Goal: Information Seeking & Learning: Learn about a topic

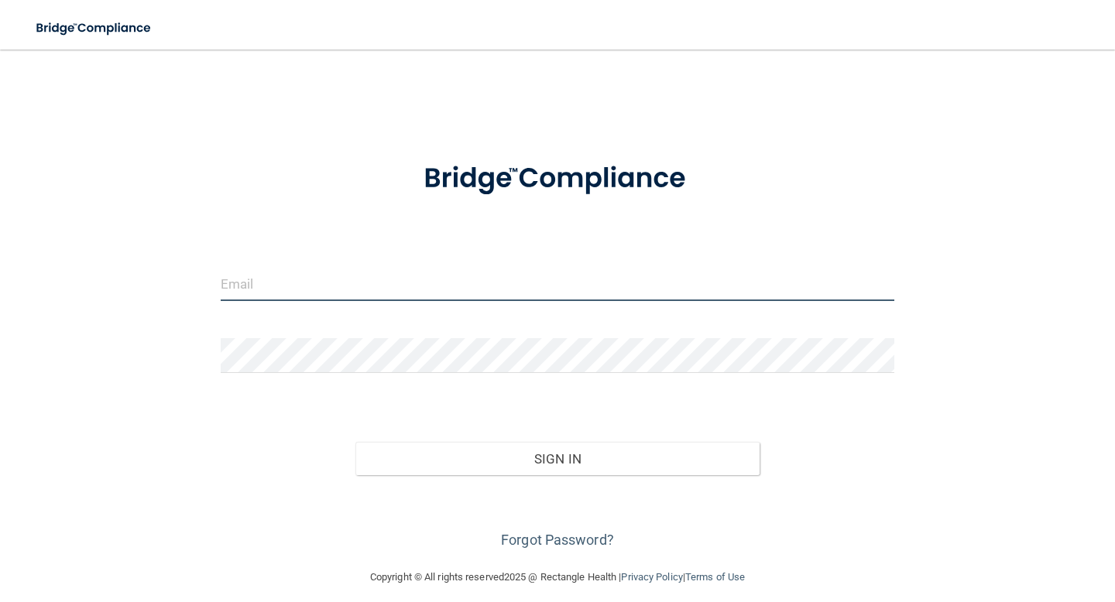
click at [553, 296] on input "email" at bounding box center [557, 283] width 673 height 35
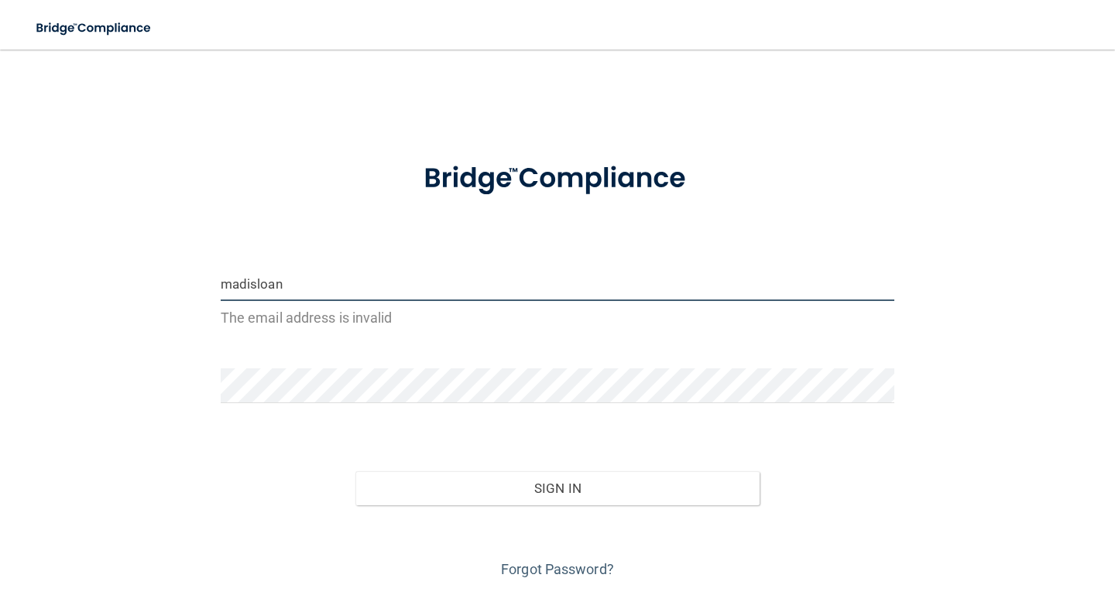
type input "[EMAIL_ADDRESS][DOMAIN_NAME]"
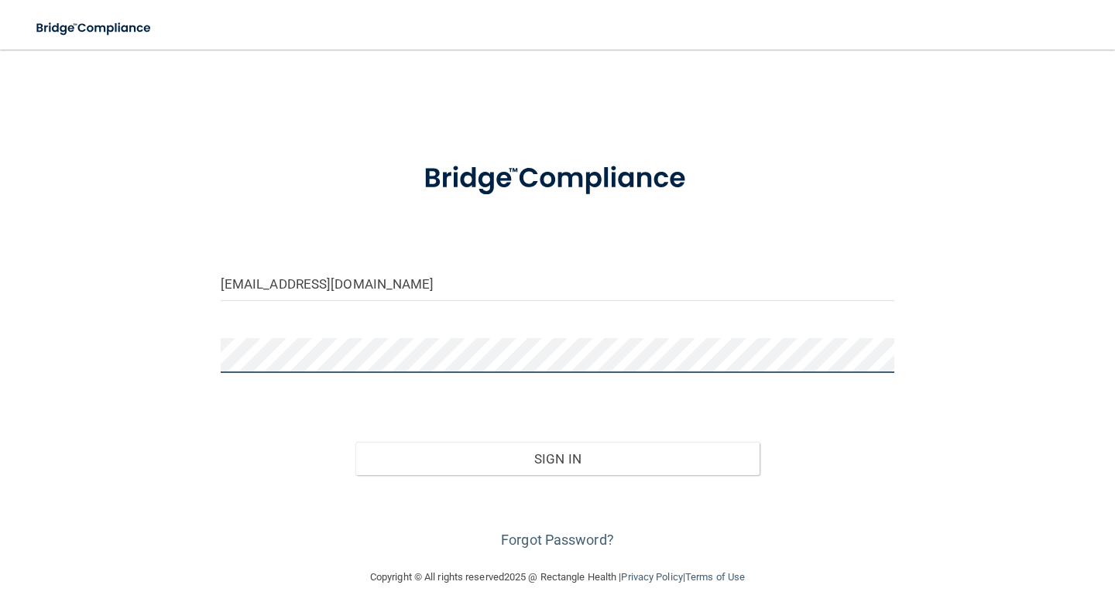
click at [355, 442] on button "Sign In" at bounding box center [557, 459] width 404 height 34
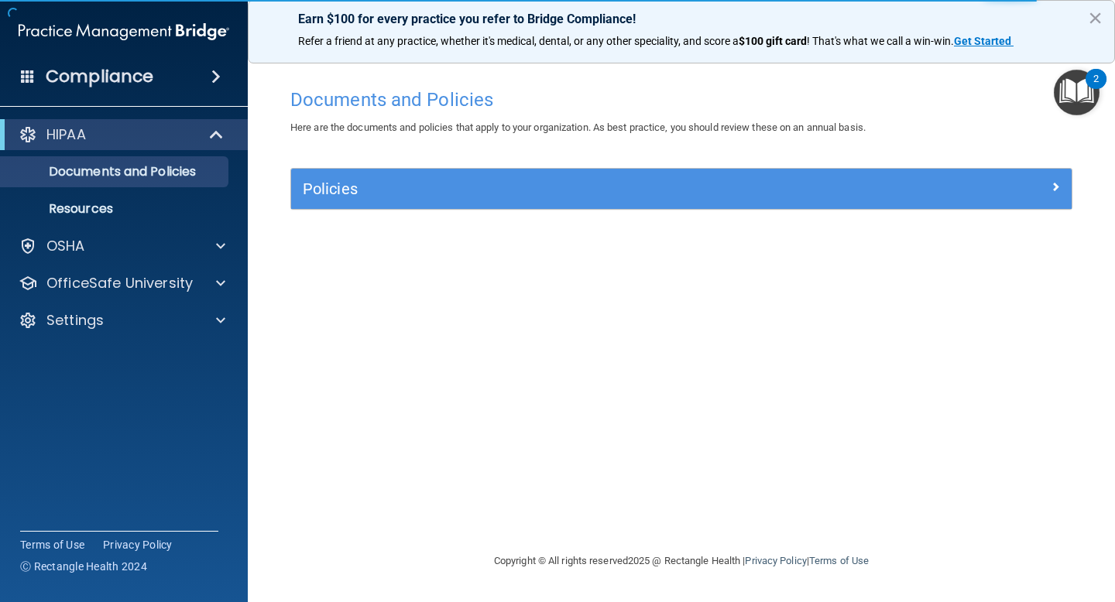
click at [1087, 87] on img "Open Resource Center, 2 new notifications" at bounding box center [1076, 93] width 46 height 46
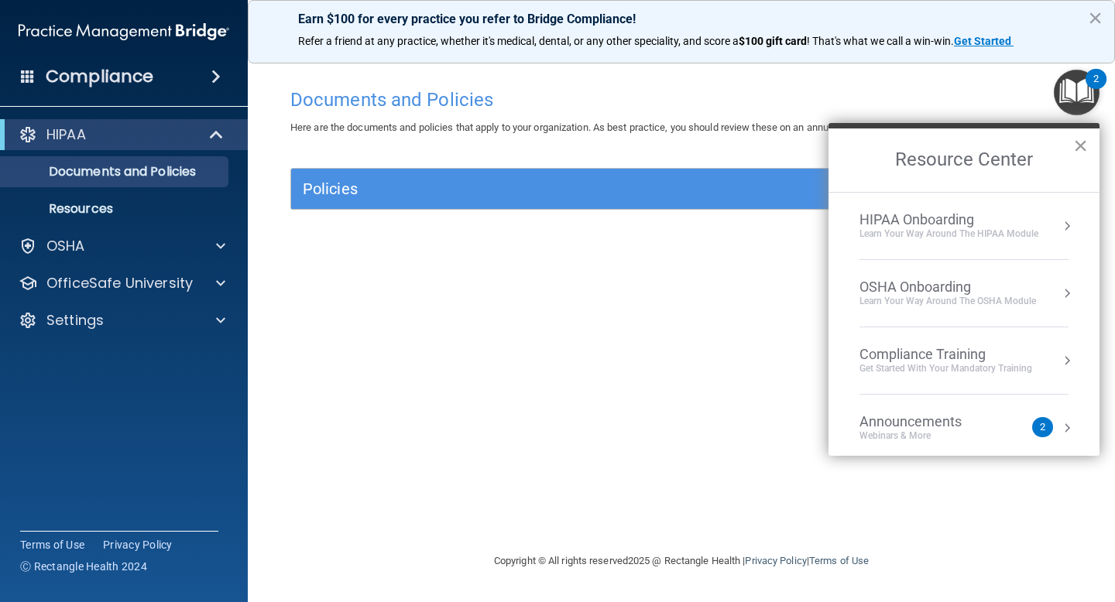
click at [1084, 151] on button "×" at bounding box center [1080, 145] width 15 height 25
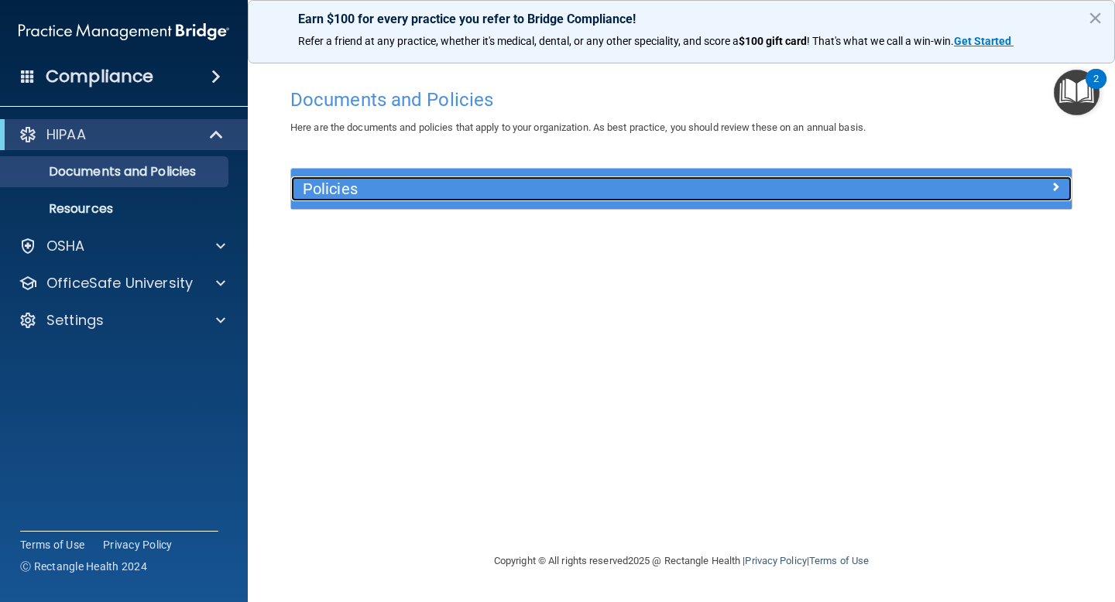
click at [428, 197] on h5 "Policies" at bounding box center [584, 188] width 562 height 17
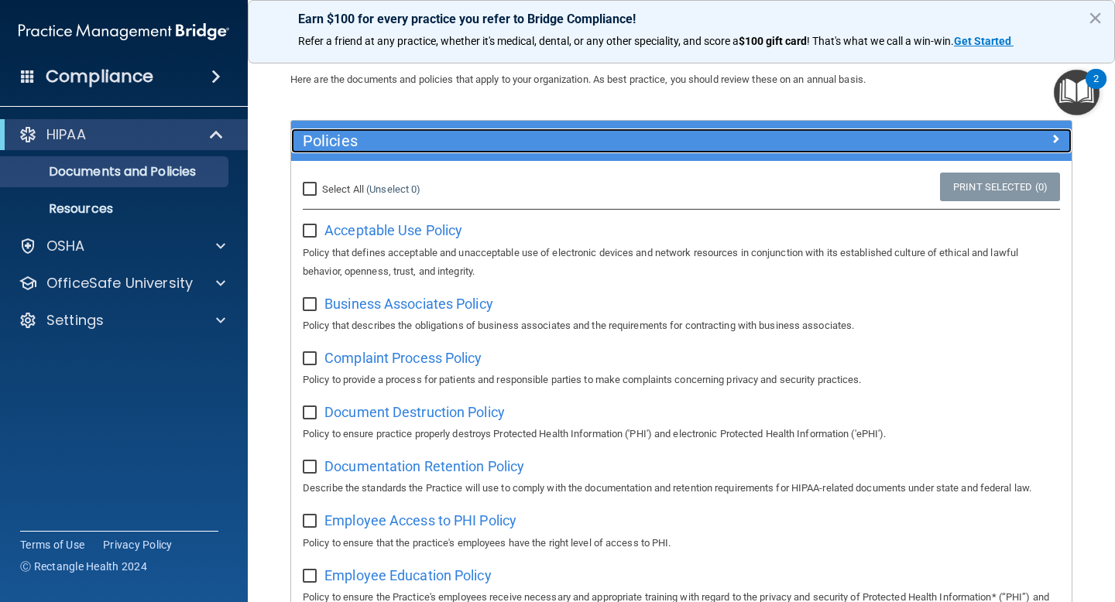
scroll to position [74, 0]
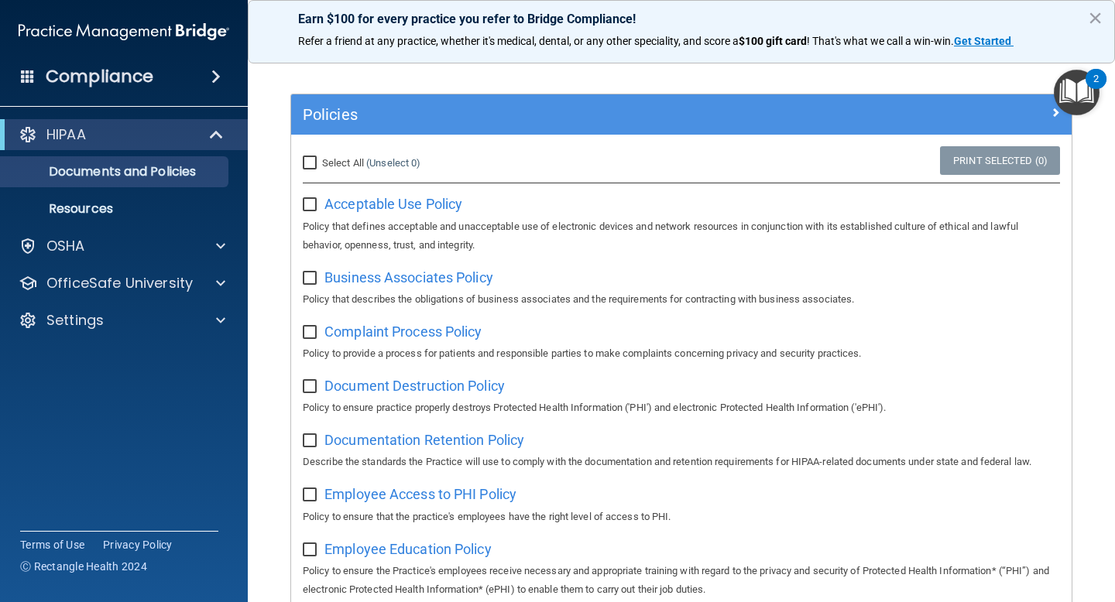
click at [311, 165] on input "Select All (Unselect 0) Unselect All" at bounding box center [312, 163] width 18 height 12
checkbox input "true"
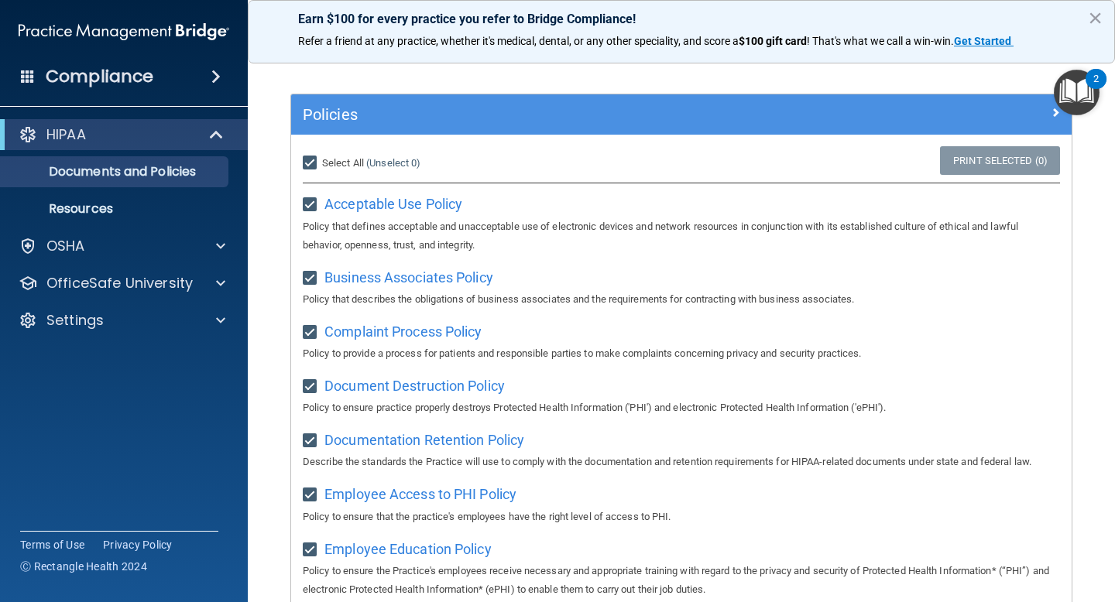
checkbox input "true"
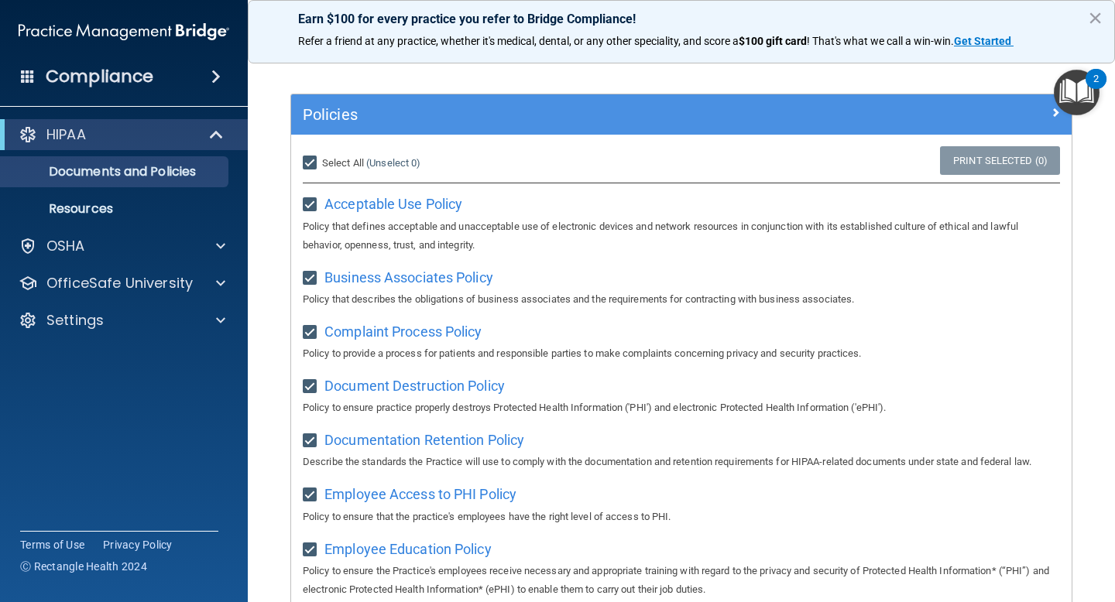
checkbox input "true"
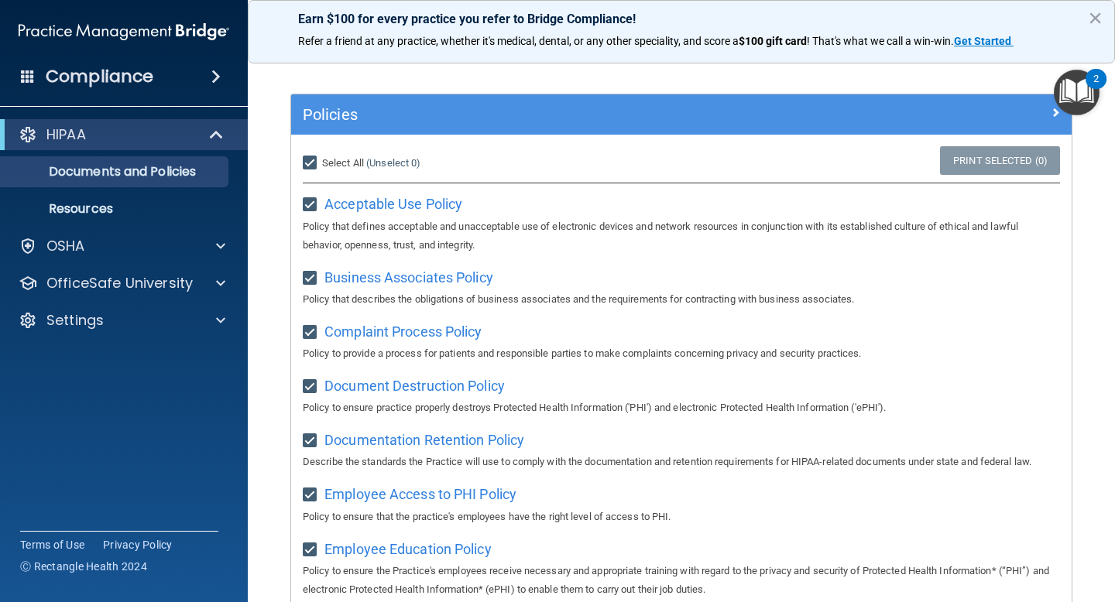
checkbox input "true"
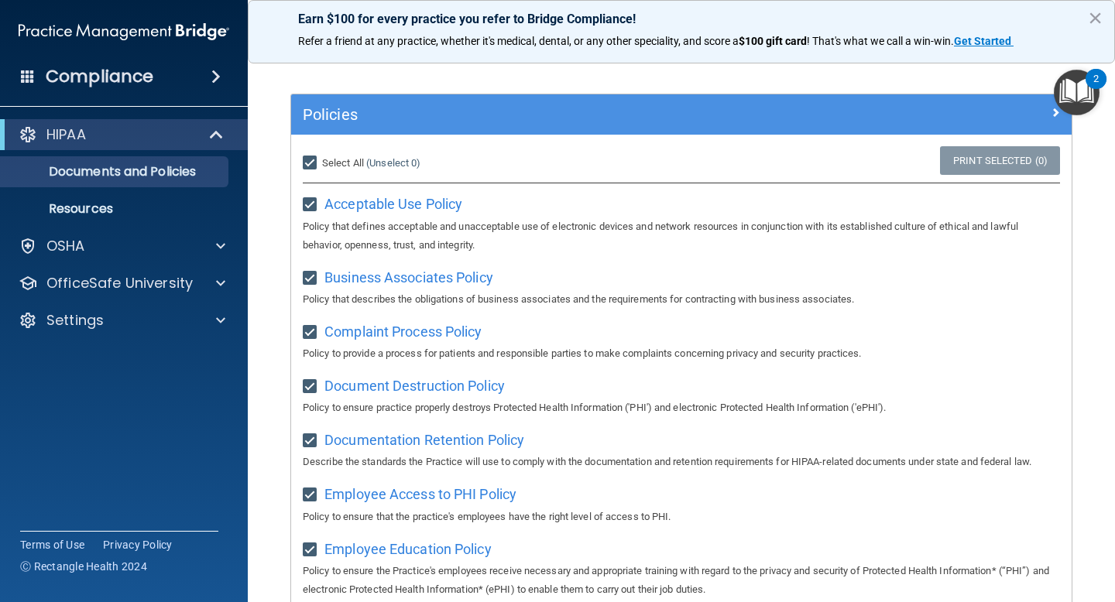
checkbox input "true"
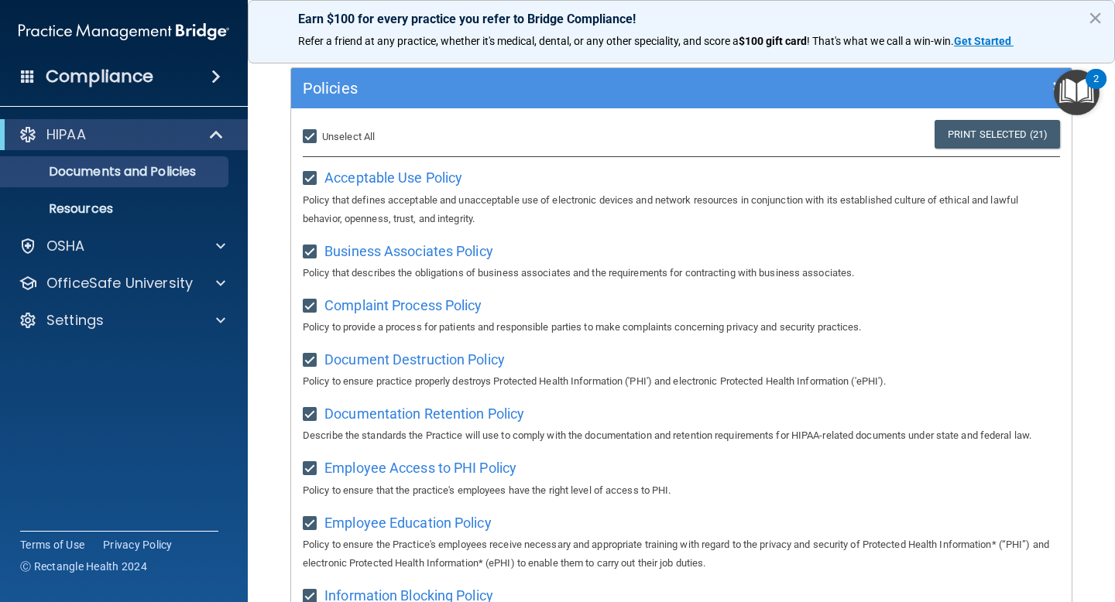
scroll to position [98, 0]
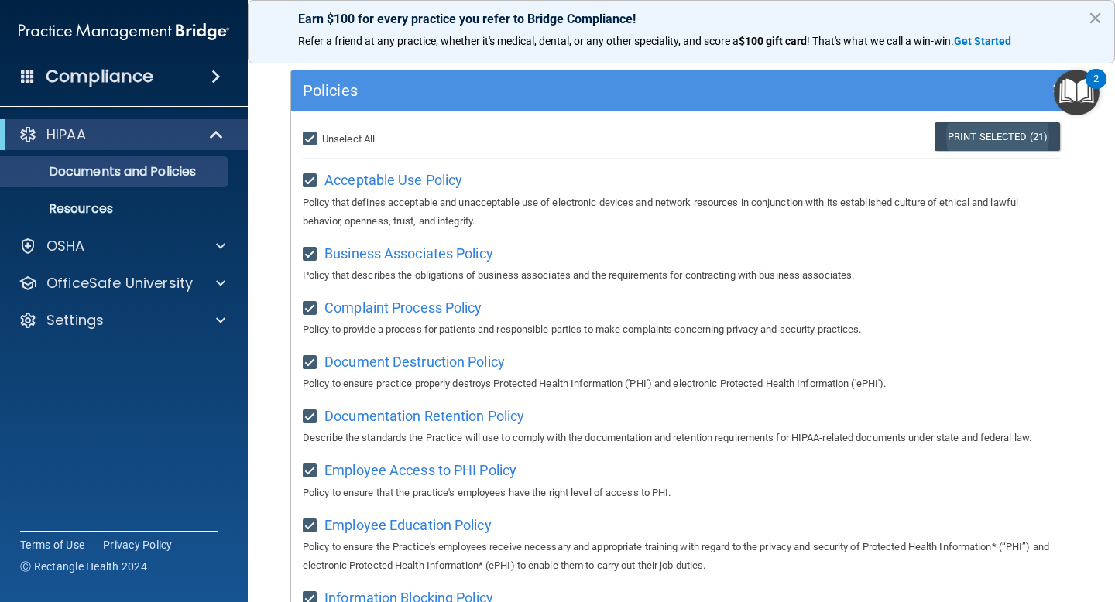
click at [1033, 139] on link "Print Selected (21)" at bounding box center [996, 136] width 125 height 29
click at [323, 139] on span "Unselect All" at bounding box center [348, 139] width 53 height 12
click at [320, 139] on input "Select All (Unselect 21) Unselect All" at bounding box center [312, 139] width 18 height 12
checkbox input "false"
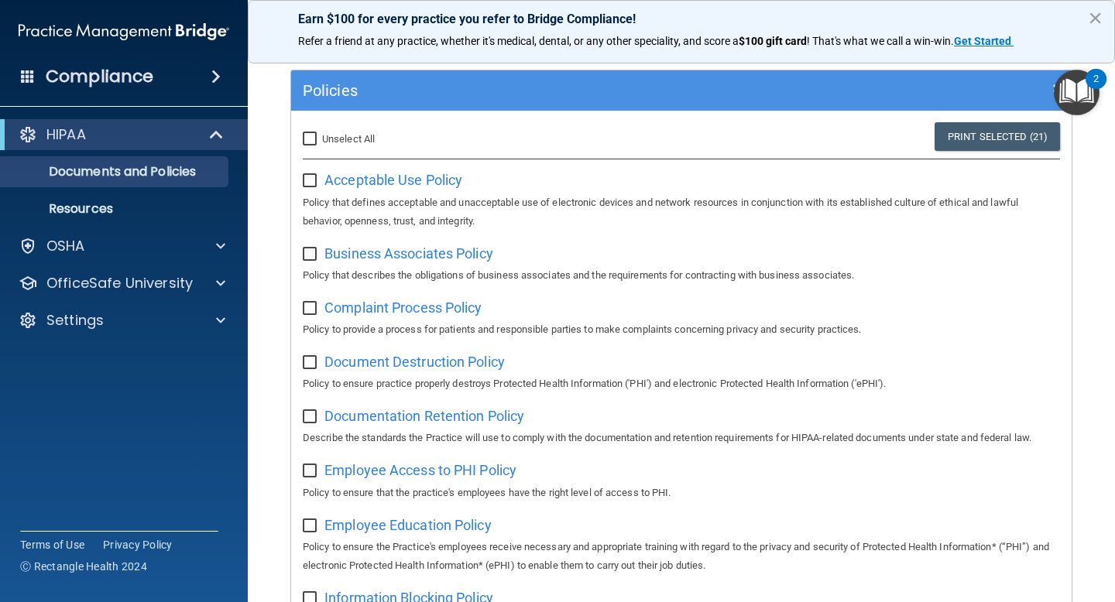
checkbox input "false"
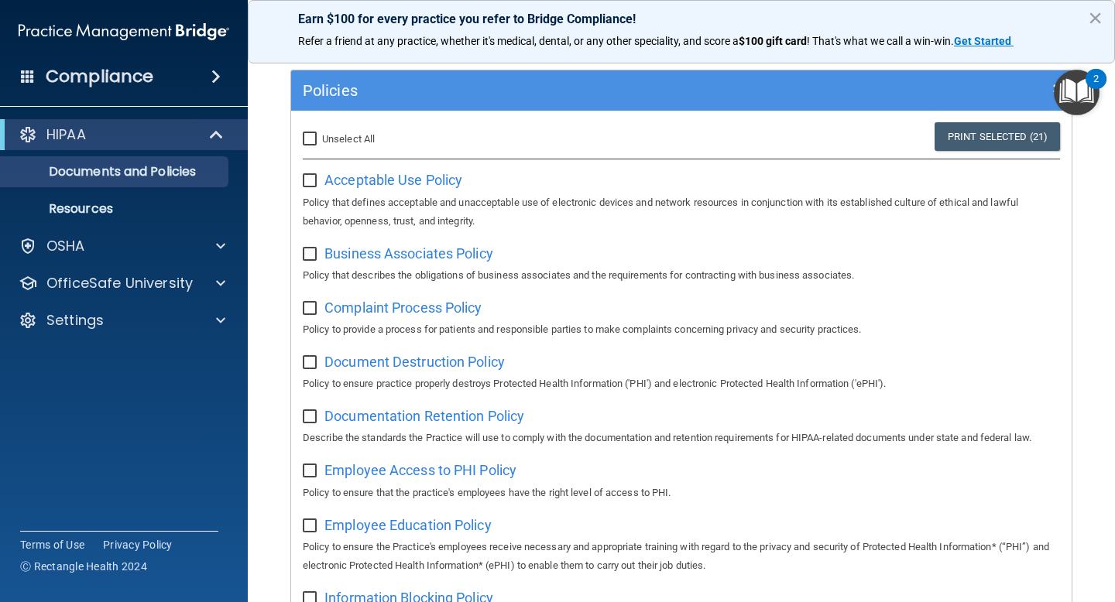
checkbox input "false"
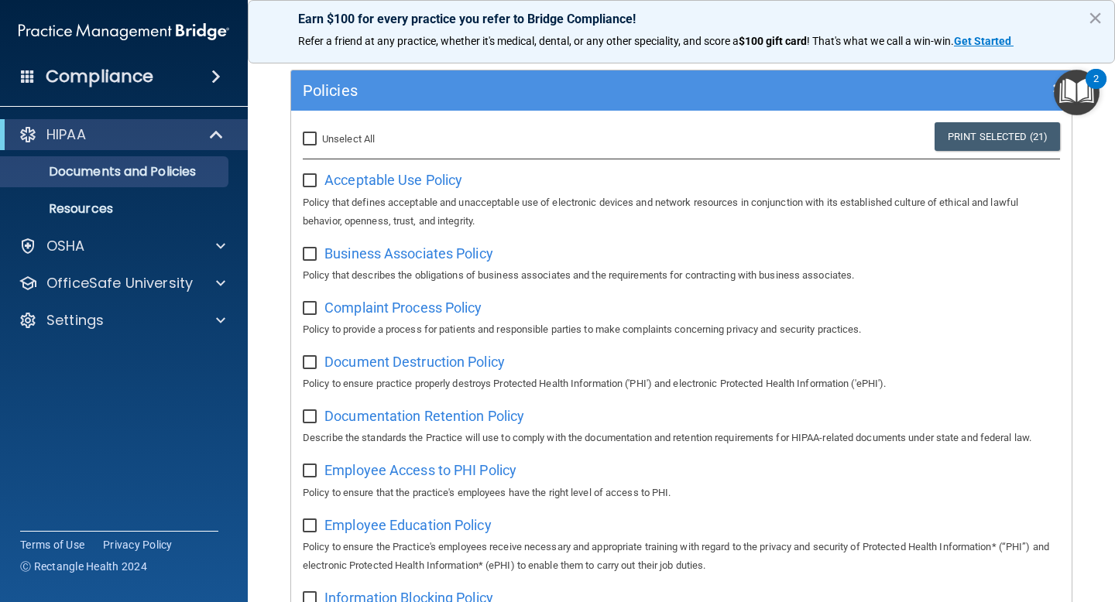
checkbox input "false"
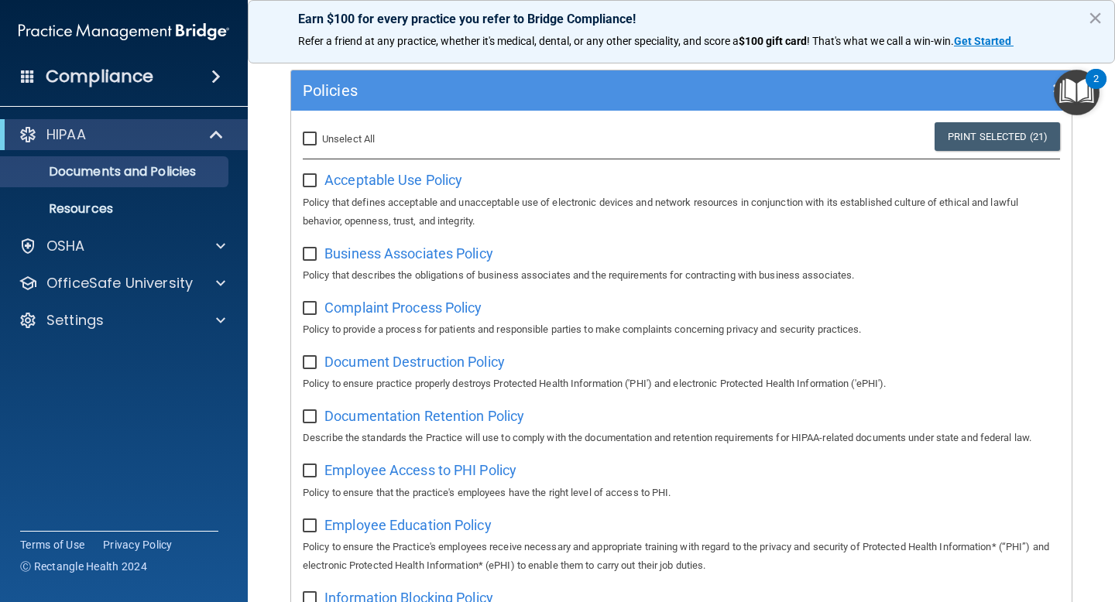
checkbox input "false"
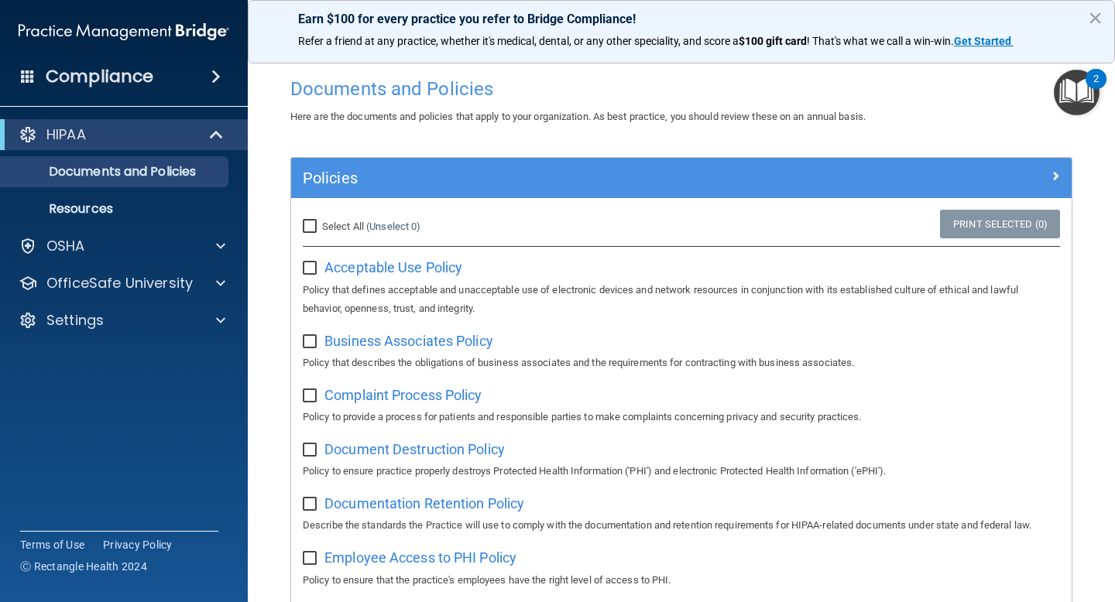
scroll to position [0, 0]
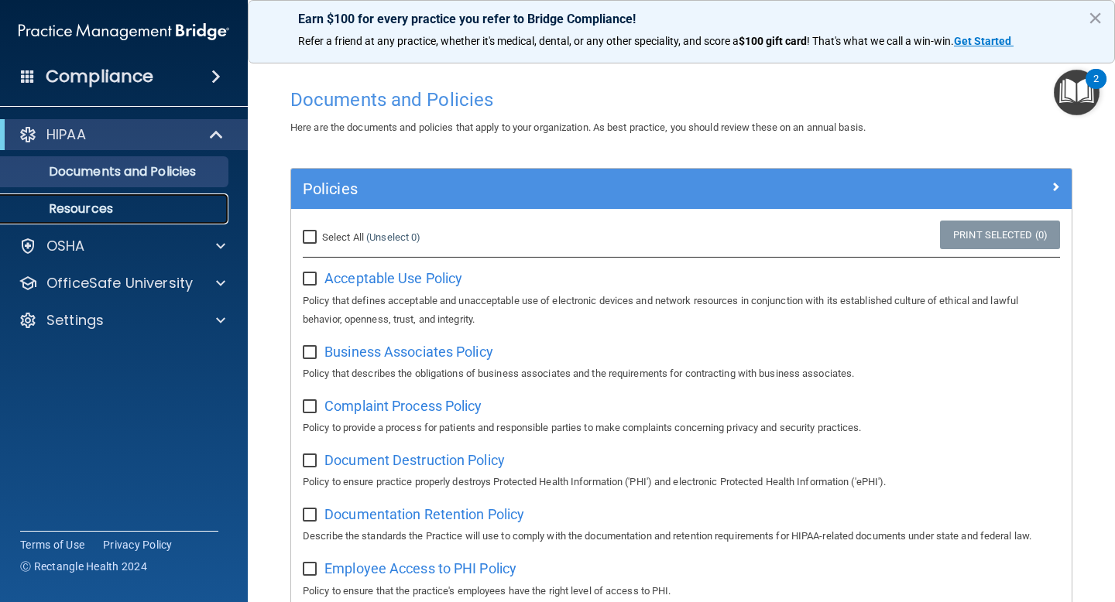
click at [173, 218] on link "Resources" at bounding box center [107, 209] width 244 height 31
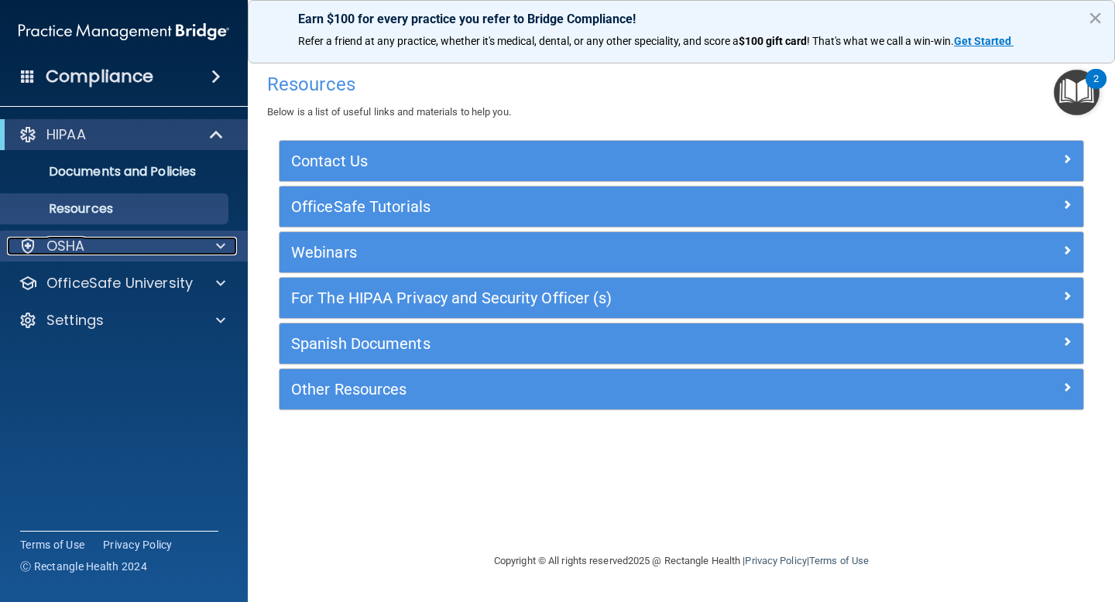
click at [148, 255] on div "OSHA" at bounding box center [103, 246] width 192 height 19
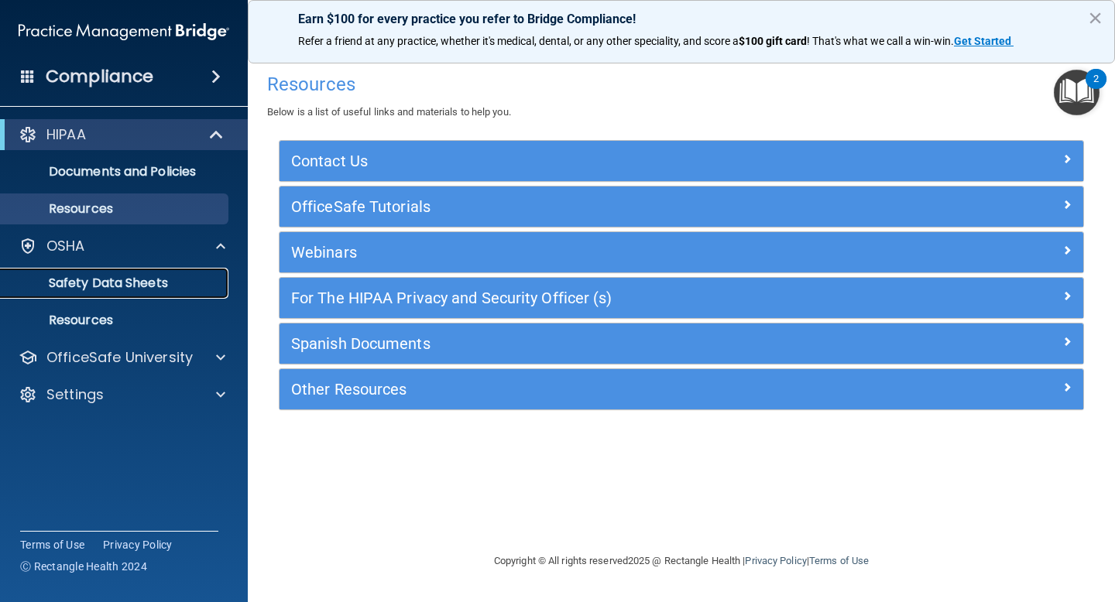
click at [142, 289] on p "Safety Data Sheets" at bounding box center [115, 283] width 211 height 15
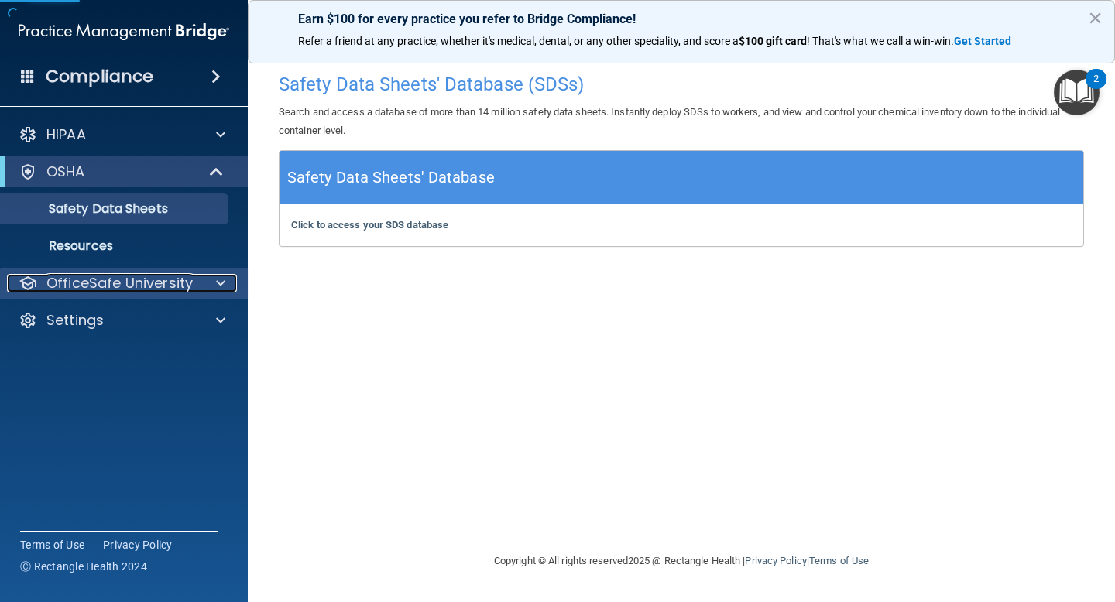
click at [197, 289] on div "OfficeSafe University" at bounding box center [103, 283] width 192 height 19
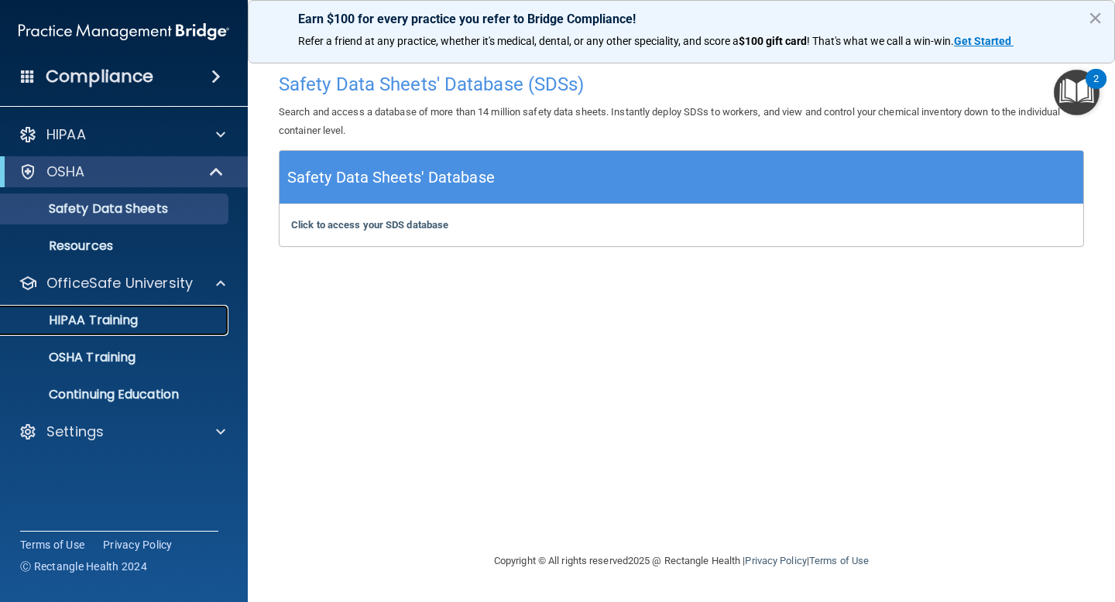
click at [114, 327] on p "HIPAA Training" at bounding box center [74, 320] width 128 height 15
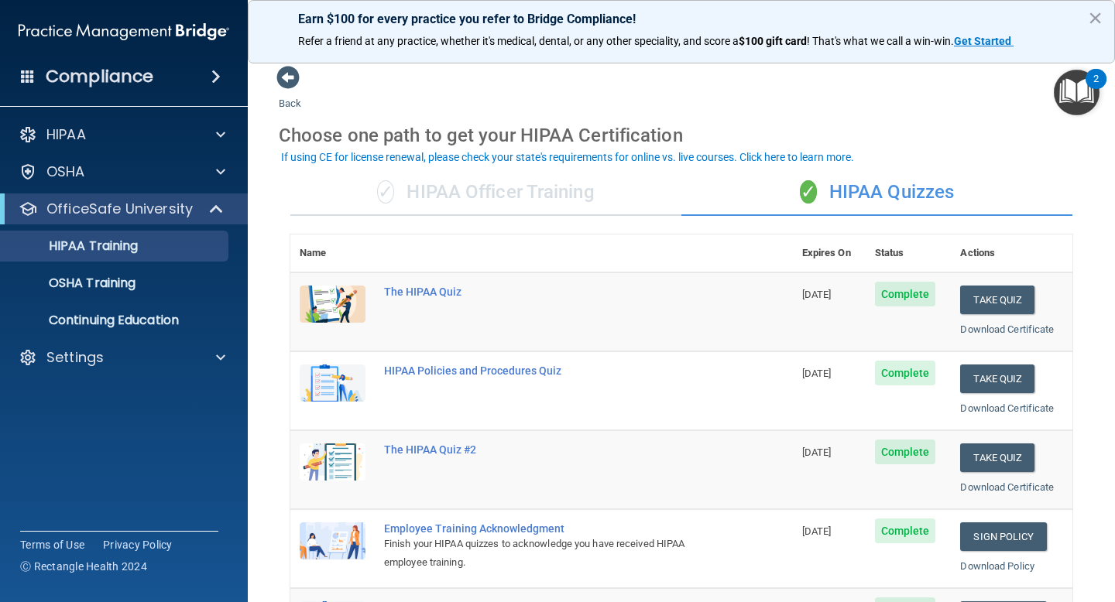
click at [582, 194] on div "✓ HIPAA Officer Training" at bounding box center [485, 193] width 391 height 46
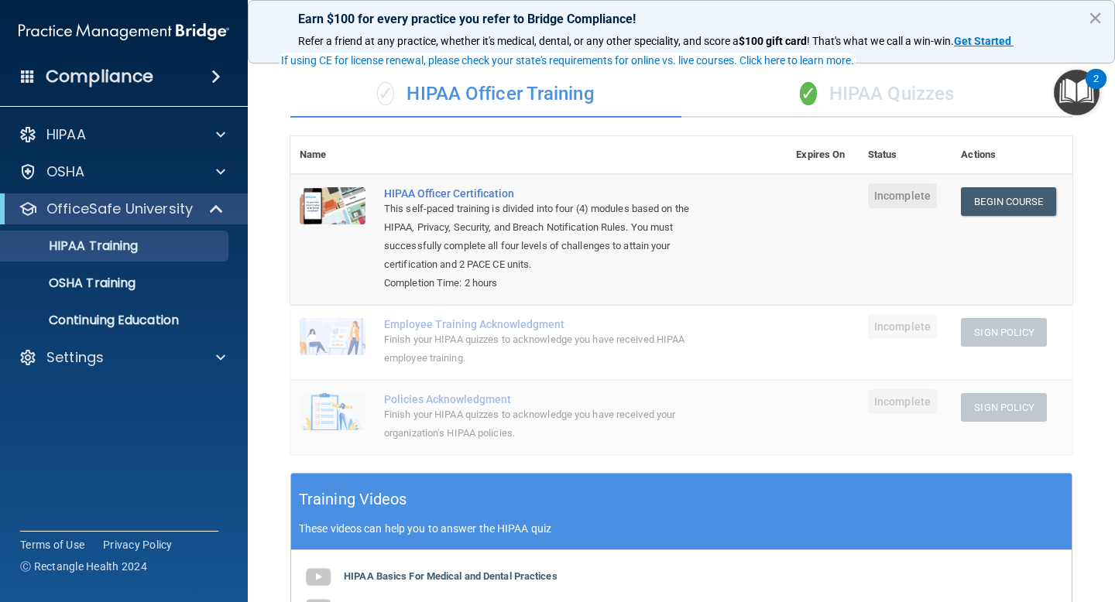
scroll to position [80, 0]
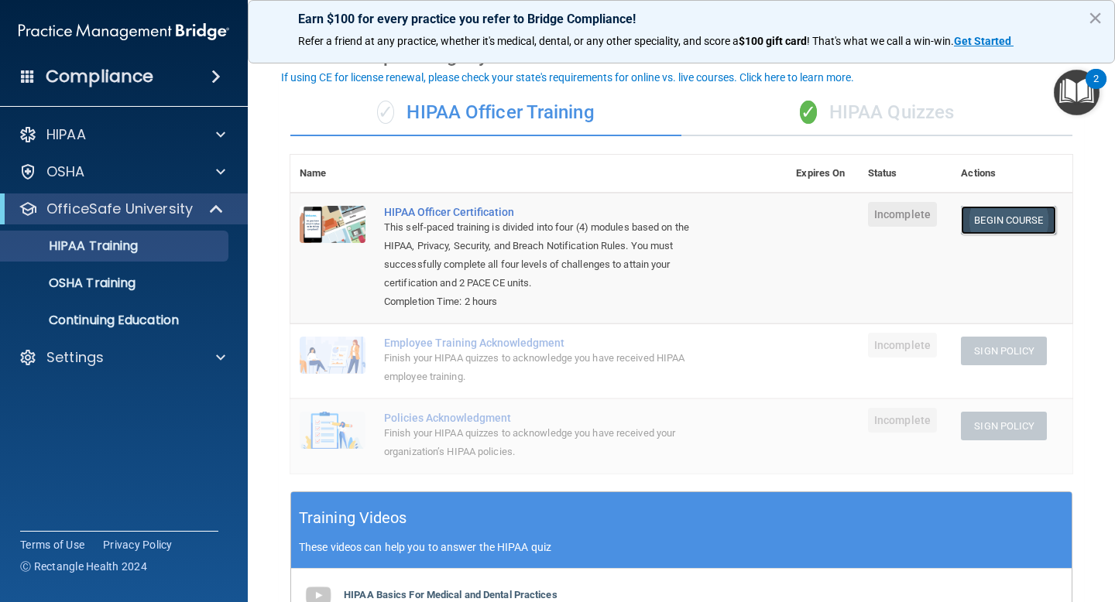
click at [982, 216] on link "Begin Course" at bounding box center [1008, 220] width 94 height 29
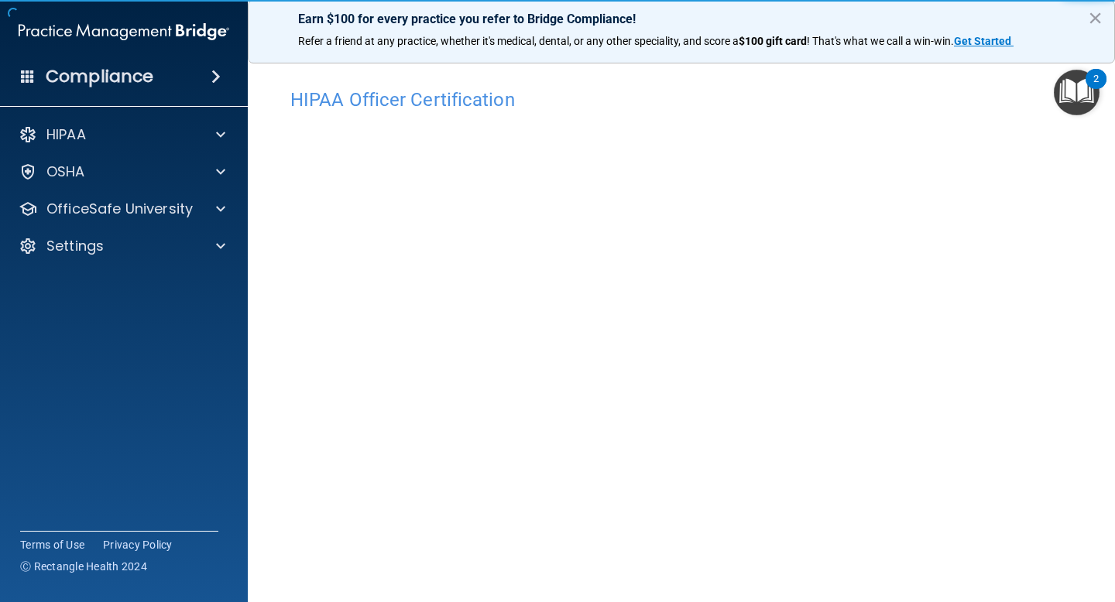
scroll to position [53, 0]
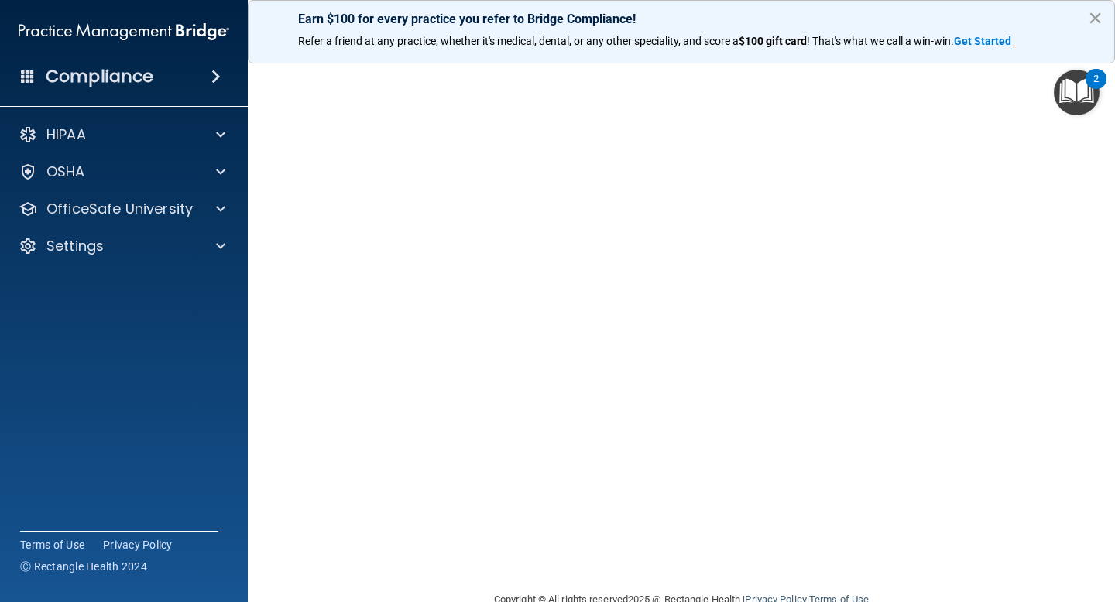
click at [1095, 19] on button "×" at bounding box center [1095, 17] width 15 height 25
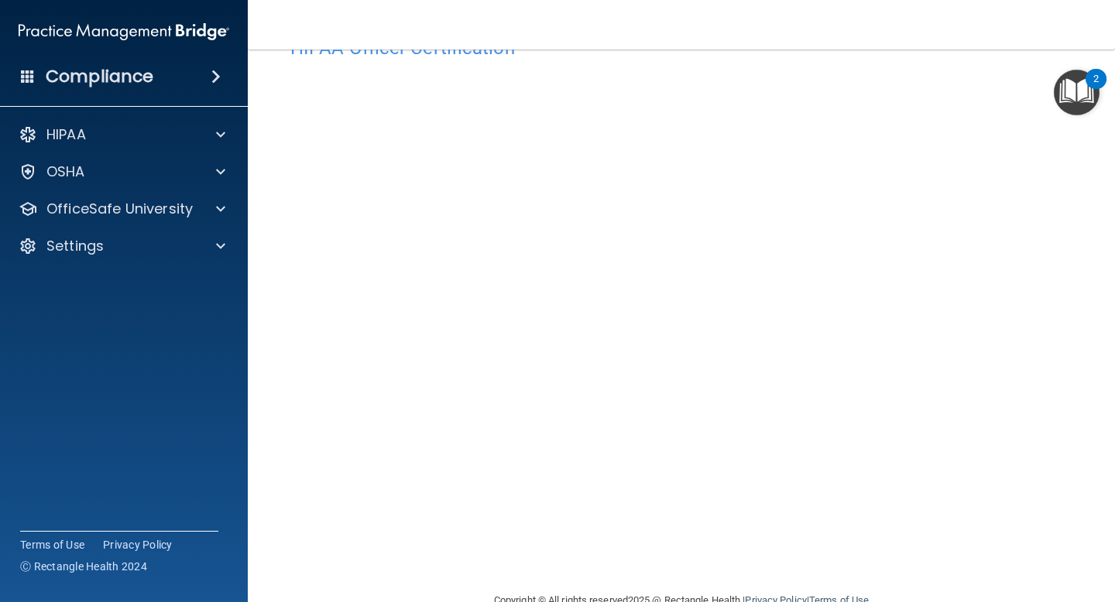
scroll to position [33, 0]
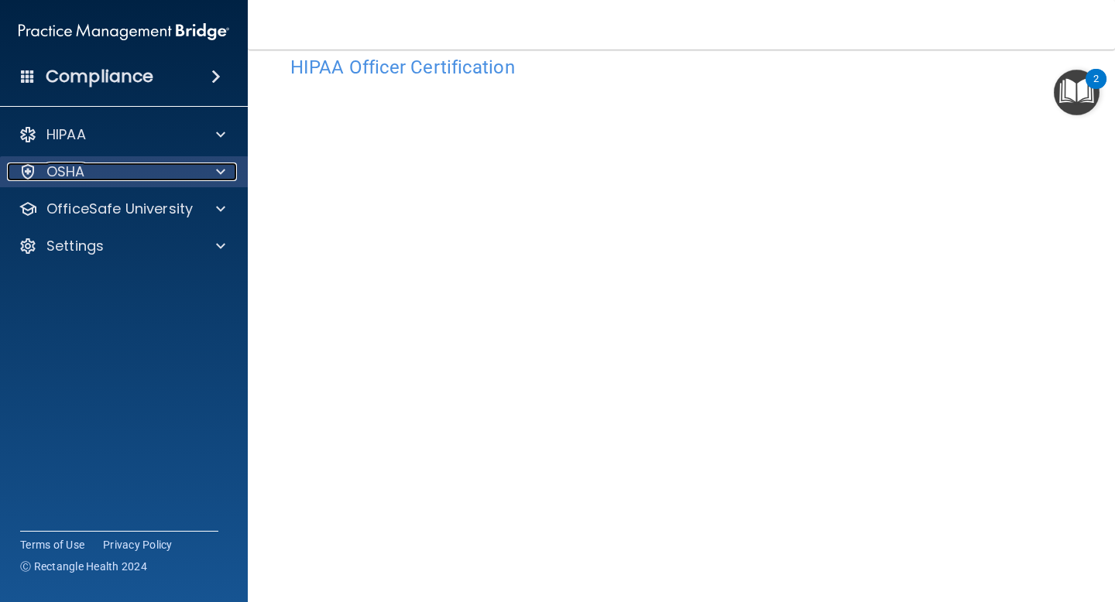
click at [146, 171] on div "OSHA" at bounding box center [103, 172] width 192 height 19
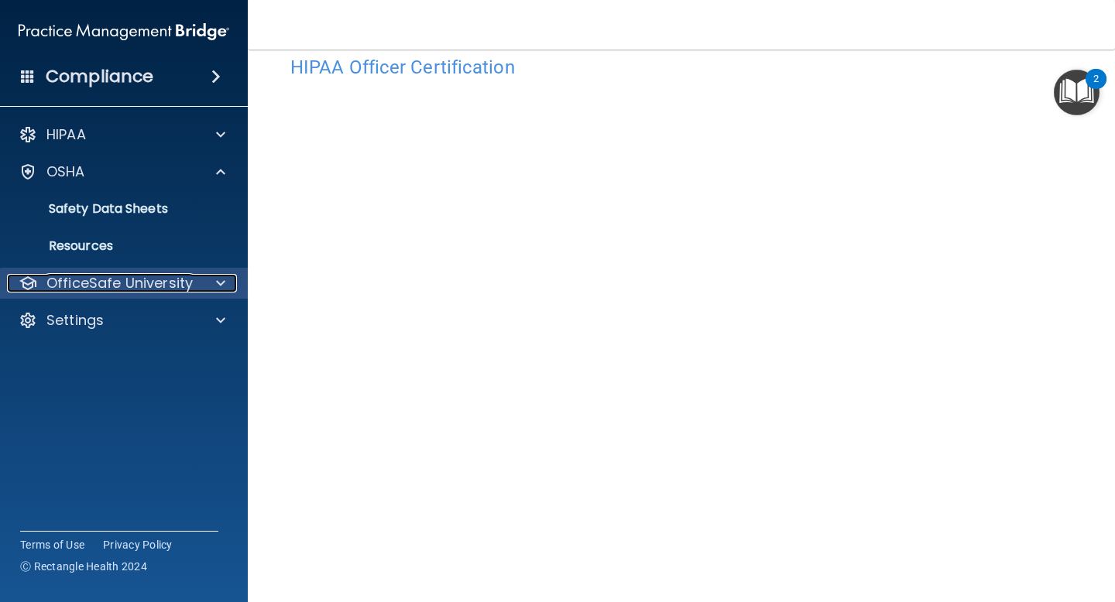
click at [177, 288] on p "OfficeSafe University" at bounding box center [119, 283] width 146 height 19
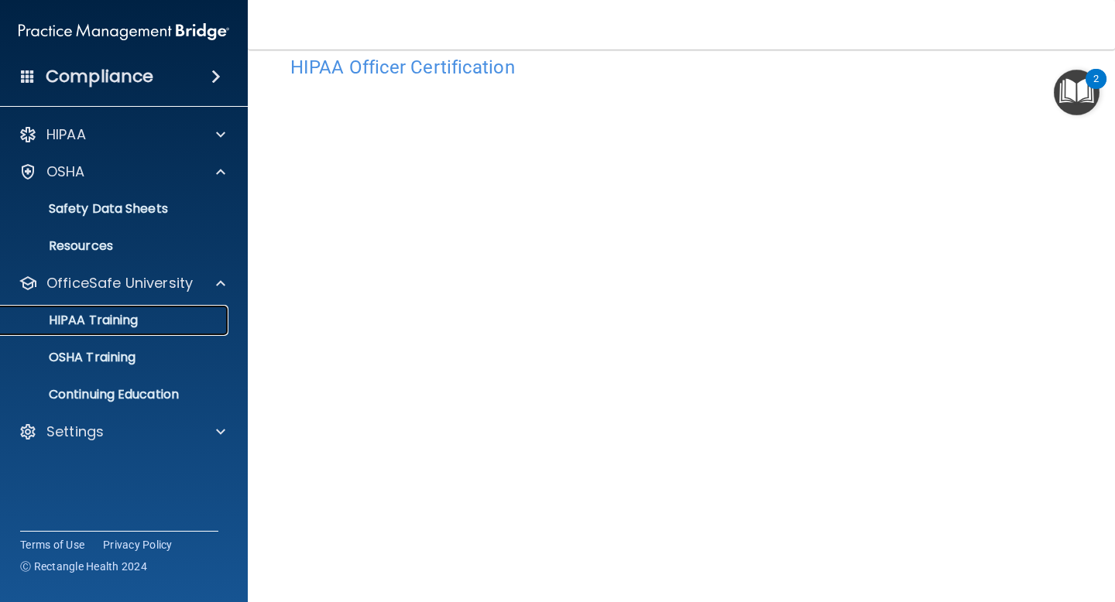
click at [107, 332] on link "HIPAA Training" at bounding box center [107, 320] width 244 height 31
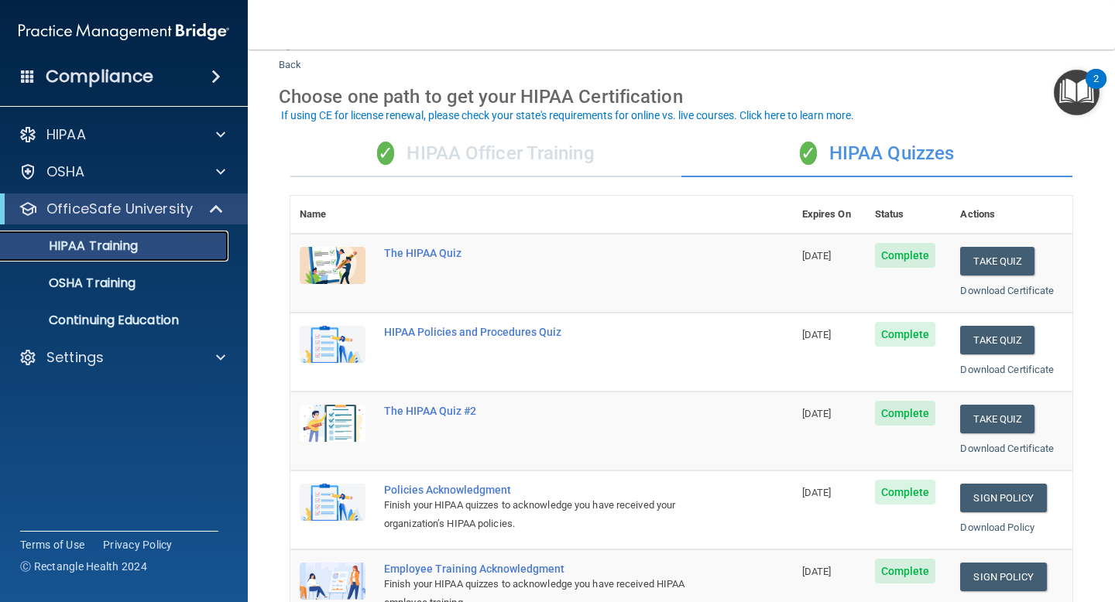
scroll to position [37, 0]
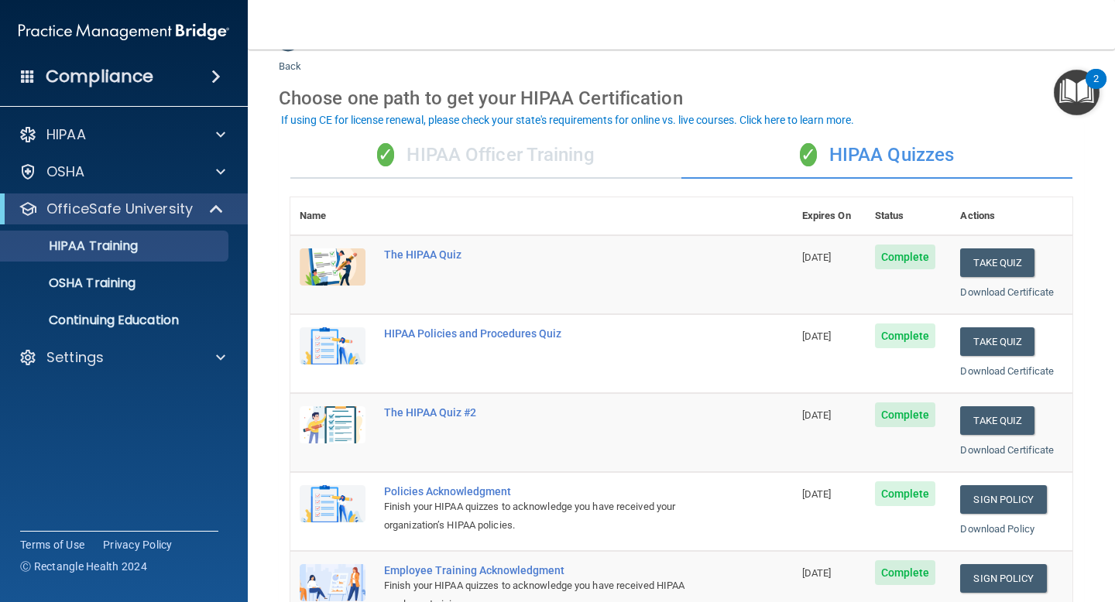
click at [533, 150] on div "✓ HIPAA Officer Training" at bounding box center [485, 155] width 391 height 46
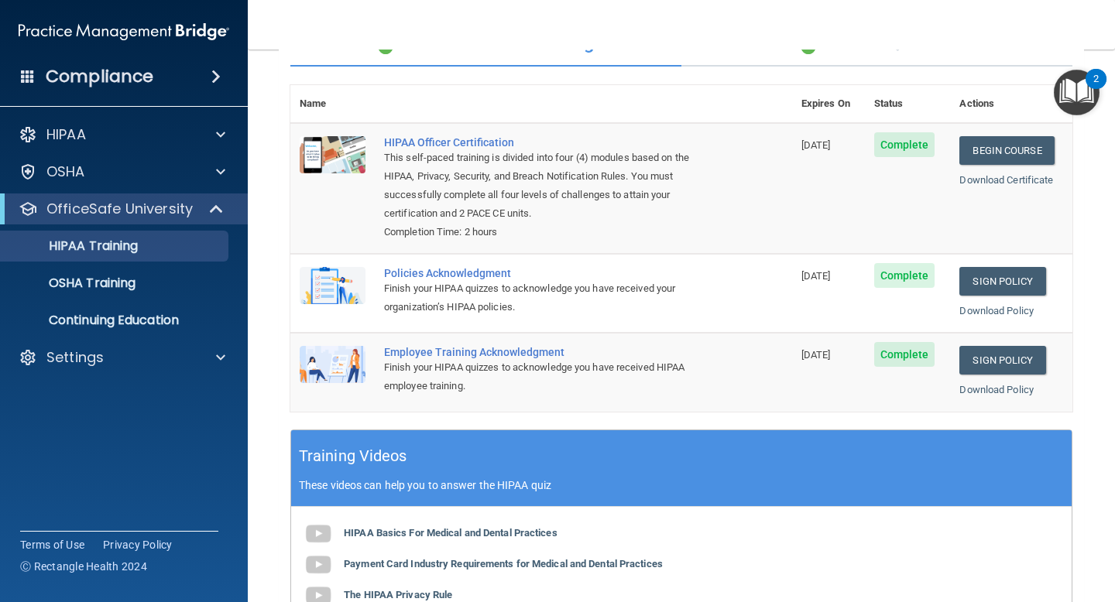
scroll to position [134, 0]
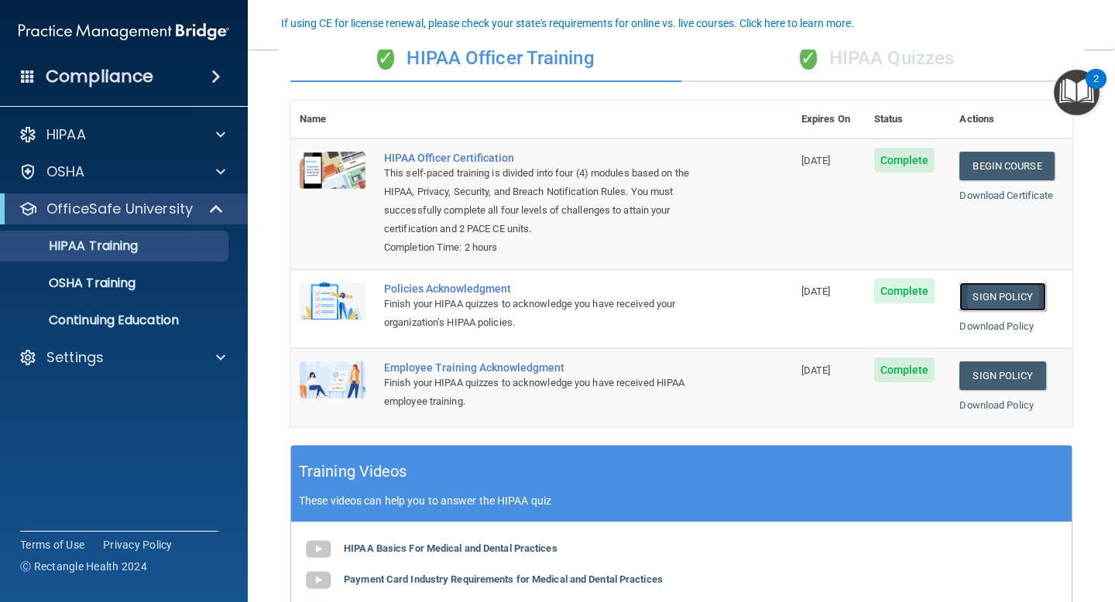
click at [1005, 298] on link "Sign Policy" at bounding box center [1002, 297] width 86 height 29
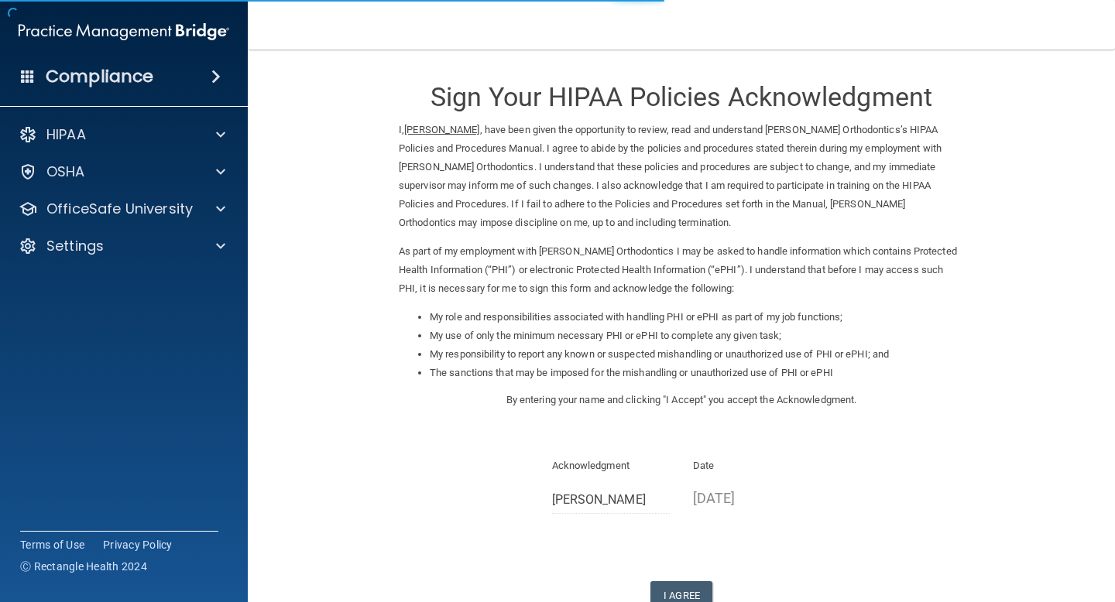
scroll to position [107, 0]
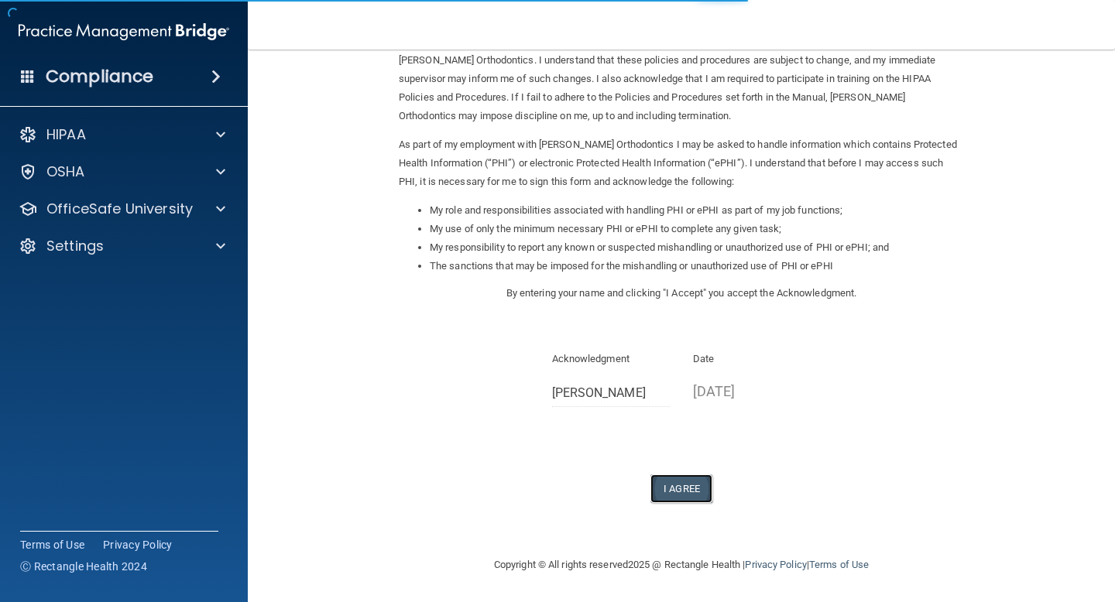
click at [687, 495] on button "I Agree" at bounding box center [681, 488] width 62 height 29
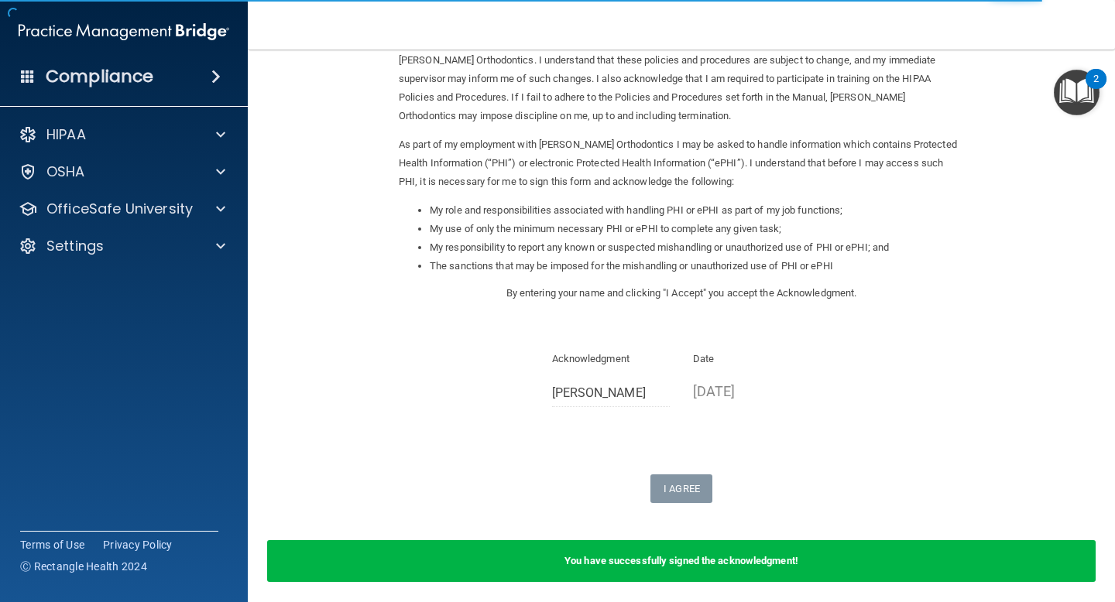
scroll to position [0, 0]
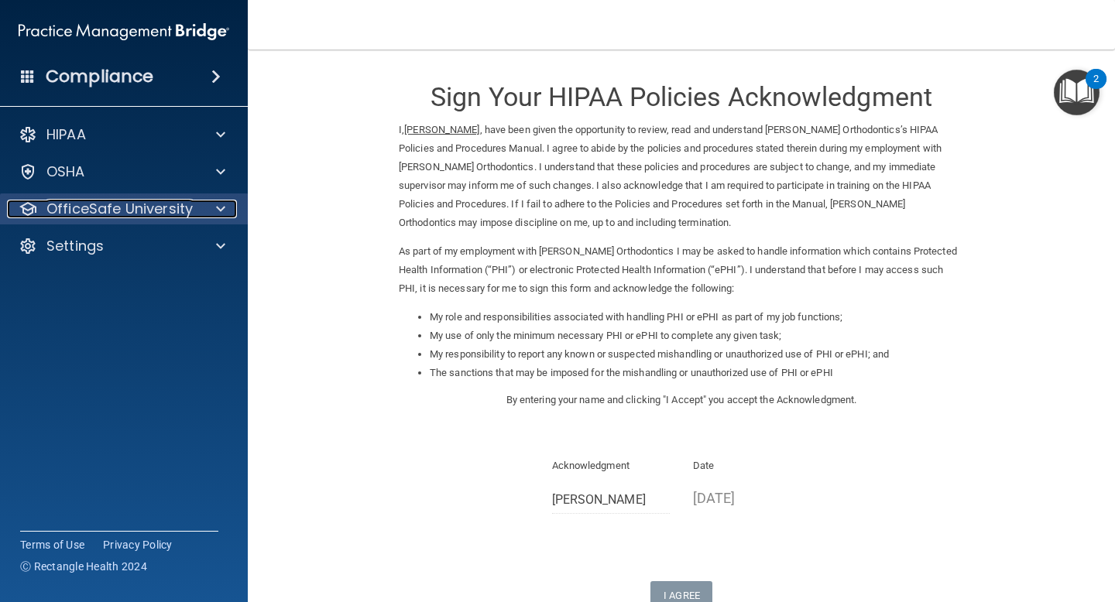
click at [158, 215] on p "OfficeSafe University" at bounding box center [119, 209] width 146 height 19
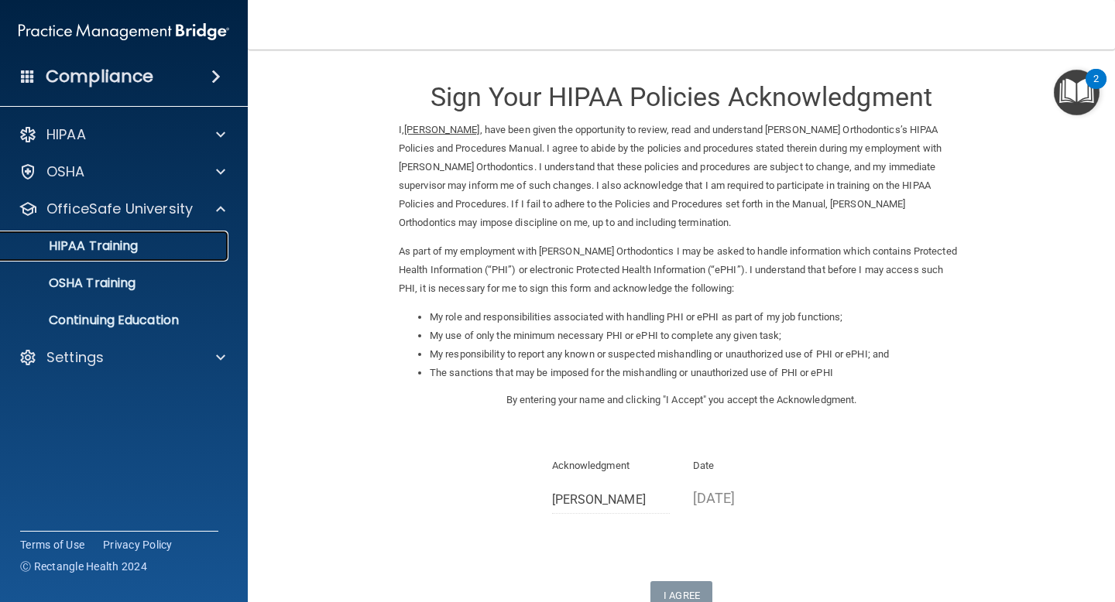
click at [144, 243] on div "HIPAA Training" at bounding box center [115, 245] width 211 height 15
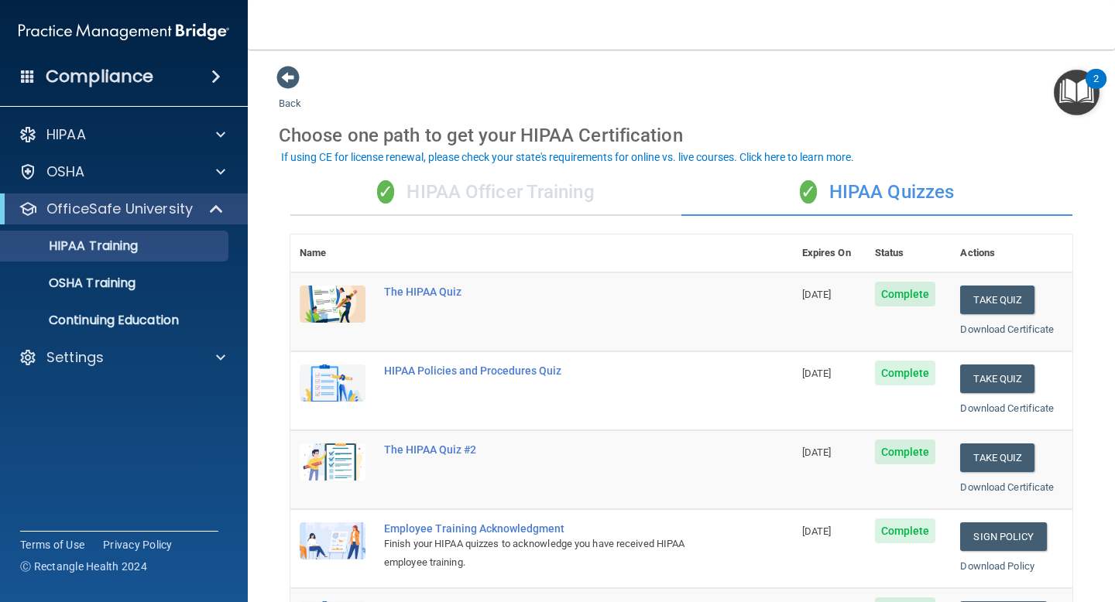
click at [440, 196] on div "✓ HIPAA Officer Training" at bounding box center [485, 193] width 391 height 46
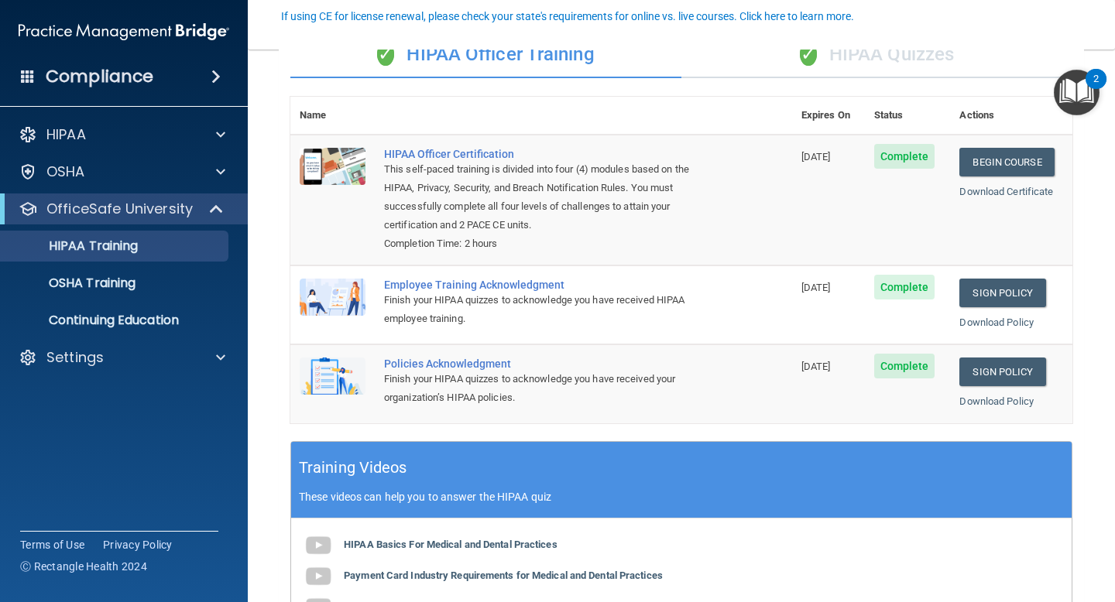
scroll to position [146, 0]
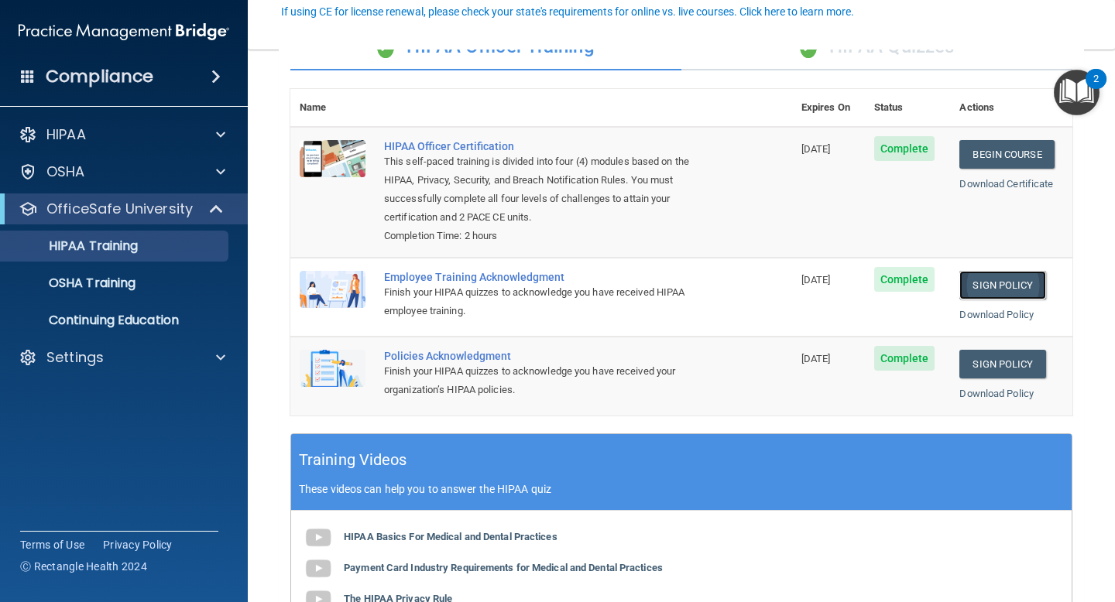
click at [999, 289] on link "Sign Policy" at bounding box center [1002, 285] width 86 height 29
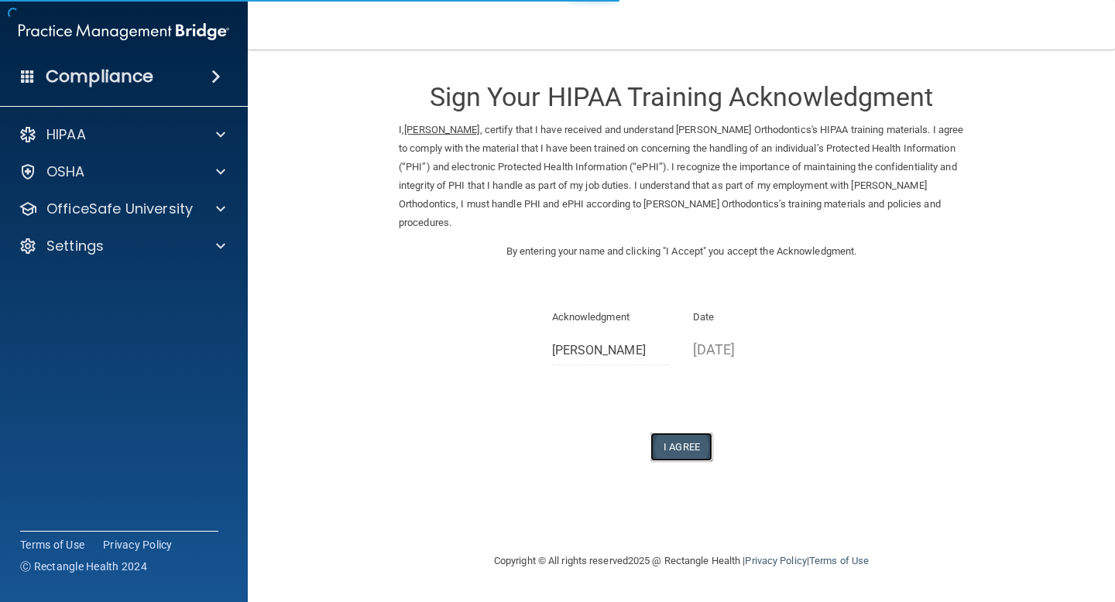
click at [685, 450] on button "I Agree" at bounding box center [681, 447] width 62 height 29
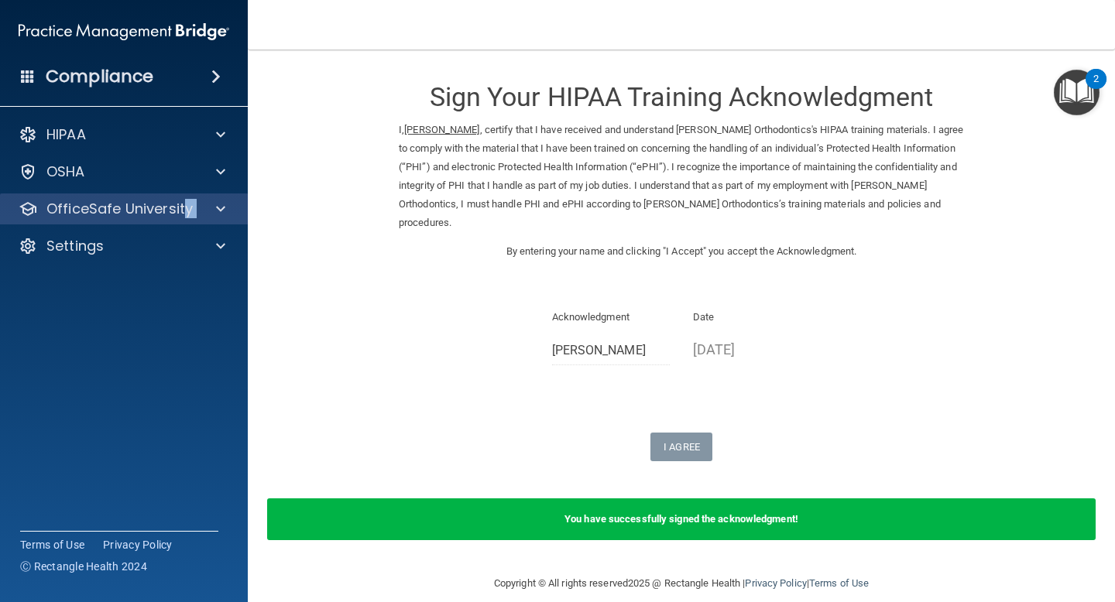
drag, startPoint x: 167, startPoint y: 234, endPoint x: 184, endPoint y: 204, distance: 34.0
click at [184, 204] on div "HIPAA Documents and Policies Report an Incident Business Associates Emergency P…" at bounding box center [124, 193] width 248 height 161
click at [184, 204] on p "OfficeSafe University" at bounding box center [119, 209] width 146 height 19
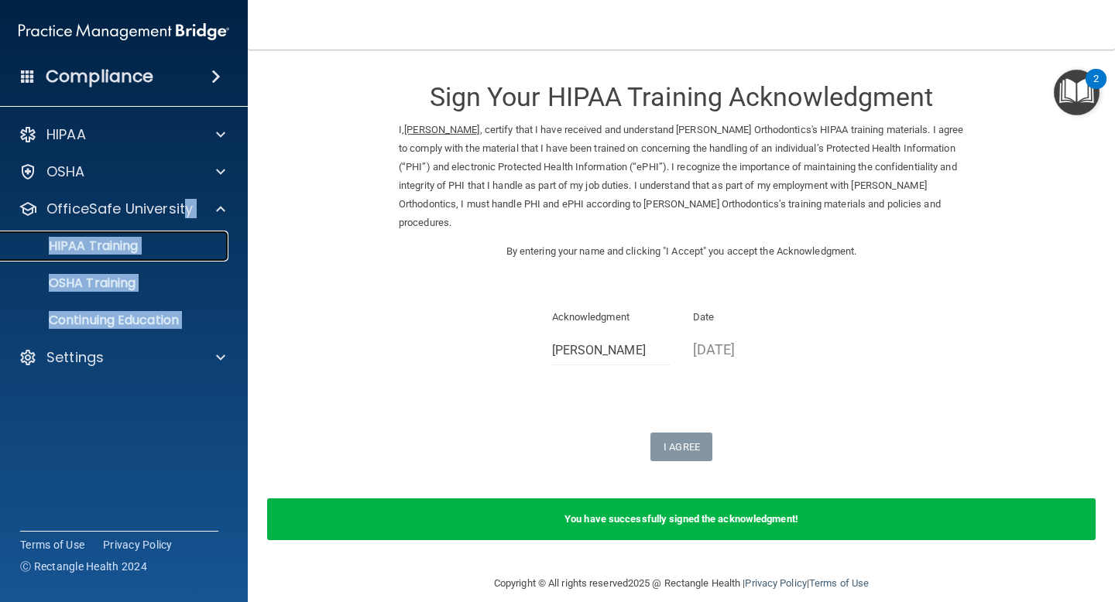
click at [111, 259] on link "HIPAA Training" at bounding box center [107, 246] width 244 height 31
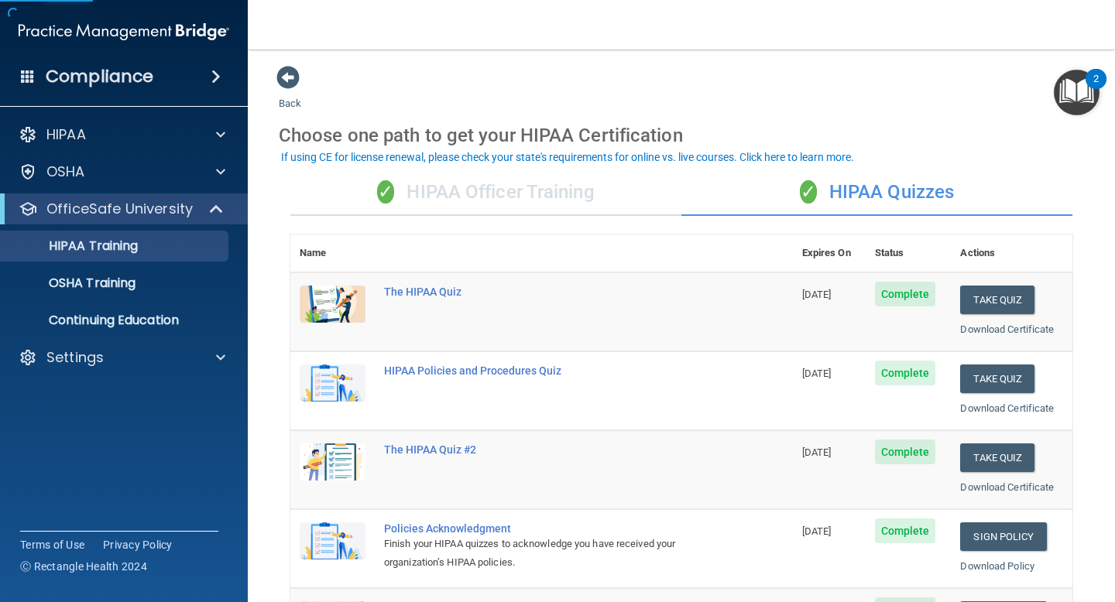
click at [553, 194] on div "✓ HIPAA Officer Training" at bounding box center [485, 193] width 391 height 46
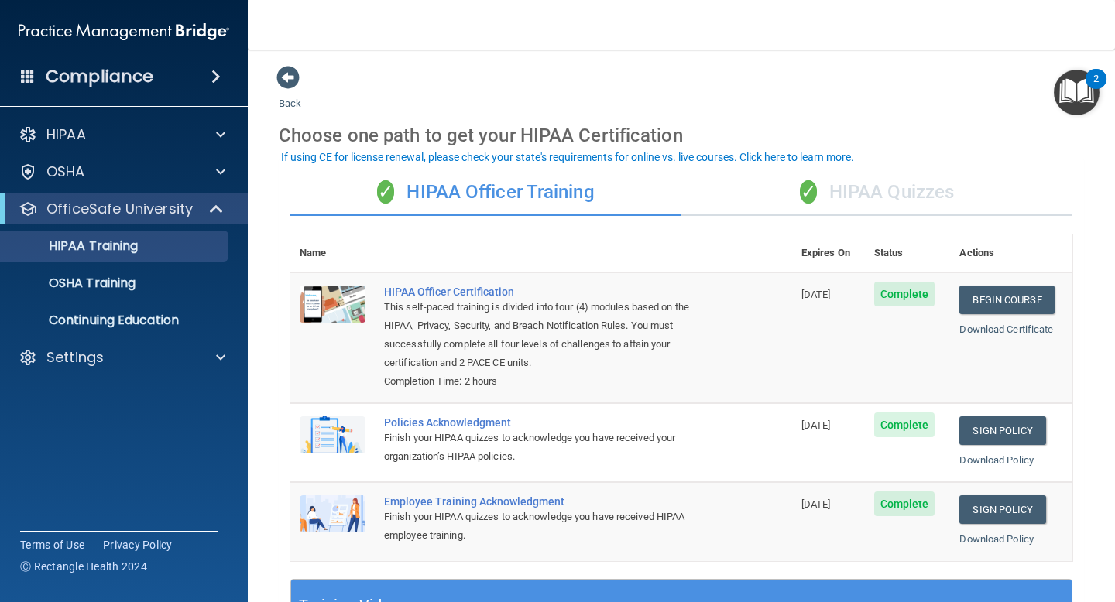
click at [882, 190] on div "✓ HIPAA Quizzes" at bounding box center [876, 193] width 391 height 46
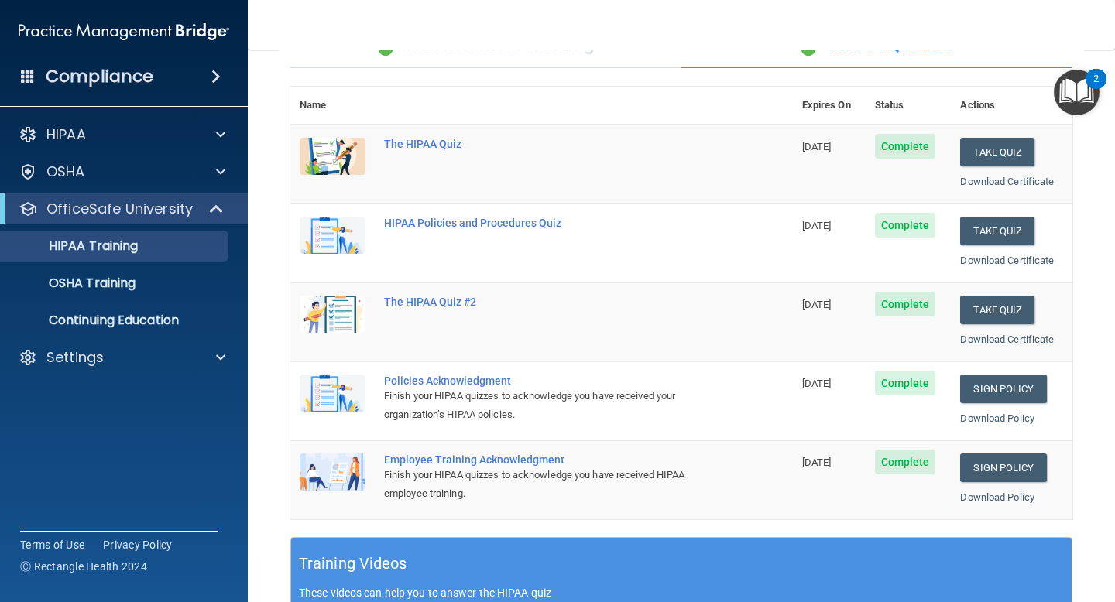
scroll to position [147, 0]
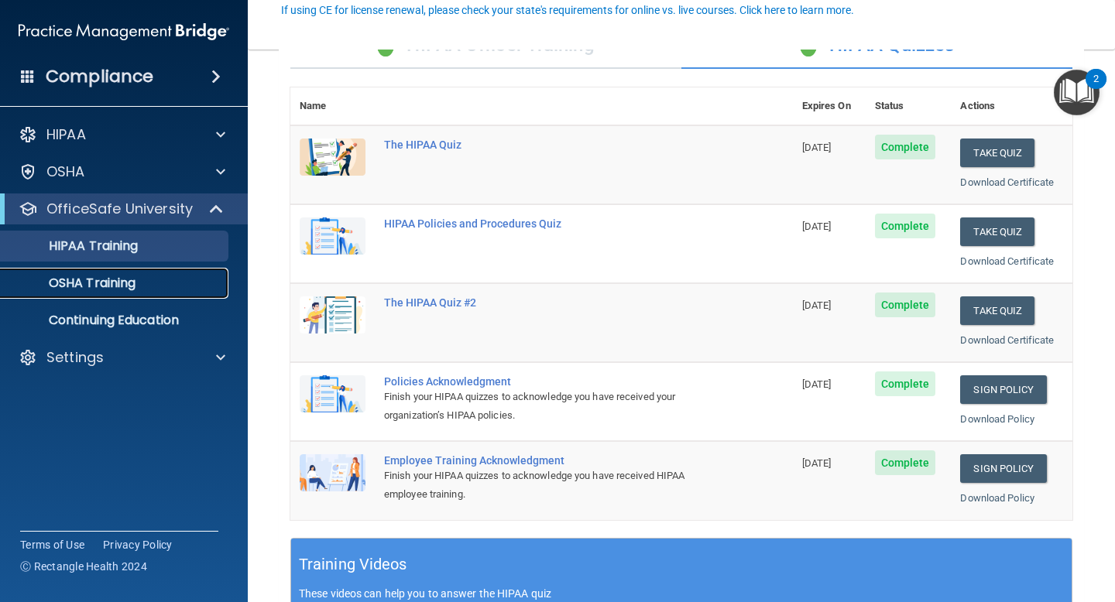
click at [157, 292] on link "OSHA Training" at bounding box center [107, 283] width 244 height 31
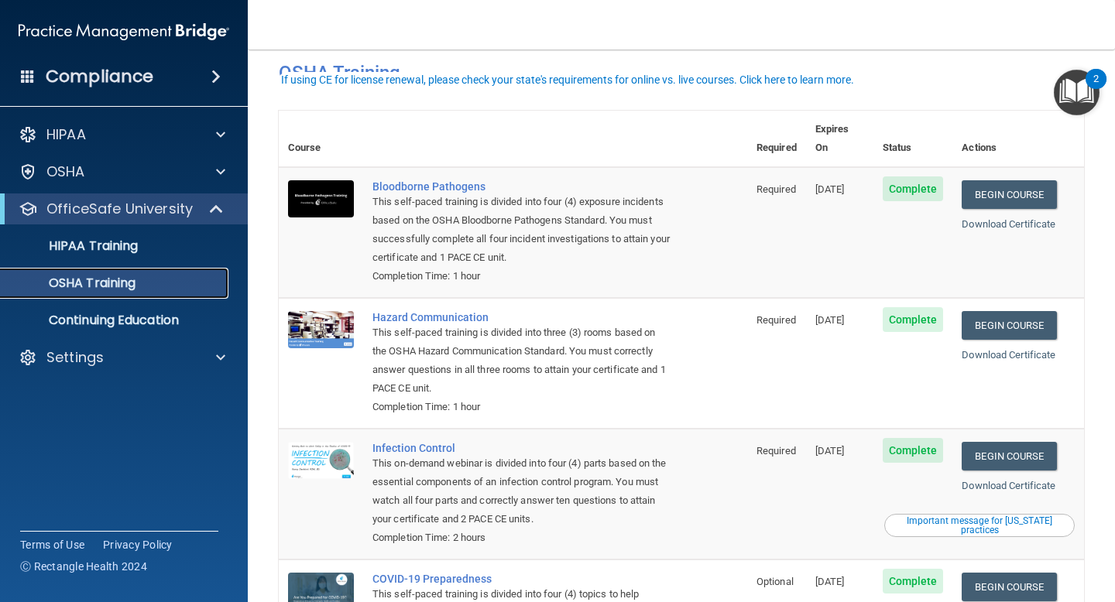
scroll to position [47, 0]
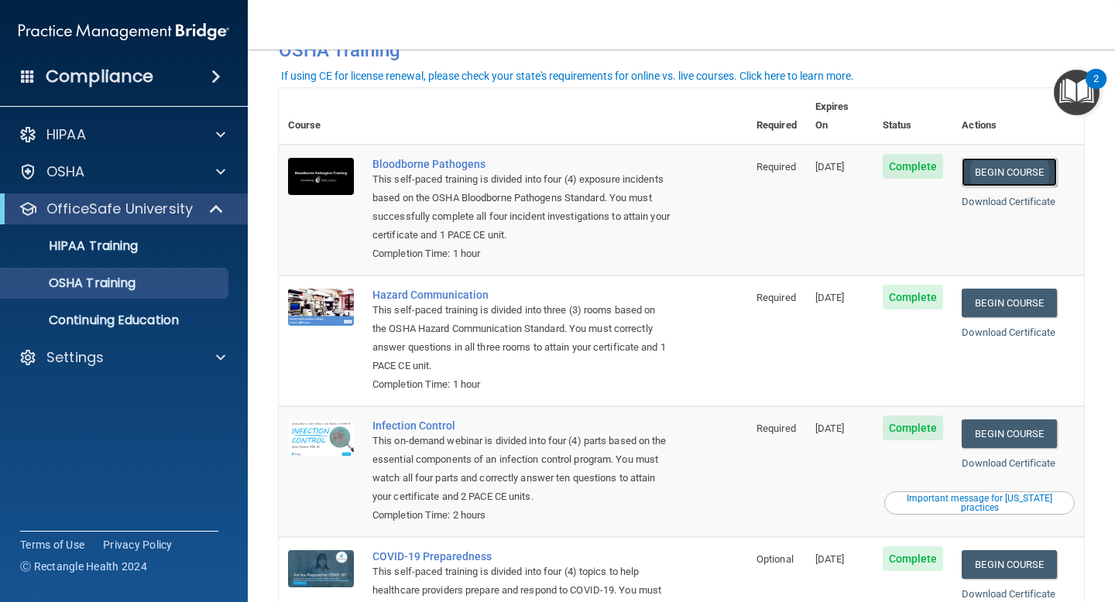
click at [1016, 158] on link "Begin Course" at bounding box center [1008, 172] width 94 height 29
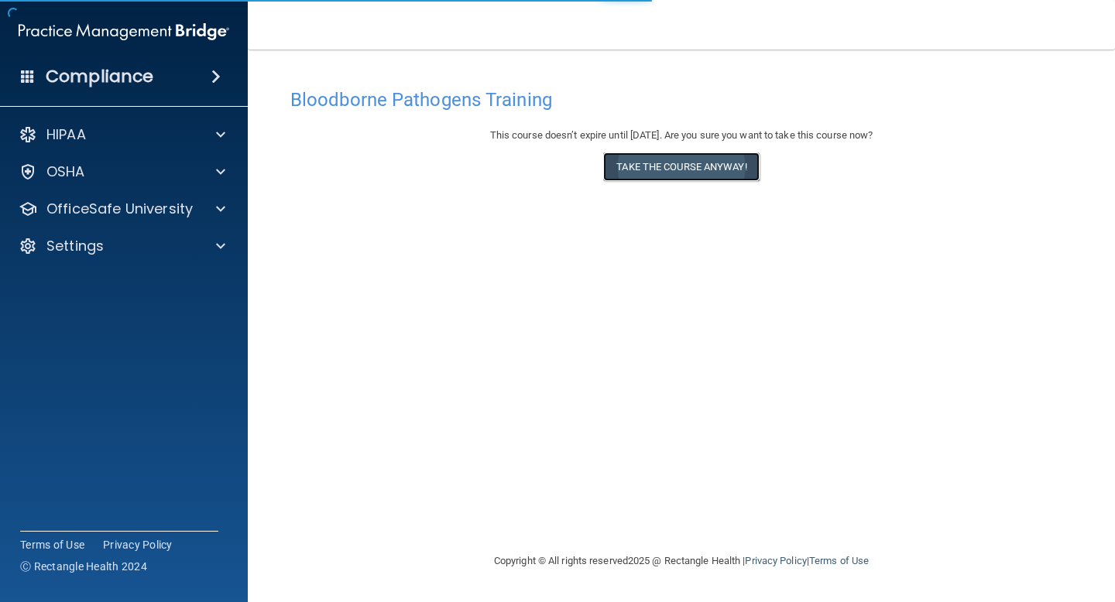
click at [701, 173] on button "Take the course anyway!" at bounding box center [681, 166] width 156 height 29
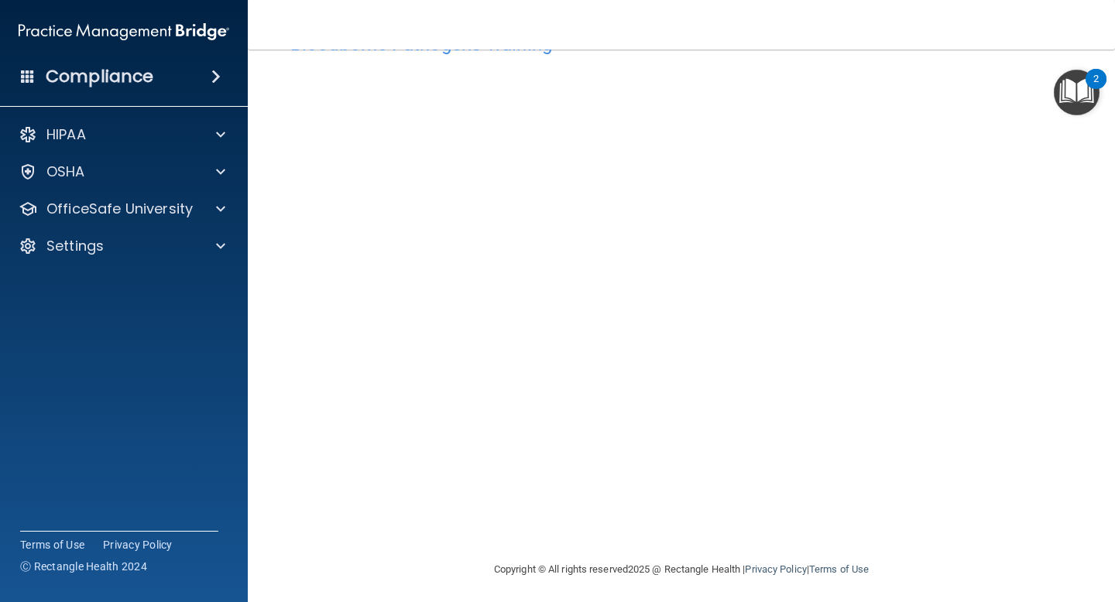
scroll to position [60, 0]
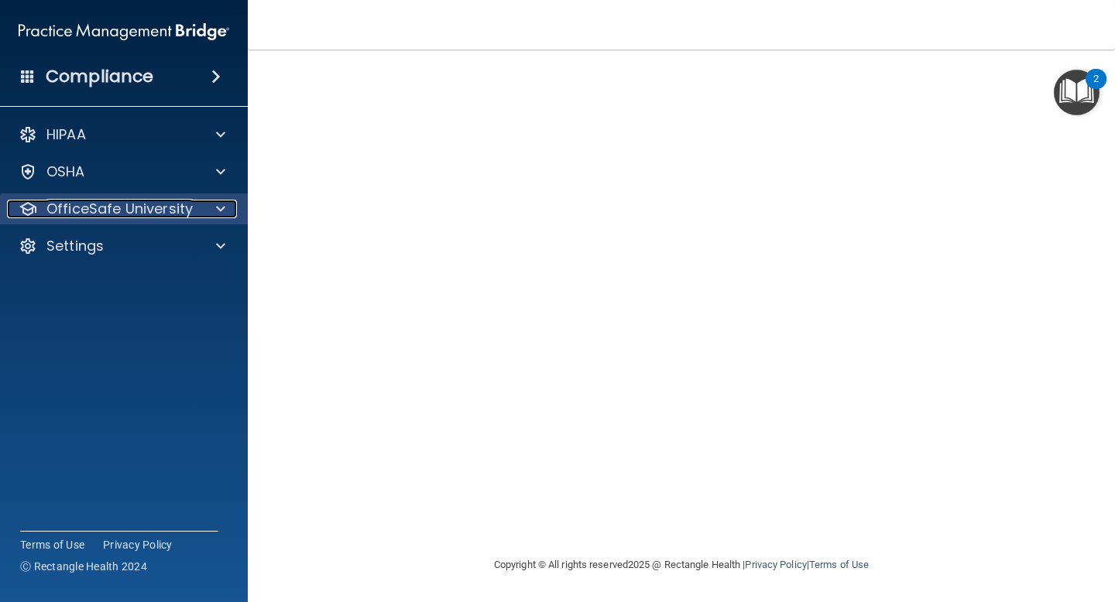
click at [179, 206] on p "OfficeSafe University" at bounding box center [119, 209] width 146 height 19
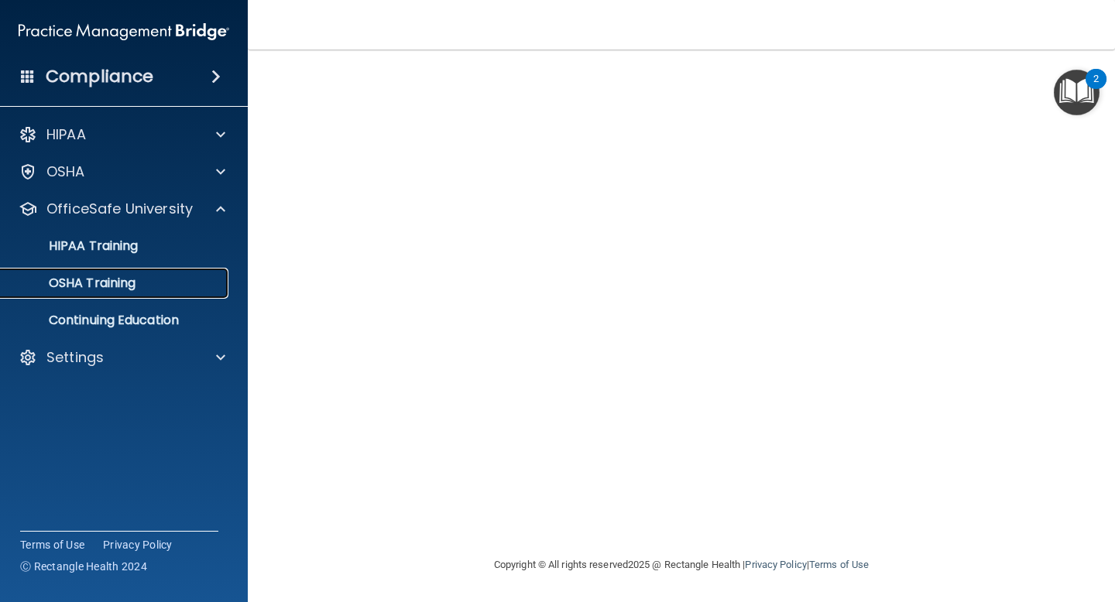
click at [139, 289] on div "OSHA Training" at bounding box center [115, 283] width 211 height 15
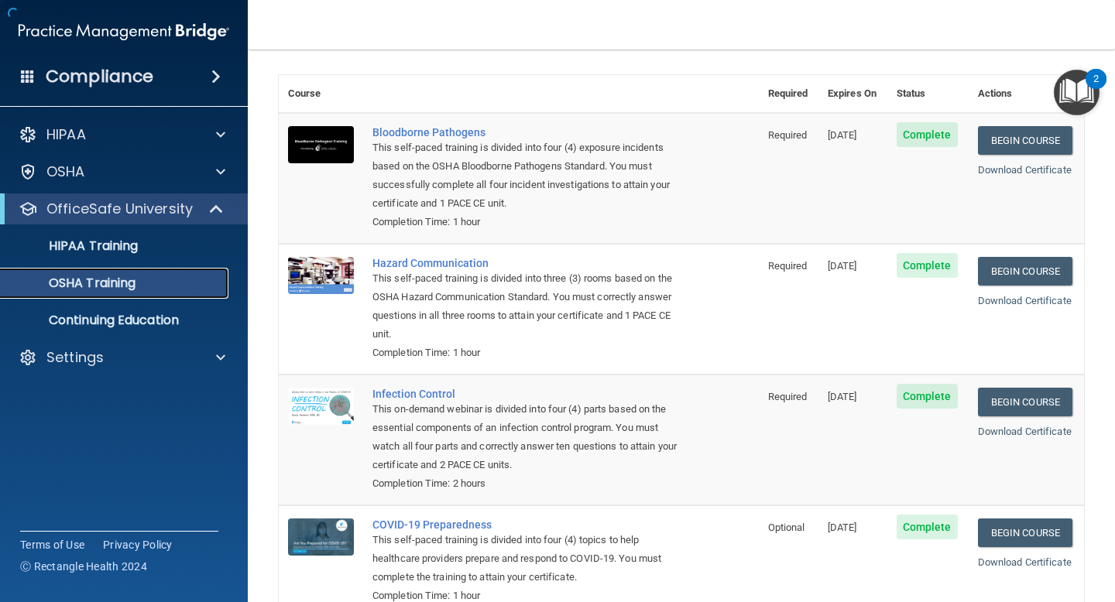
scroll to position [157, 0]
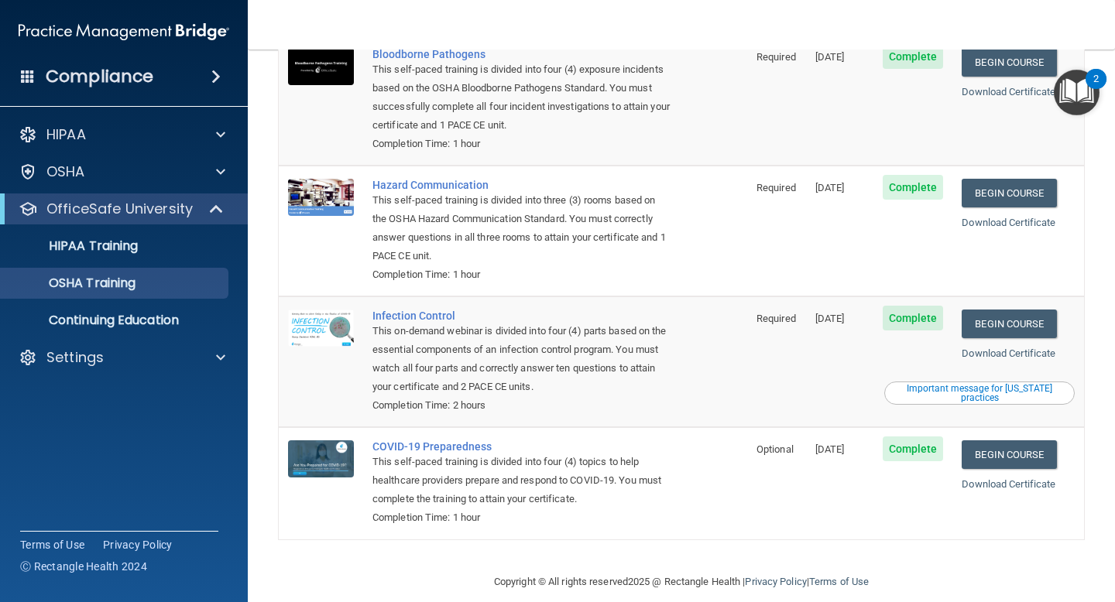
click at [699, 234] on td "Hazard Communication This self-paced training is divided into three (3) rooms b…" at bounding box center [555, 231] width 384 height 131
click at [806, 83] on td "Required" at bounding box center [776, 100] width 59 height 131
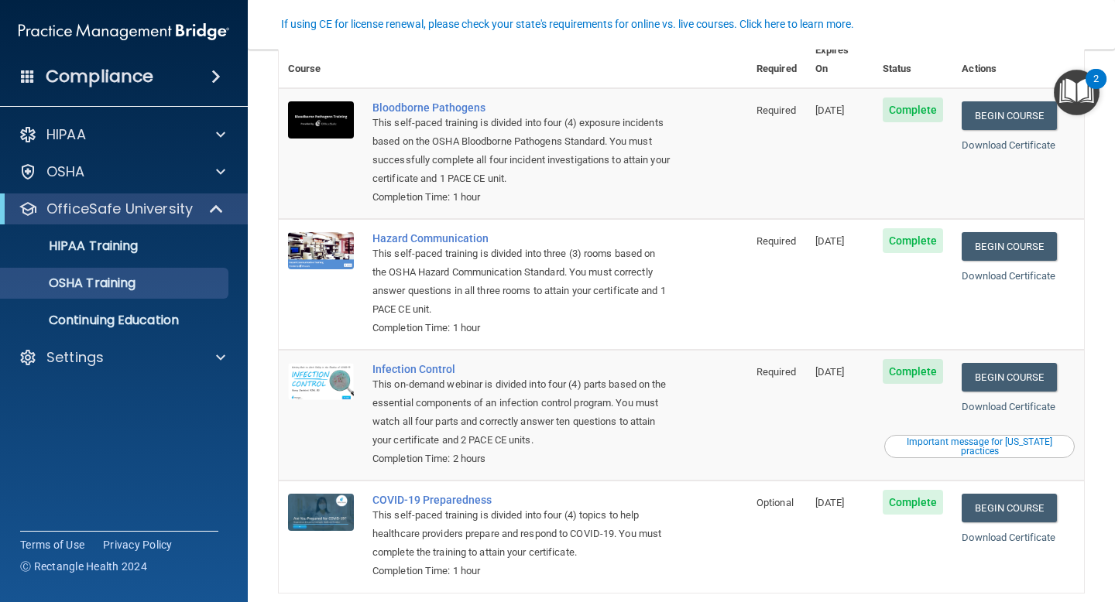
scroll to position [106, 0]
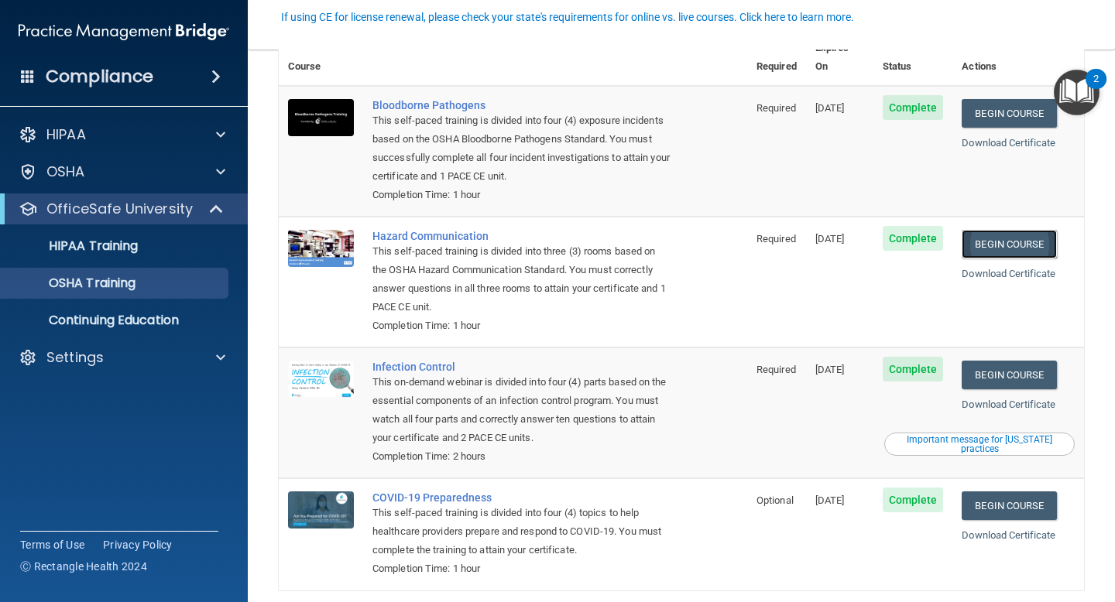
click at [1021, 230] on link "Begin Course" at bounding box center [1008, 244] width 94 height 29
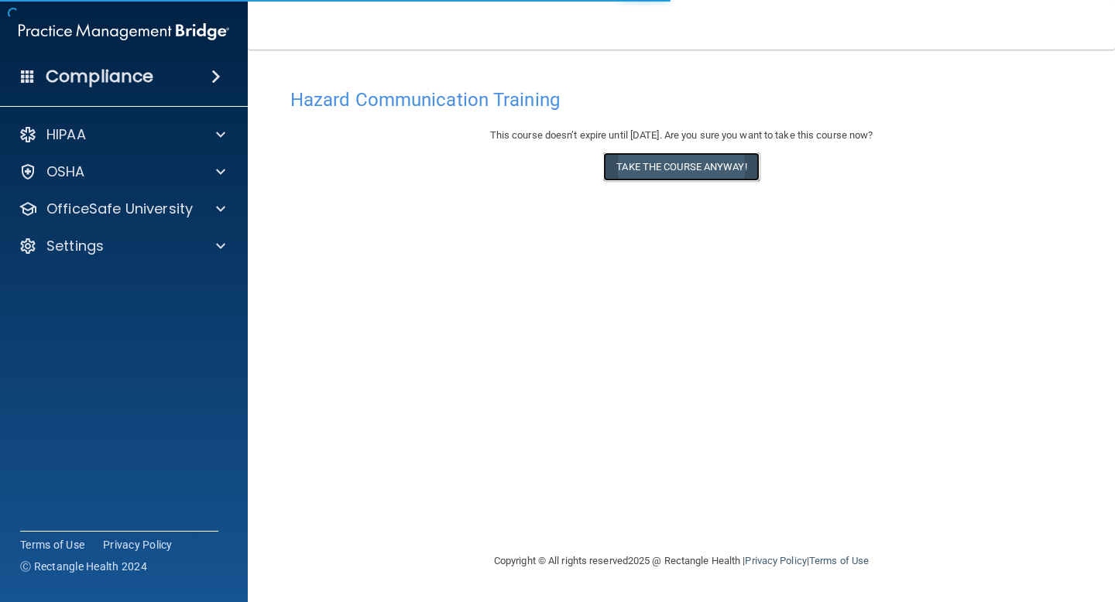
click at [705, 159] on button "Take the course anyway!" at bounding box center [681, 166] width 156 height 29
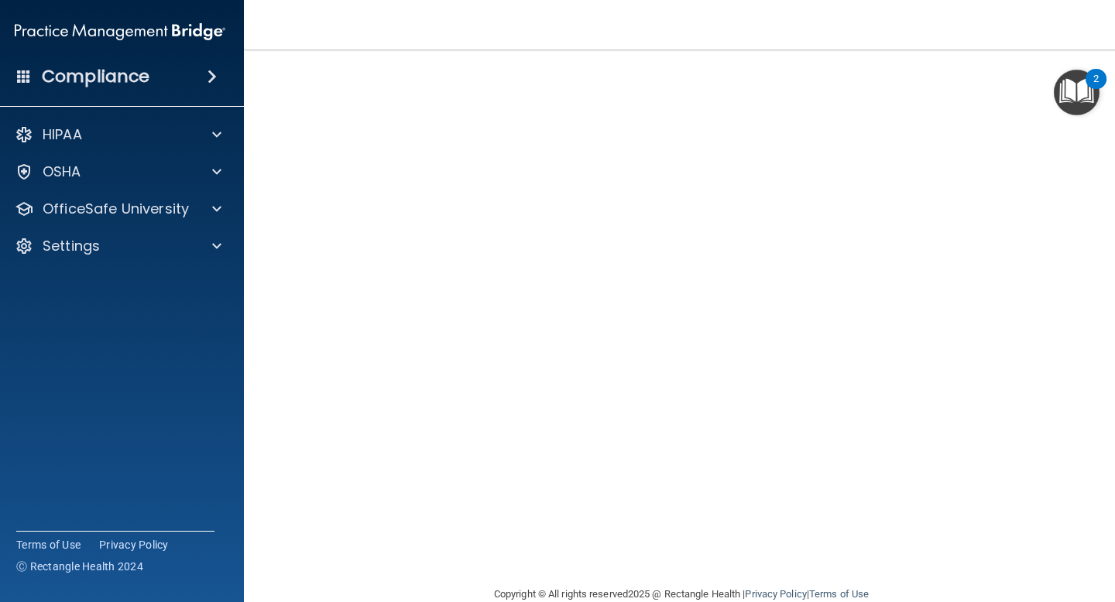
scroll to position [87, 0]
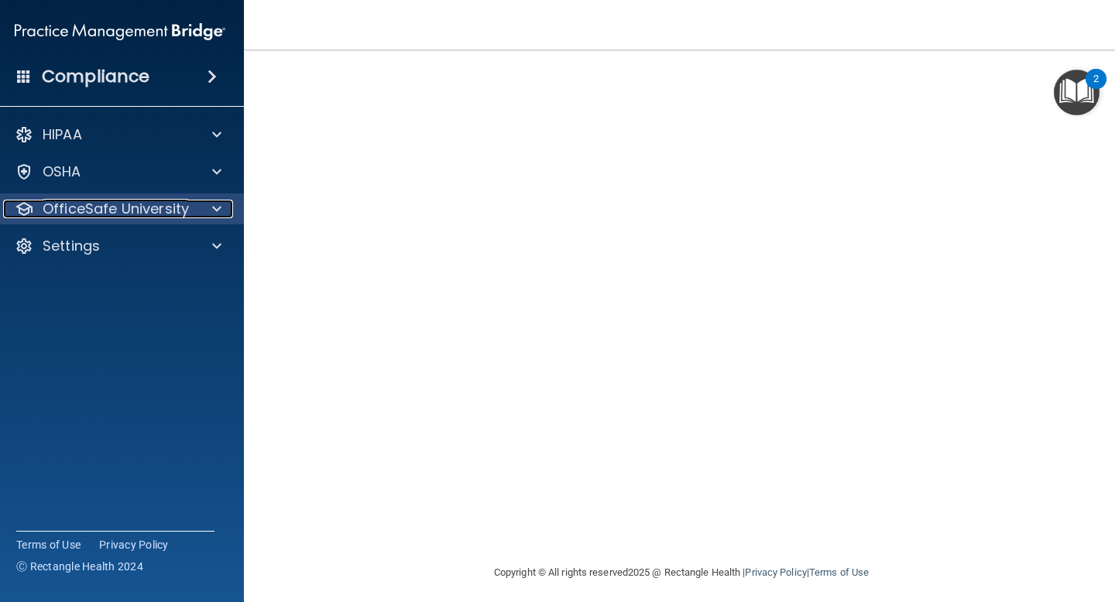
click at [158, 214] on p "OfficeSafe University" at bounding box center [116, 209] width 146 height 19
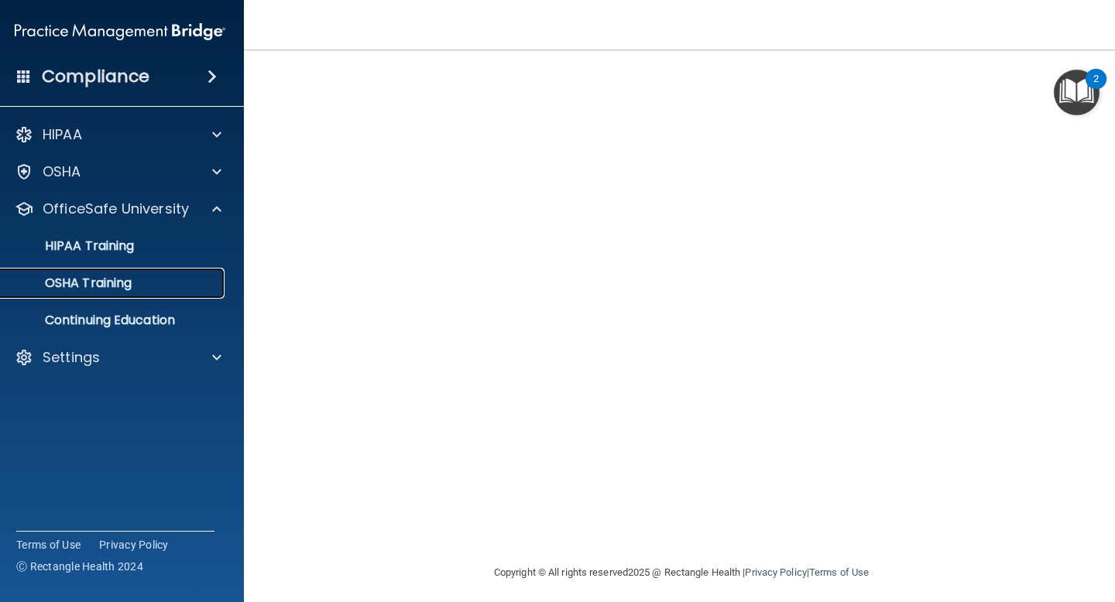
click at [139, 283] on div "OSHA Training" at bounding box center [111, 283] width 211 height 15
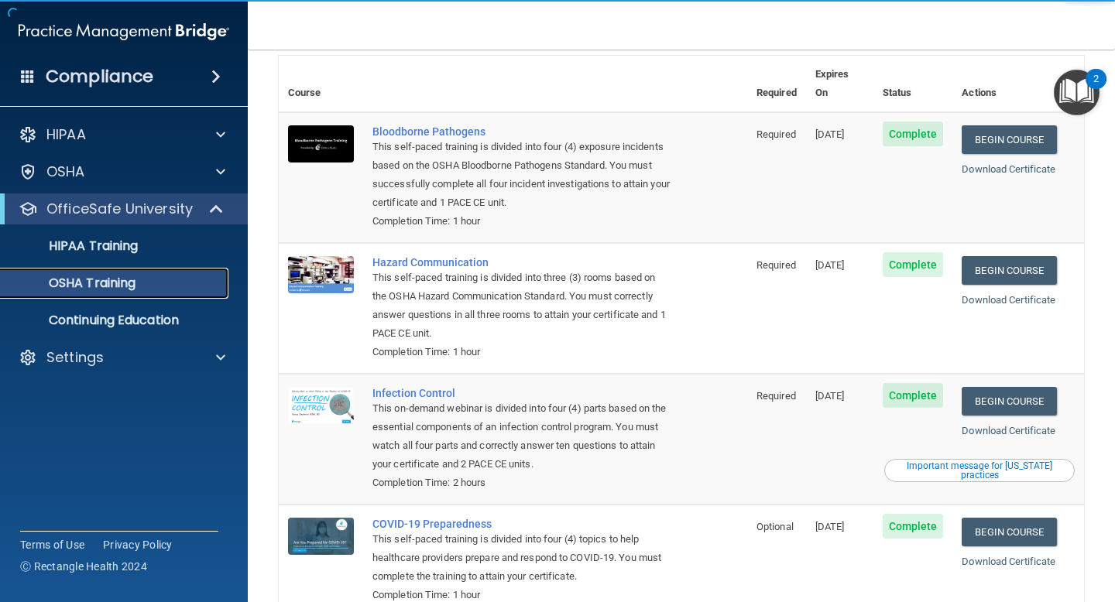
scroll to position [74, 0]
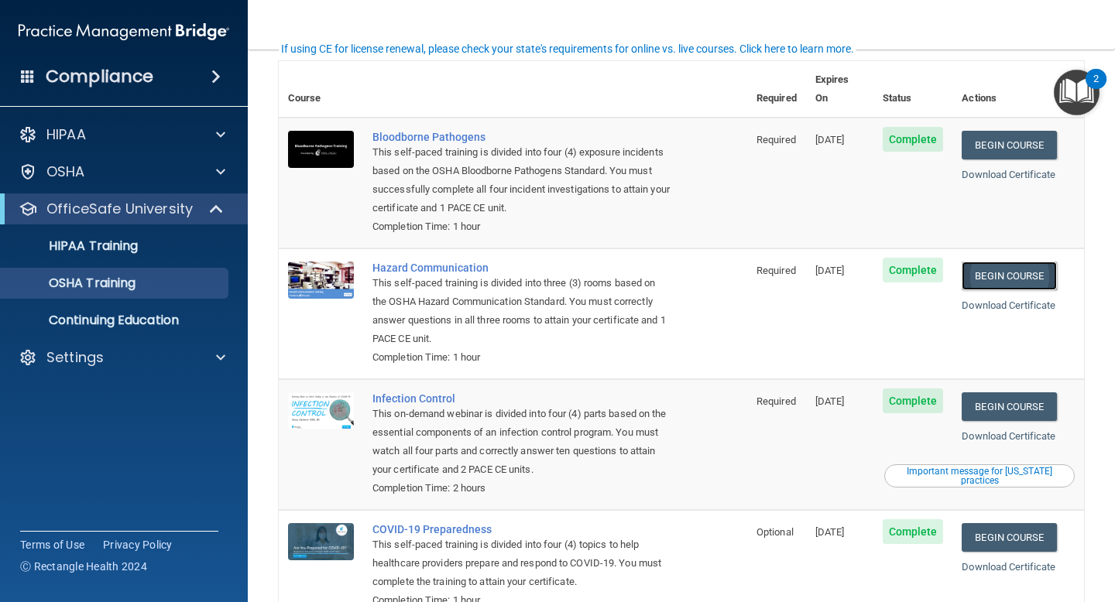
click at [1030, 262] on link "Begin Course" at bounding box center [1008, 276] width 94 height 29
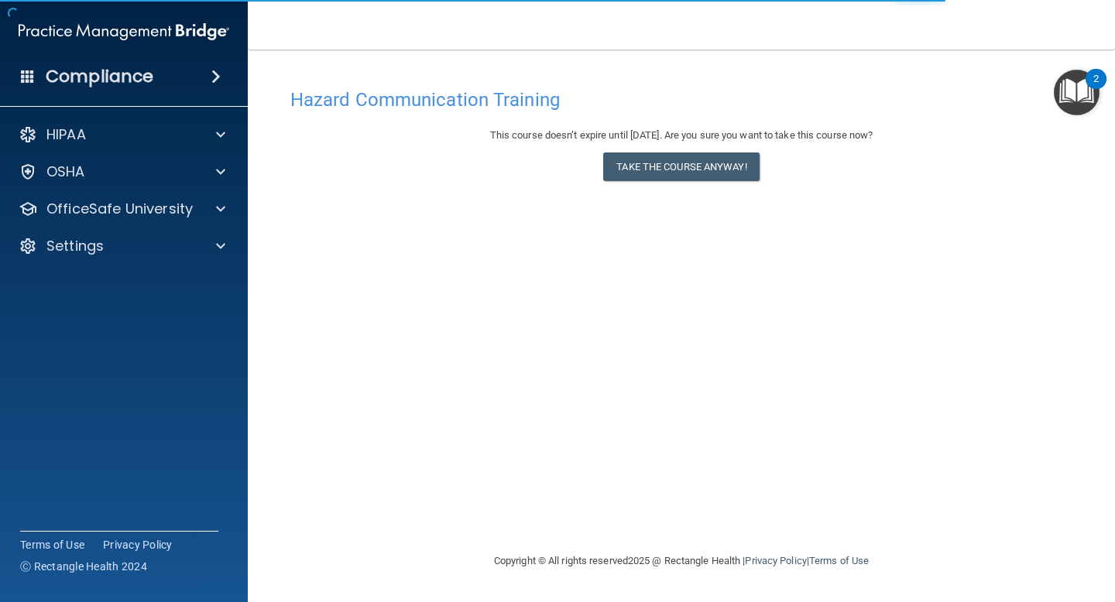
click at [153, 224] on div "HIPAA Documents and Policies Report an Incident Business Associates Emergency P…" at bounding box center [124, 193] width 248 height 161
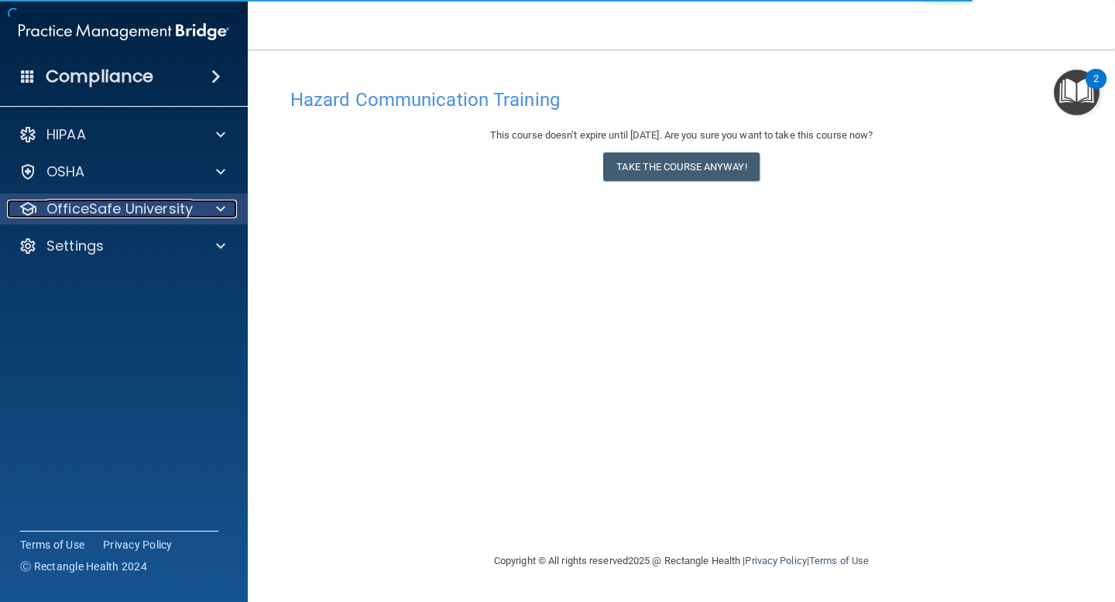
click at [170, 210] on p "OfficeSafe University" at bounding box center [119, 209] width 146 height 19
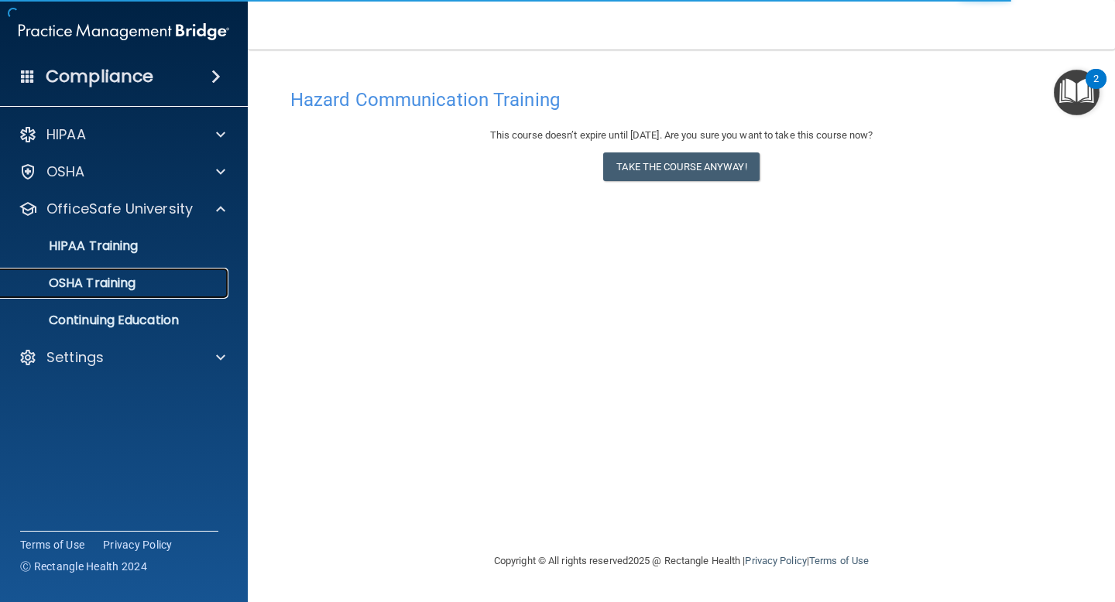
click at [158, 290] on div "OSHA Training" at bounding box center [115, 283] width 211 height 15
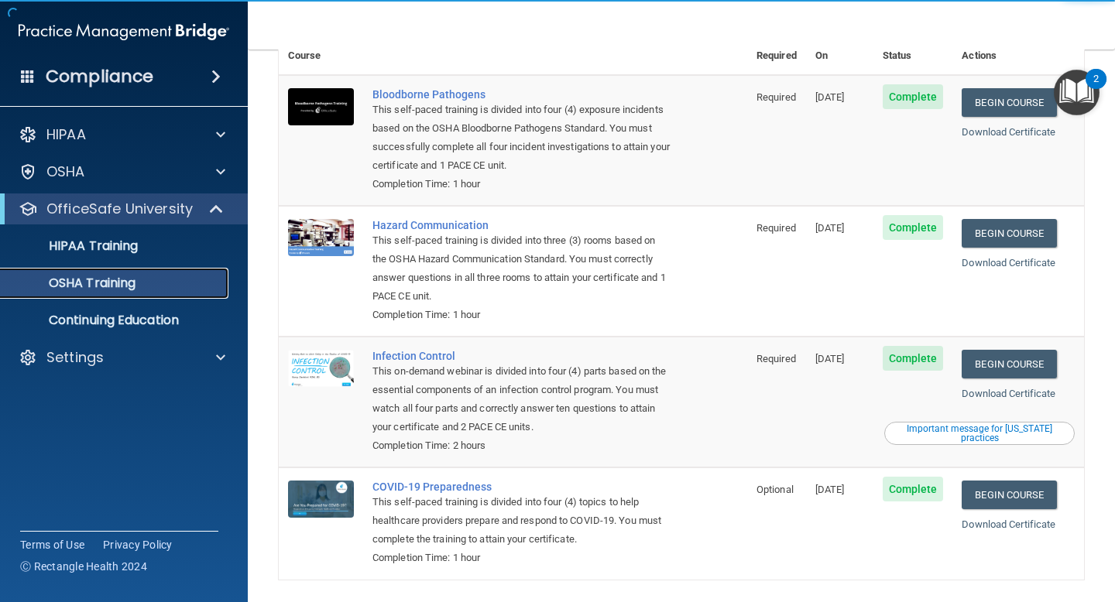
scroll to position [149, 0]
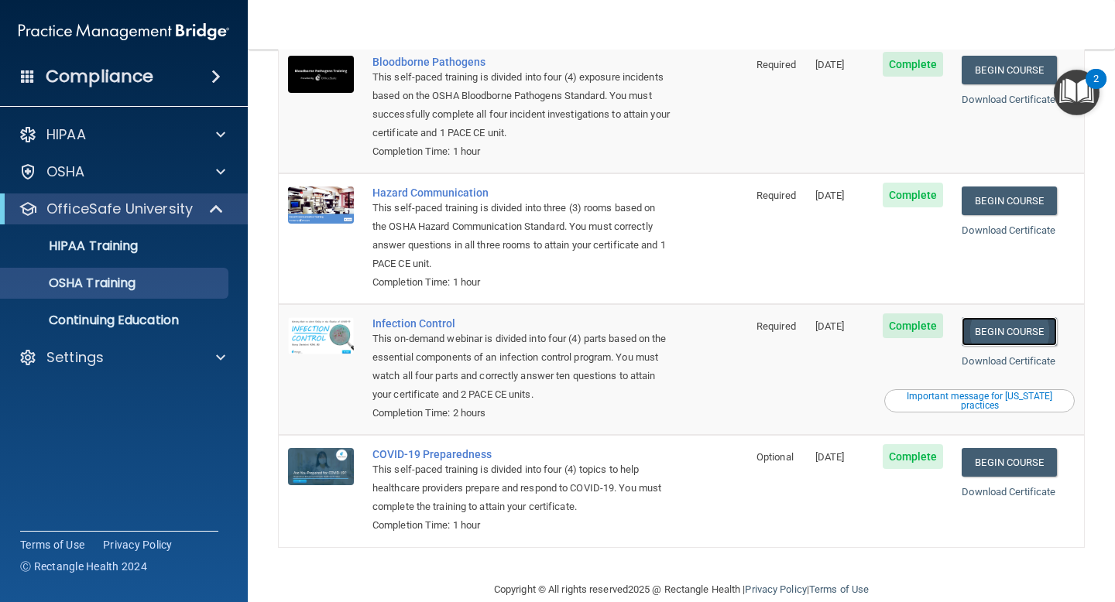
click at [1028, 317] on link "Begin Course" at bounding box center [1008, 331] width 94 height 29
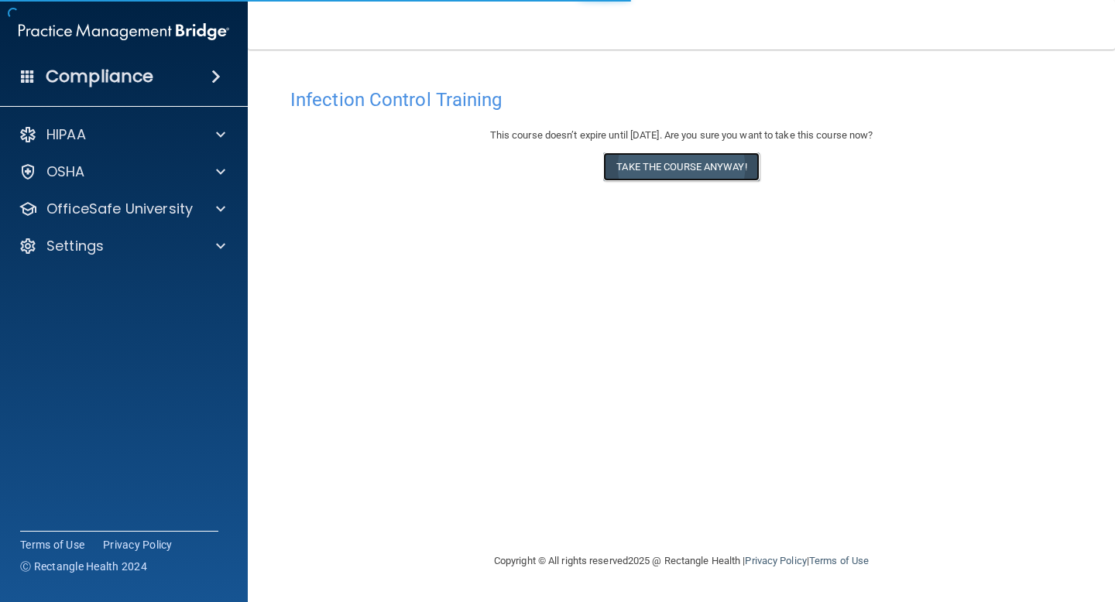
click at [688, 172] on button "Take the course anyway!" at bounding box center [681, 166] width 156 height 29
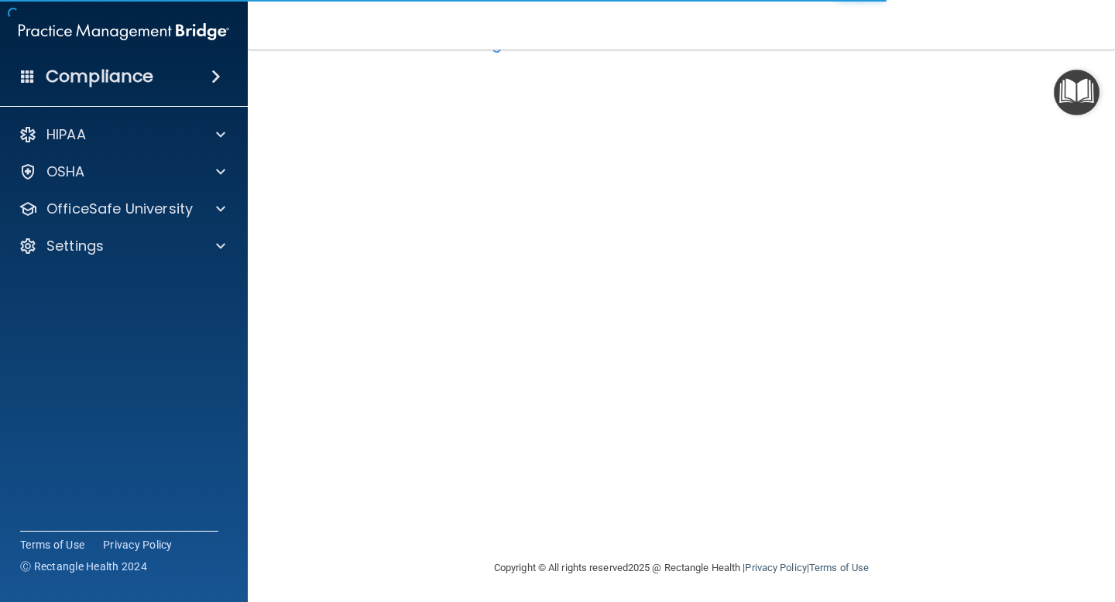
scroll to position [60, 0]
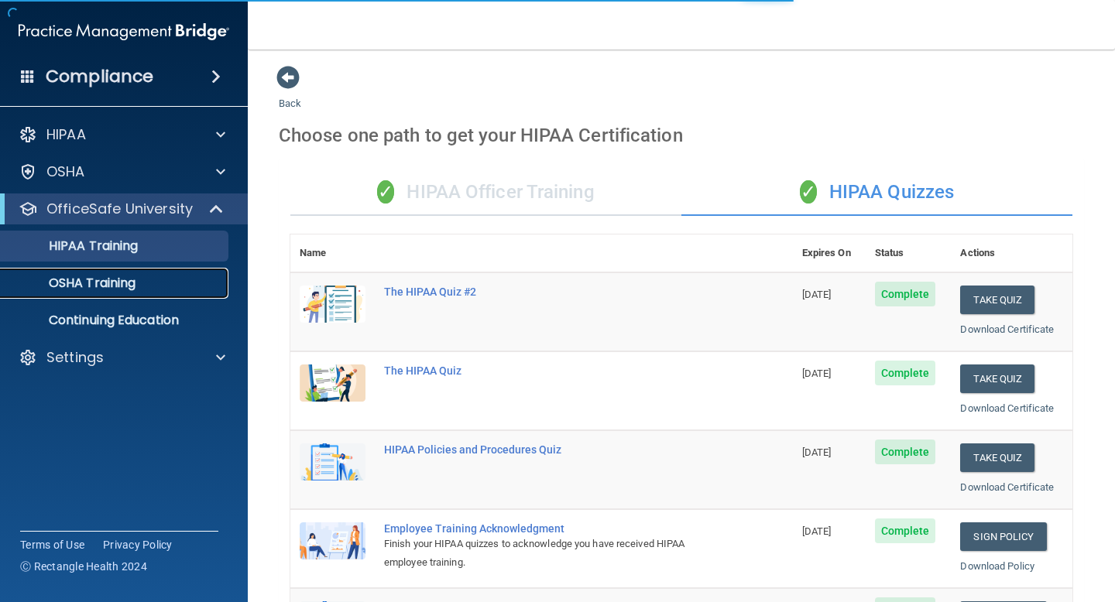
click at [177, 281] on div "OSHA Training" at bounding box center [115, 283] width 211 height 15
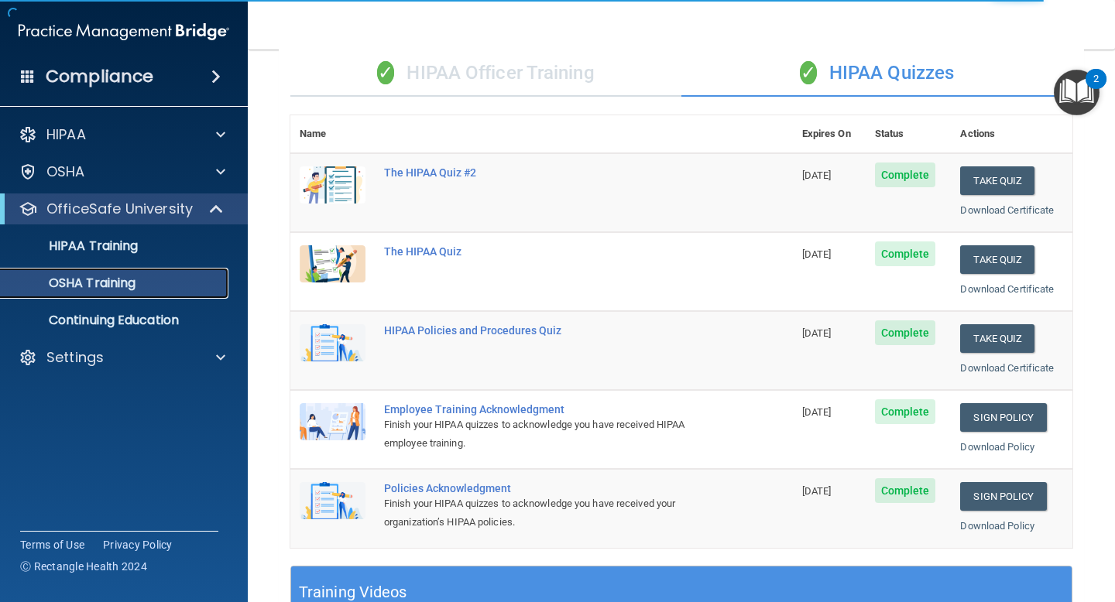
scroll to position [122, 0]
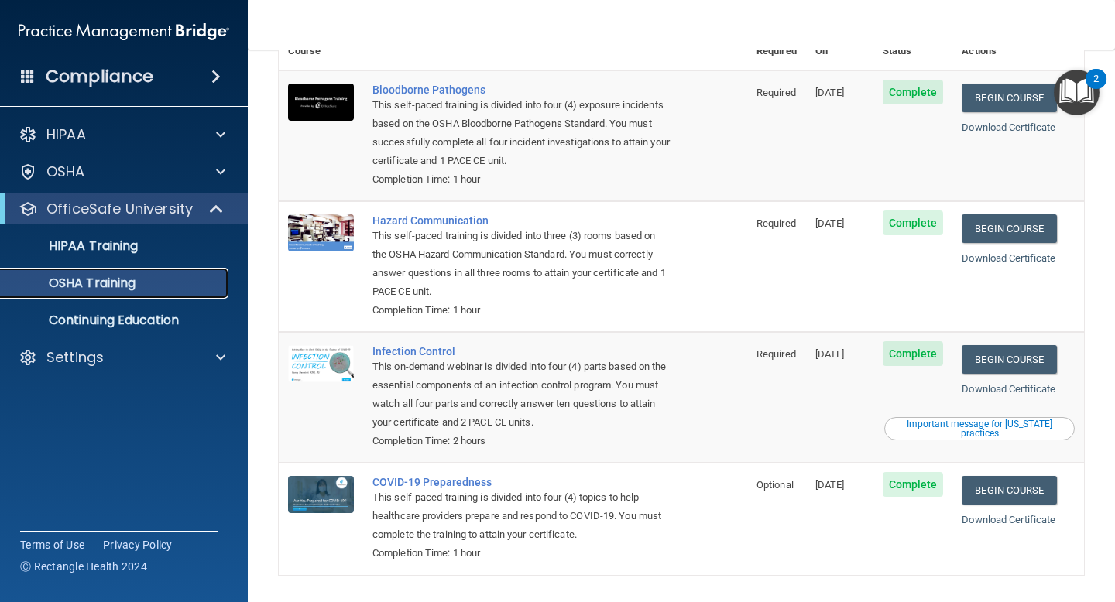
click at [194, 288] on div "OSHA Training" at bounding box center [115, 283] width 211 height 15
click at [194, 299] on ul "HIPAA Training OSHA Training Continuing Education" at bounding box center [125, 279] width 280 height 111
click at [99, 285] on p "OSHA Training" at bounding box center [72, 283] width 125 height 15
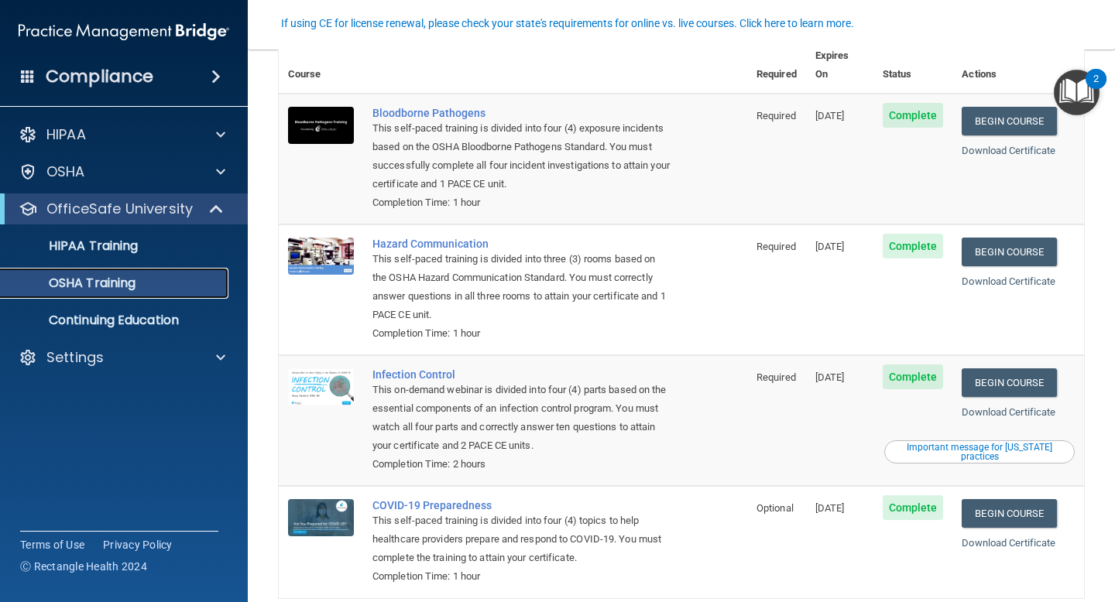
scroll to position [157, 0]
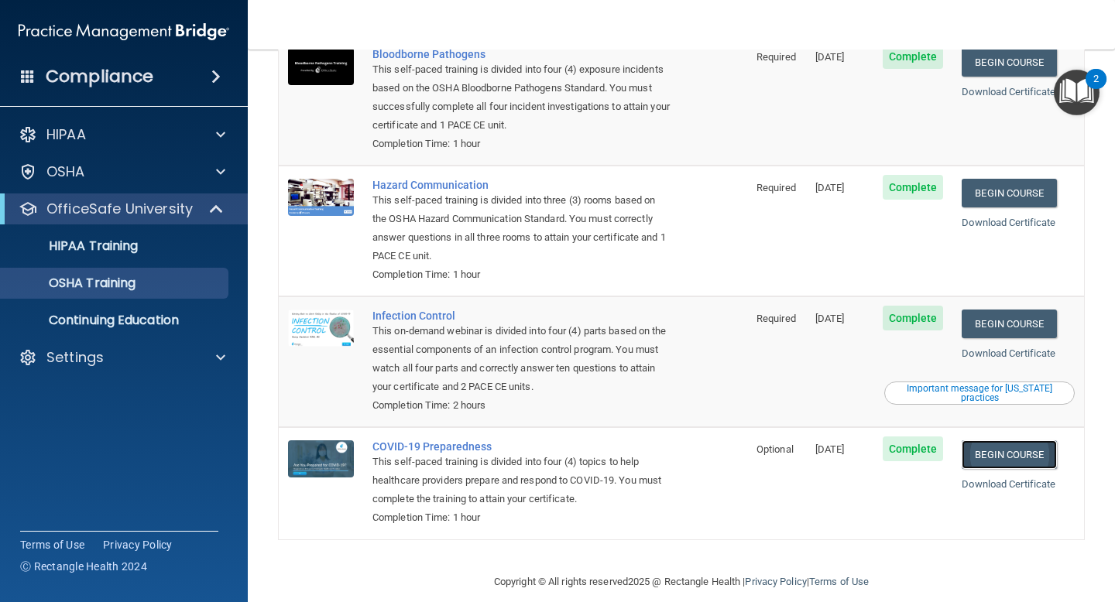
click at [1032, 440] on link "Begin Course" at bounding box center [1008, 454] width 94 height 29
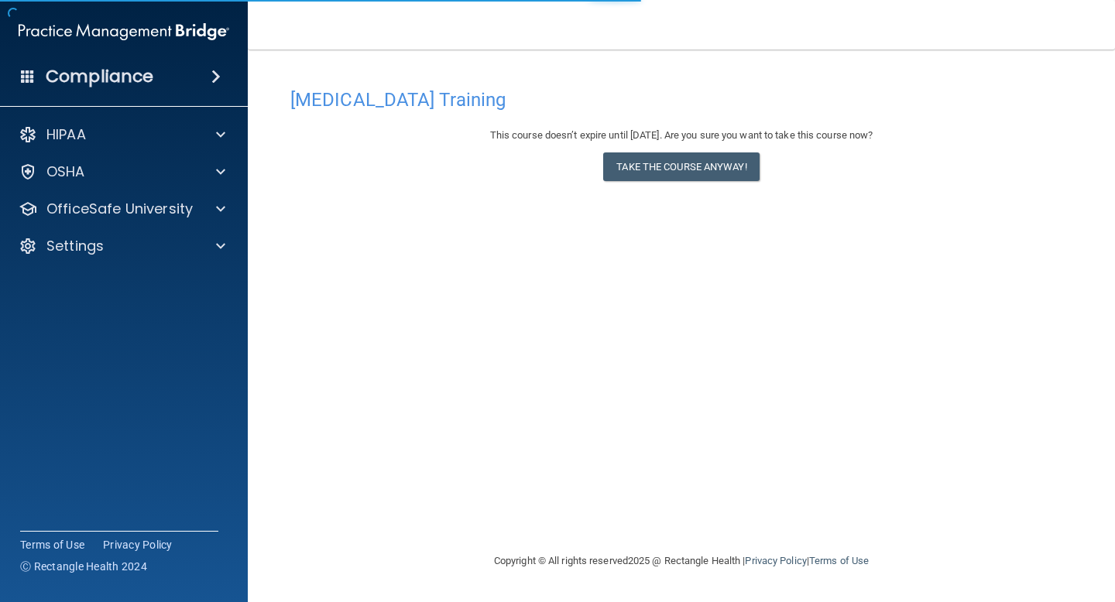
click at [649, 141] on div "This course doesn’t expire until 10/31/2025. Are you sure you want to take this…" at bounding box center [681, 135] width 782 height 19
click at [637, 171] on button "Take the course anyway!" at bounding box center [681, 166] width 156 height 29
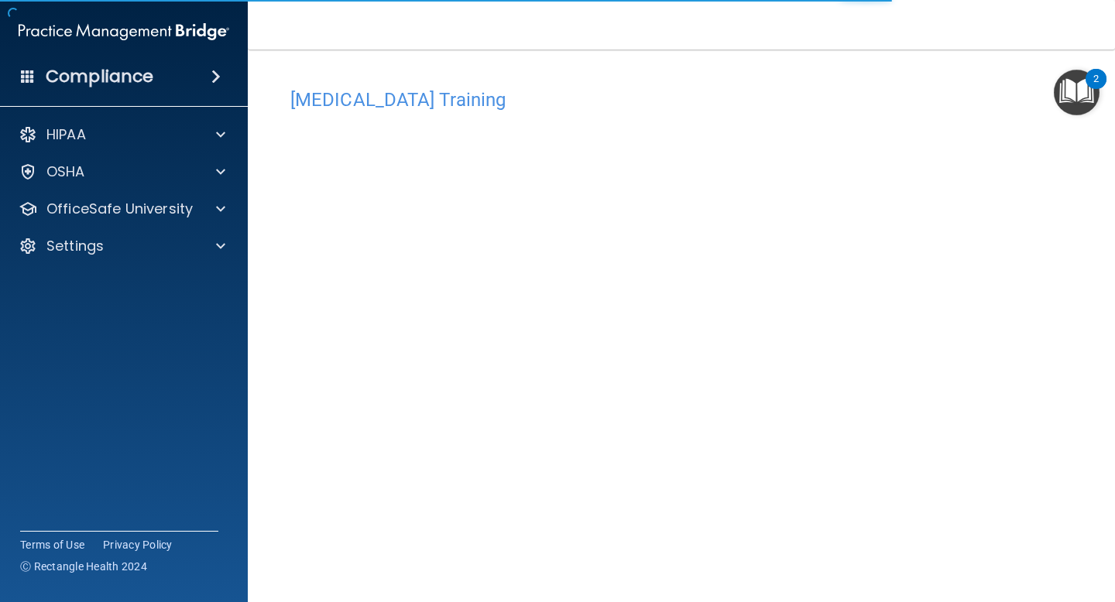
scroll to position [60, 0]
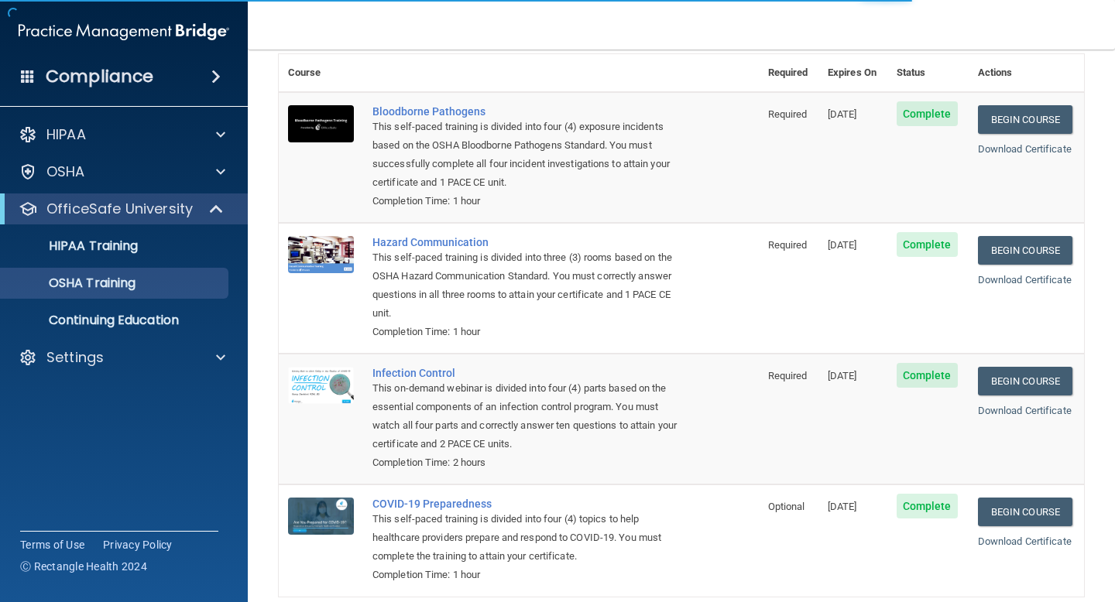
scroll to position [86, 0]
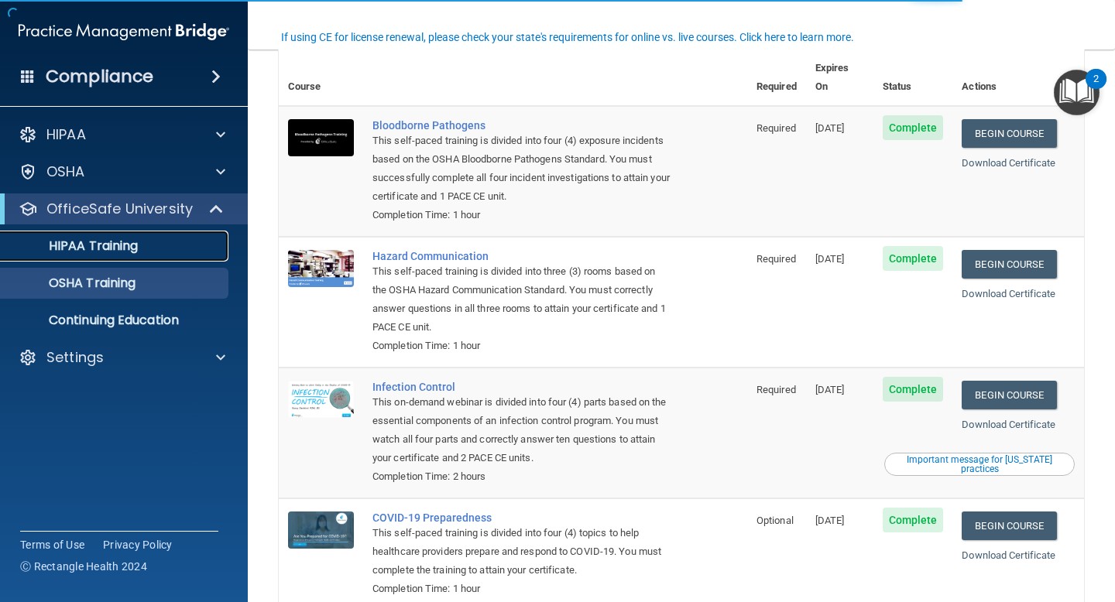
click at [118, 248] on p "HIPAA Training" at bounding box center [74, 245] width 128 height 15
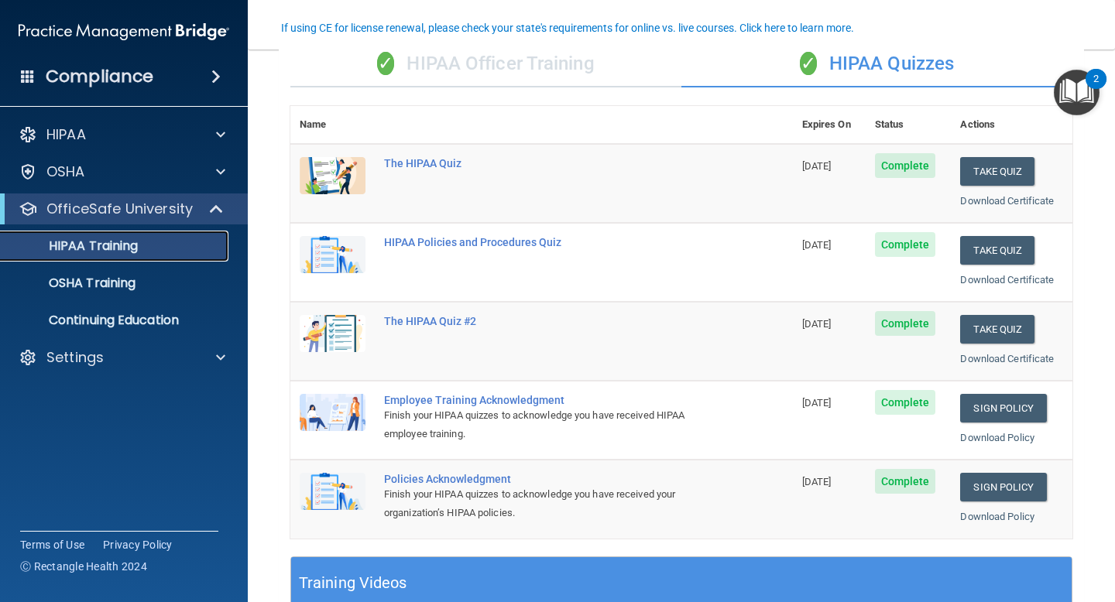
scroll to position [129, 0]
click at [1007, 173] on button "Take Quiz" at bounding box center [997, 170] width 74 height 29
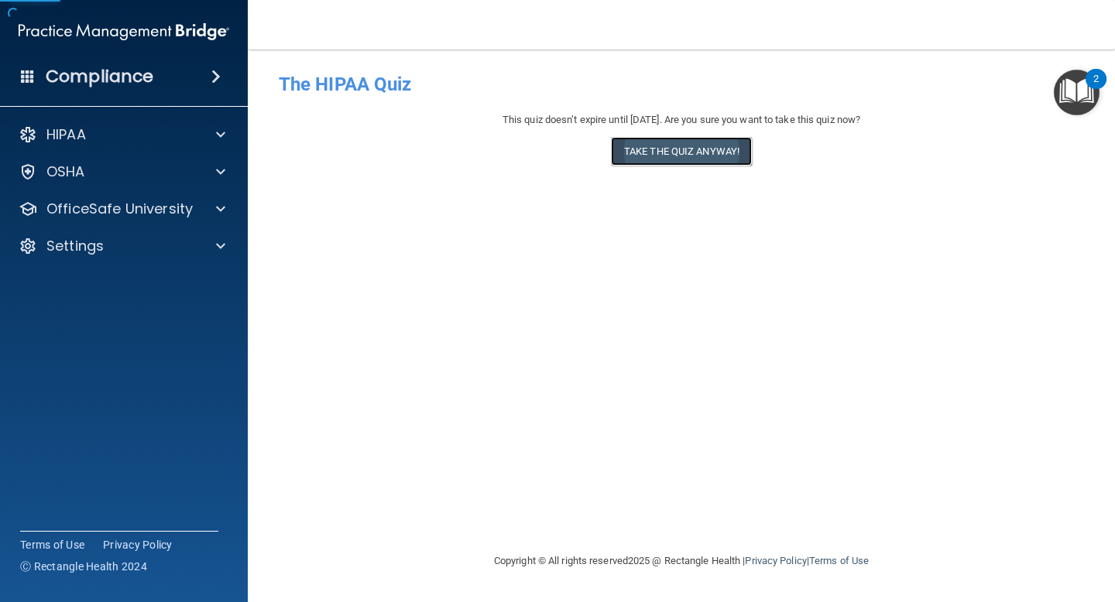
click at [664, 141] on button "Take the quiz anyway!" at bounding box center [681, 151] width 141 height 29
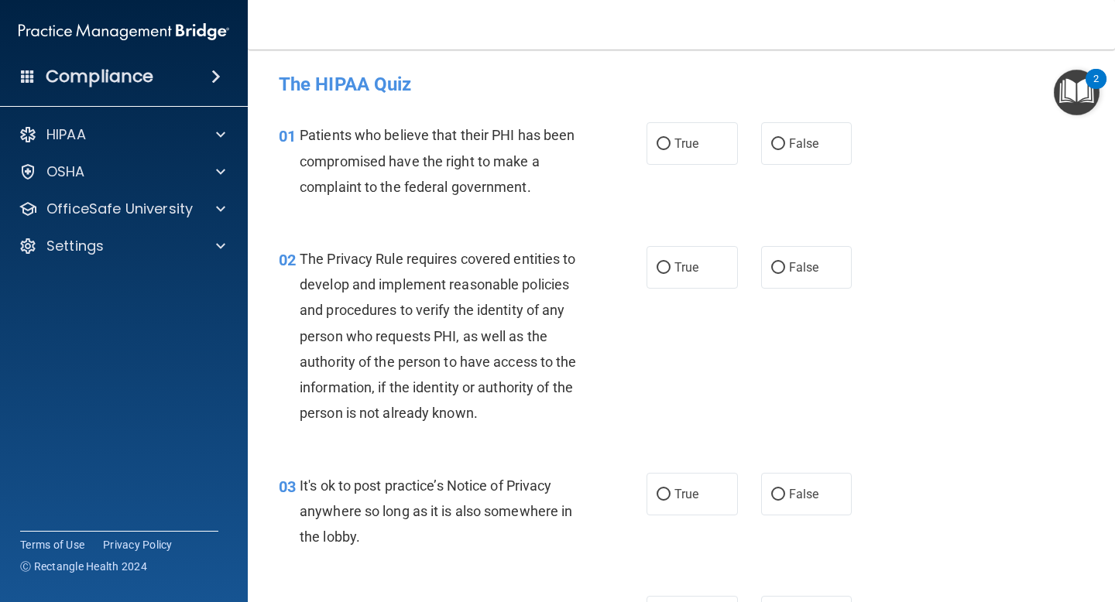
click at [664, 141] on input "True" at bounding box center [663, 145] width 14 height 12
radio input "true"
click at [663, 268] on input "True" at bounding box center [663, 268] width 14 height 12
radio input "true"
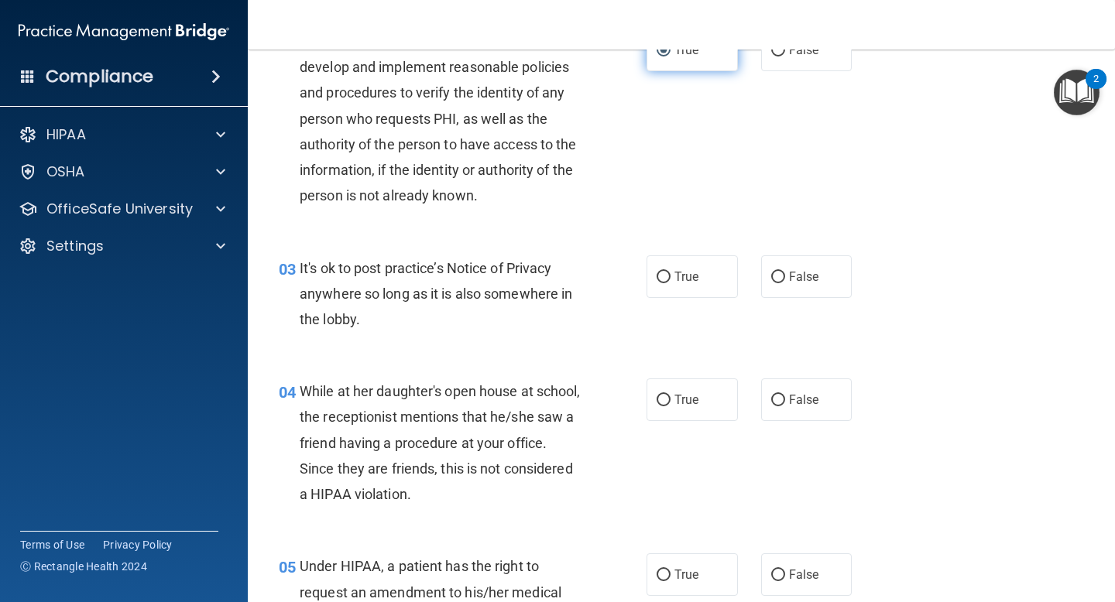
scroll to position [236, 0]
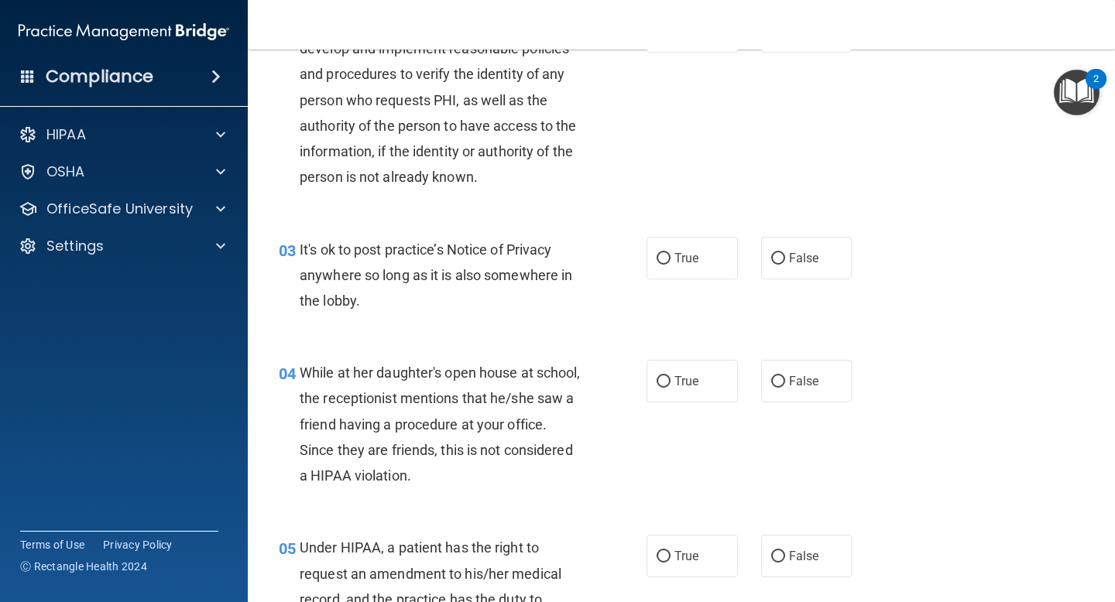
click at [755, 258] on div "True False" at bounding box center [755, 258] width 219 height 43
click at [796, 262] on span "False" at bounding box center [804, 258] width 30 height 15
click at [785, 262] on input "False" at bounding box center [778, 259] width 14 height 12
radio input "true"
drag, startPoint x: 690, startPoint y: 387, endPoint x: 787, endPoint y: 392, distance: 96.9
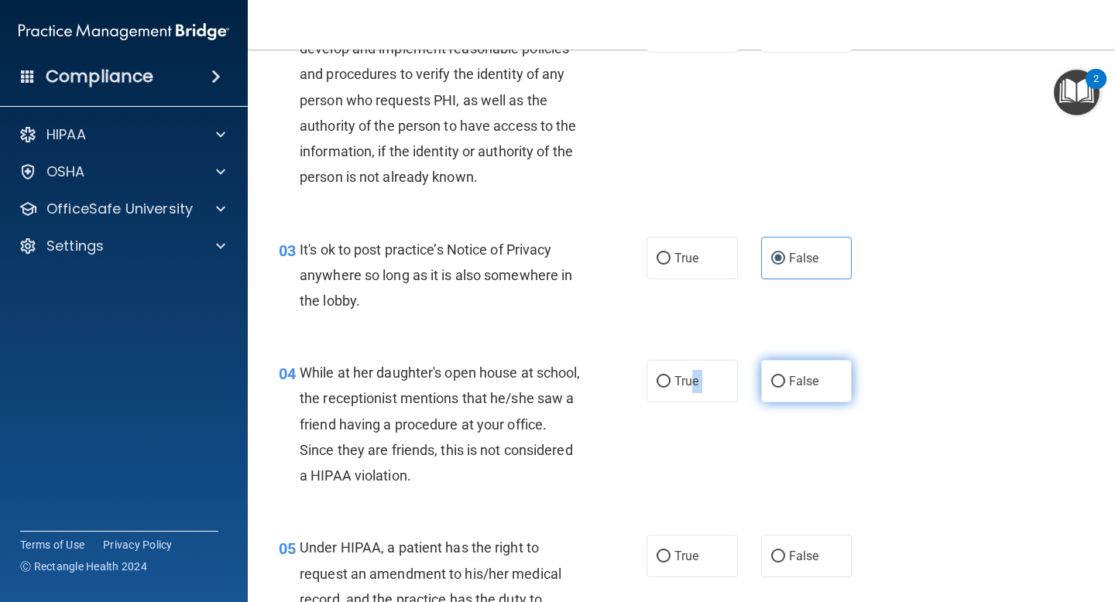
click at [787, 392] on div "True False" at bounding box center [755, 381] width 219 height 43
click at [787, 391] on label "False" at bounding box center [806, 381] width 91 height 43
click at [785, 388] on input "False" at bounding box center [778, 382] width 14 height 12
radio input "true"
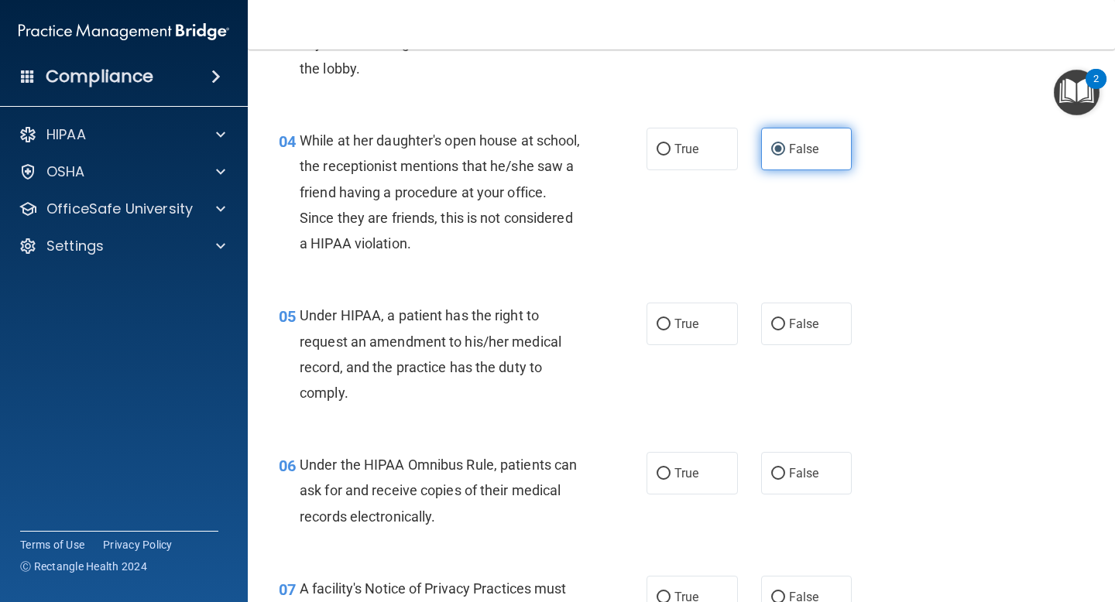
scroll to position [474, 0]
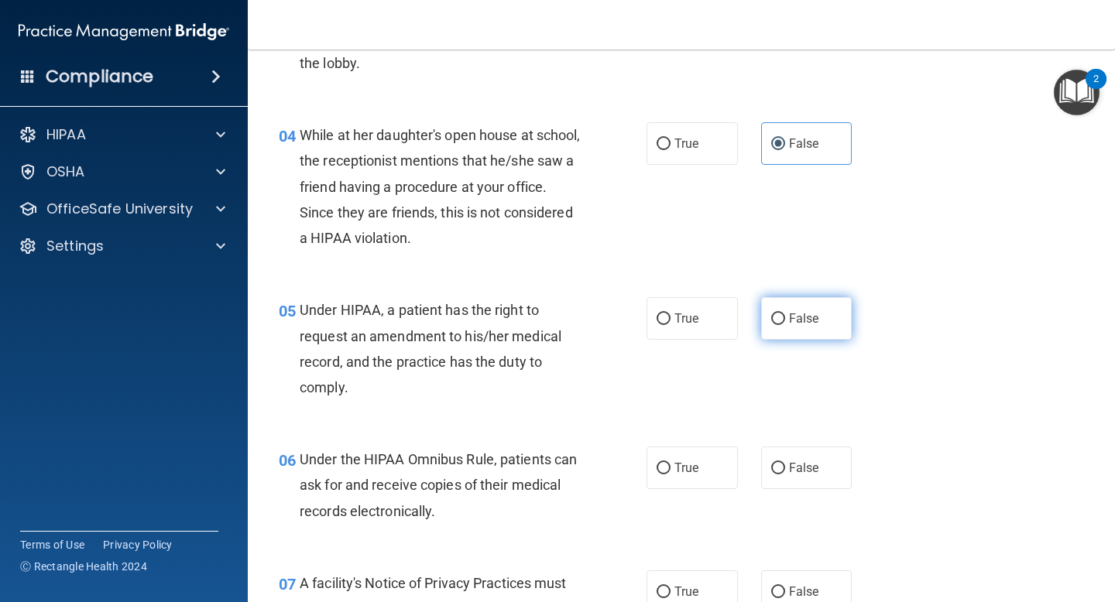
click at [784, 327] on label "False" at bounding box center [806, 318] width 91 height 43
click at [784, 325] on input "False" at bounding box center [778, 319] width 14 height 12
radio input "true"
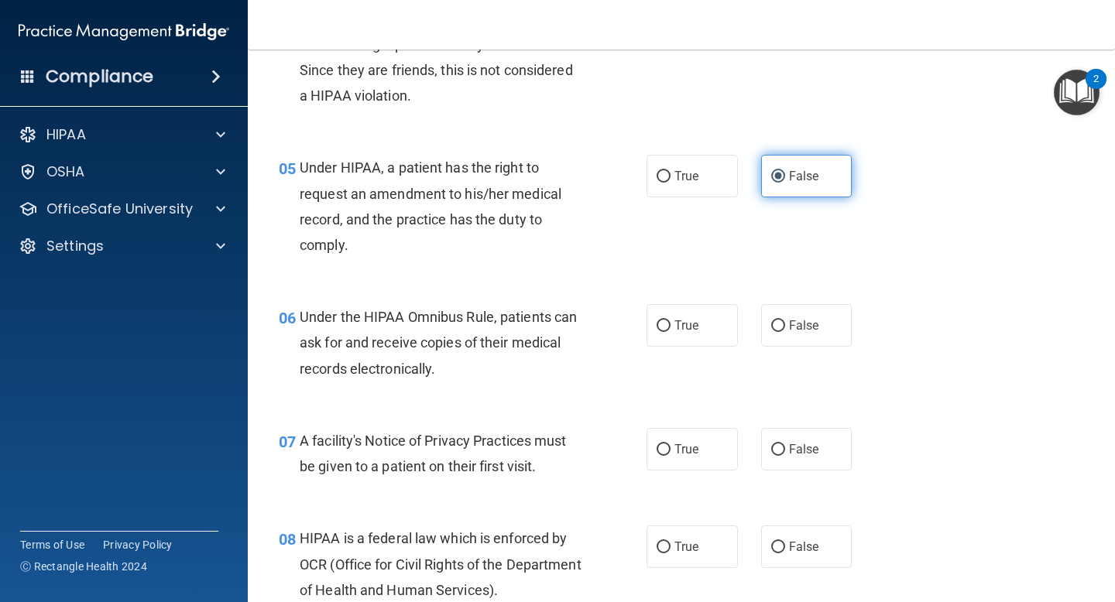
scroll to position [618, 0]
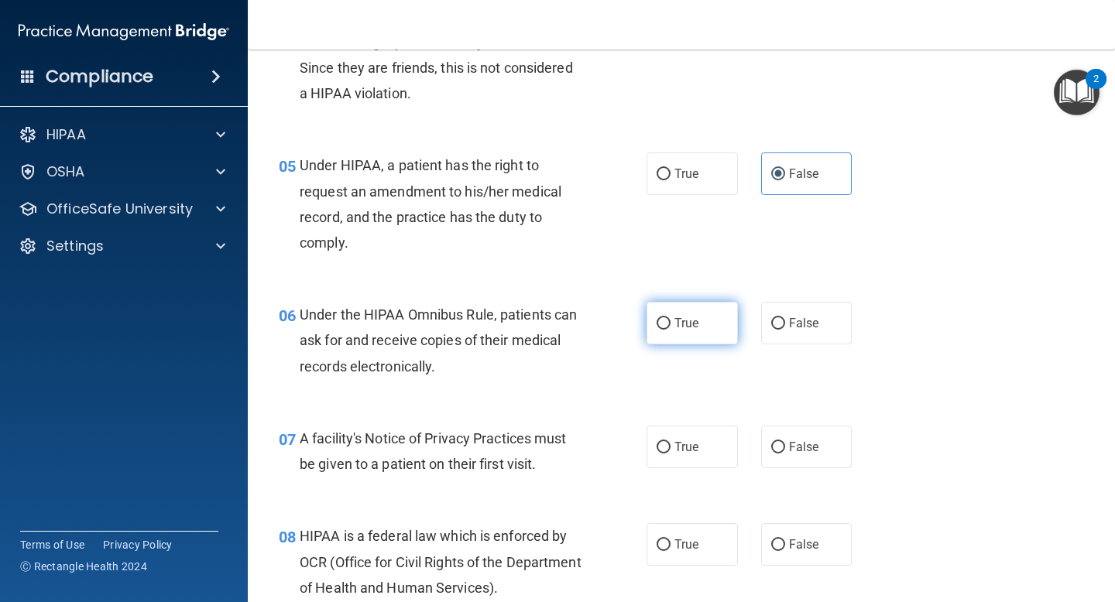
click at [700, 340] on label "True" at bounding box center [691, 323] width 91 height 43
click at [670, 330] on input "True" at bounding box center [663, 324] width 14 height 12
radio input "true"
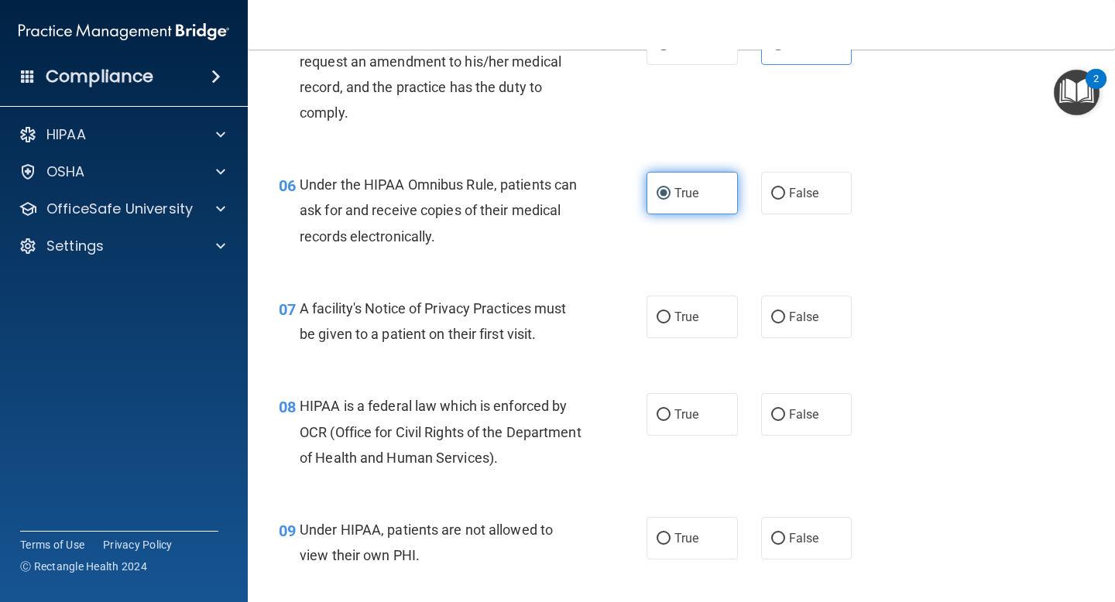
scroll to position [785, 0]
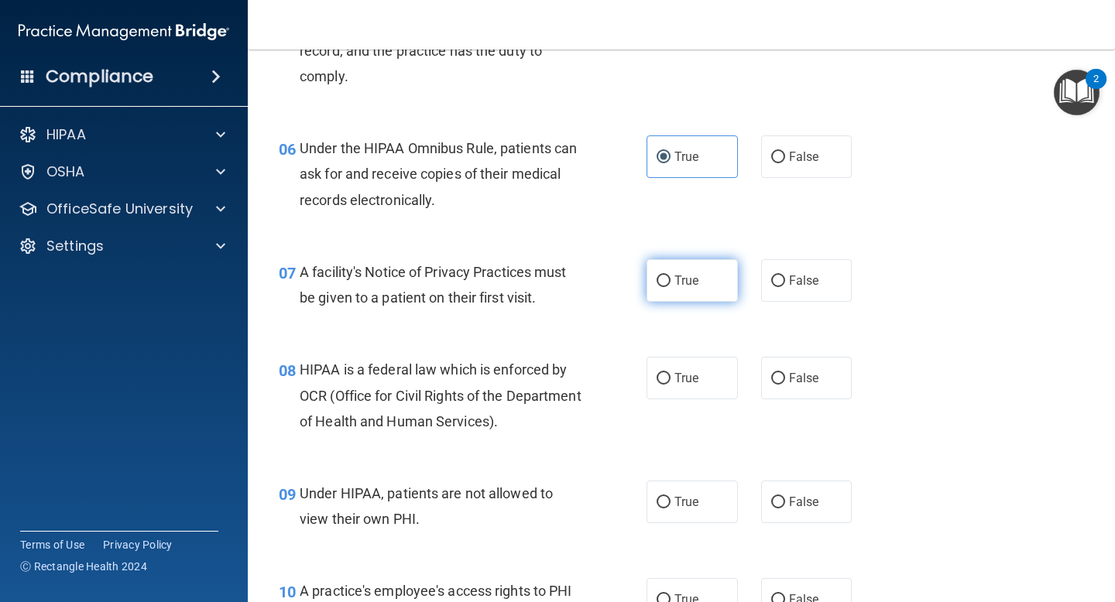
click at [686, 300] on label "True" at bounding box center [691, 280] width 91 height 43
click at [670, 287] on input "True" at bounding box center [663, 282] width 14 height 12
radio input "true"
click at [666, 369] on label "True" at bounding box center [691, 378] width 91 height 43
click at [666, 373] on input "True" at bounding box center [663, 379] width 14 height 12
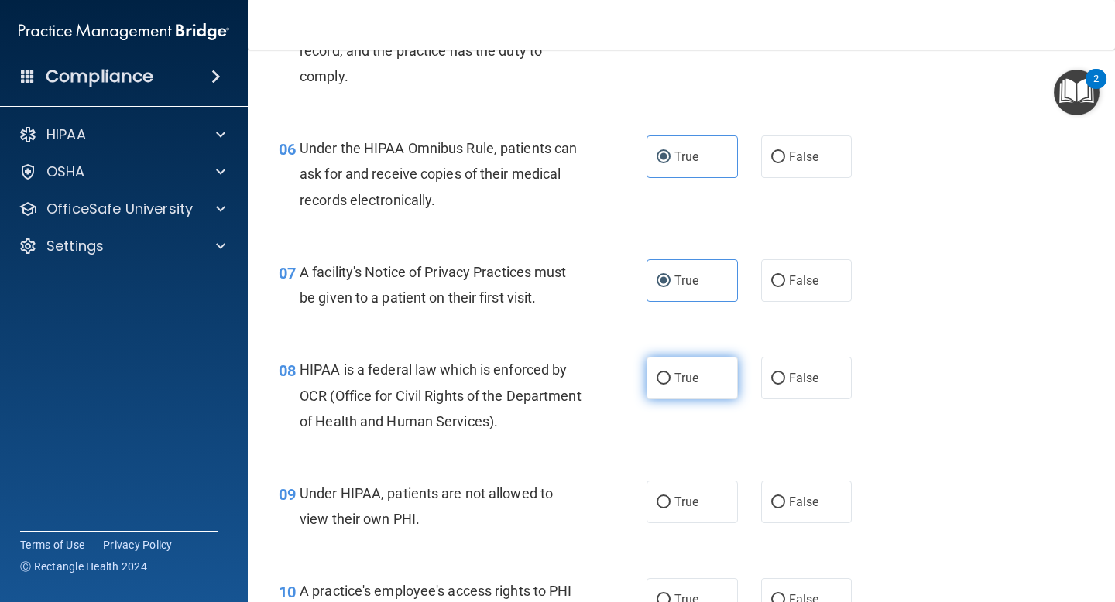
radio input "true"
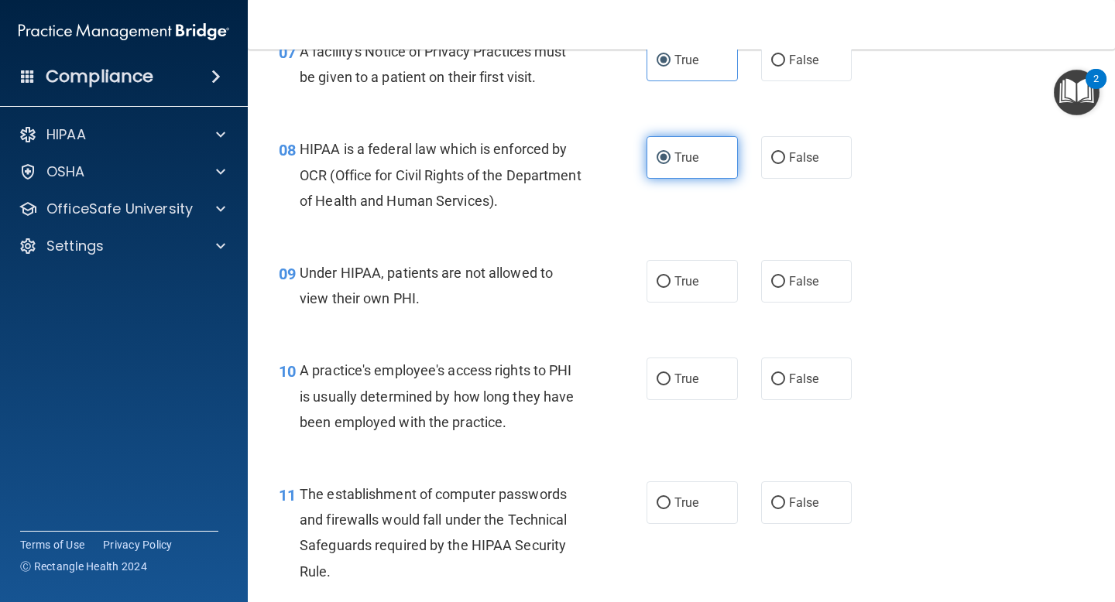
scroll to position [1017, 0]
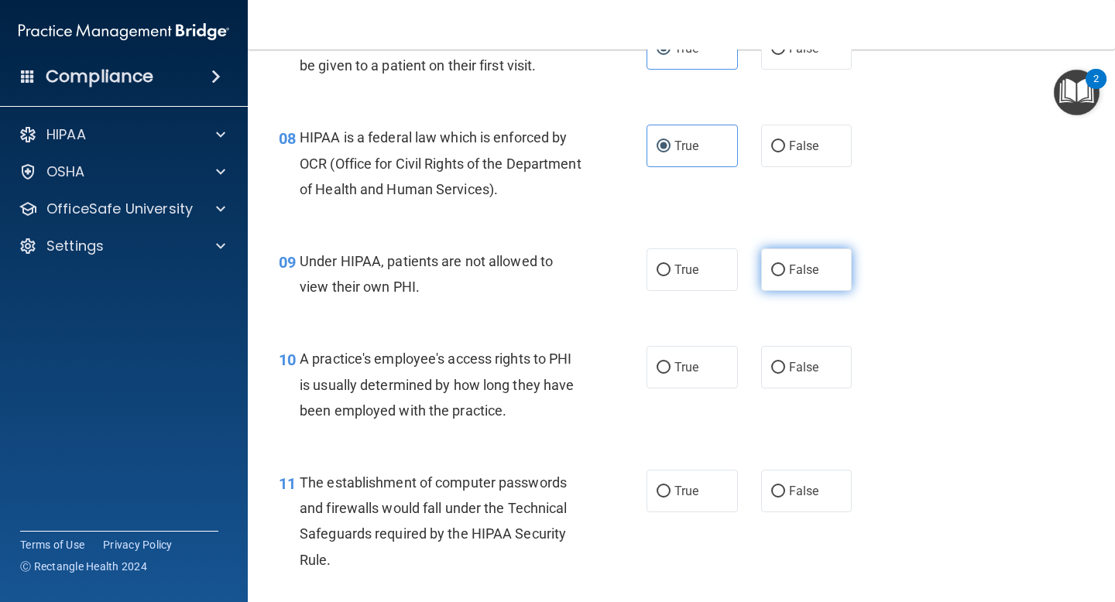
click at [819, 286] on label "False" at bounding box center [806, 269] width 91 height 43
click at [785, 276] on input "False" at bounding box center [778, 271] width 14 height 12
radio input "true"
click at [772, 365] on input "False" at bounding box center [778, 368] width 14 height 12
radio input "true"
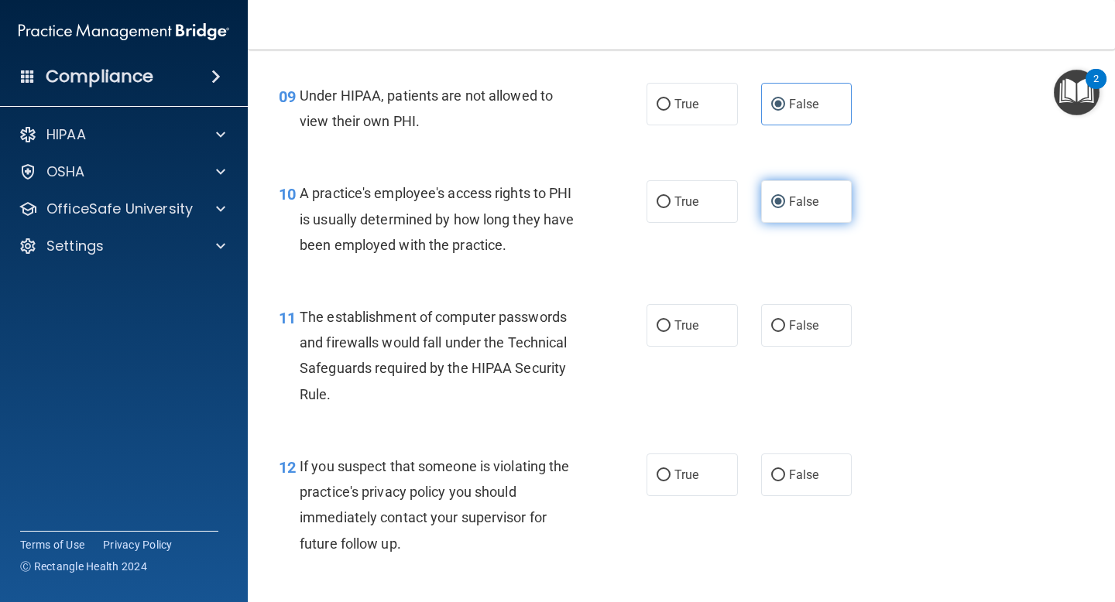
scroll to position [1208, 0]
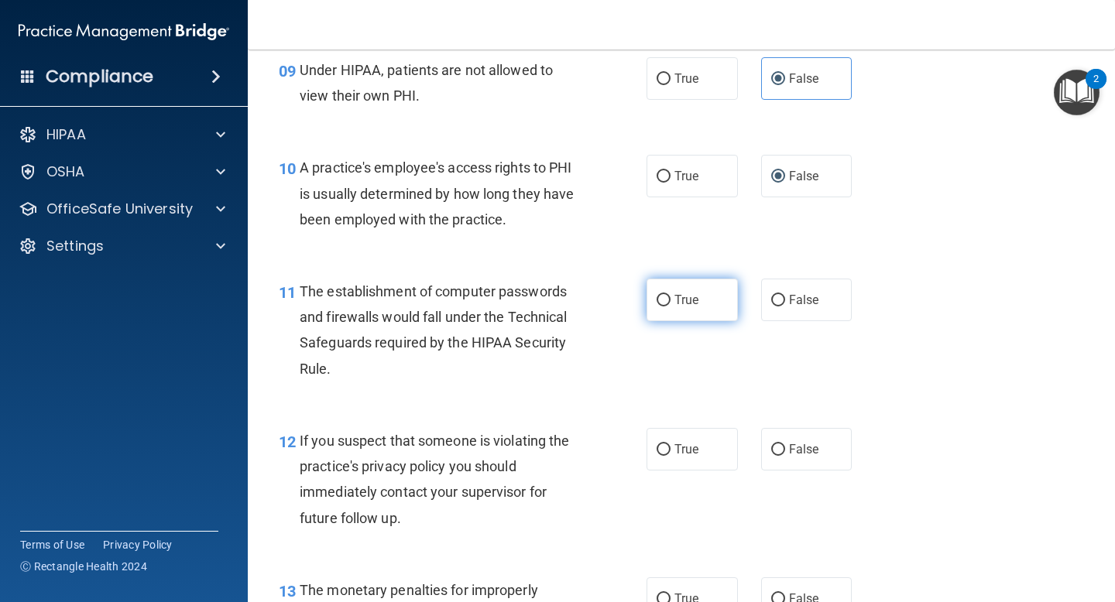
click at [693, 302] on span "True" at bounding box center [686, 300] width 24 height 15
click at [670, 302] on input "True" at bounding box center [663, 301] width 14 height 12
radio input "true"
click at [674, 449] on span "True" at bounding box center [686, 449] width 24 height 15
click at [670, 449] on input "True" at bounding box center [663, 450] width 14 height 12
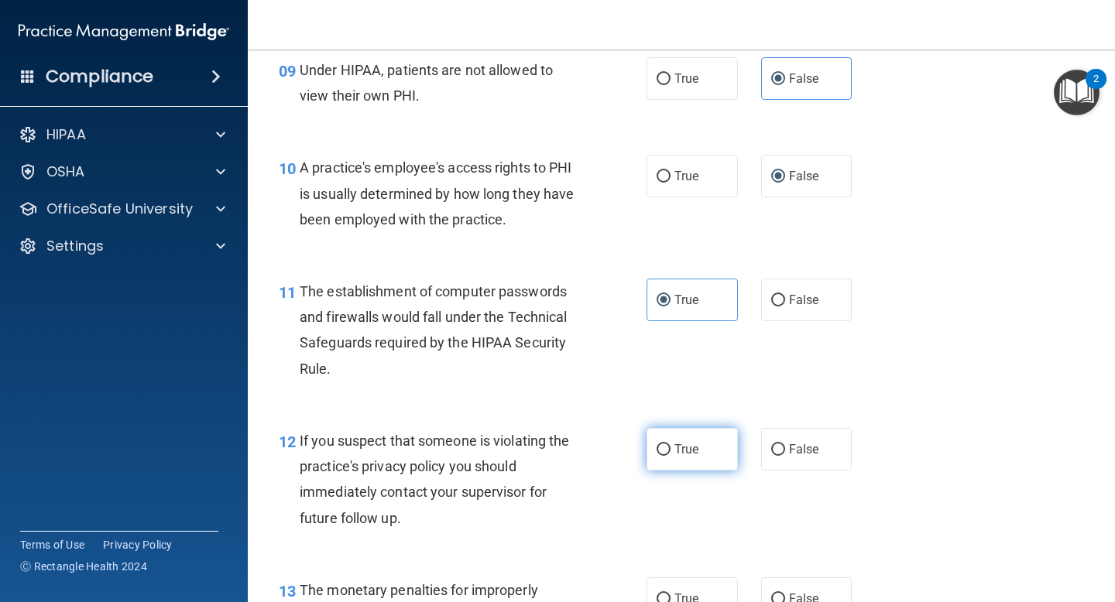
radio input "true"
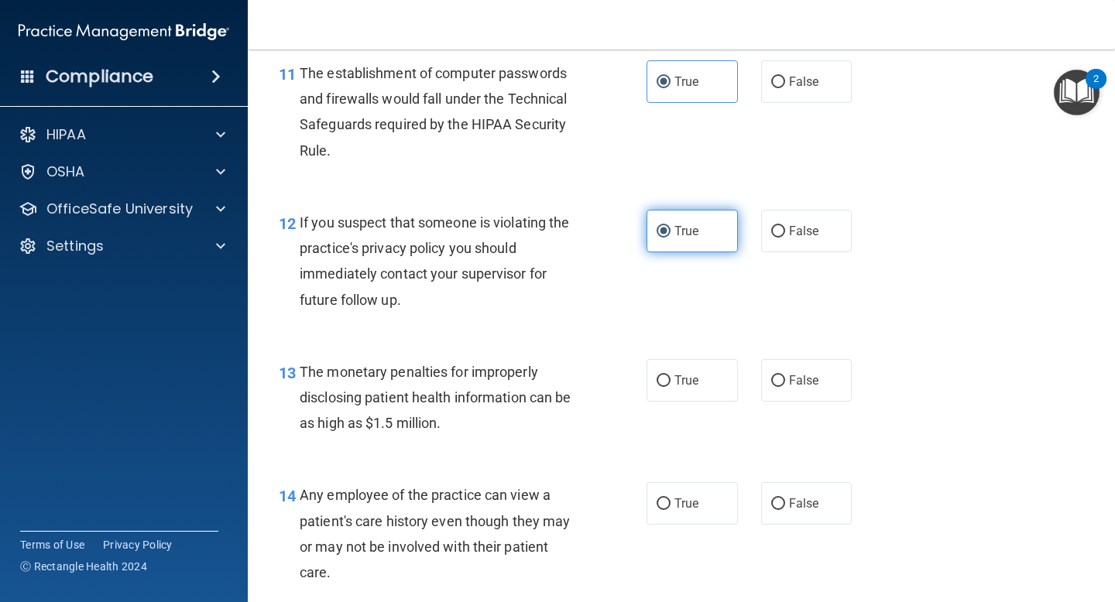
scroll to position [1429, 0]
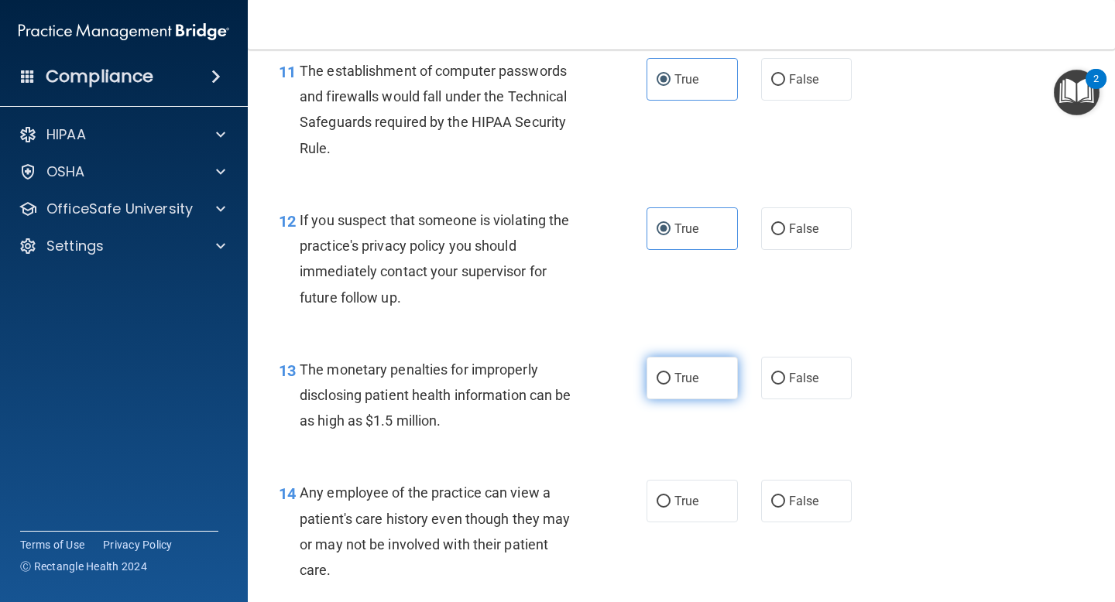
click at [704, 368] on label "True" at bounding box center [691, 378] width 91 height 43
click at [670, 373] on input "True" at bounding box center [663, 379] width 14 height 12
radio input "true"
click at [811, 510] on label "False" at bounding box center [806, 501] width 91 height 43
click at [785, 508] on input "False" at bounding box center [778, 502] width 14 height 12
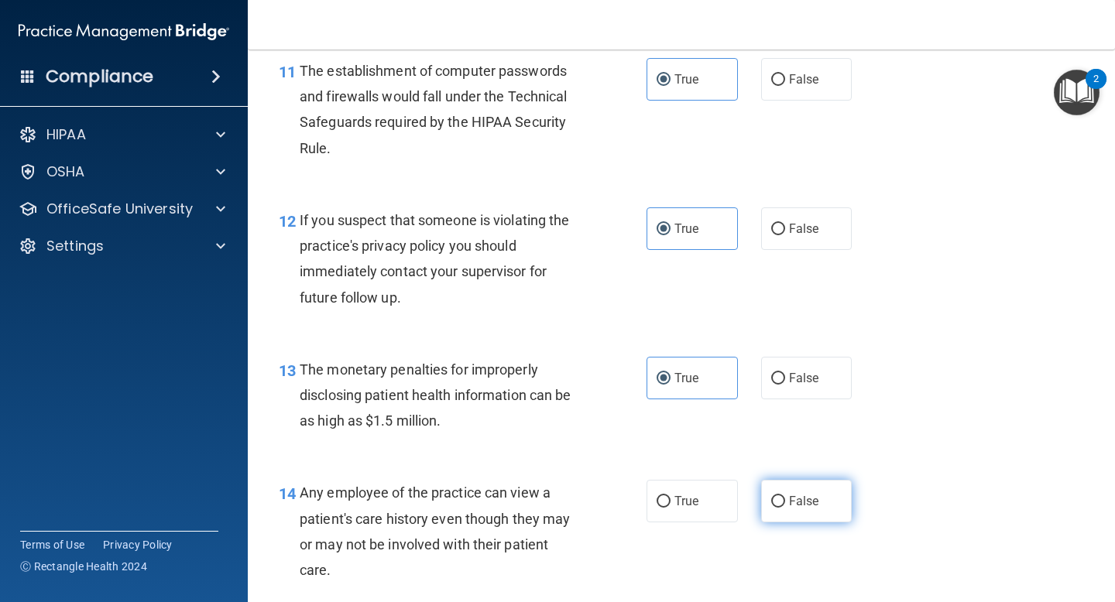
radio input "true"
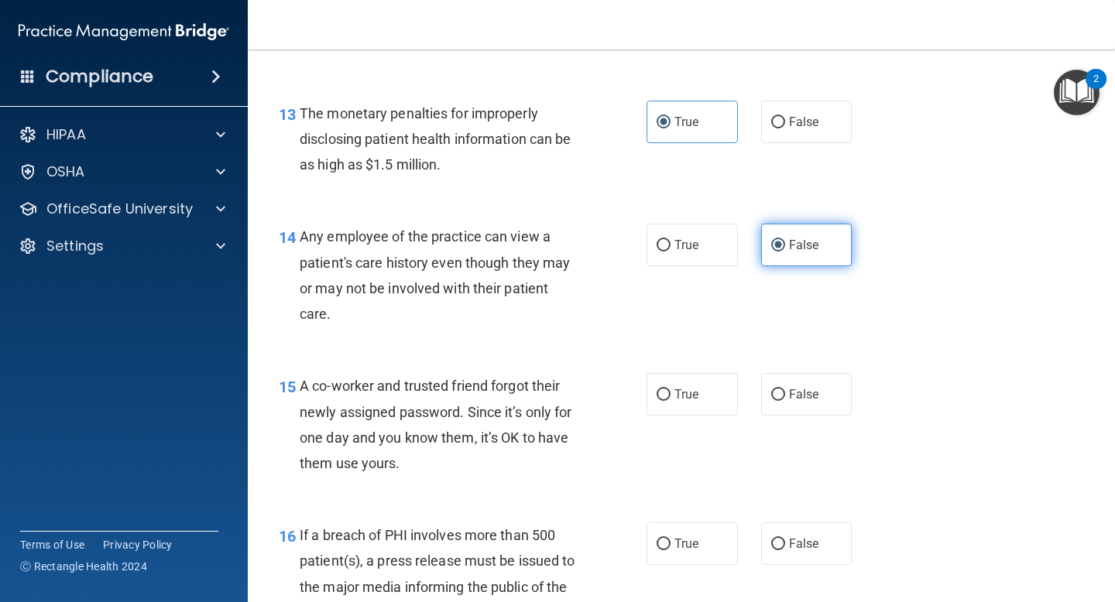
scroll to position [1687, 0]
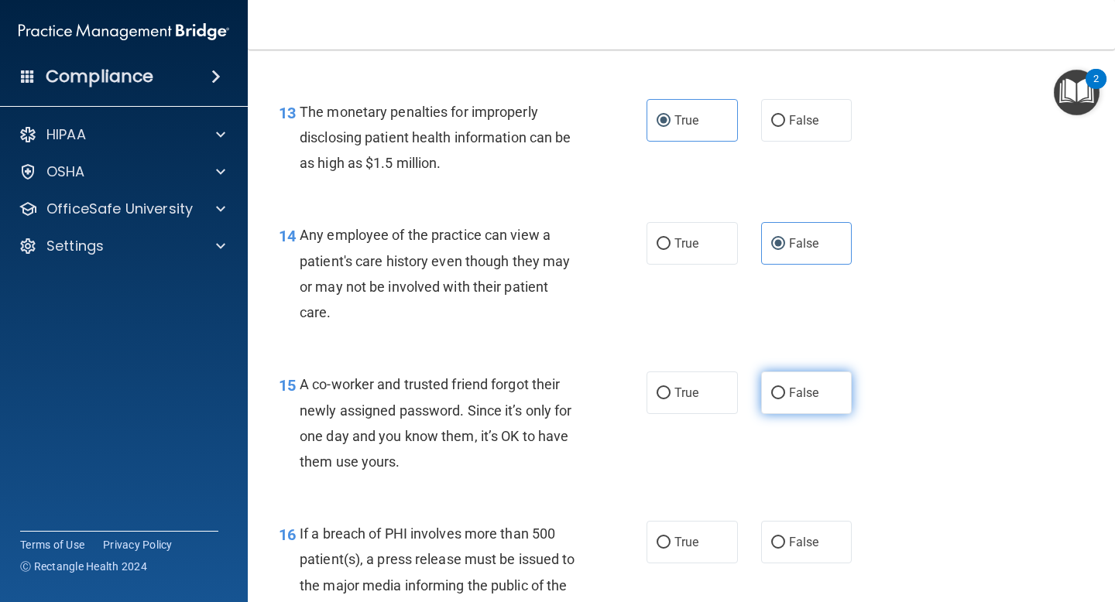
click at [810, 389] on span "False" at bounding box center [804, 392] width 30 height 15
click at [785, 389] on input "False" at bounding box center [778, 394] width 14 height 12
radio input "true"
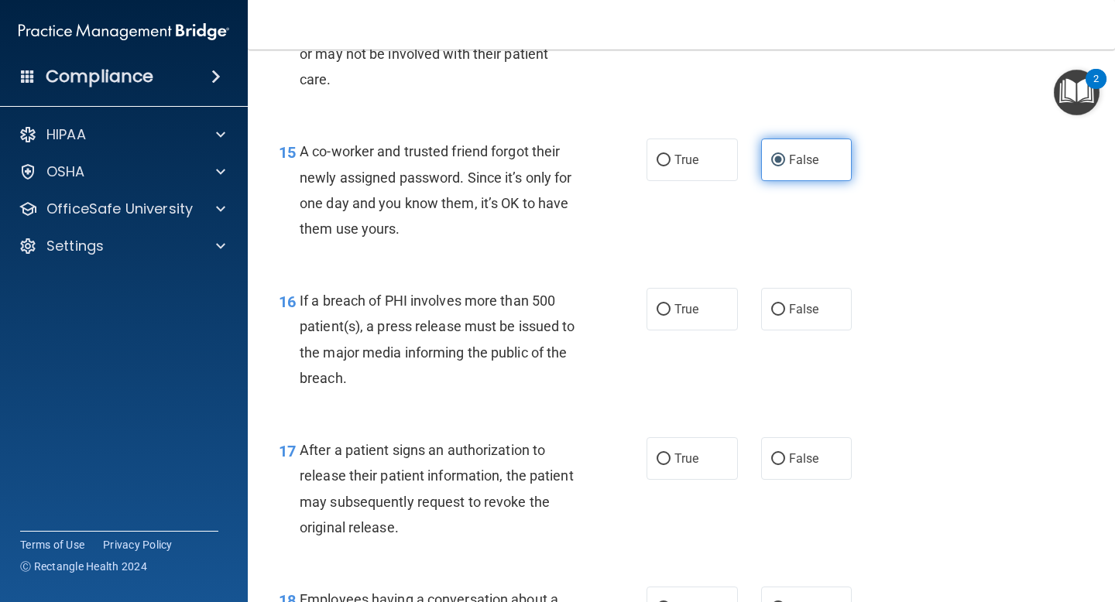
scroll to position [1920, 0]
click at [704, 324] on label "True" at bounding box center [691, 308] width 91 height 43
click at [670, 315] on input "True" at bounding box center [663, 309] width 14 height 12
radio input "true"
click at [690, 472] on label "True" at bounding box center [691, 458] width 91 height 43
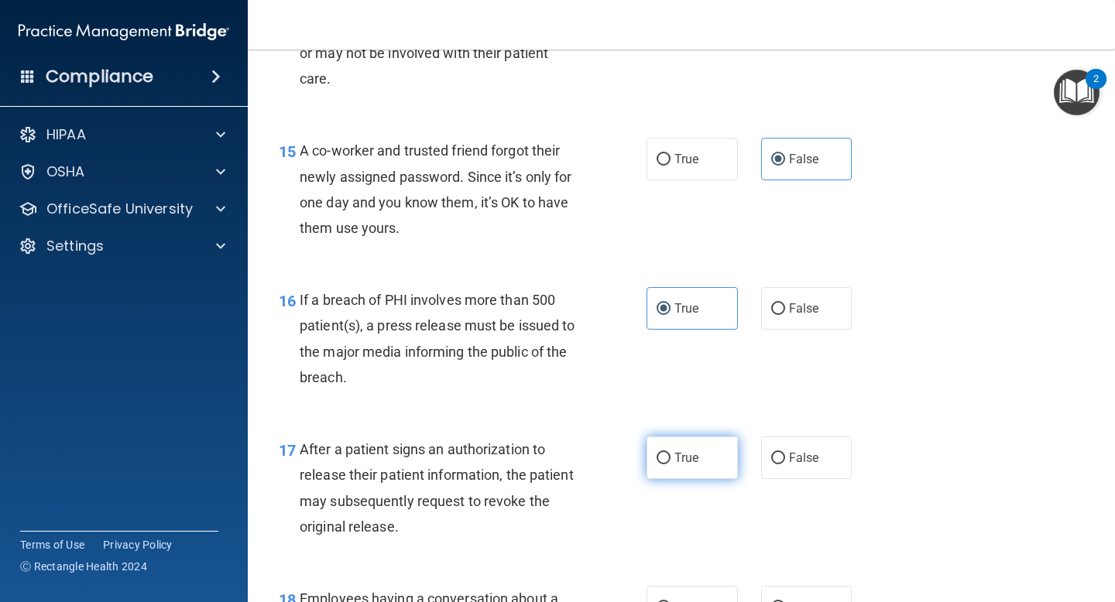
click at [670, 464] on input "True" at bounding box center [663, 459] width 14 height 12
radio input "true"
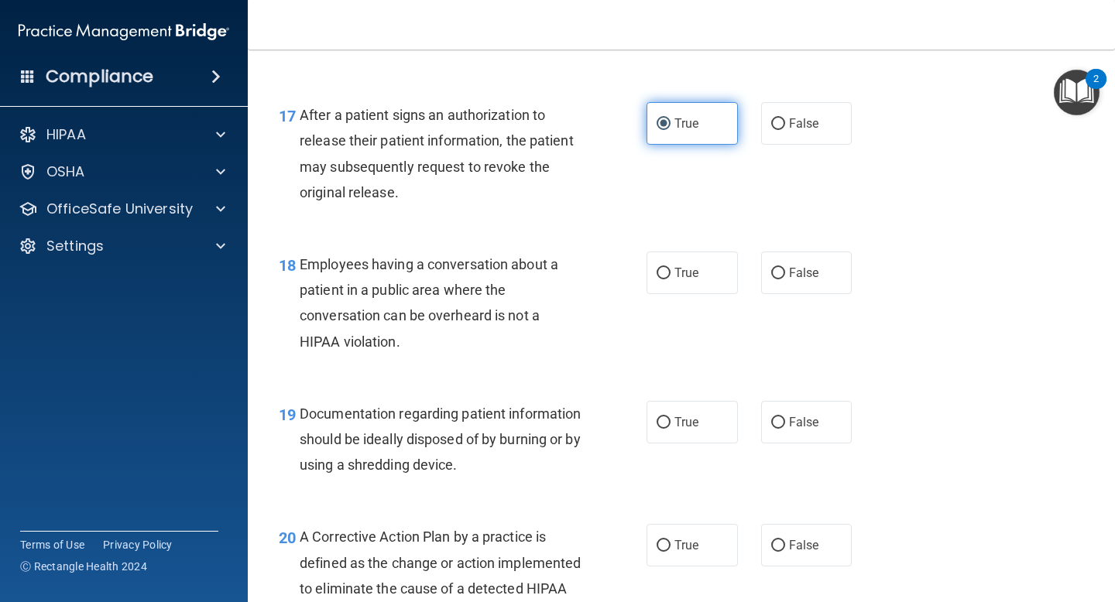
scroll to position [2256, 0]
click at [807, 287] on label "False" at bounding box center [806, 272] width 91 height 43
click at [785, 279] on input "False" at bounding box center [778, 273] width 14 height 12
radio input "true"
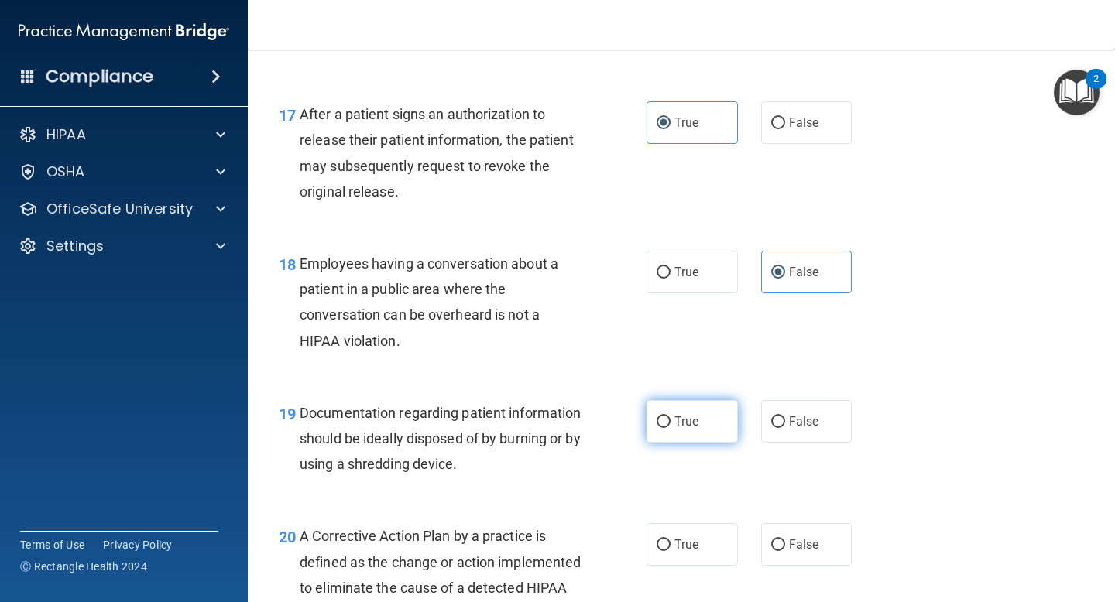
click at [701, 430] on label "True" at bounding box center [691, 421] width 91 height 43
click at [670, 428] on input "True" at bounding box center [663, 422] width 14 height 12
radio input "true"
click at [683, 542] on span "True" at bounding box center [686, 544] width 24 height 15
click at [670, 542] on input "True" at bounding box center [663, 546] width 14 height 12
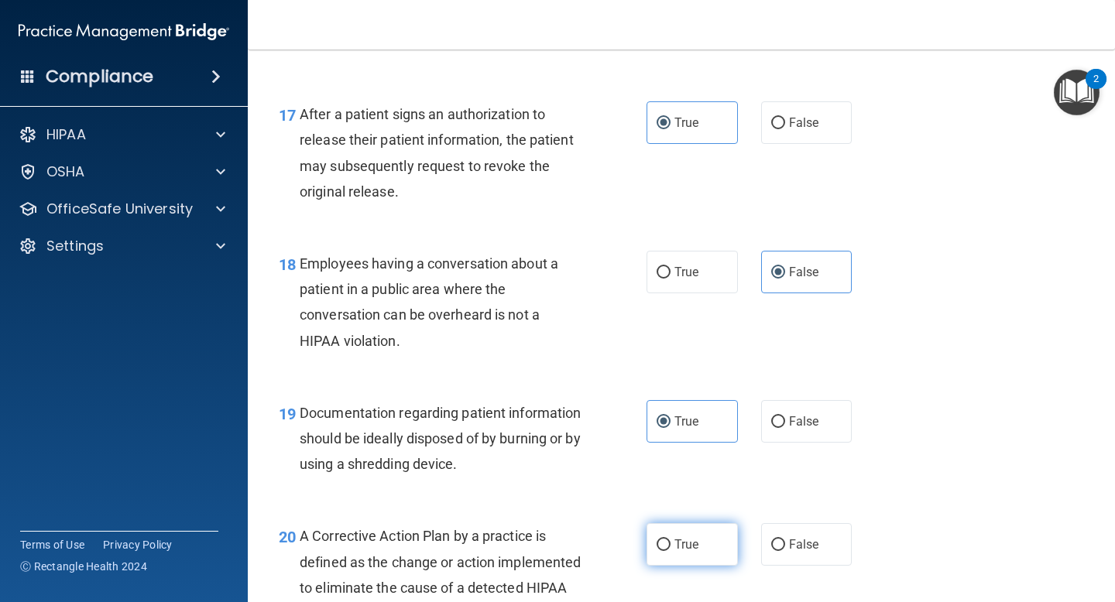
radio input "true"
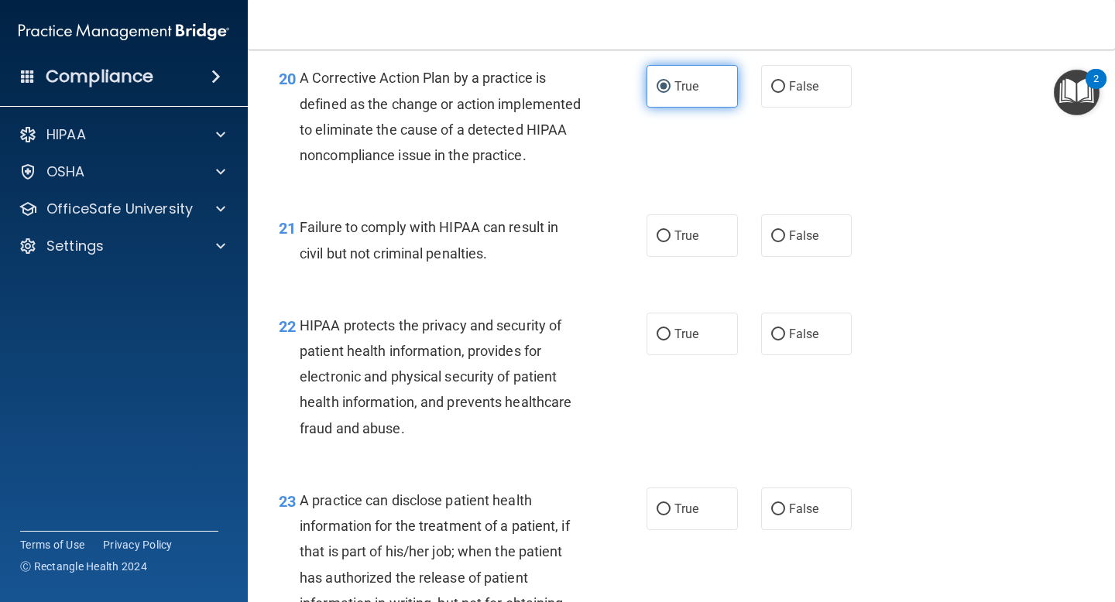
scroll to position [2719, 0]
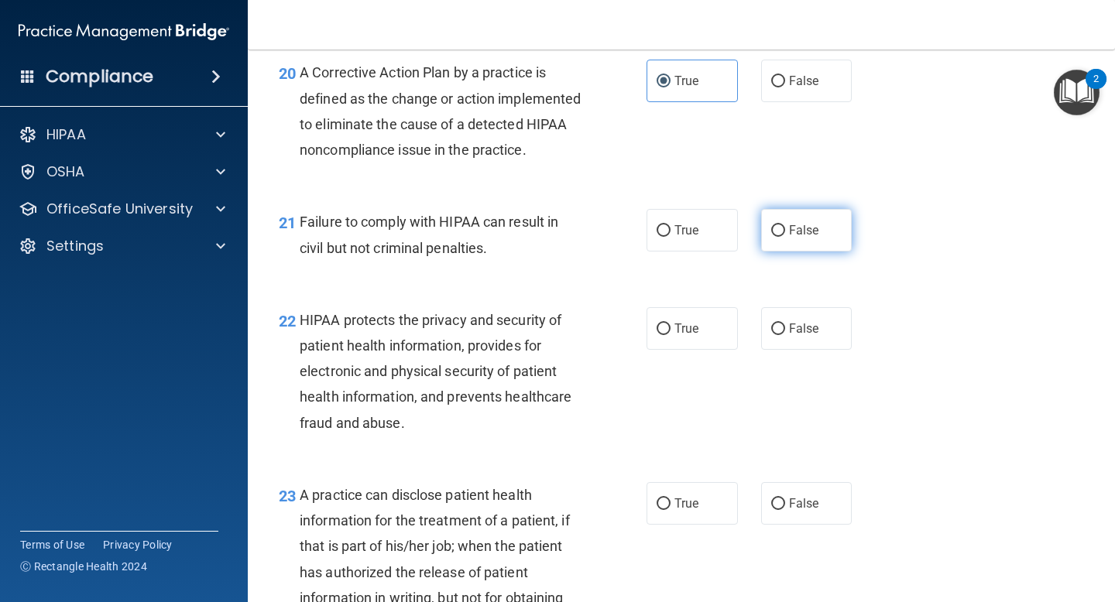
click at [812, 238] on span "False" at bounding box center [804, 230] width 30 height 15
click at [785, 237] on input "False" at bounding box center [778, 231] width 14 height 12
radio input "true"
click at [690, 336] on span "True" at bounding box center [686, 328] width 24 height 15
click at [670, 335] on input "True" at bounding box center [663, 330] width 14 height 12
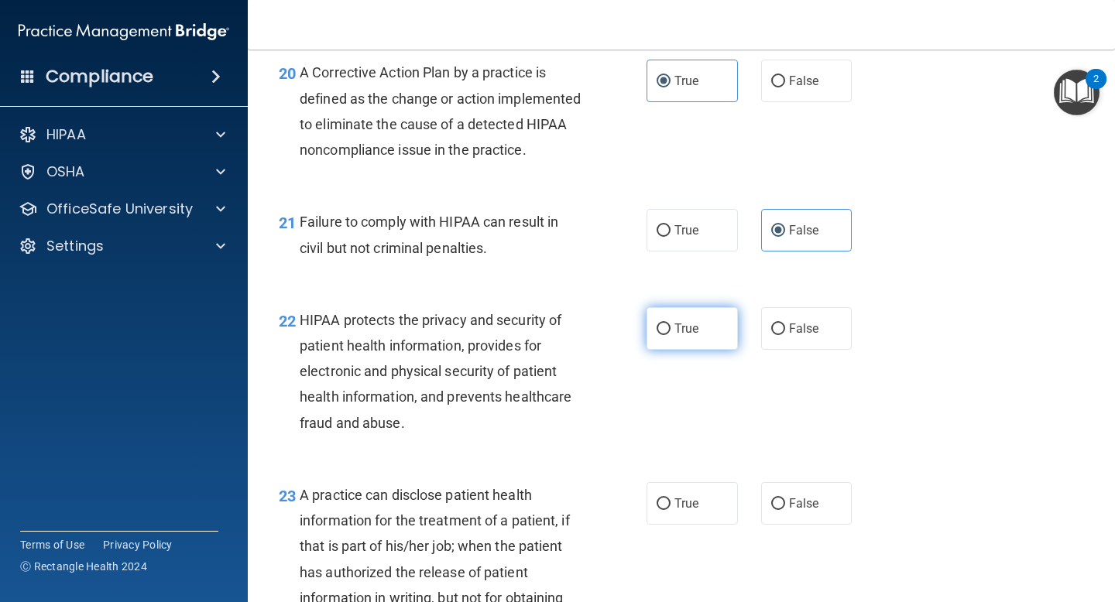
radio input "true"
click at [814, 511] on span "False" at bounding box center [804, 503] width 30 height 15
click at [785, 510] on input "False" at bounding box center [778, 504] width 14 height 12
radio input "true"
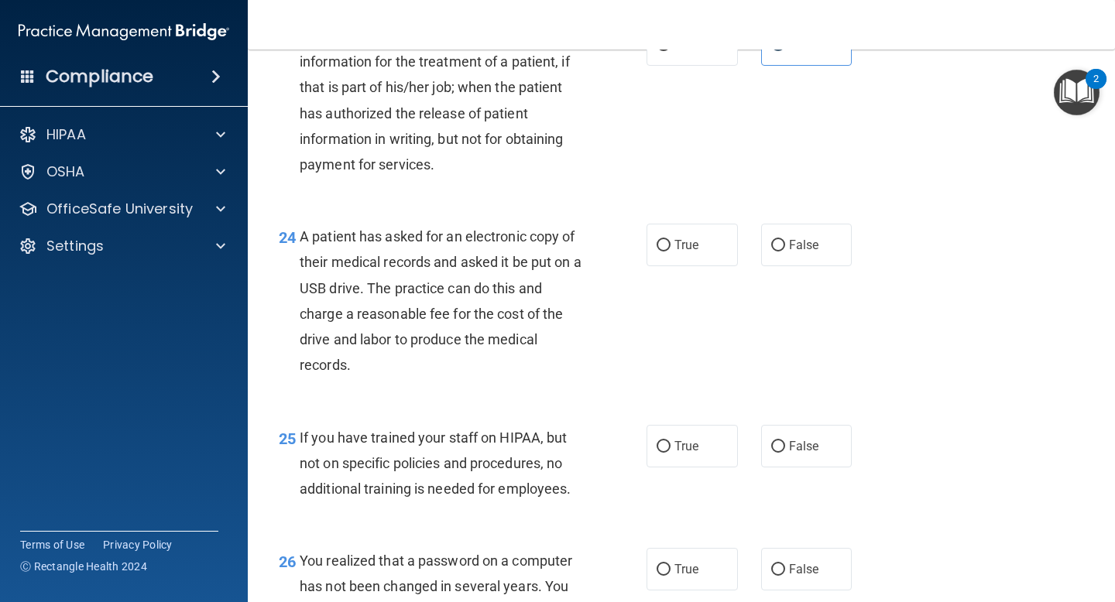
scroll to position [3201, 0]
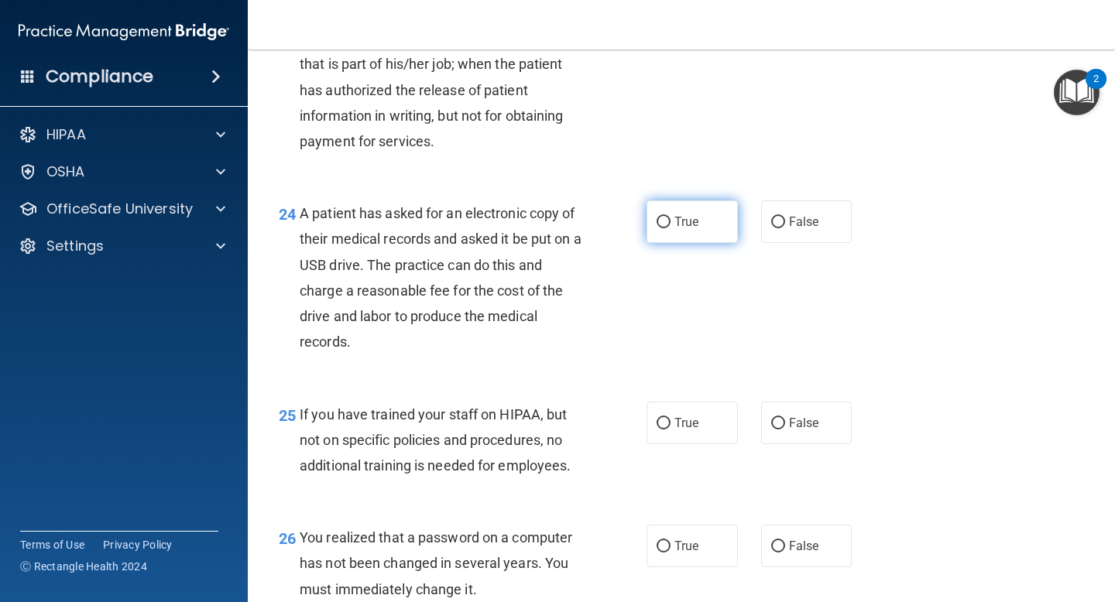
click at [711, 243] on label "True" at bounding box center [691, 221] width 91 height 43
click at [670, 228] on input "True" at bounding box center [663, 223] width 14 height 12
radio input "true"
click at [786, 444] on label "False" at bounding box center [806, 423] width 91 height 43
click at [785, 430] on input "False" at bounding box center [778, 424] width 14 height 12
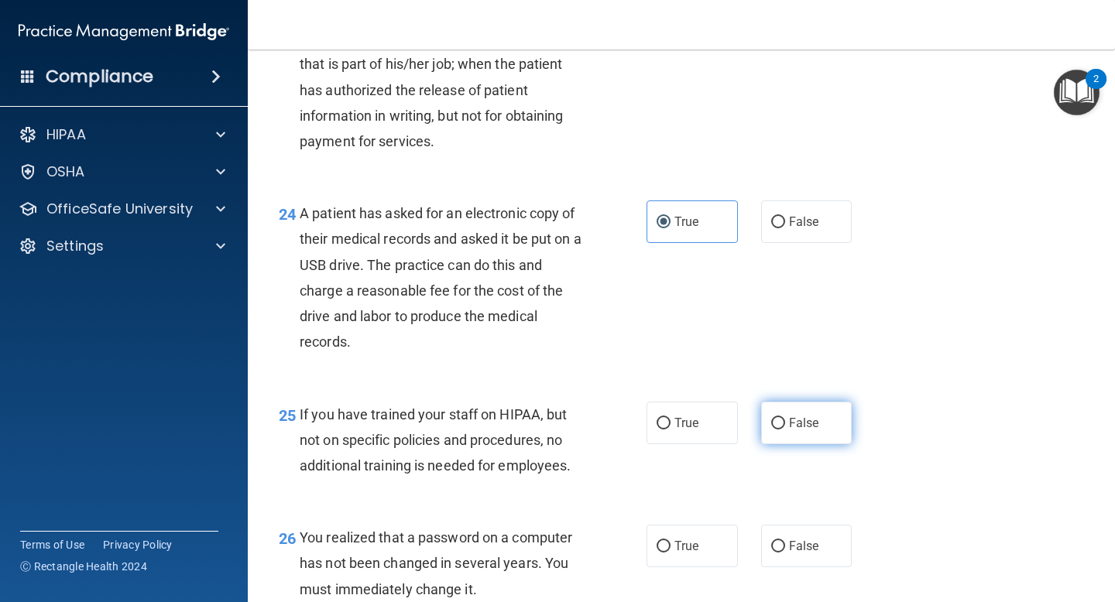
radio input "true"
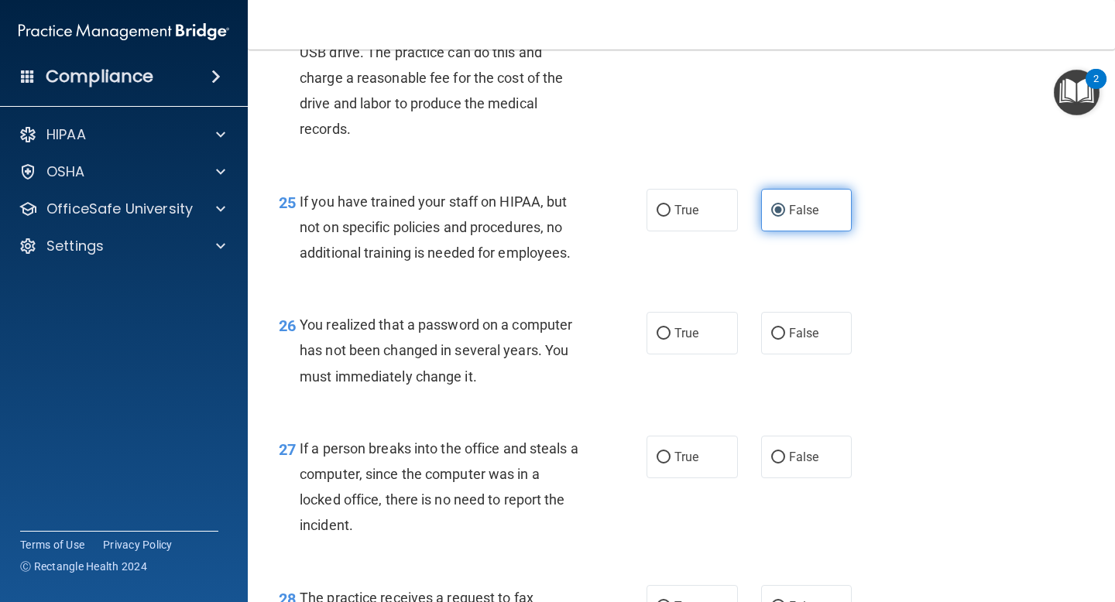
scroll to position [3418, 0]
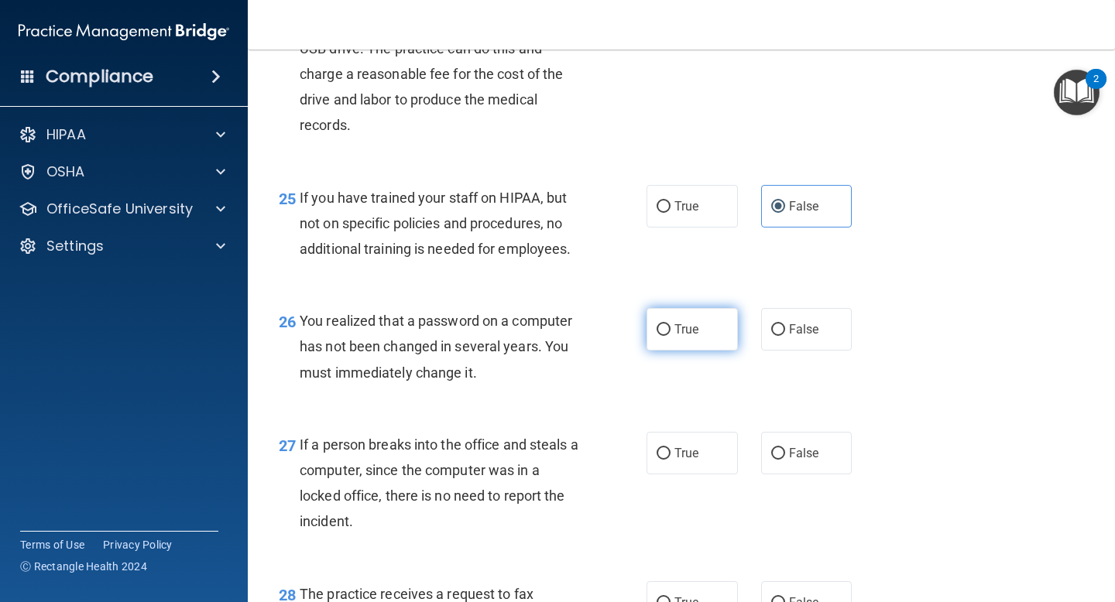
click at [708, 351] on label "True" at bounding box center [691, 329] width 91 height 43
click at [670, 336] on input "True" at bounding box center [663, 330] width 14 height 12
radio input "true"
click at [791, 461] on span "False" at bounding box center [804, 453] width 30 height 15
click at [785, 460] on input "False" at bounding box center [778, 454] width 14 height 12
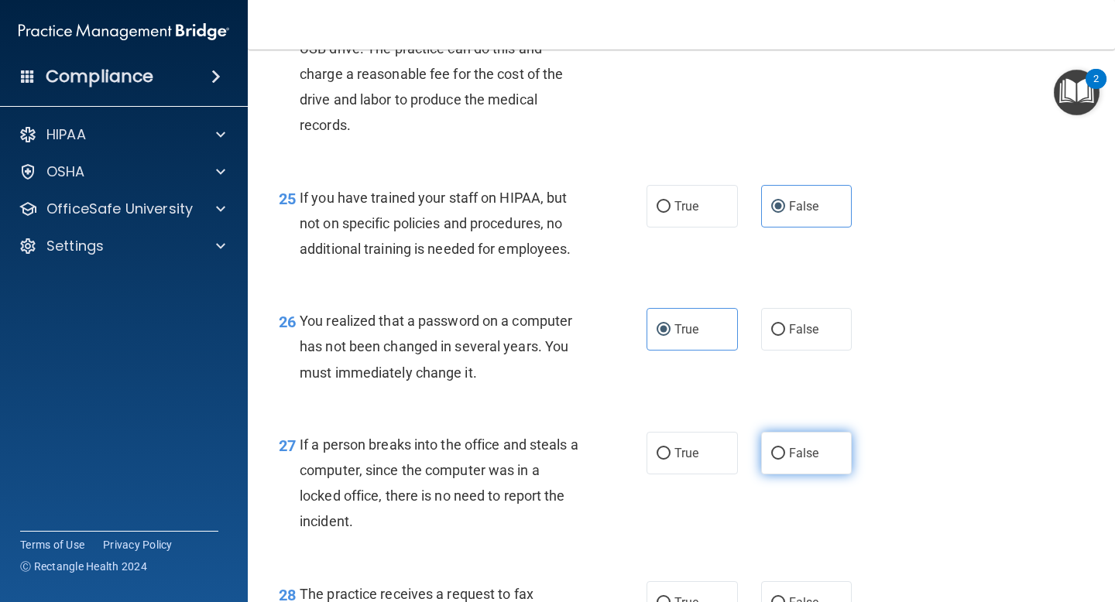
radio input "true"
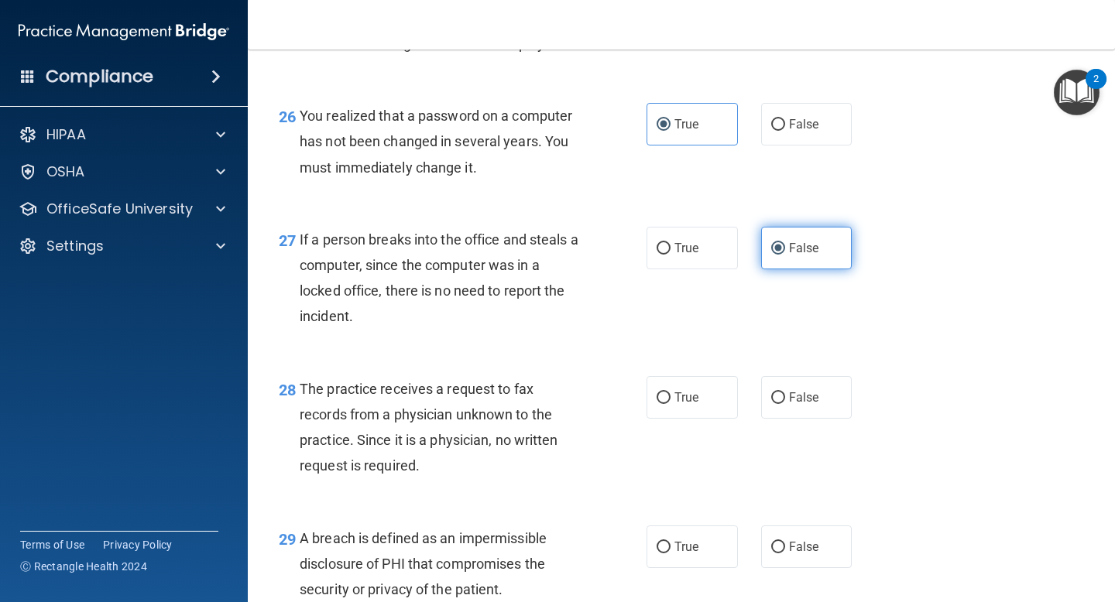
scroll to position [3626, 0]
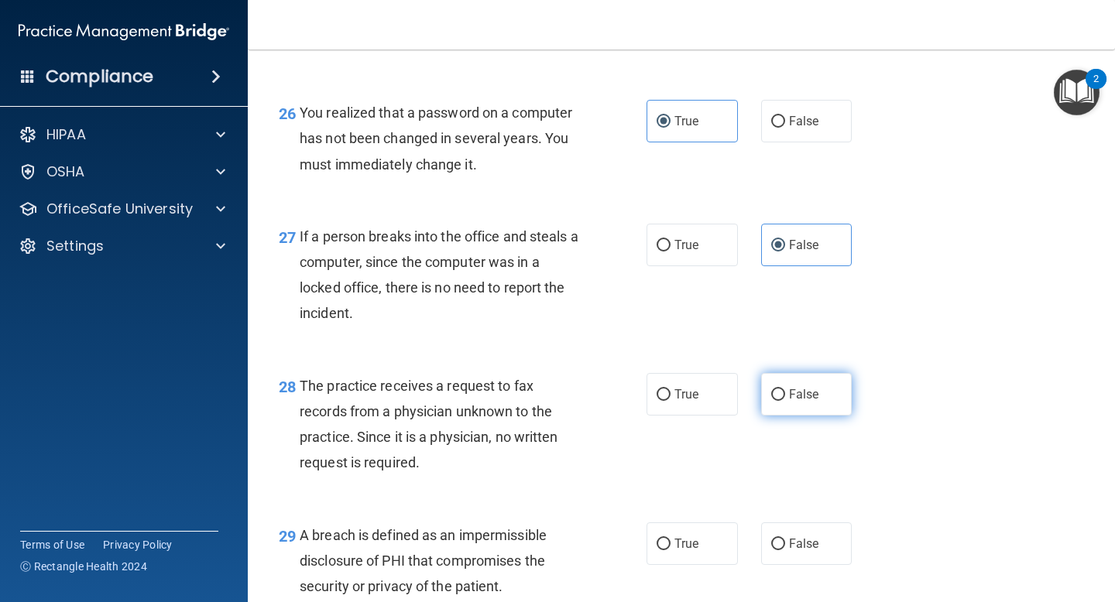
click at [817, 416] on label "False" at bounding box center [806, 394] width 91 height 43
click at [785, 401] on input "False" at bounding box center [778, 395] width 14 height 12
radio input "true"
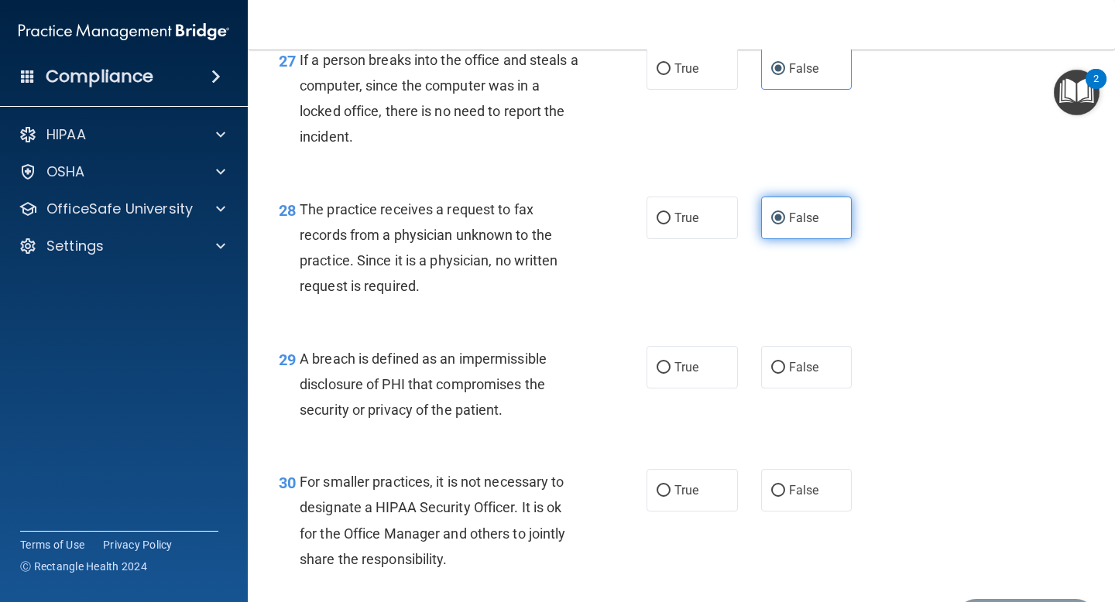
scroll to position [3829, 0]
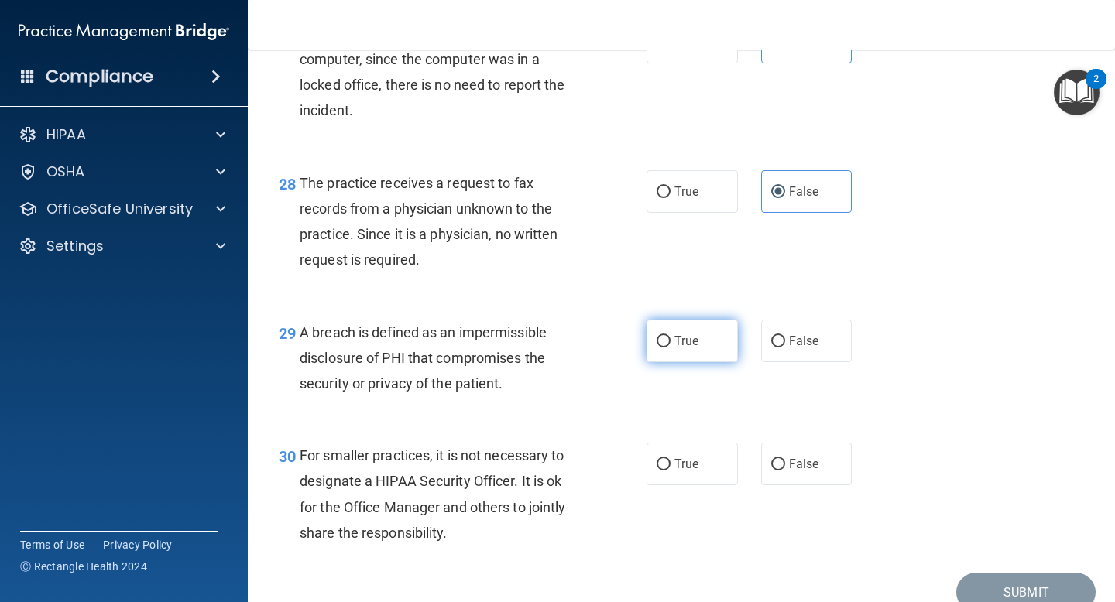
click at [689, 348] on span "True" at bounding box center [686, 341] width 24 height 15
click at [670, 348] on input "True" at bounding box center [663, 342] width 14 height 12
radio input "true"
click at [813, 471] on span "False" at bounding box center [804, 464] width 30 height 15
click at [785, 471] on input "False" at bounding box center [778, 465] width 14 height 12
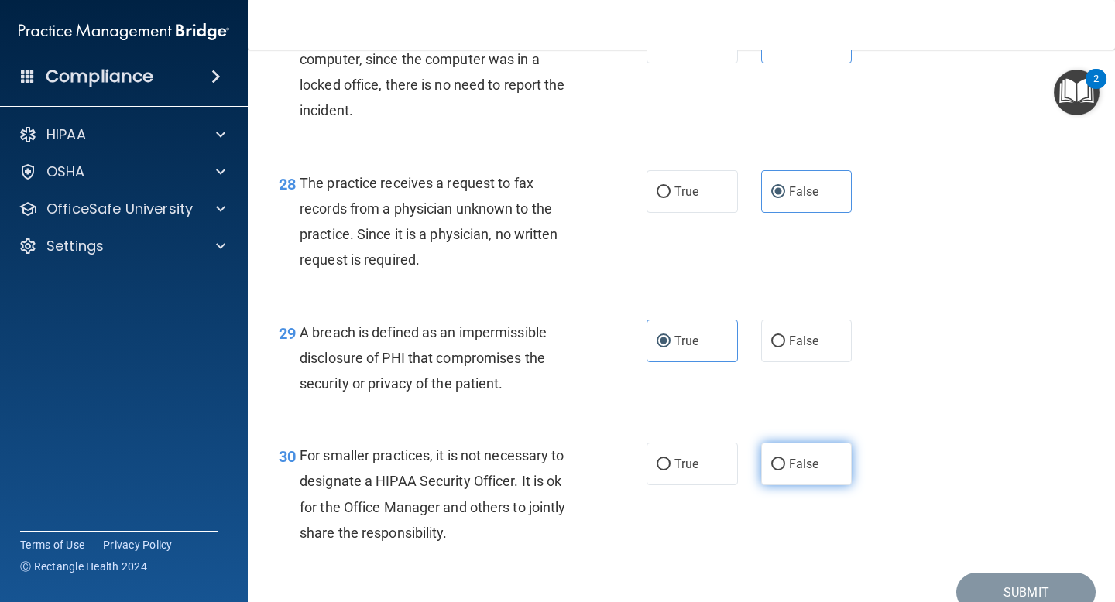
radio input "true"
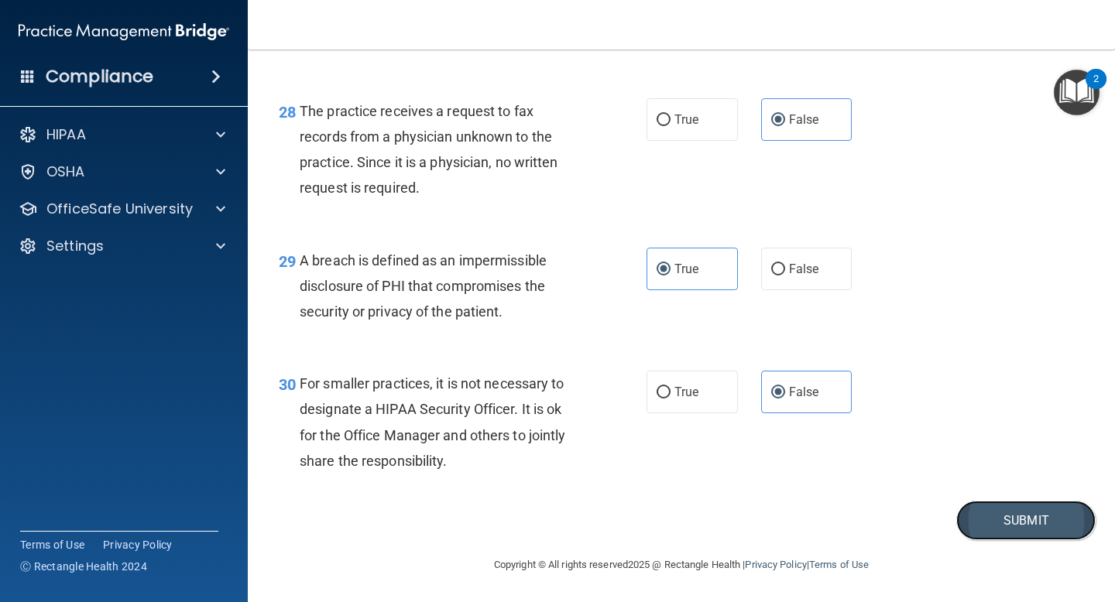
click at [1026, 505] on button "Submit" at bounding box center [1025, 520] width 139 height 39
click at [1021, 515] on button "Submit" at bounding box center [1025, 520] width 139 height 39
drag, startPoint x: 1021, startPoint y: 515, endPoint x: 1018, endPoint y: 499, distance: 15.8
click at [1019, 503] on button "Submit" at bounding box center [1025, 520] width 139 height 39
click at [1015, 519] on button "Submit" at bounding box center [1025, 520] width 139 height 39
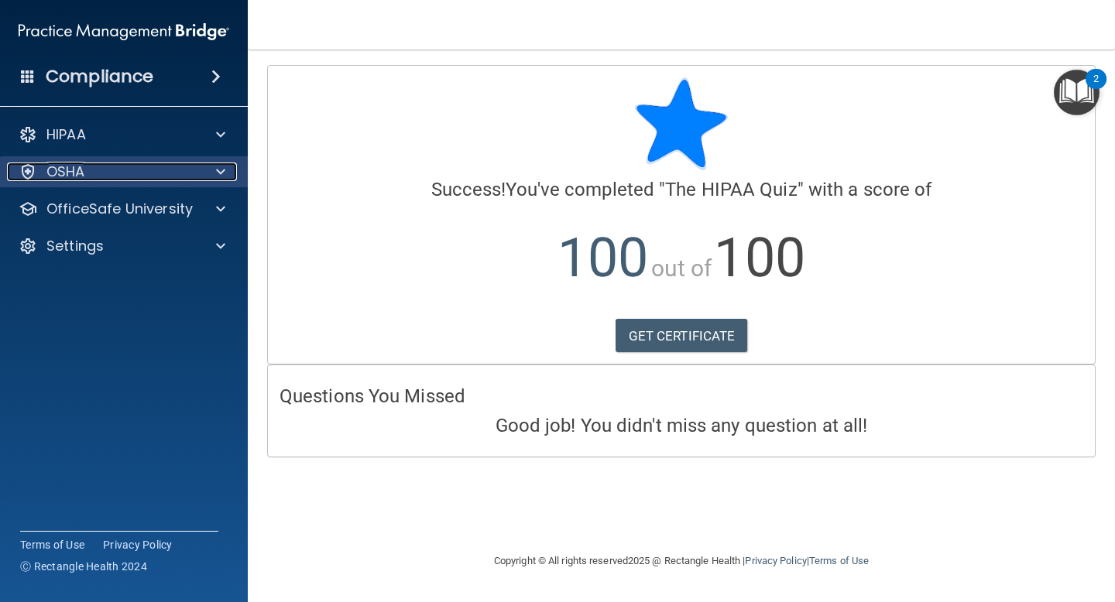
click at [191, 173] on div "OSHA" at bounding box center [103, 172] width 192 height 19
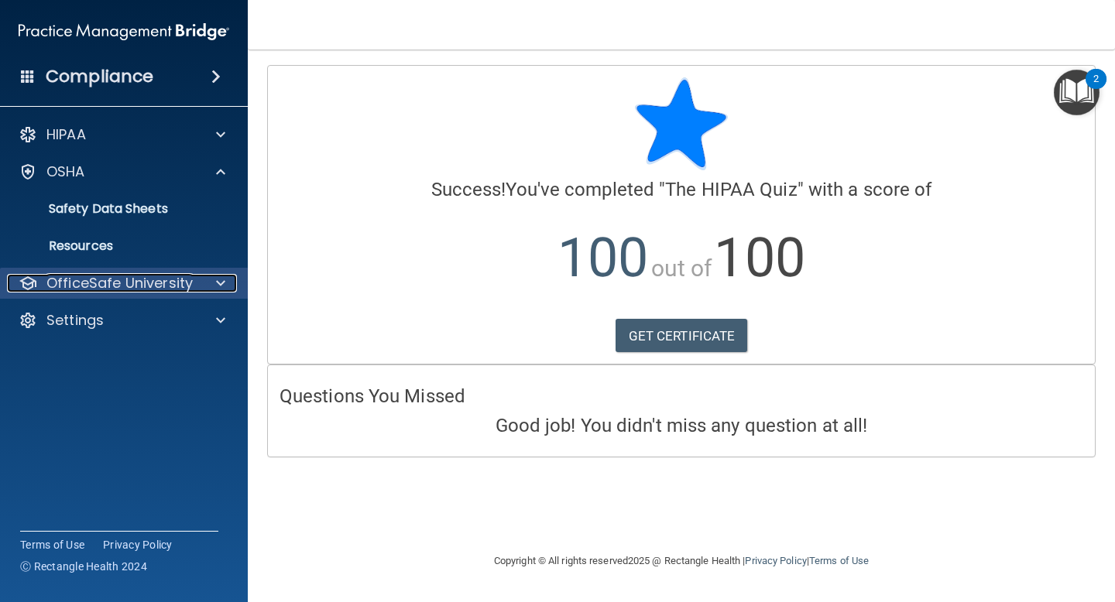
click at [147, 281] on p "OfficeSafe University" at bounding box center [119, 283] width 146 height 19
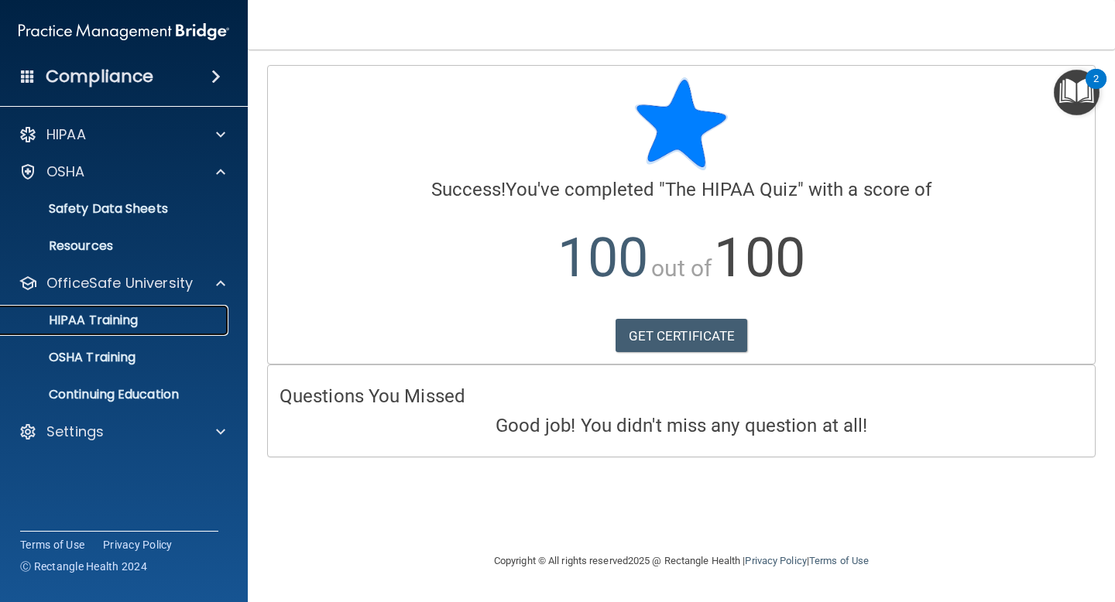
click at [131, 326] on p "HIPAA Training" at bounding box center [74, 320] width 128 height 15
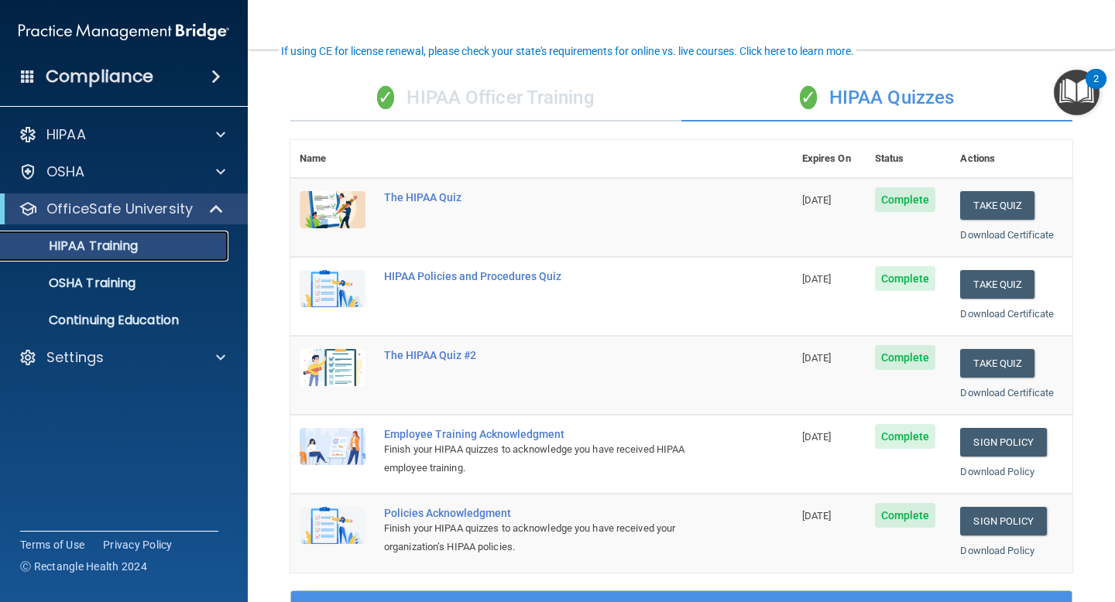
scroll to position [107, 0]
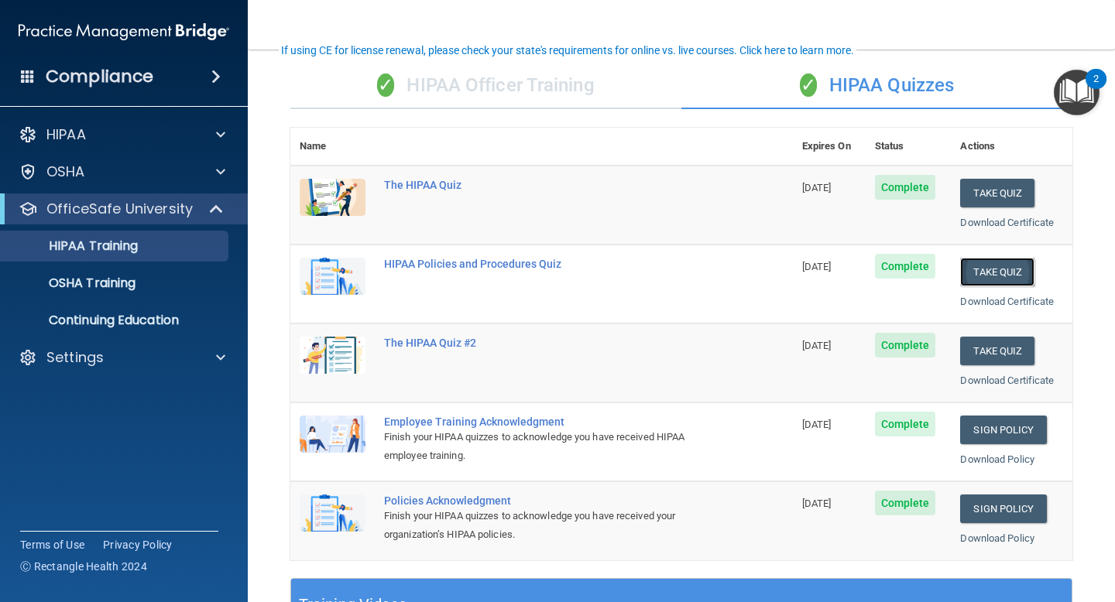
click at [1010, 272] on button "Take Quiz" at bounding box center [997, 272] width 74 height 29
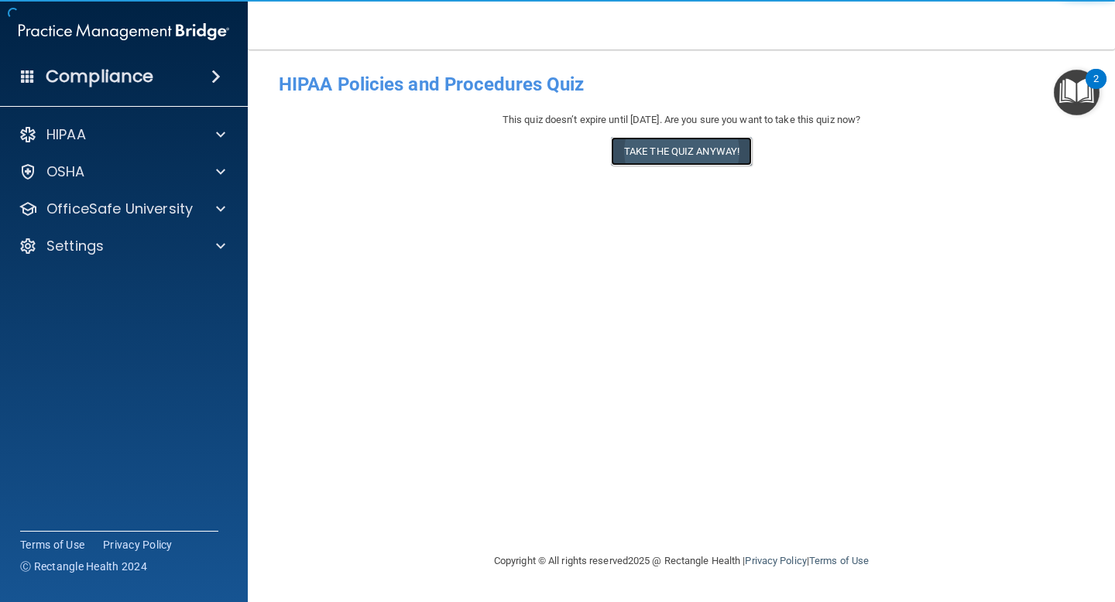
click at [680, 159] on button "Take the quiz anyway!" at bounding box center [681, 151] width 141 height 29
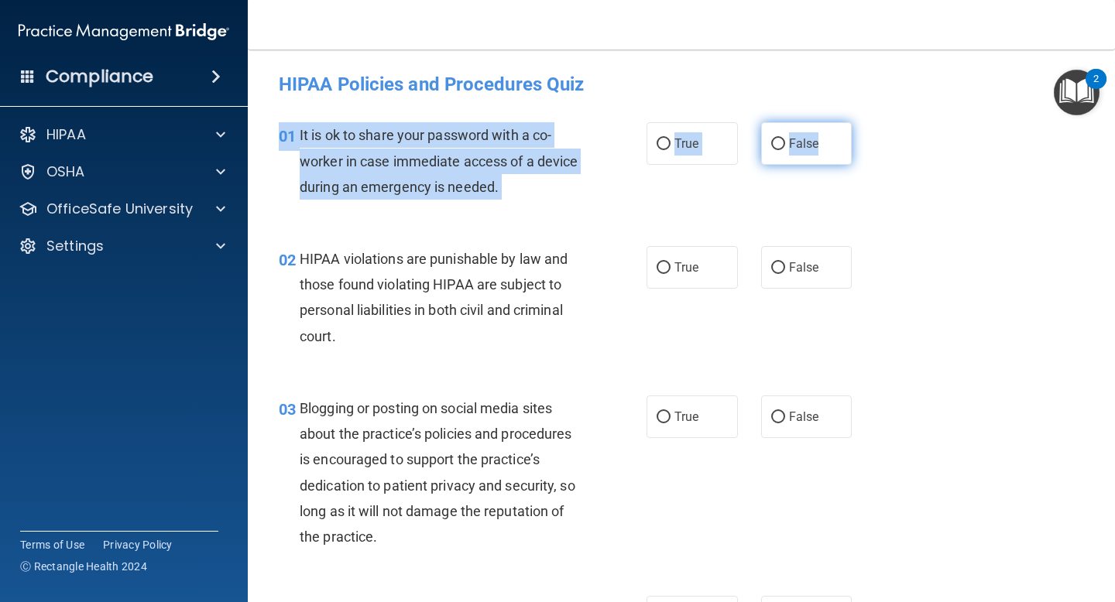
click at [814, 164] on div "01 It is ok to share your password with a co-worker in case immediate access of…" at bounding box center [681, 165] width 828 height 124
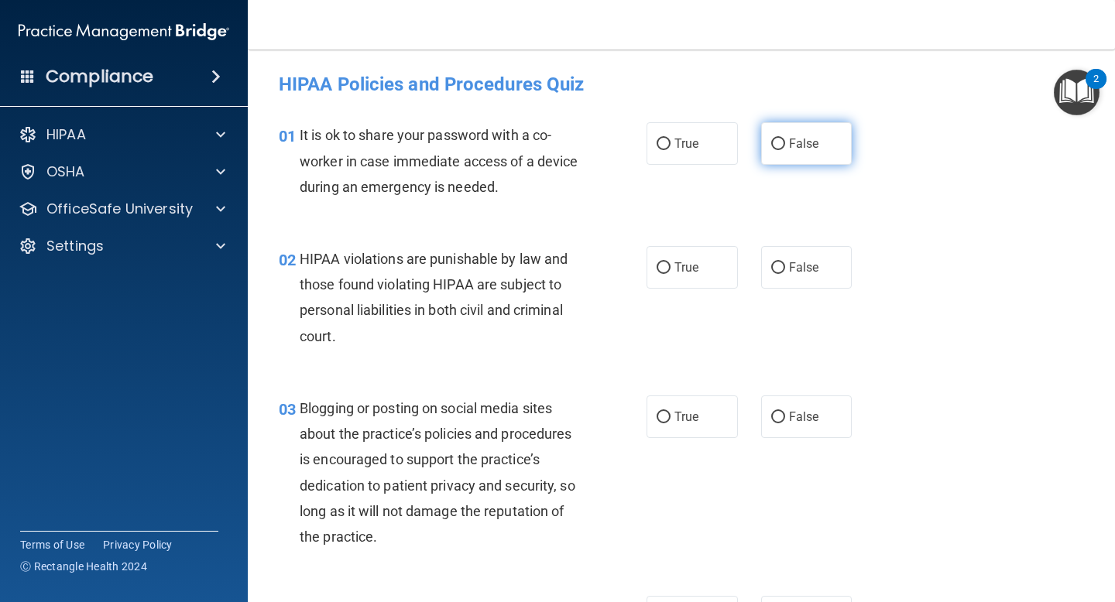
click at [822, 137] on label "False" at bounding box center [806, 143] width 91 height 43
click at [785, 139] on input "False" at bounding box center [778, 145] width 14 height 12
radio input "true"
click at [690, 262] on span "True" at bounding box center [686, 267] width 24 height 15
click at [670, 262] on input "True" at bounding box center [663, 268] width 14 height 12
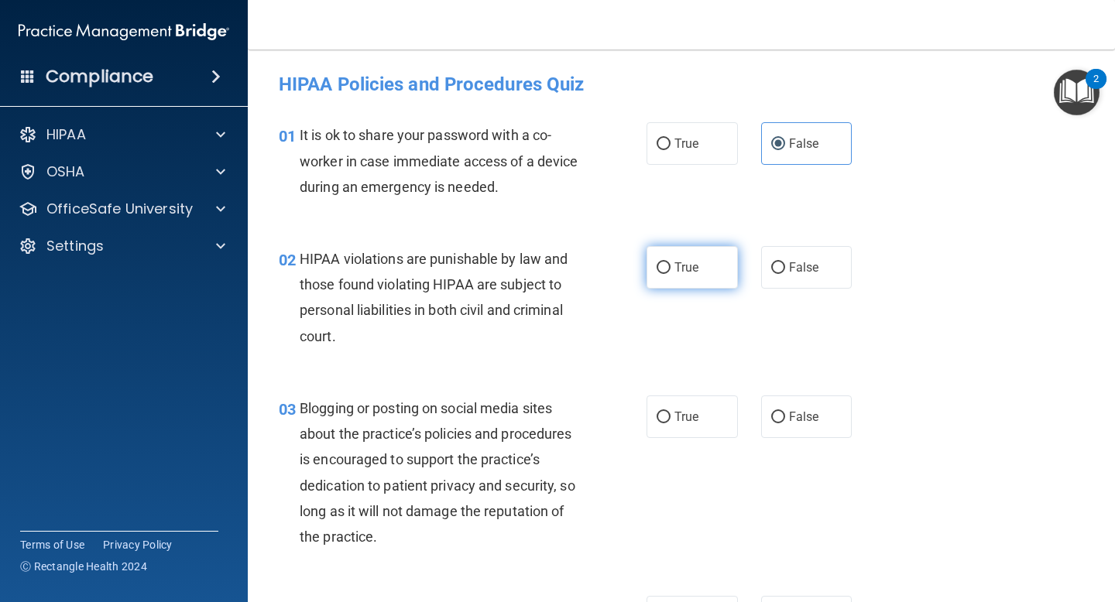
radio input "true"
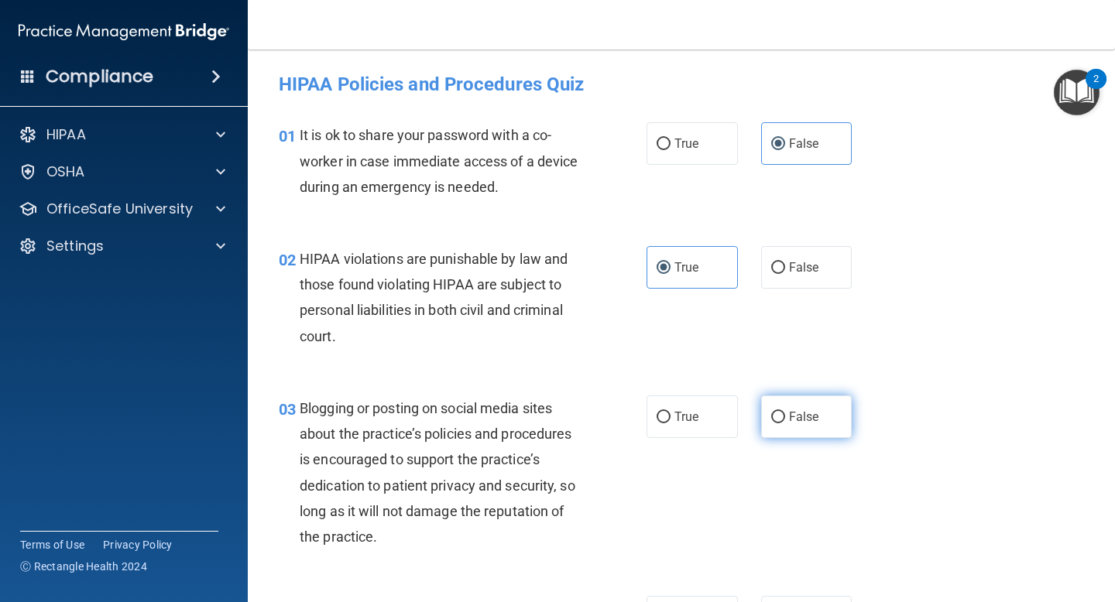
click at [789, 405] on label "False" at bounding box center [806, 417] width 91 height 43
click at [785, 412] on input "False" at bounding box center [778, 418] width 14 height 12
radio input "true"
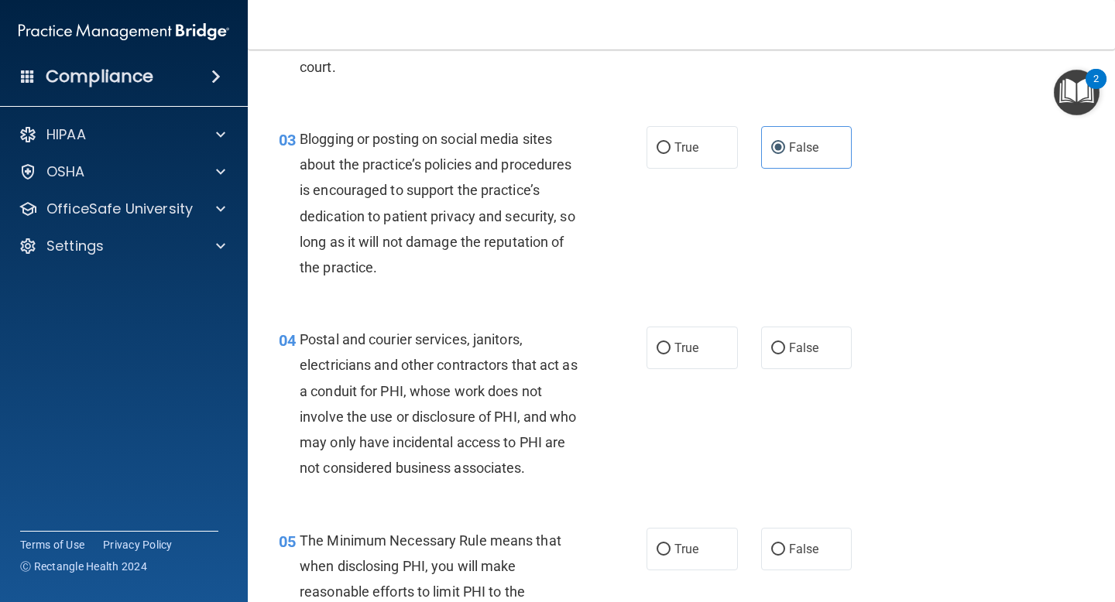
scroll to position [277, 0]
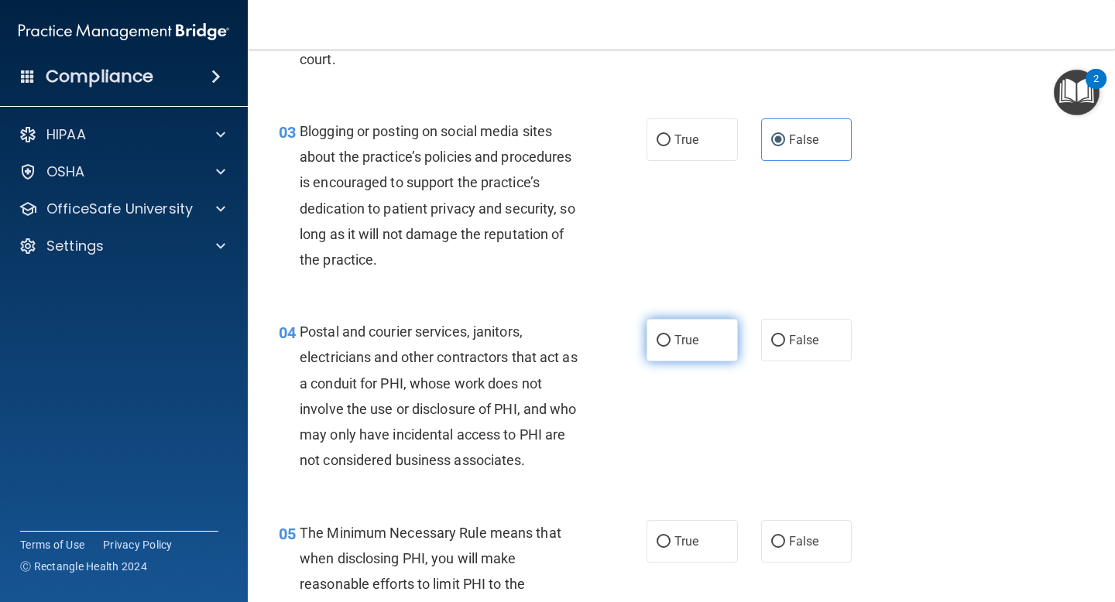
click at [712, 343] on label "True" at bounding box center [691, 340] width 91 height 43
click at [670, 343] on input "True" at bounding box center [663, 341] width 14 height 12
radio input "true"
click at [680, 527] on label "True" at bounding box center [691, 541] width 91 height 43
click at [670, 536] on input "True" at bounding box center [663, 542] width 14 height 12
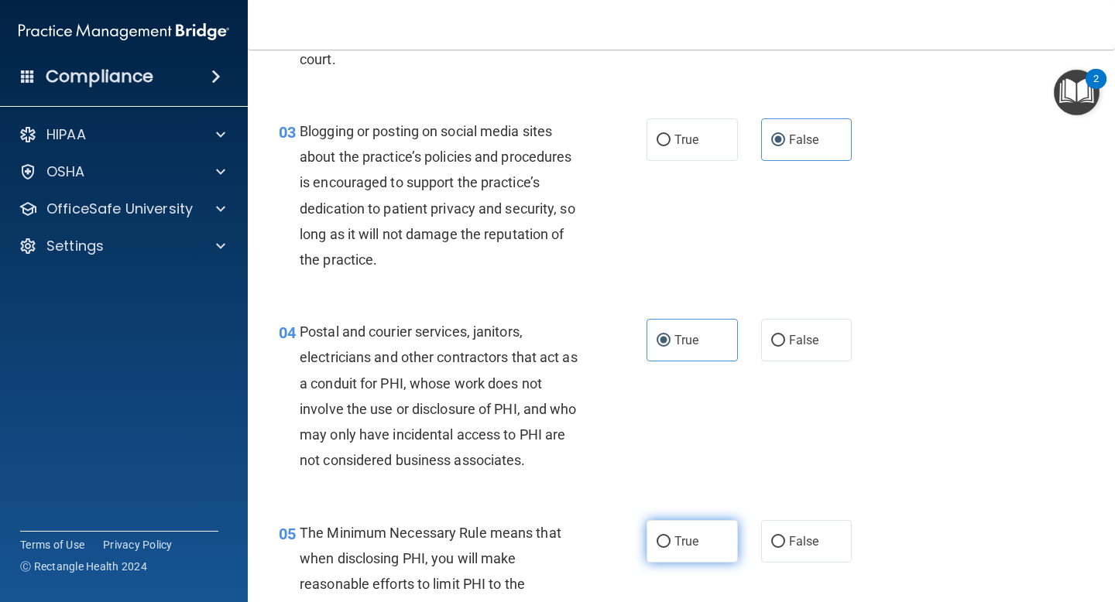
radio input "true"
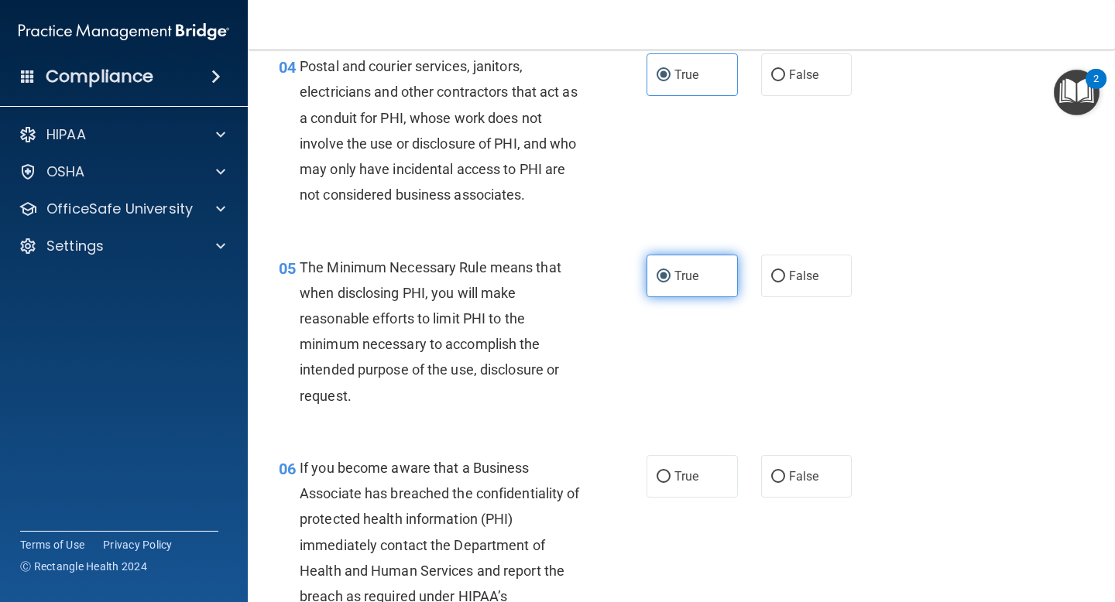
scroll to position [543, 0]
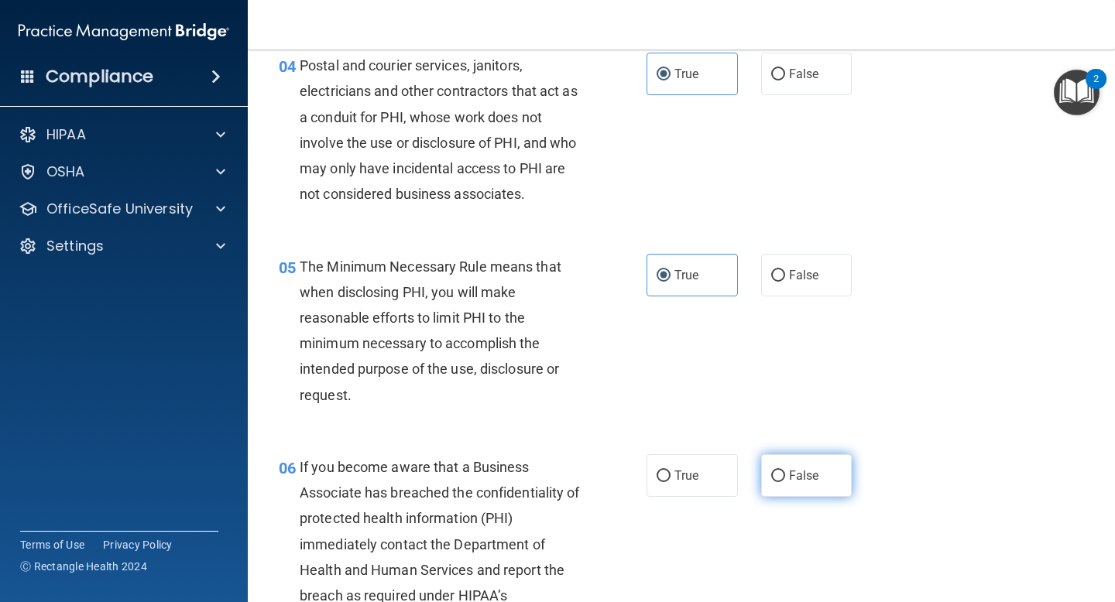
click at [810, 492] on label "False" at bounding box center [806, 475] width 91 height 43
click at [785, 482] on input "False" at bounding box center [778, 477] width 14 height 12
radio input "true"
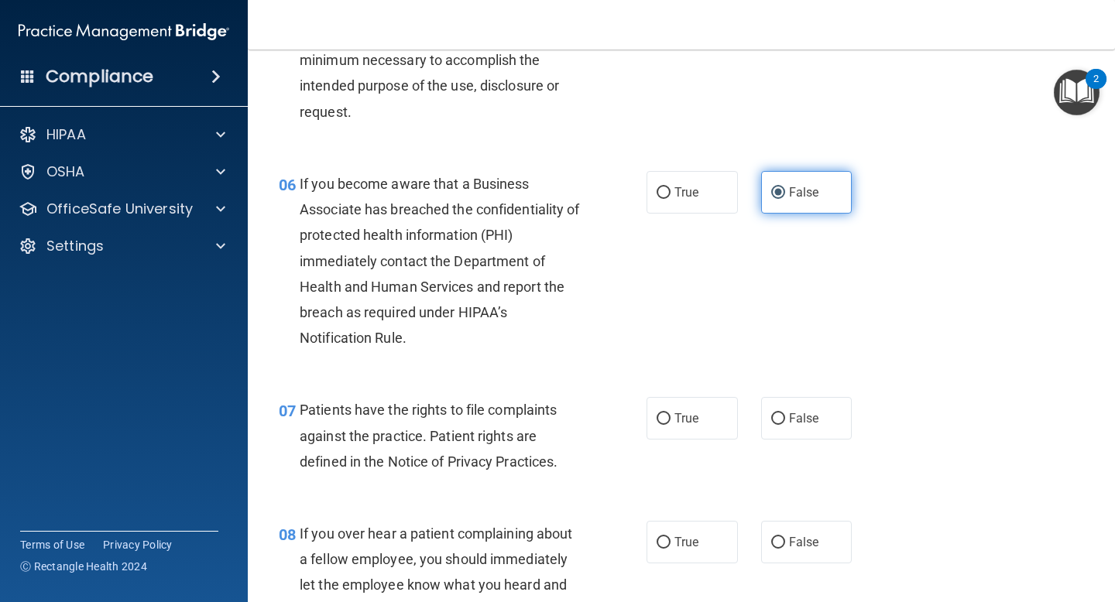
scroll to position [824, 0]
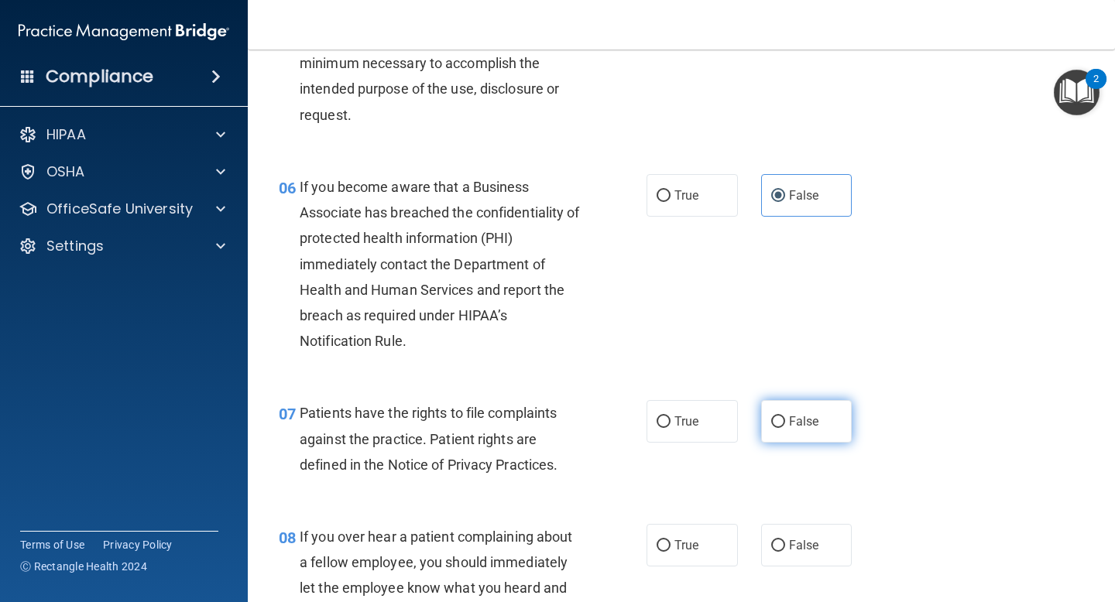
click at [820, 411] on label "False" at bounding box center [806, 421] width 91 height 43
click at [785, 416] on input "False" at bounding box center [778, 422] width 14 height 12
radio input "true"
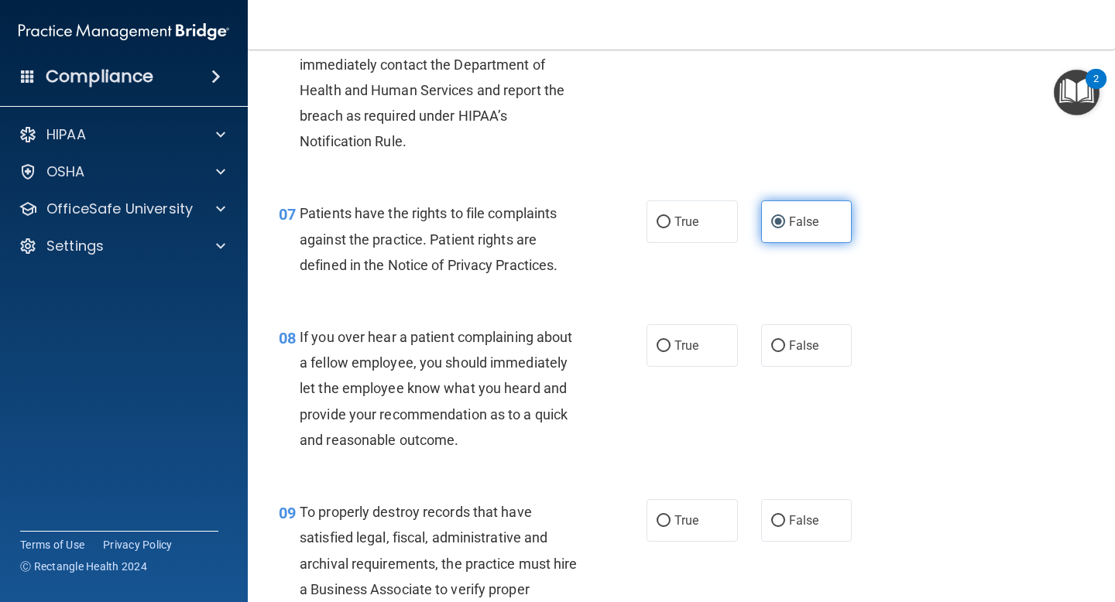
scroll to position [1074, 0]
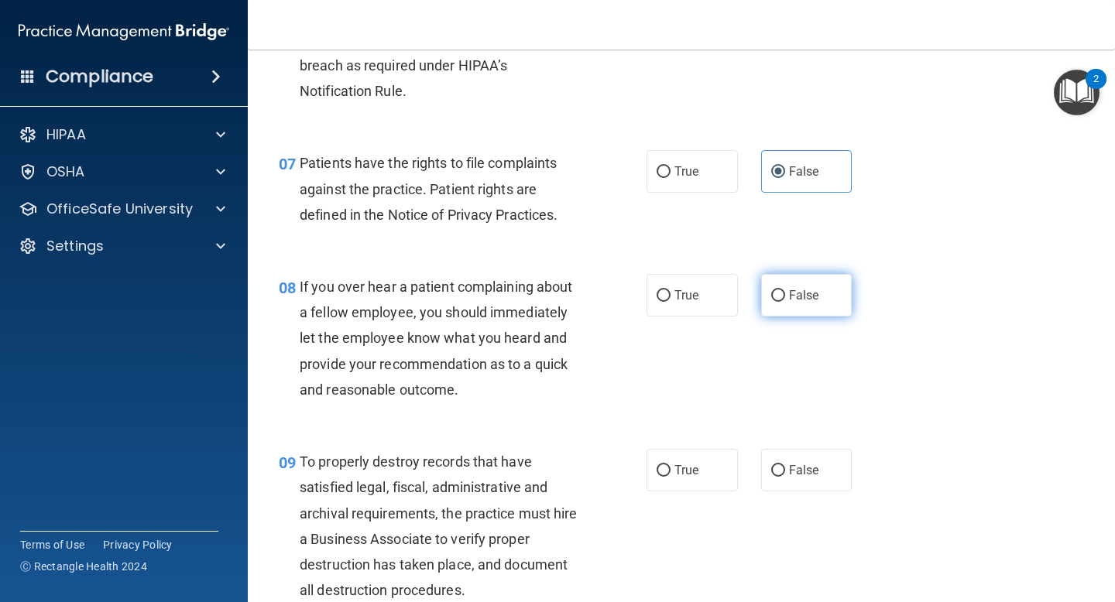
click at [817, 303] on label "False" at bounding box center [806, 295] width 91 height 43
click at [785, 302] on input "False" at bounding box center [778, 296] width 14 height 12
radio input "true"
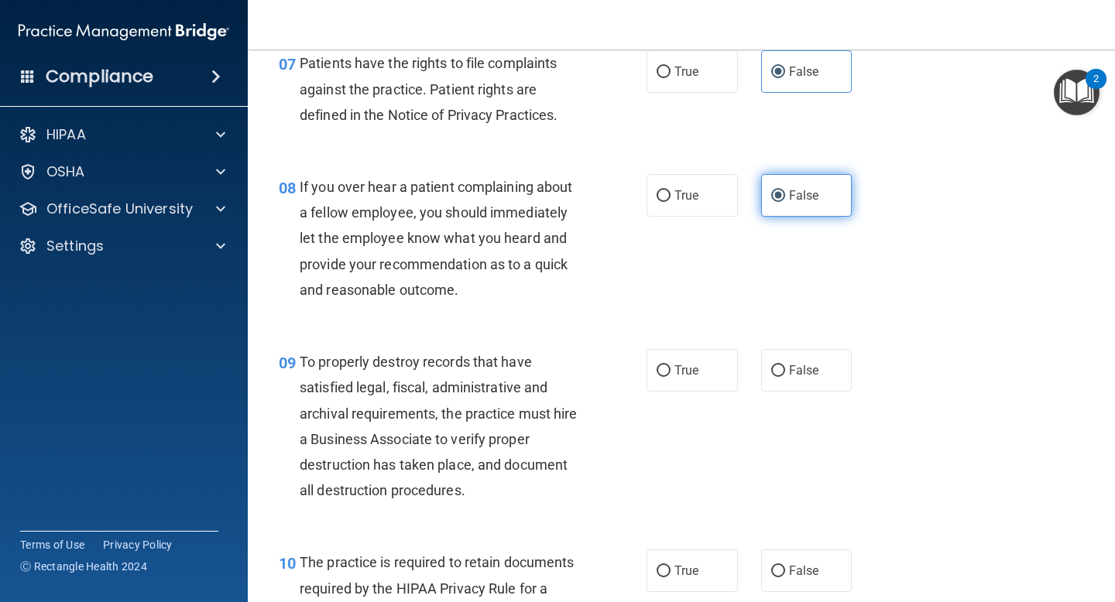
scroll to position [1175, 0]
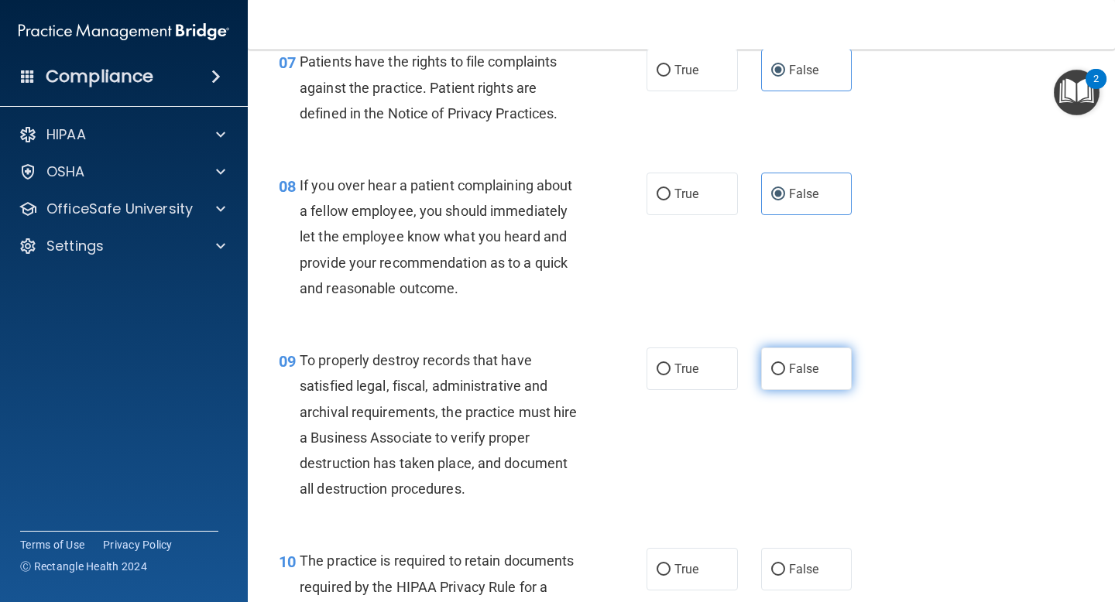
click at [808, 375] on span "False" at bounding box center [804, 368] width 30 height 15
click at [785, 375] on input "False" at bounding box center [778, 370] width 14 height 12
radio input "true"
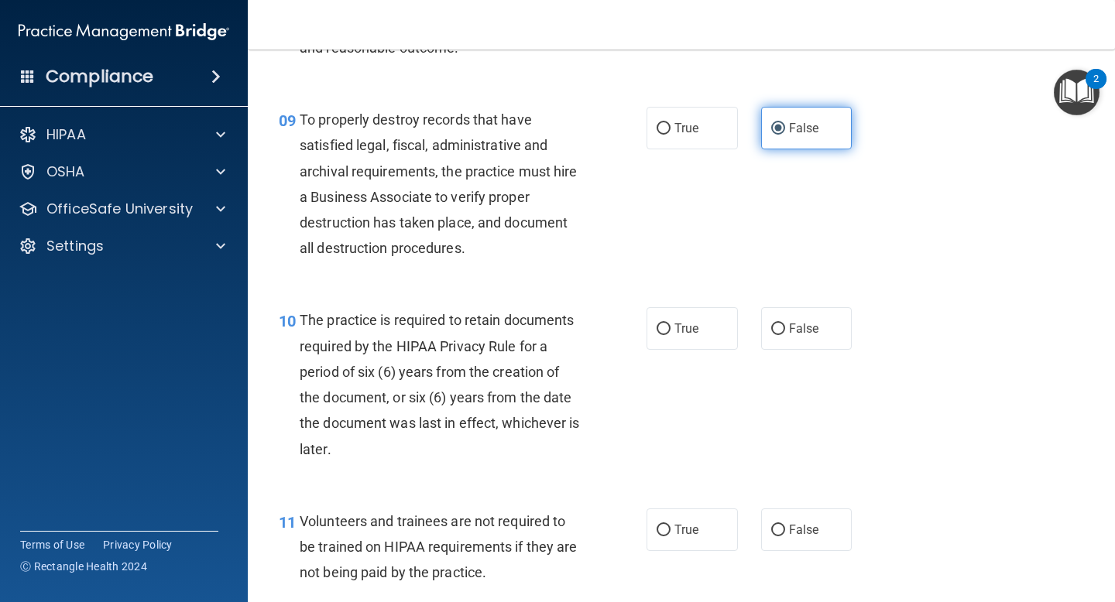
scroll to position [1418, 0]
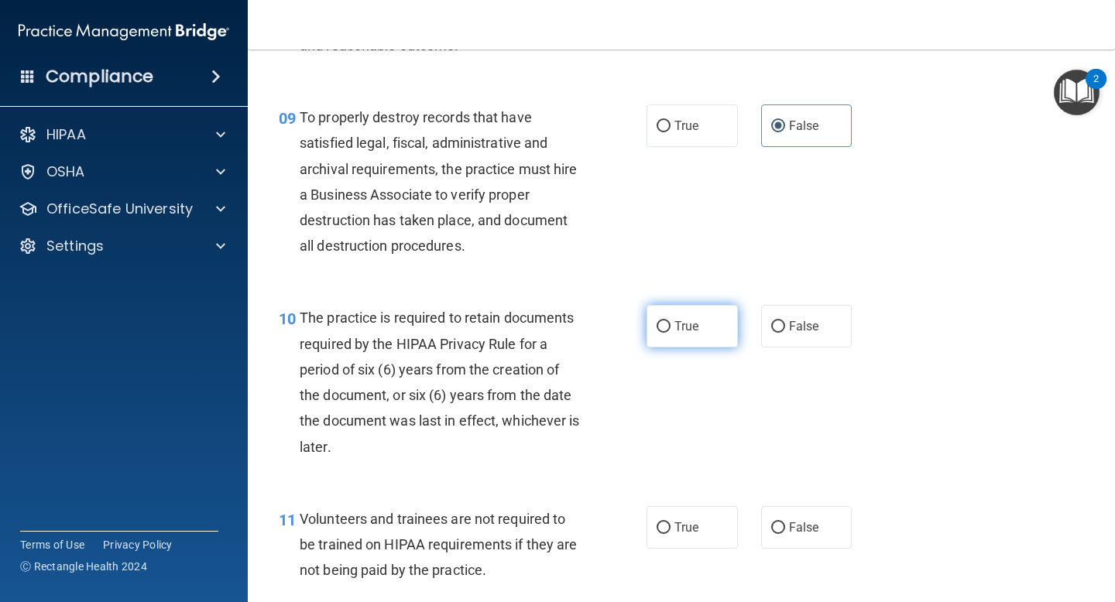
click at [695, 318] on label "True" at bounding box center [691, 326] width 91 height 43
click at [670, 321] on input "True" at bounding box center [663, 327] width 14 height 12
radio input "true"
click at [690, 533] on span "True" at bounding box center [686, 527] width 24 height 15
click at [670, 533] on input "True" at bounding box center [663, 528] width 14 height 12
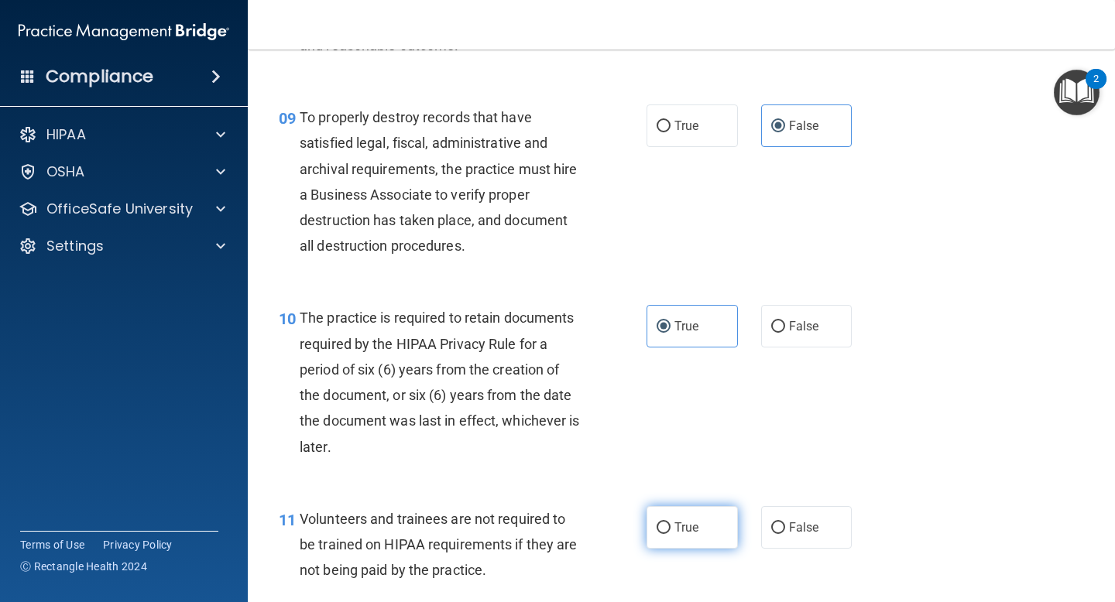
radio input "true"
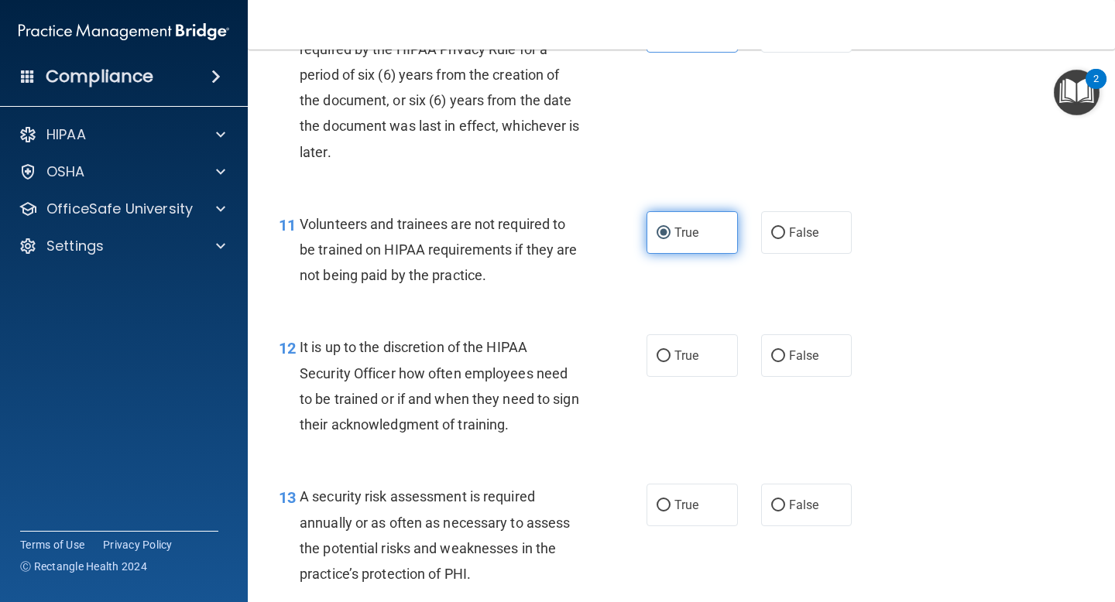
scroll to position [1718, 0]
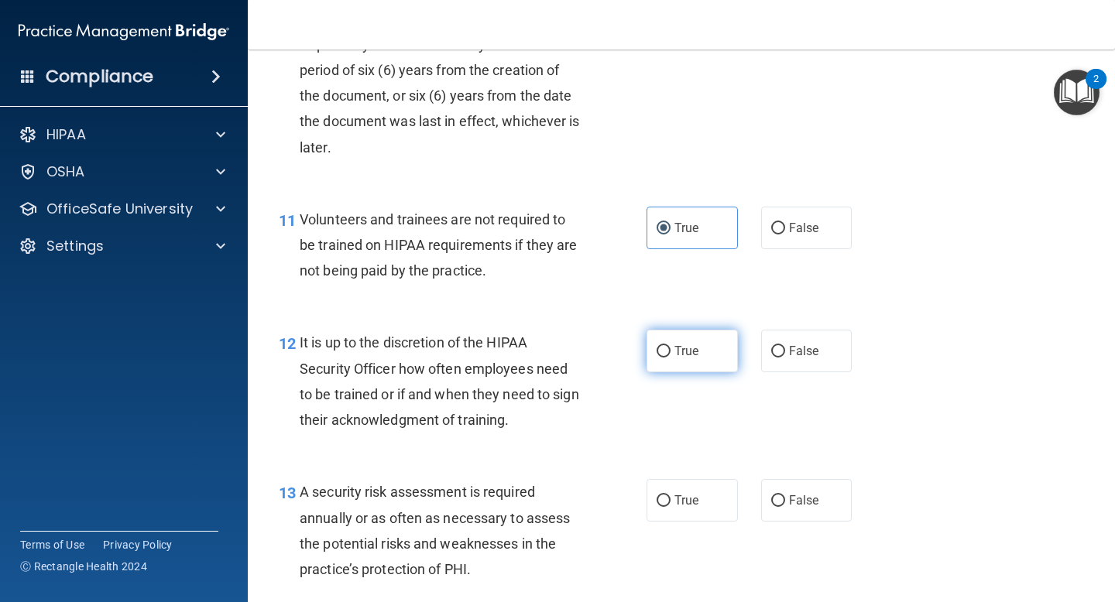
click at [728, 331] on label "True" at bounding box center [691, 351] width 91 height 43
click at [670, 346] on input "True" at bounding box center [663, 352] width 14 height 12
radio input "true"
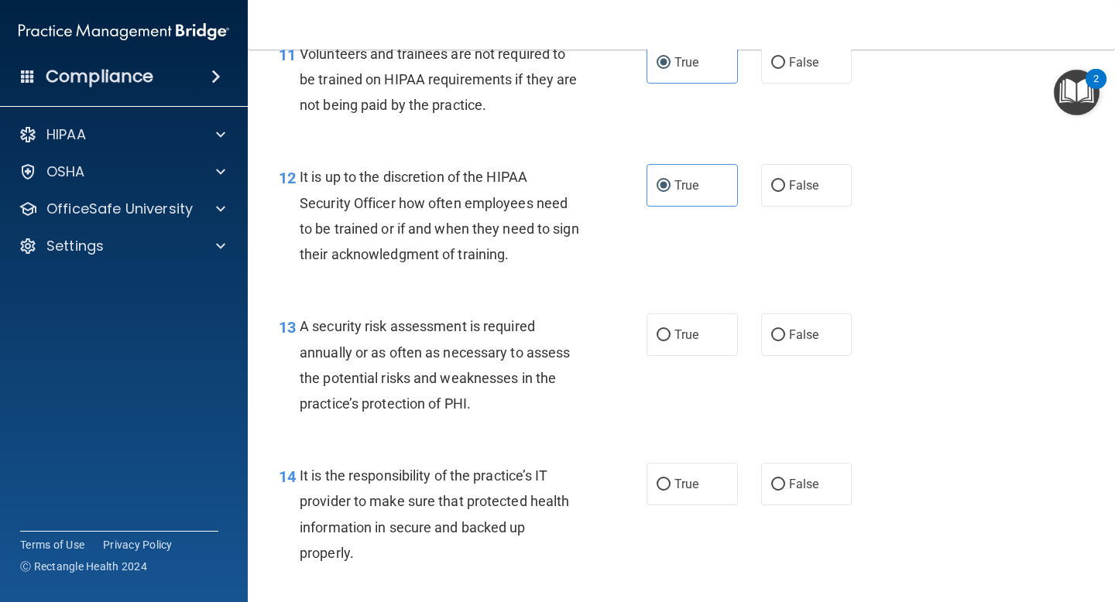
scroll to position [1909, 0]
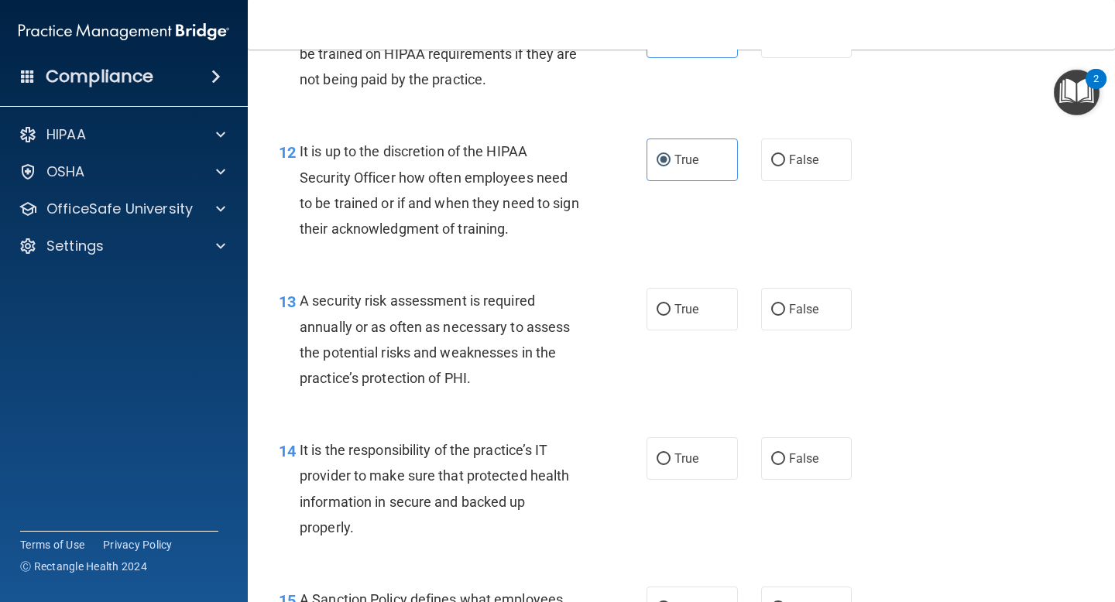
click at [818, 332] on div "13 A security risk assessment is required annually or as often as necessary to …" at bounding box center [681, 343] width 828 height 149
click at [822, 314] on label "False" at bounding box center [806, 309] width 91 height 43
click at [785, 314] on input "False" at bounding box center [778, 310] width 14 height 12
radio input "true"
click at [787, 466] on label "False" at bounding box center [806, 458] width 91 height 43
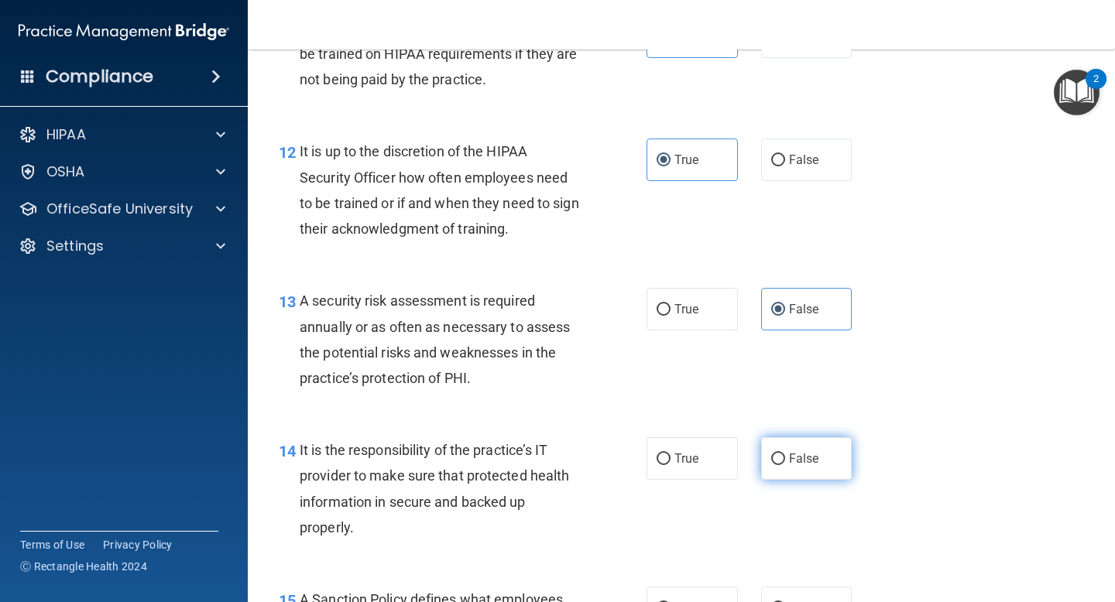
click at [785, 465] on input "False" at bounding box center [778, 460] width 14 height 12
radio input "true"
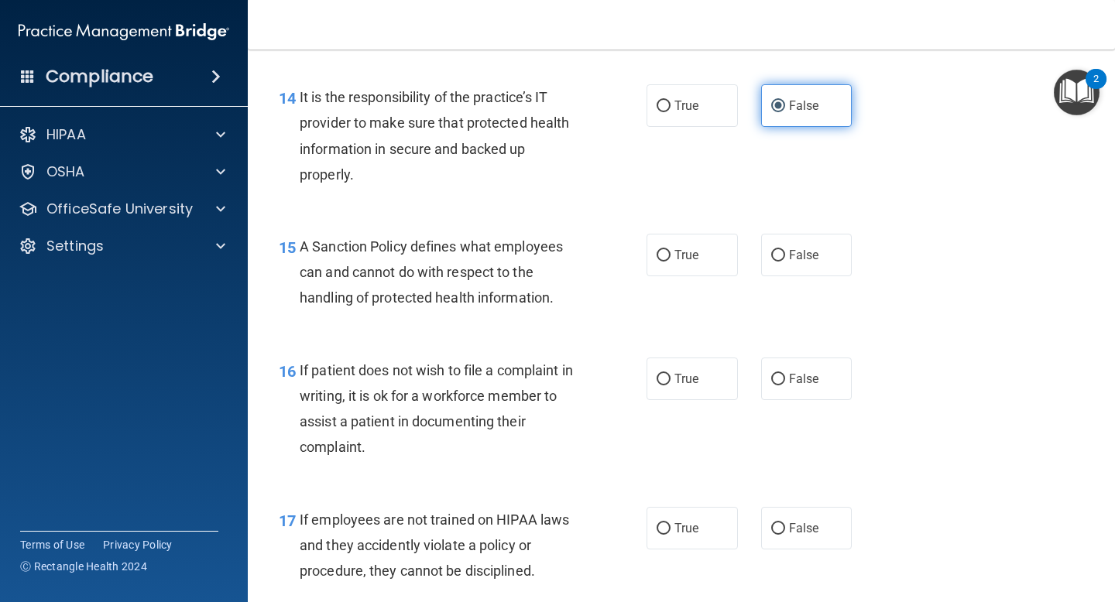
scroll to position [2261, 0]
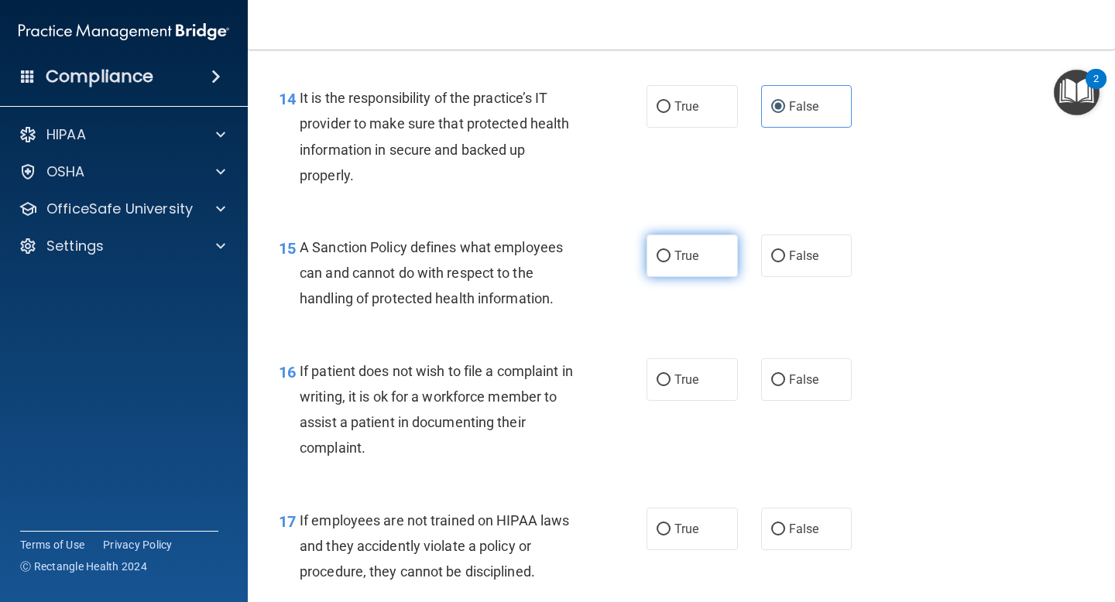
click at [705, 255] on label "True" at bounding box center [691, 256] width 91 height 43
click at [670, 255] on input "True" at bounding box center [663, 257] width 14 height 12
radio input "true"
click at [702, 348] on div "16 If patient does not wish to file a complaint in writing, it is ok for a work…" at bounding box center [681, 413] width 828 height 149
click at [701, 355] on div "16 If patient does not wish to file a complaint in writing, it is ok for a work…" at bounding box center [681, 413] width 828 height 149
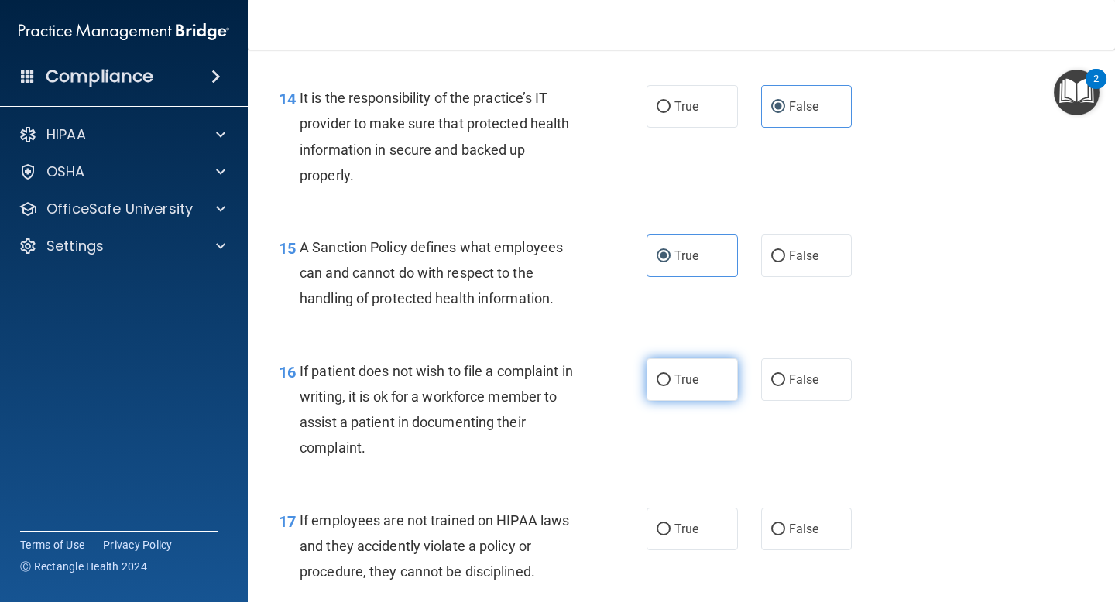
click at [695, 376] on span "True" at bounding box center [686, 379] width 24 height 15
click at [670, 376] on input "True" at bounding box center [663, 381] width 14 height 12
radio input "true"
click at [690, 530] on span "True" at bounding box center [686, 529] width 24 height 15
click at [670, 530] on input "True" at bounding box center [663, 530] width 14 height 12
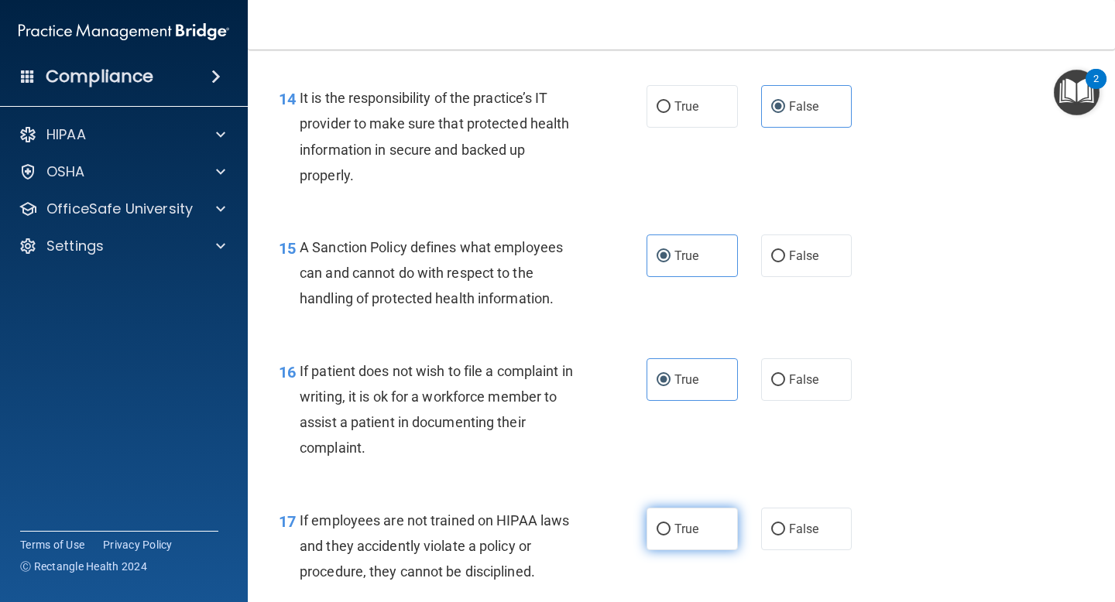
radio input "true"
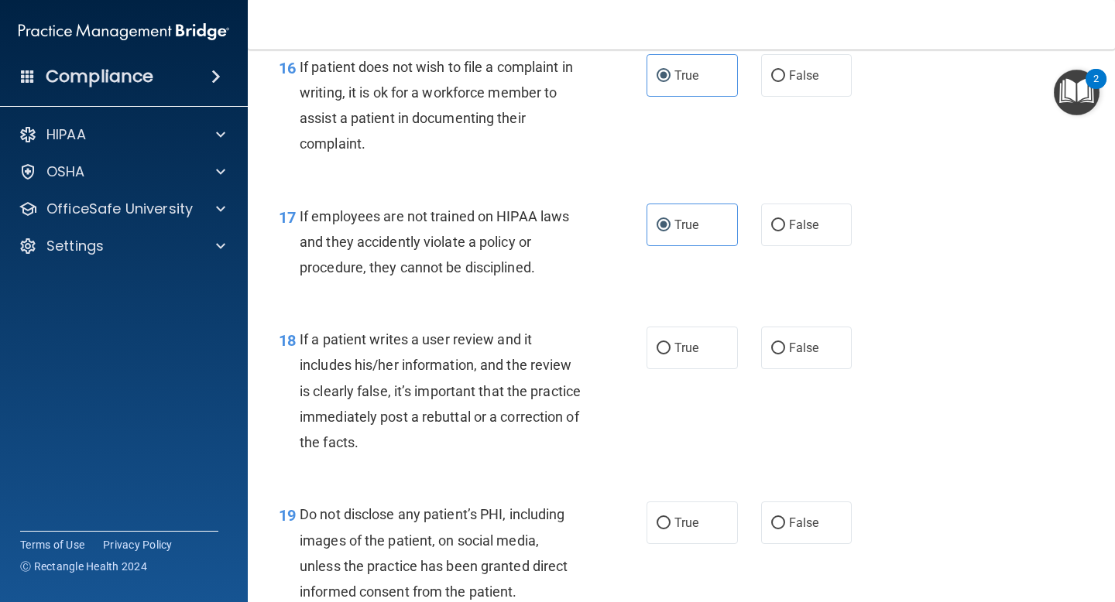
scroll to position [2569, 0]
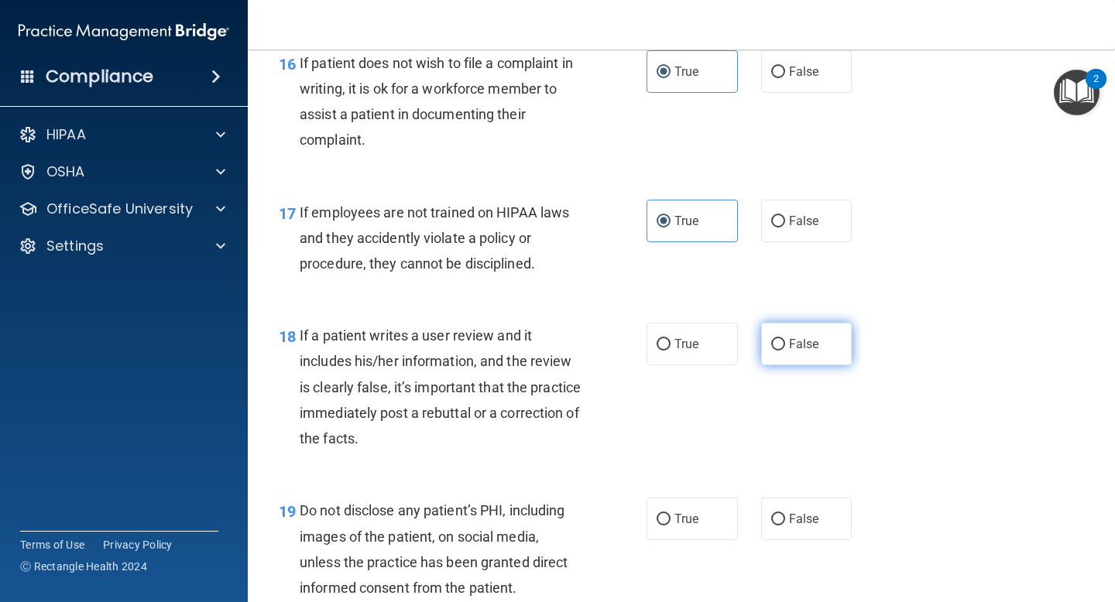
click at [817, 343] on span "False" at bounding box center [804, 344] width 30 height 15
click at [785, 343] on input "False" at bounding box center [778, 345] width 14 height 12
radio input "true"
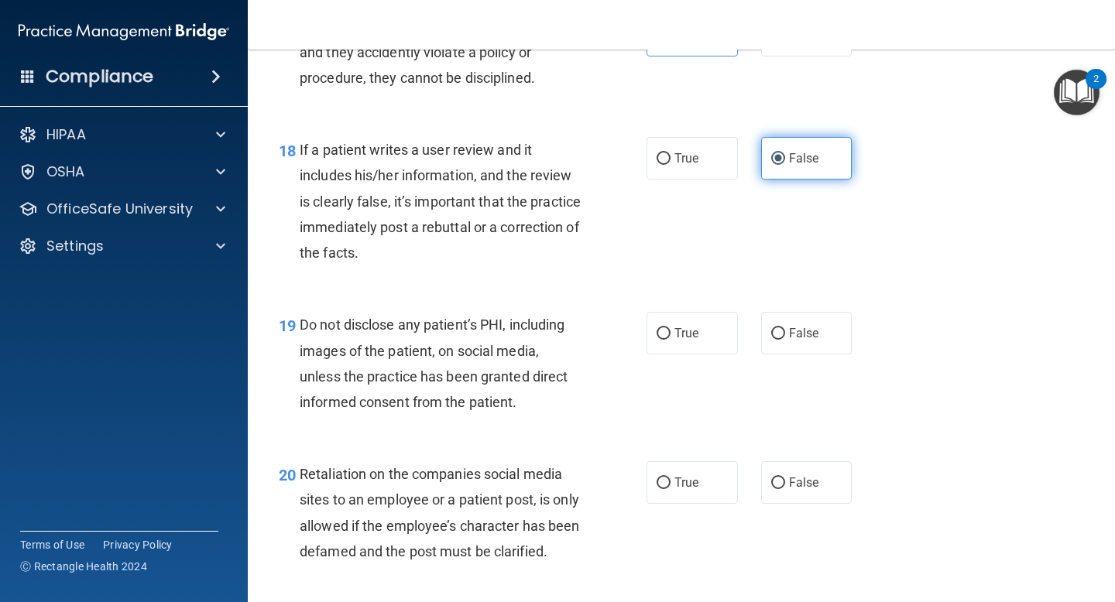
scroll to position [2754, 0]
click at [824, 342] on label "False" at bounding box center [806, 334] width 91 height 43
click at [785, 341] on input "False" at bounding box center [778, 335] width 14 height 12
radio input "true"
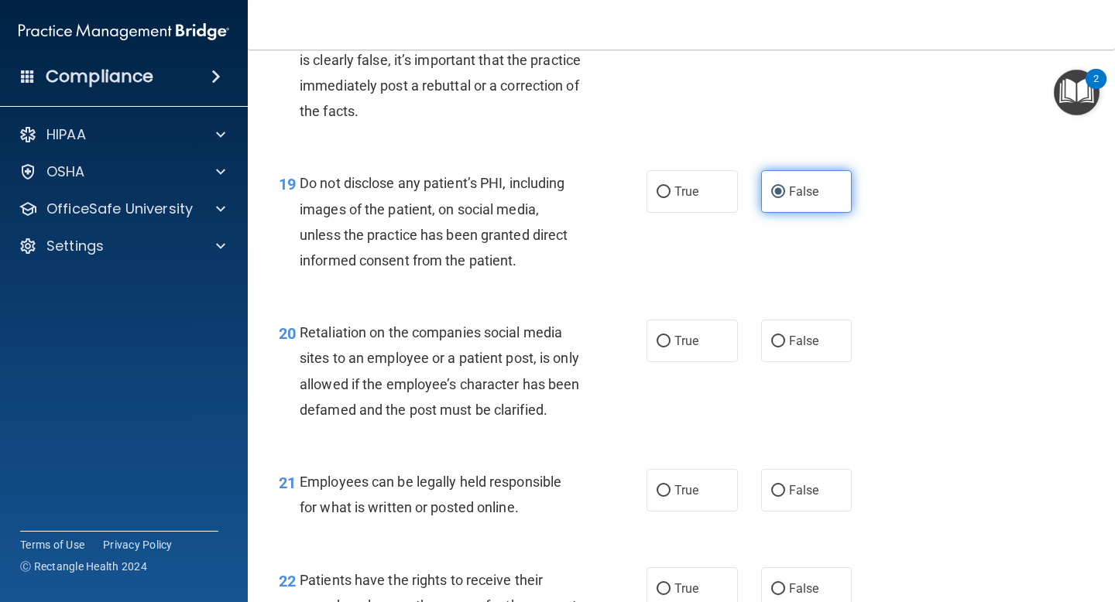
scroll to position [2904, 0]
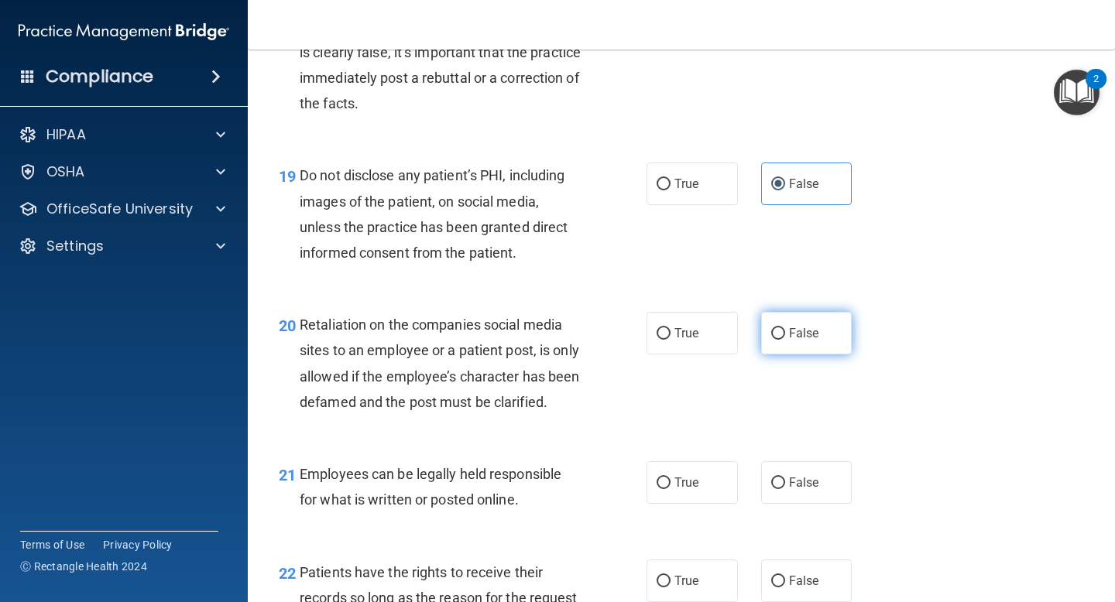
click at [814, 341] on span "False" at bounding box center [804, 333] width 30 height 15
click at [785, 340] on input "False" at bounding box center [778, 334] width 14 height 12
radio input "true"
click at [694, 490] on span "True" at bounding box center [686, 482] width 24 height 15
click at [670, 489] on input "True" at bounding box center [663, 484] width 14 height 12
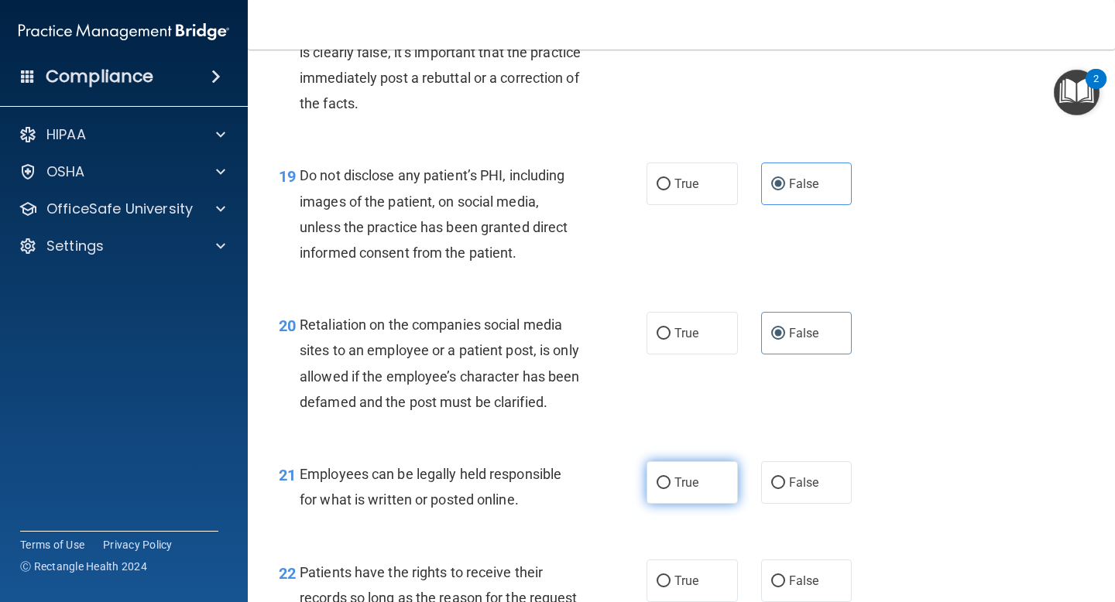
radio input "true"
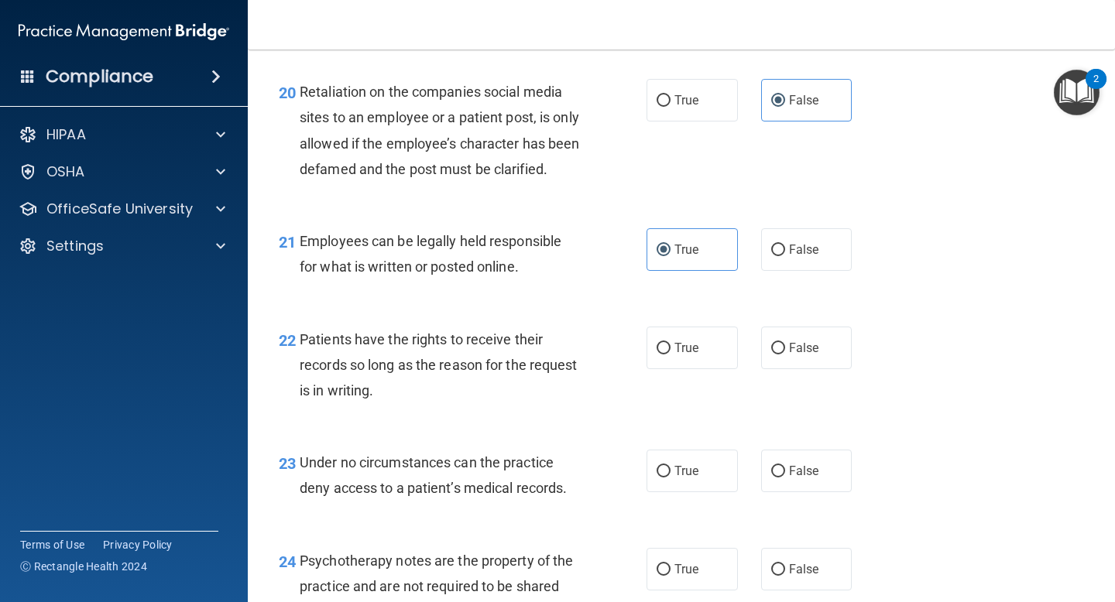
scroll to position [3152, 0]
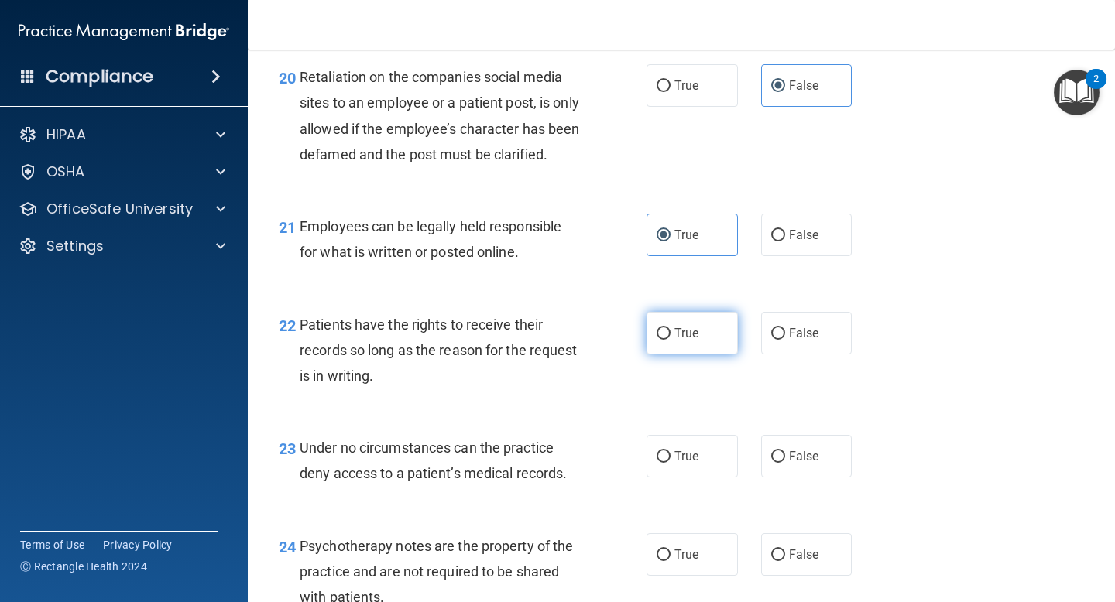
click at [701, 355] on label "True" at bounding box center [691, 333] width 91 height 43
click at [670, 340] on input "True" at bounding box center [663, 334] width 14 height 12
radio input "true"
click at [804, 464] on span "False" at bounding box center [804, 456] width 30 height 15
click at [785, 463] on input "False" at bounding box center [778, 457] width 14 height 12
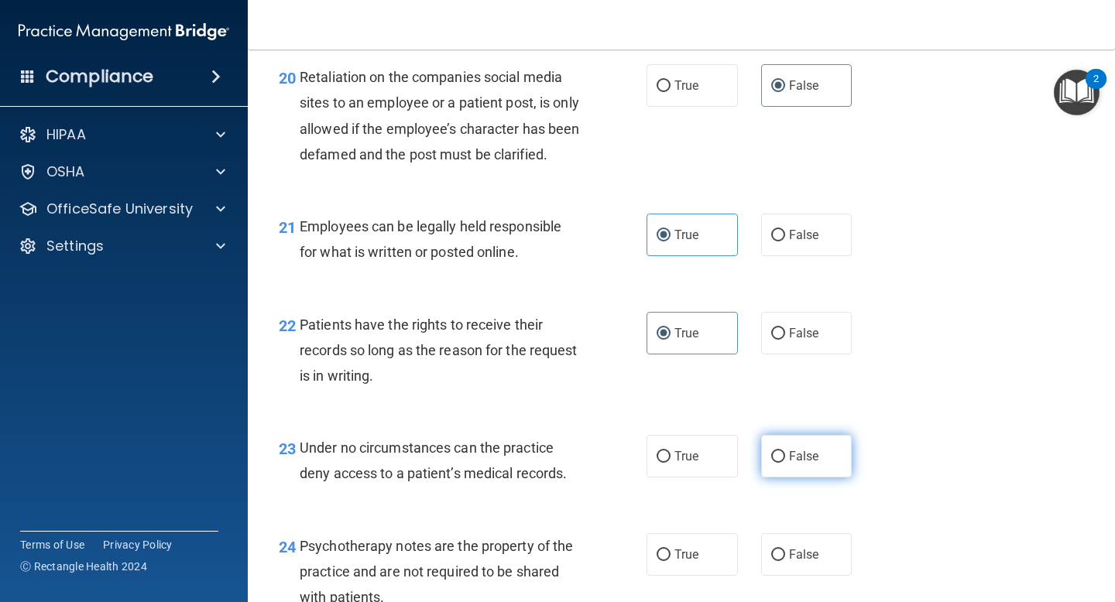
radio input "true"
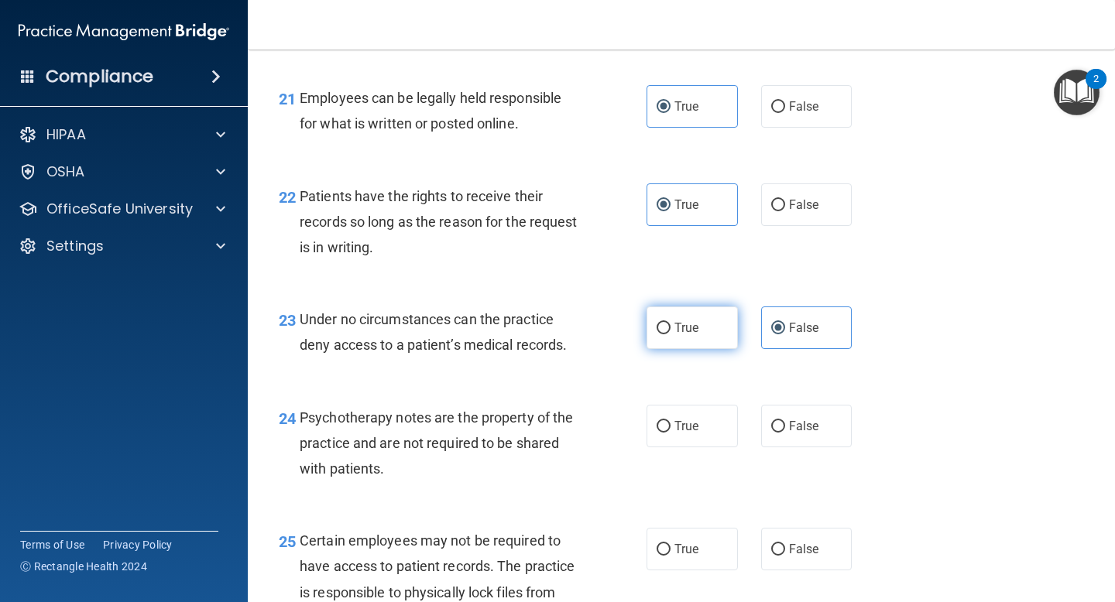
scroll to position [3294, 0]
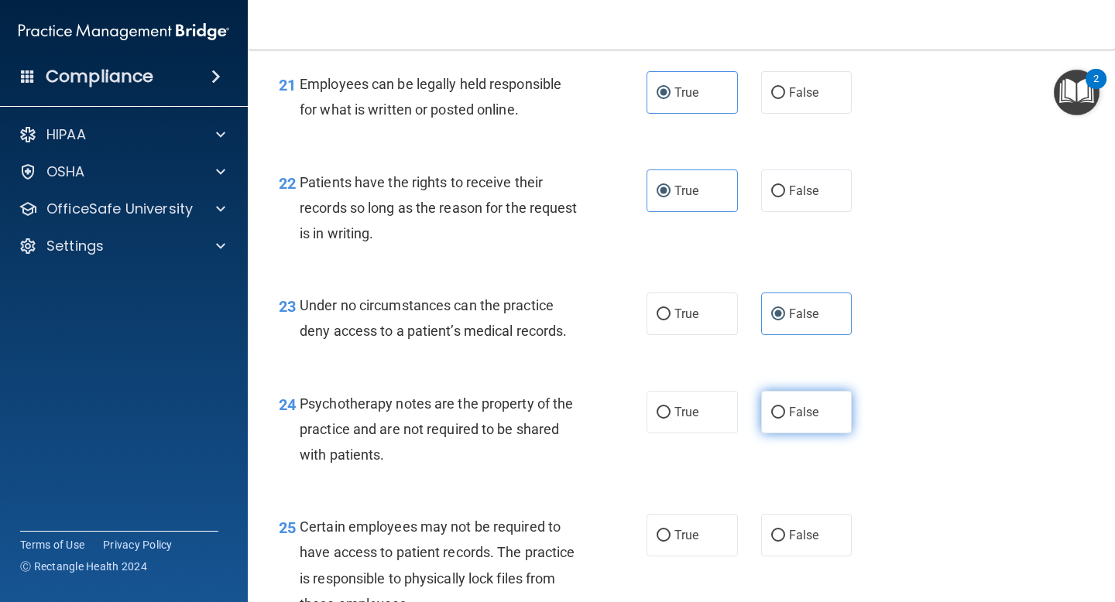
click at [814, 433] on label "False" at bounding box center [806, 412] width 91 height 43
click at [785, 419] on input "False" at bounding box center [778, 413] width 14 height 12
radio input "true"
click at [684, 557] on label "True" at bounding box center [691, 535] width 91 height 43
click at [670, 542] on input "True" at bounding box center [663, 536] width 14 height 12
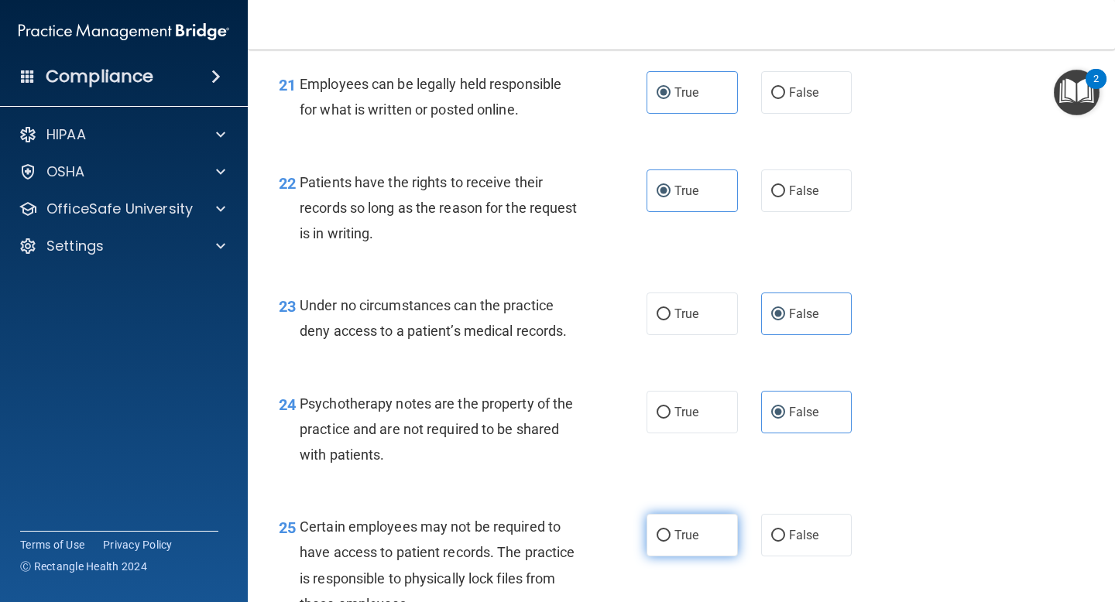
radio input "true"
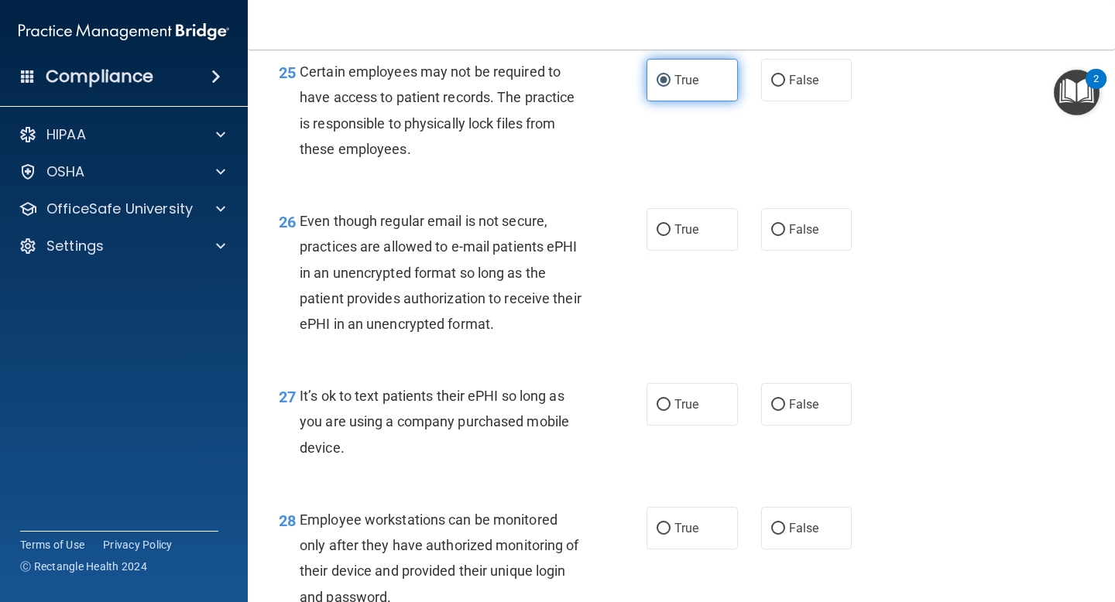
scroll to position [3750, 0]
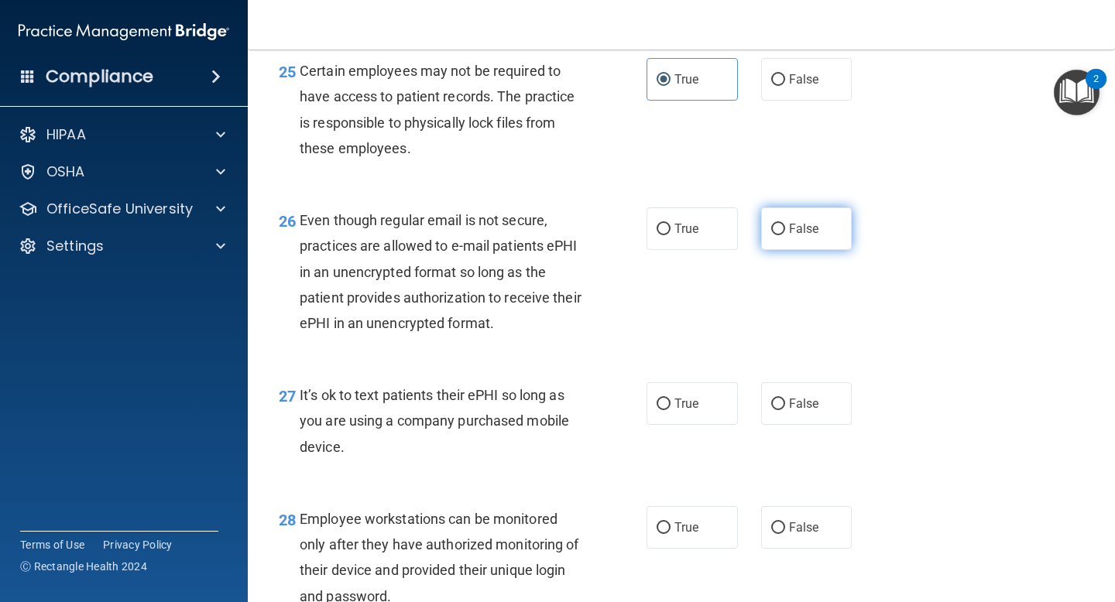
click at [798, 250] on label "False" at bounding box center [806, 228] width 91 height 43
click at [785, 235] on input "False" at bounding box center [778, 230] width 14 height 12
radio input "true"
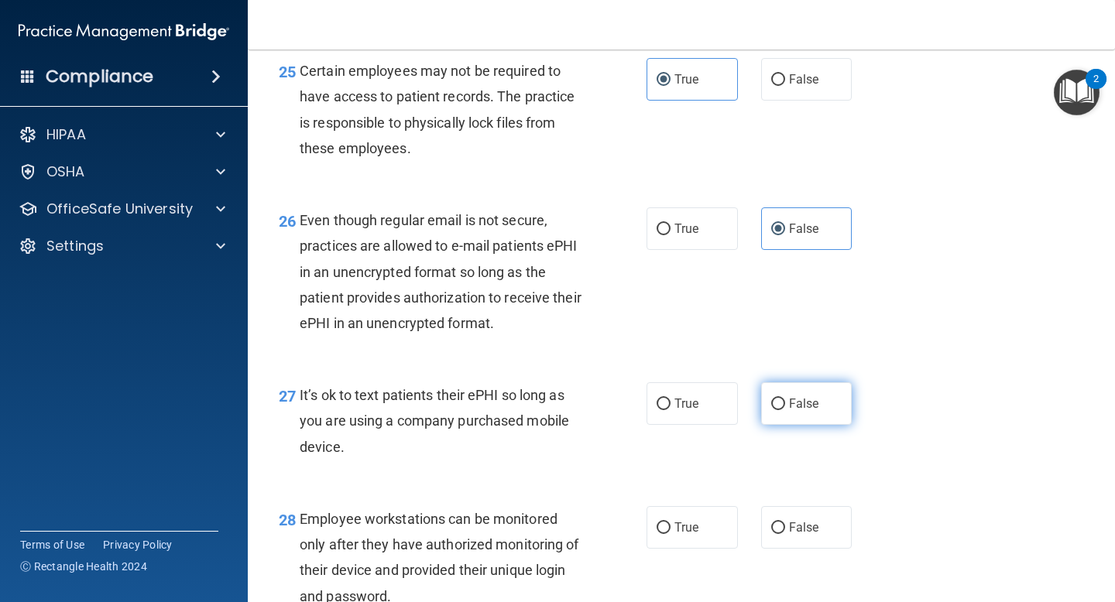
click at [798, 411] on span "False" at bounding box center [804, 403] width 30 height 15
click at [785, 410] on input "False" at bounding box center [778, 405] width 14 height 12
radio input "true"
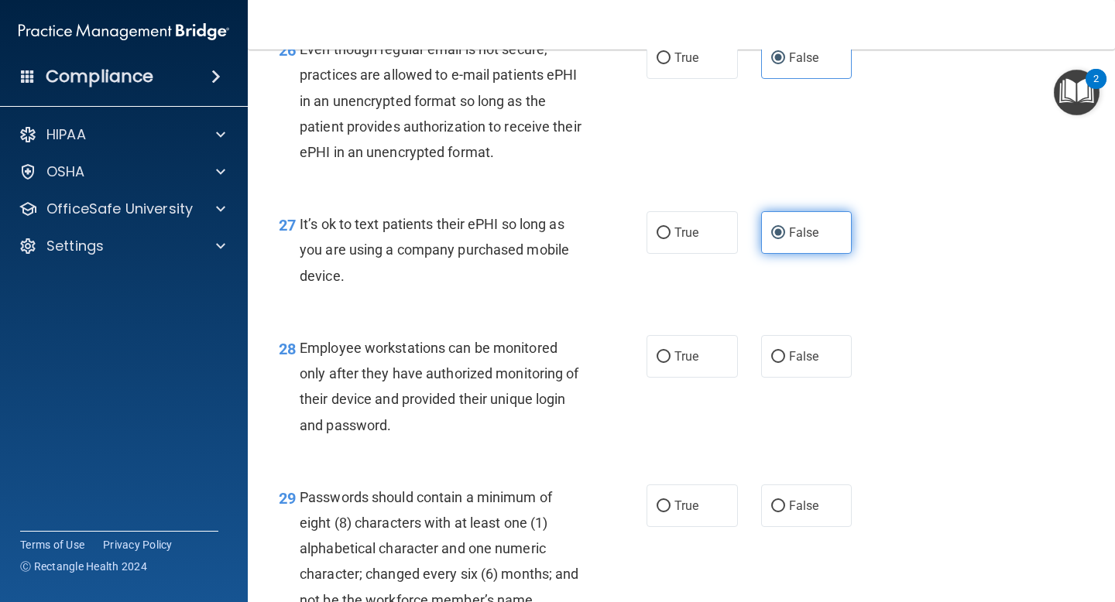
scroll to position [3931, 0]
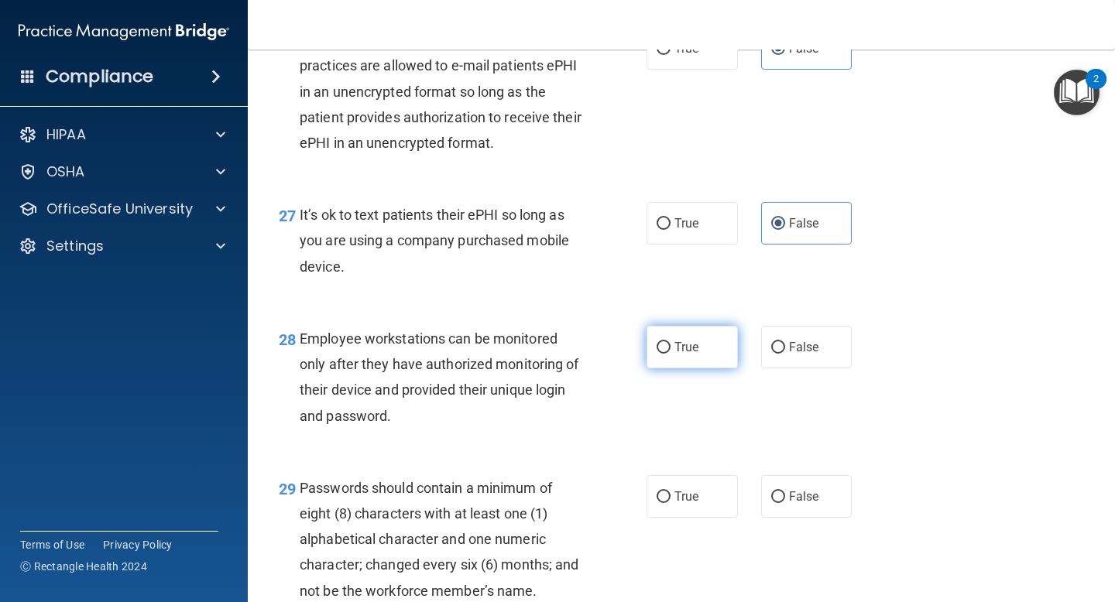
click at [678, 355] on span "True" at bounding box center [686, 347] width 24 height 15
click at [670, 354] on input "True" at bounding box center [663, 348] width 14 height 12
radio input "true"
click at [698, 518] on label "True" at bounding box center [691, 496] width 91 height 43
click at [670, 503] on input "True" at bounding box center [663, 498] width 14 height 12
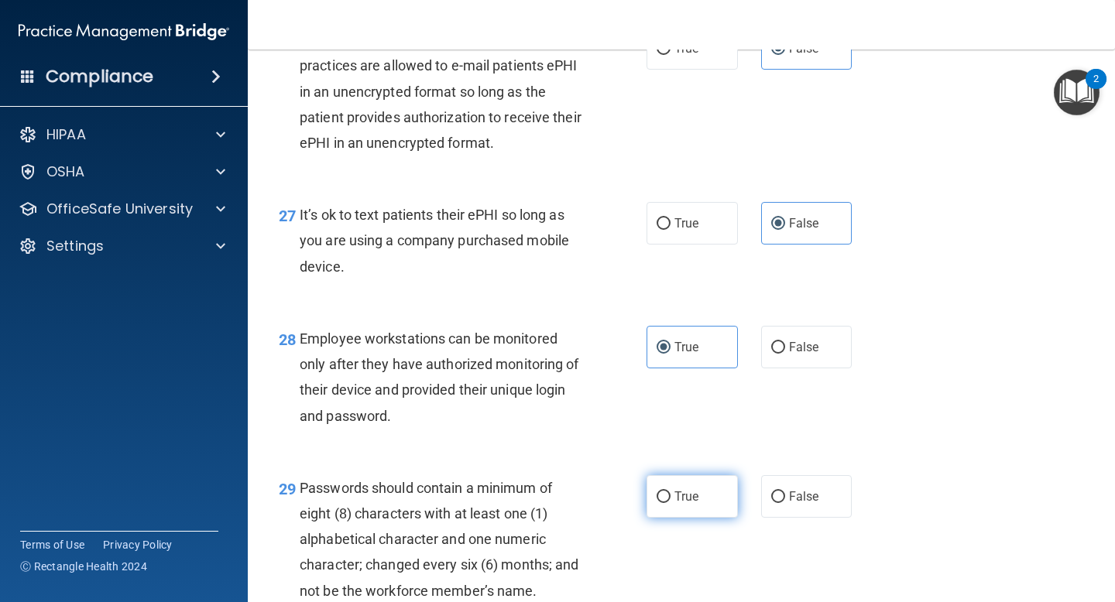
radio input "true"
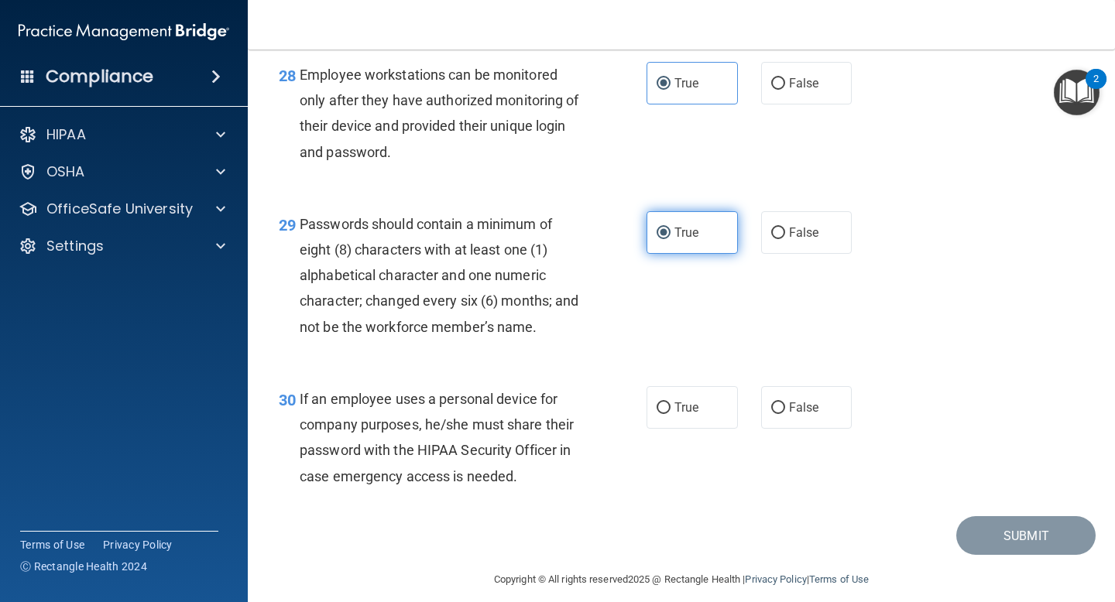
scroll to position [4209, 0]
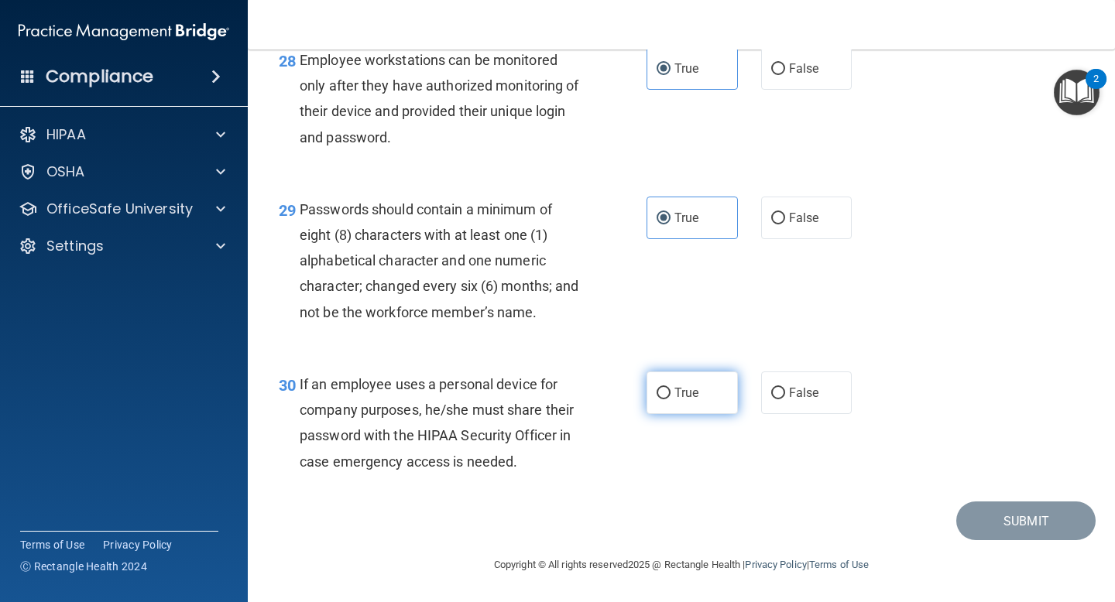
click at [697, 400] on span "True" at bounding box center [686, 392] width 24 height 15
click at [670, 399] on input "True" at bounding box center [663, 394] width 14 height 12
radio input "true"
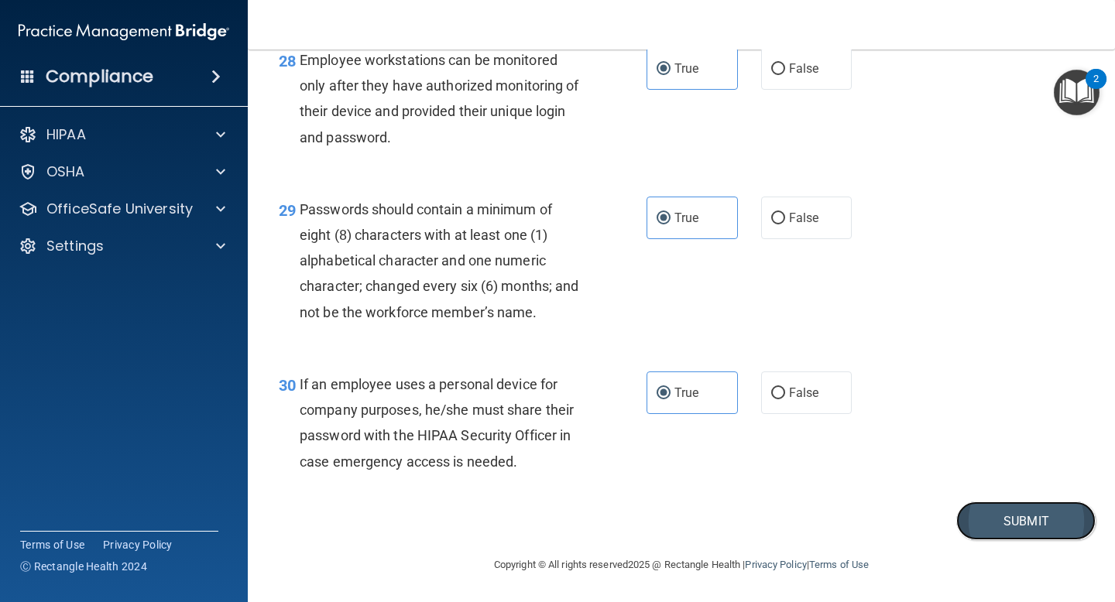
click at [1024, 536] on button "Submit" at bounding box center [1025, 521] width 139 height 39
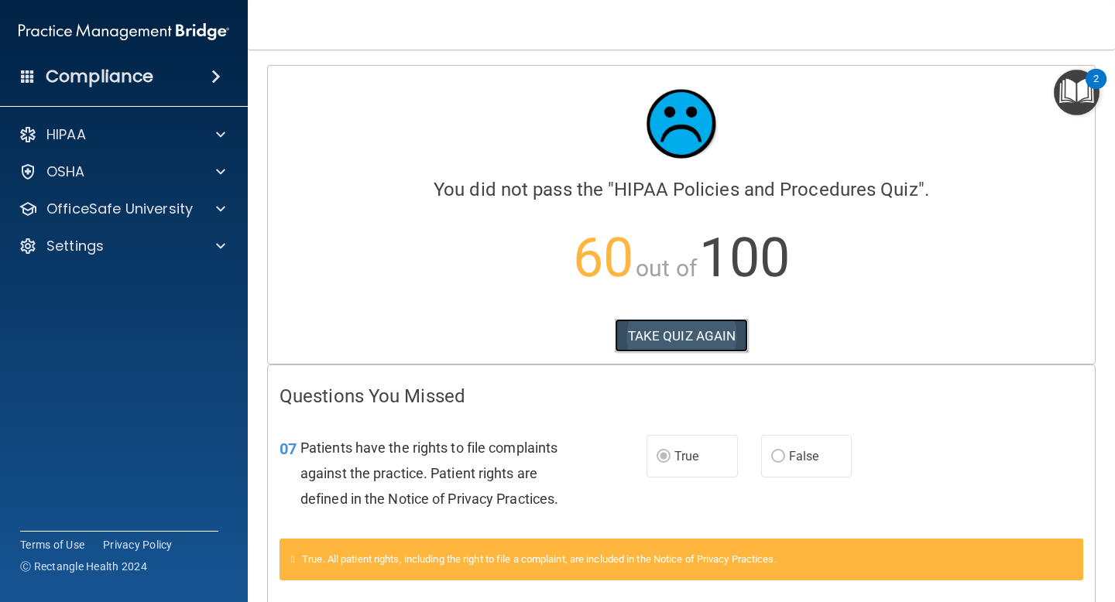
click at [694, 340] on button "TAKE QUIZ AGAIN" at bounding box center [682, 336] width 134 height 34
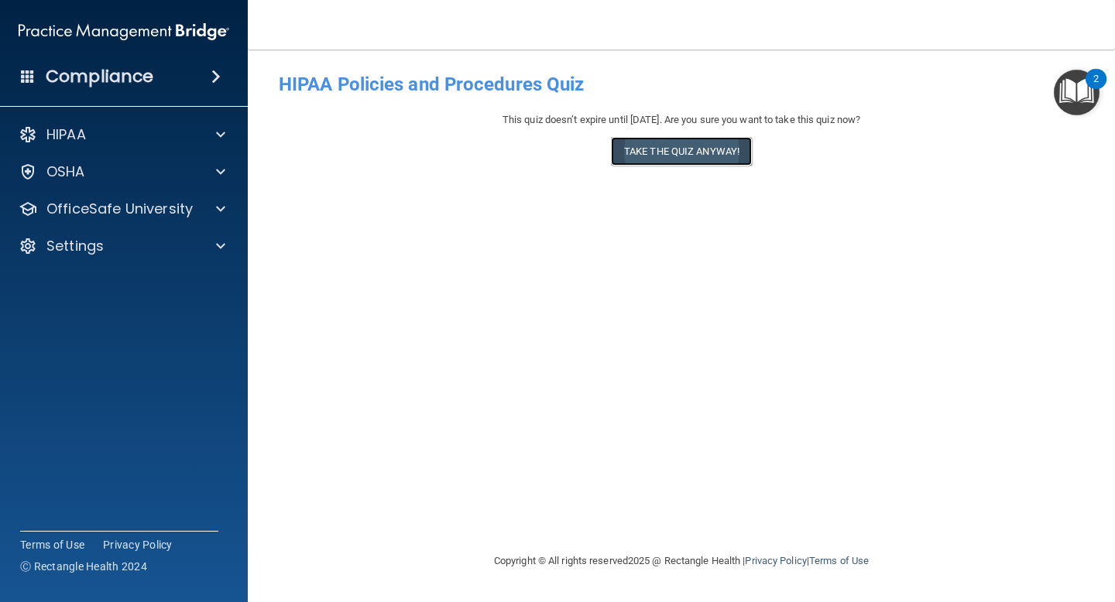
click at [690, 139] on button "Take the quiz anyway!" at bounding box center [681, 151] width 141 height 29
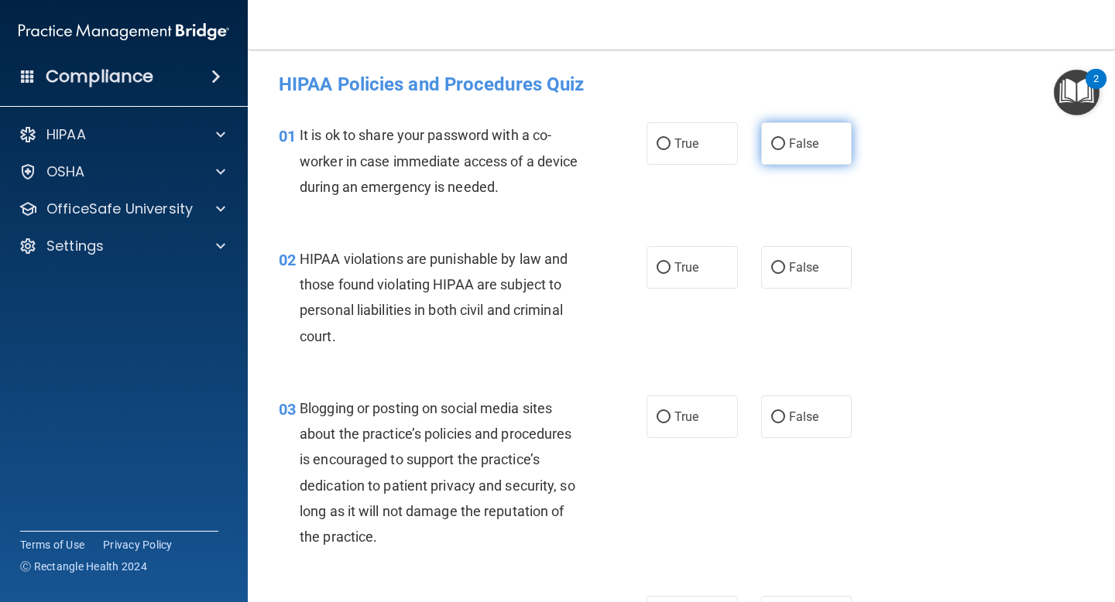
click at [812, 155] on label "False" at bounding box center [806, 143] width 91 height 43
click at [785, 150] on input "False" at bounding box center [778, 145] width 14 height 12
radio input "true"
click at [711, 282] on label "True" at bounding box center [691, 267] width 91 height 43
click at [670, 274] on input "True" at bounding box center [663, 268] width 14 height 12
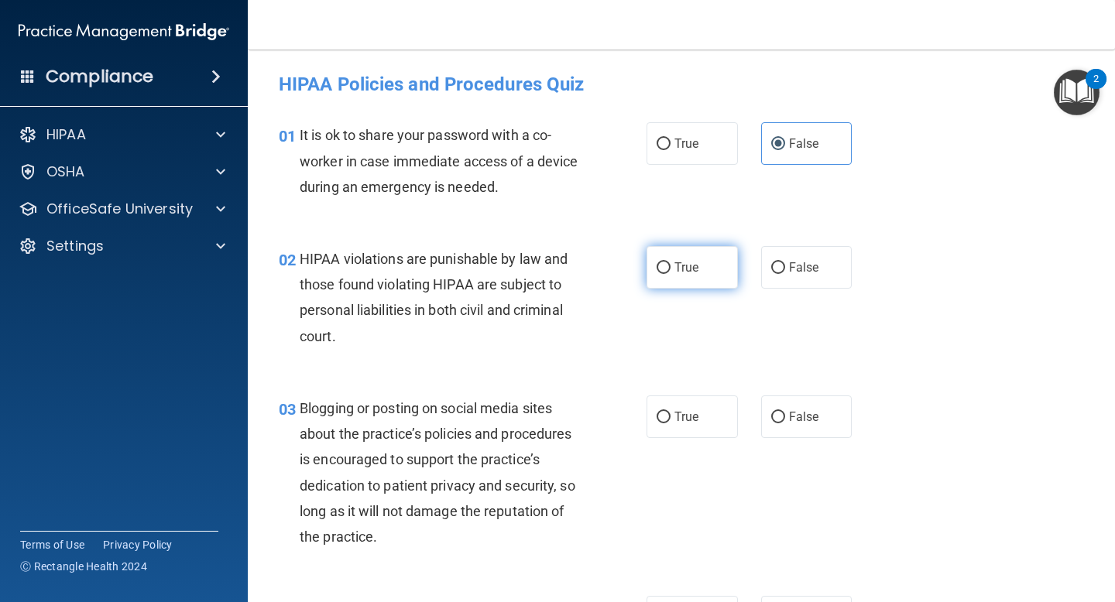
radio input "true"
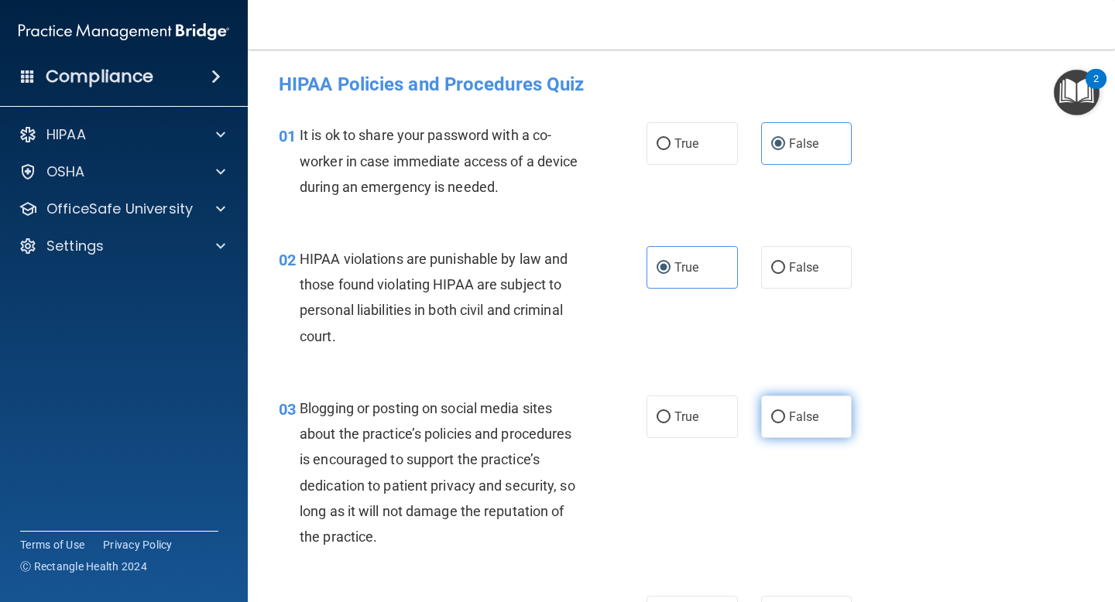
click at [807, 423] on span "False" at bounding box center [804, 416] width 30 height 15
click at [785, 423] on input "False" at bounding box center [778, 418] width 14 height 12
radio input "true"
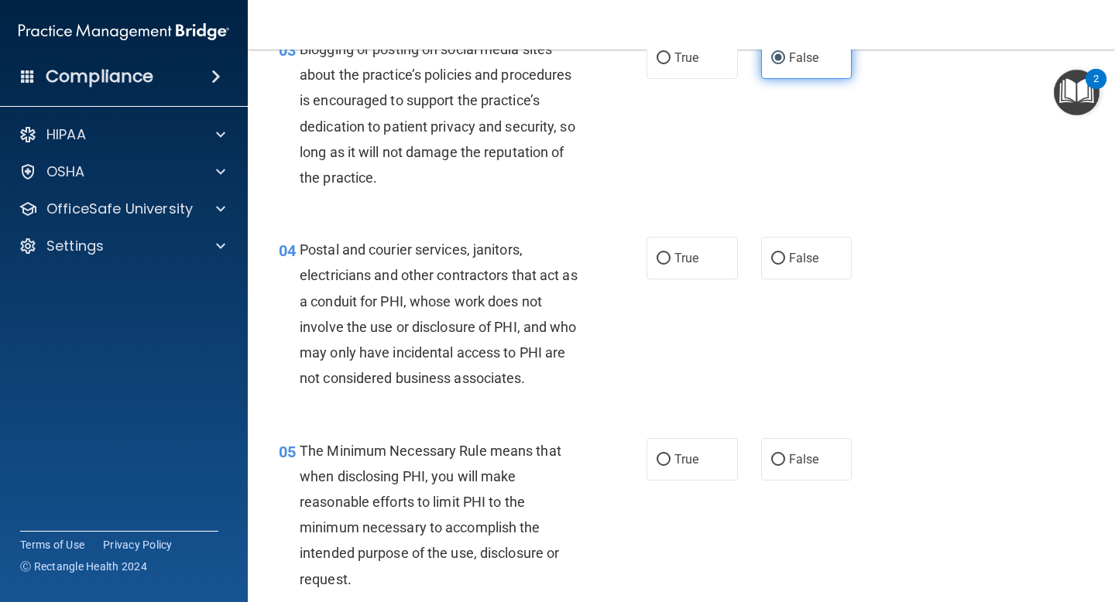
scroll to position [366, 0]
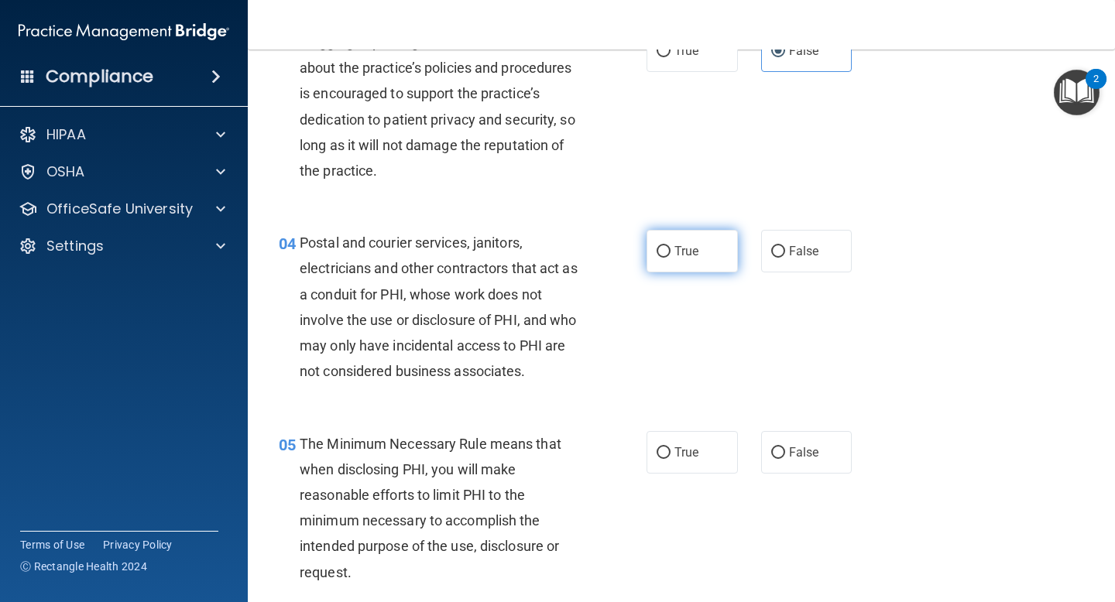
click at [700, 250] on label "True" at bounding box center [691, 251] width 91 height 43
click at [670, 250] on input "True" at bounding box center [663, 252] width 14 height 12
radio input "true"
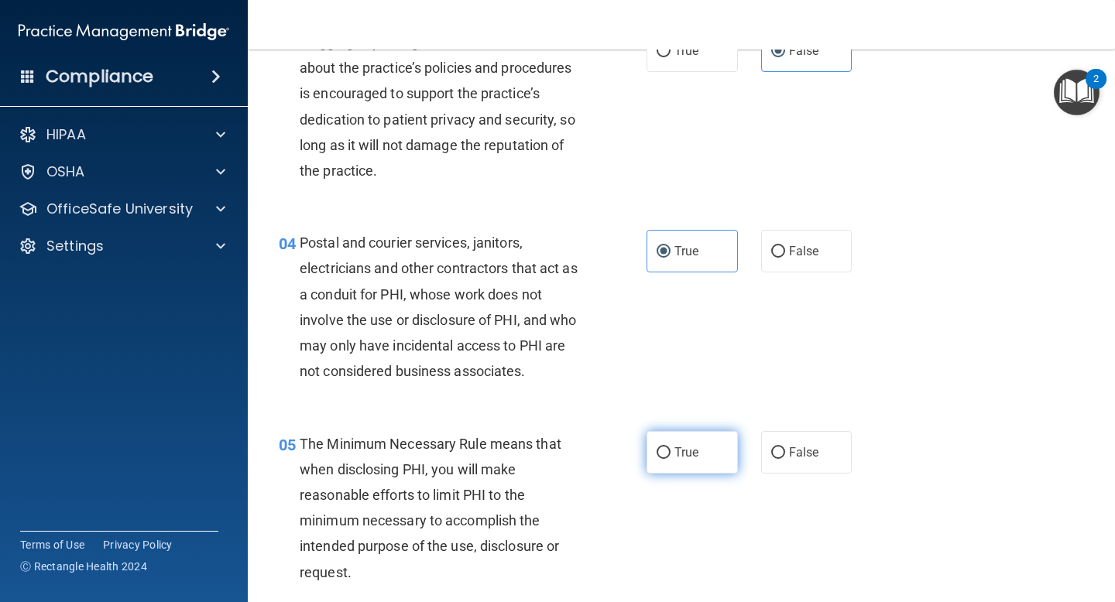
click at [692, 452] on span "True" at bounding box center [686, 452] width 24 height 15
click at [670, 452] on input "True" at bounding box center [663, 453] width 14 height 12
radio input "true"
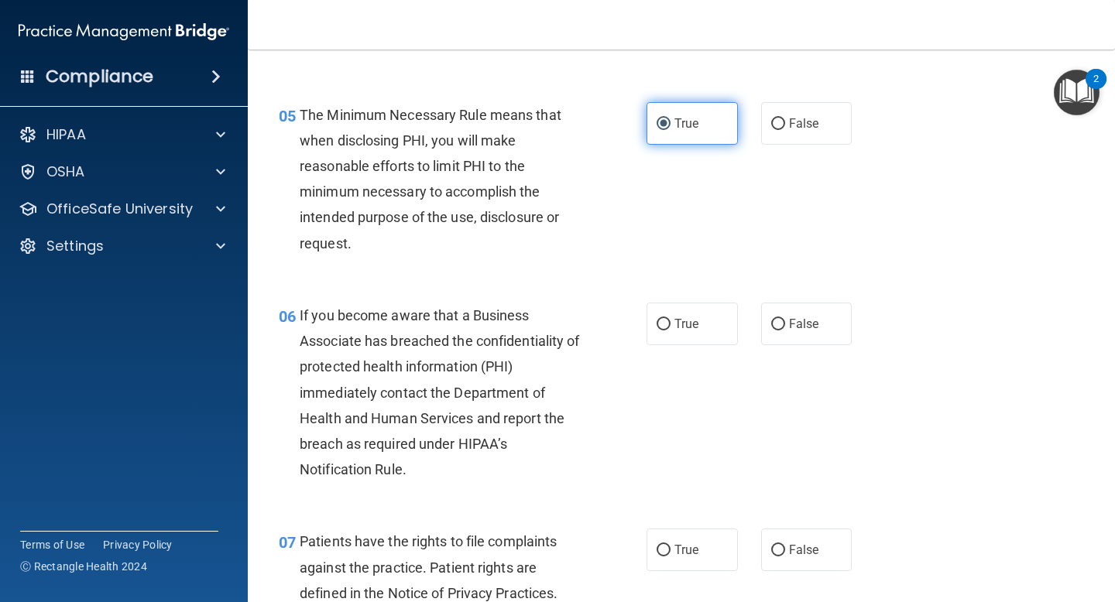
scroll to position [710, 0]
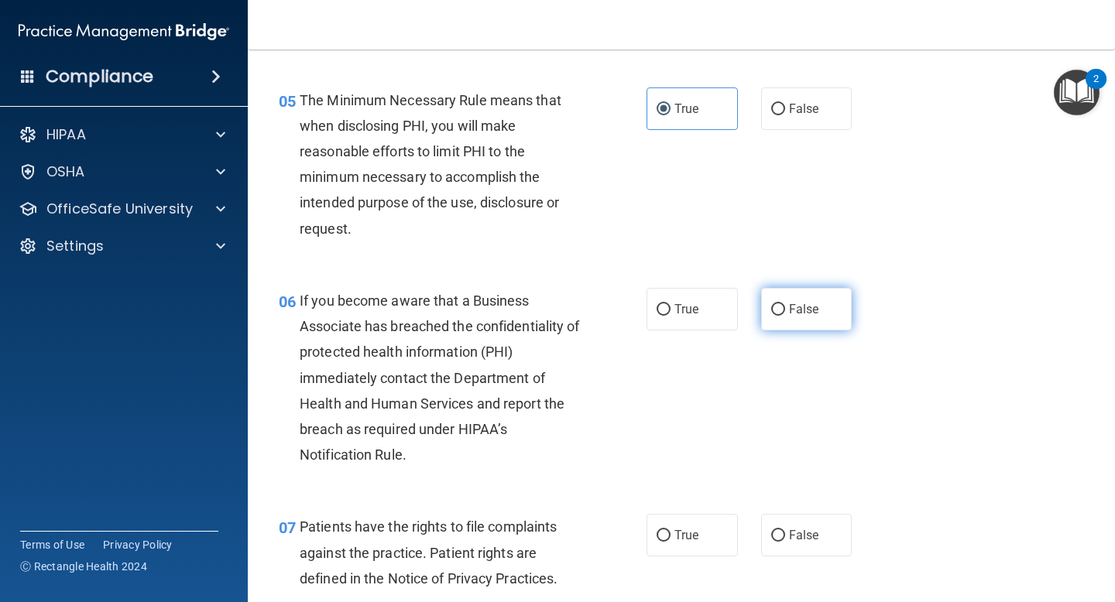
click at [786, 311] on label "False" at bounding box center [806, 309] width 91 height 43
click at [785, 311] on input "False" at bounding box center [778, 310] width 14 height 12
radio input "true"
click at [684, 529] on span "True" at bounding box center [686, 535] width 24 height 15
click at [670, 530] on input "True" at bounding box center [663, 536] width 14 height 12
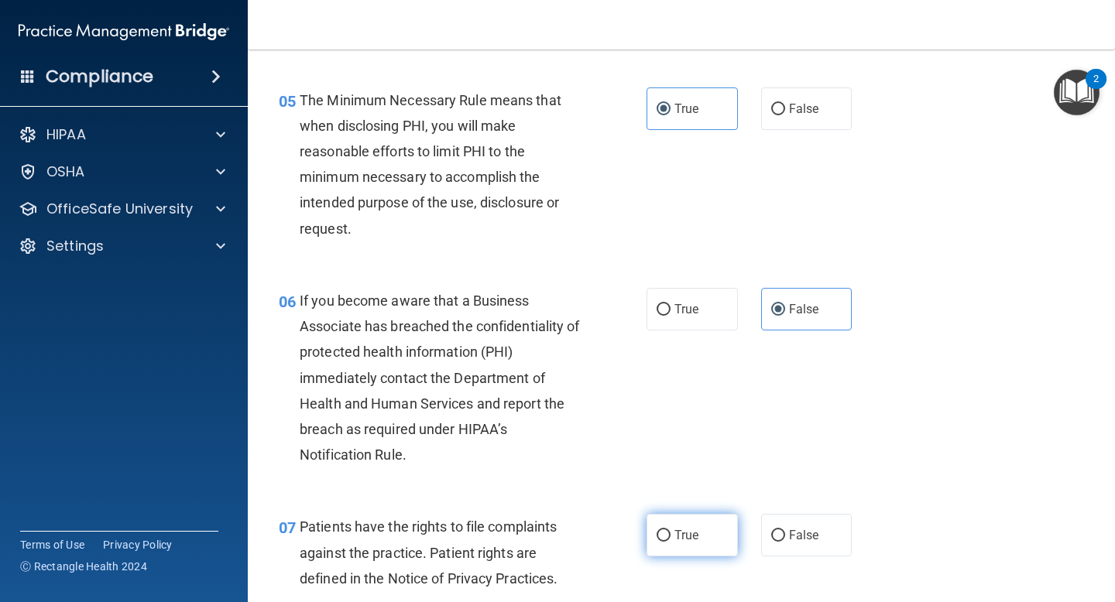
radio input "true"
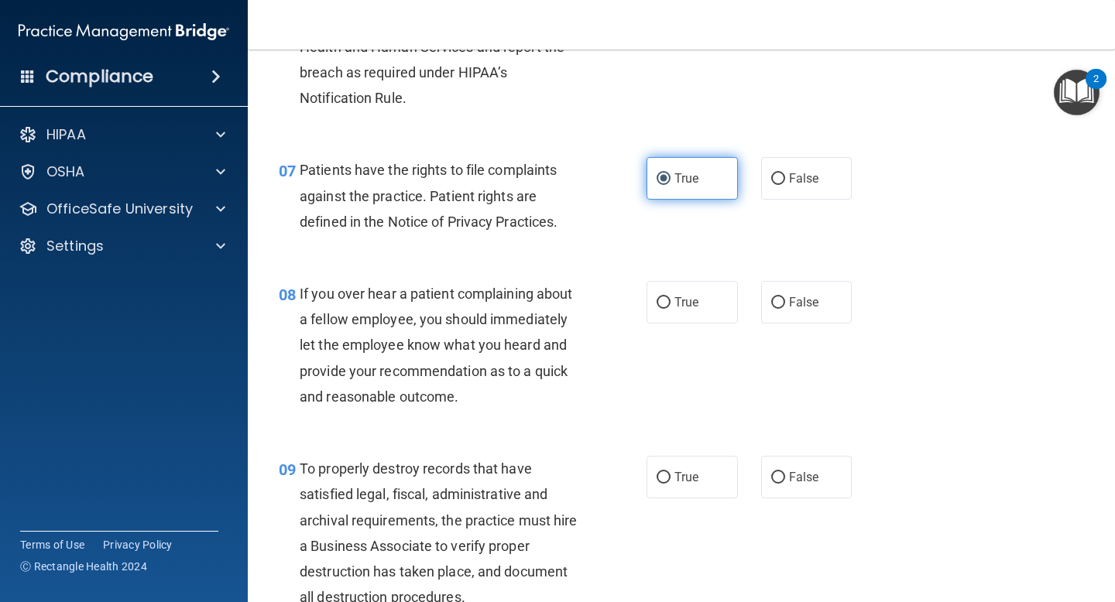
scroll to position [1109, 0]
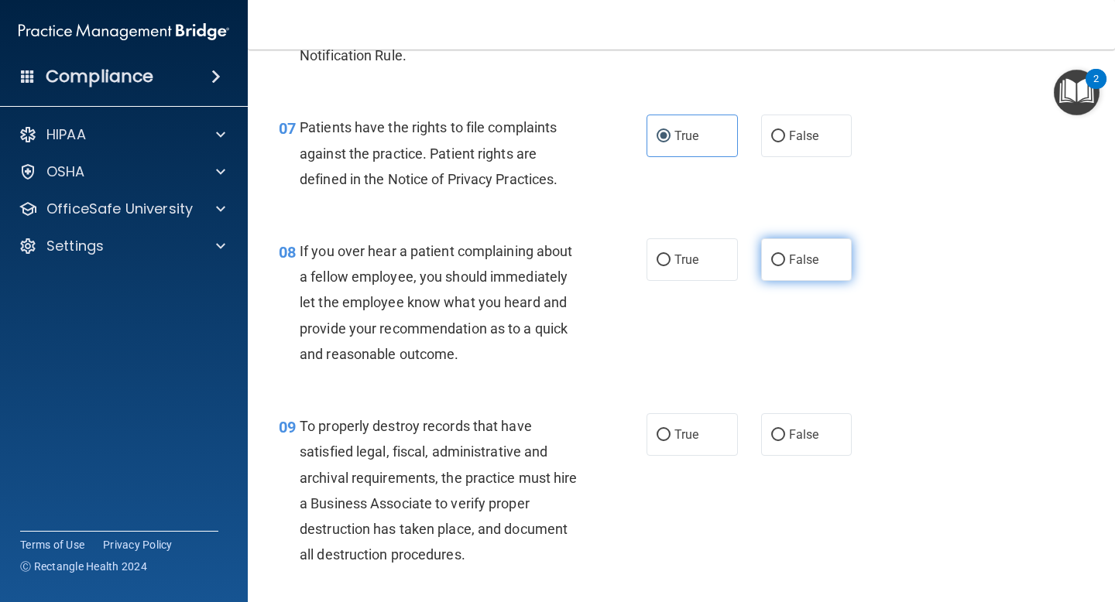
click at [796, 264] on span "False" at bounding box center [804, 259] width 30 height 15
click at [785, 264] on input "False" at bounding box center [778, 261] width 14 height 12
radio input "true"
click at [799, 421] on label "False" at bounding box center [806, 434] width 91 height 43
click at [785, 430] on input "False" at bounding box center [778, 436] width 14 height 12
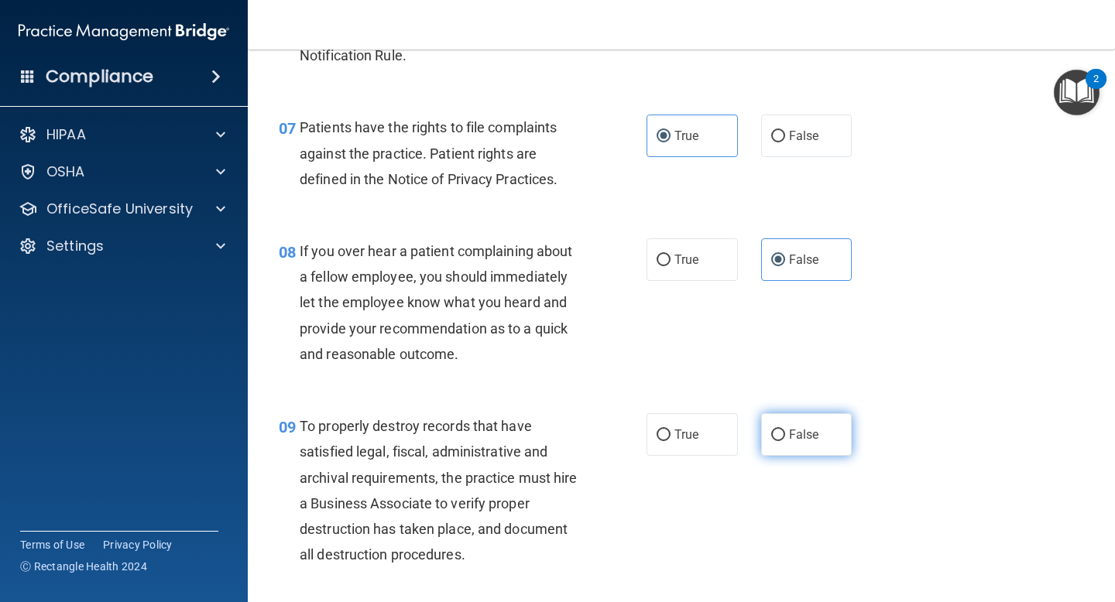
radio input "true"
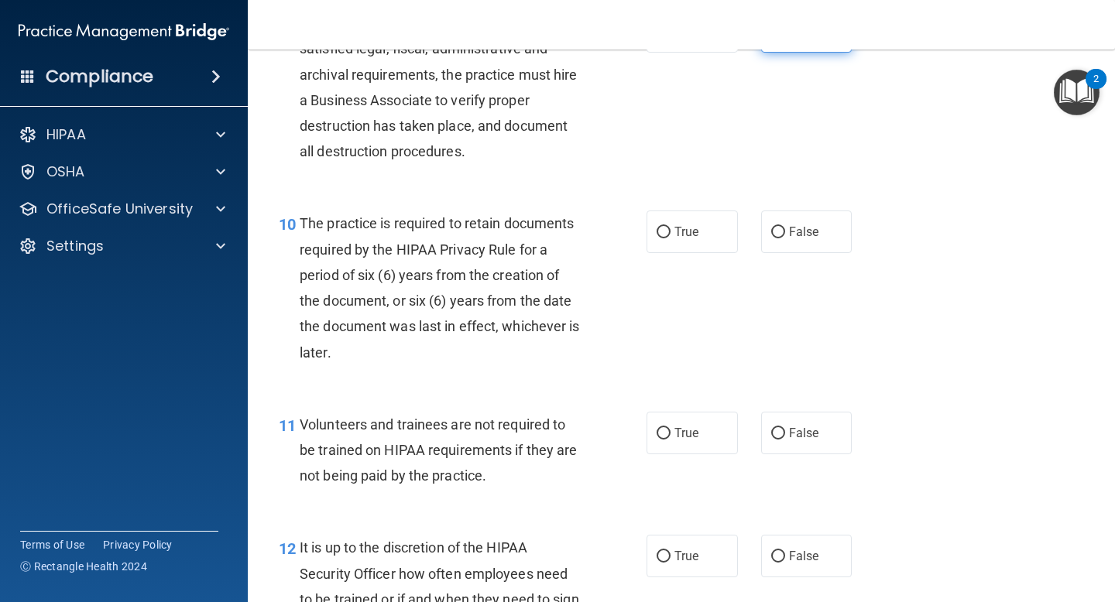
scroll to position [1513, 0]
click at [705, 238] on label "True" at bounding box center [691, 231] width 91 height 43
click at [670, 238] on input "True" at bounding box center [663, 232] width 14 height 12
radio input "true"
click at [783, 458] on div "11 Volunteers and trainees are not required to be trained on HIPAA requirements…" at bounding box center [681, 454] width 828 height 124
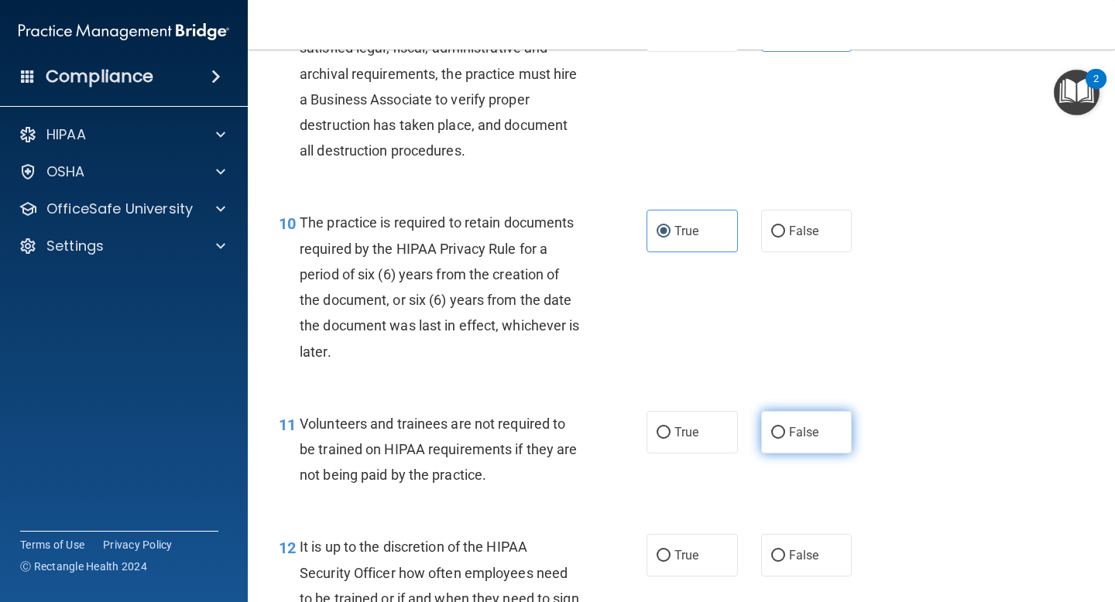
click at [791, 441] on label "False" at bounding box center [806, 432] width 91 height 43
click at [785, 439] on input "False" at bounding box center [778, 433] width 14 height 12
radio input "true"
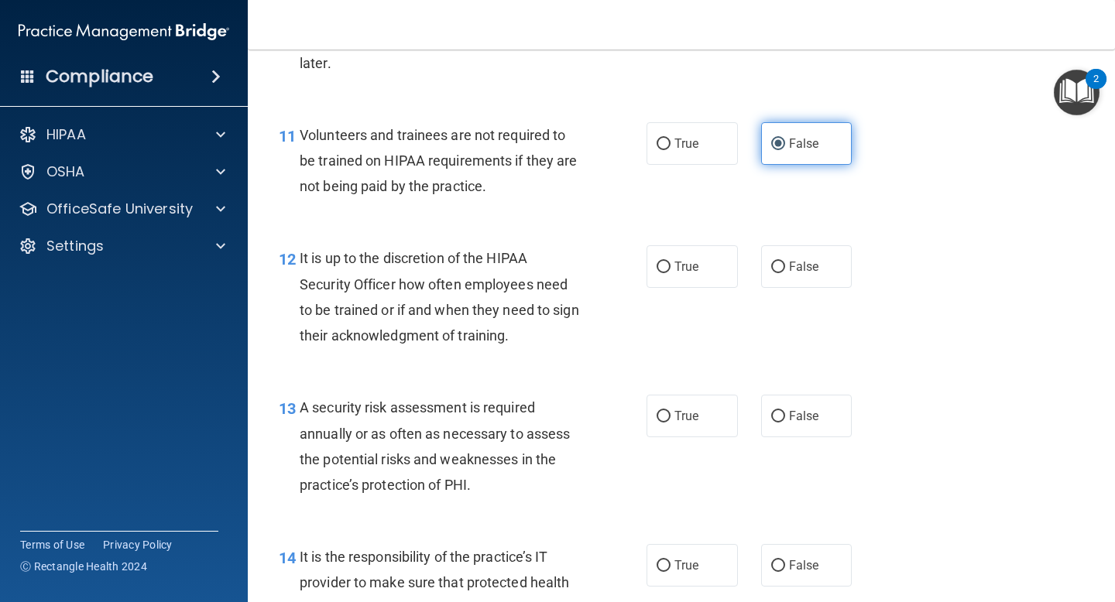
scroll to position [1872, 0]
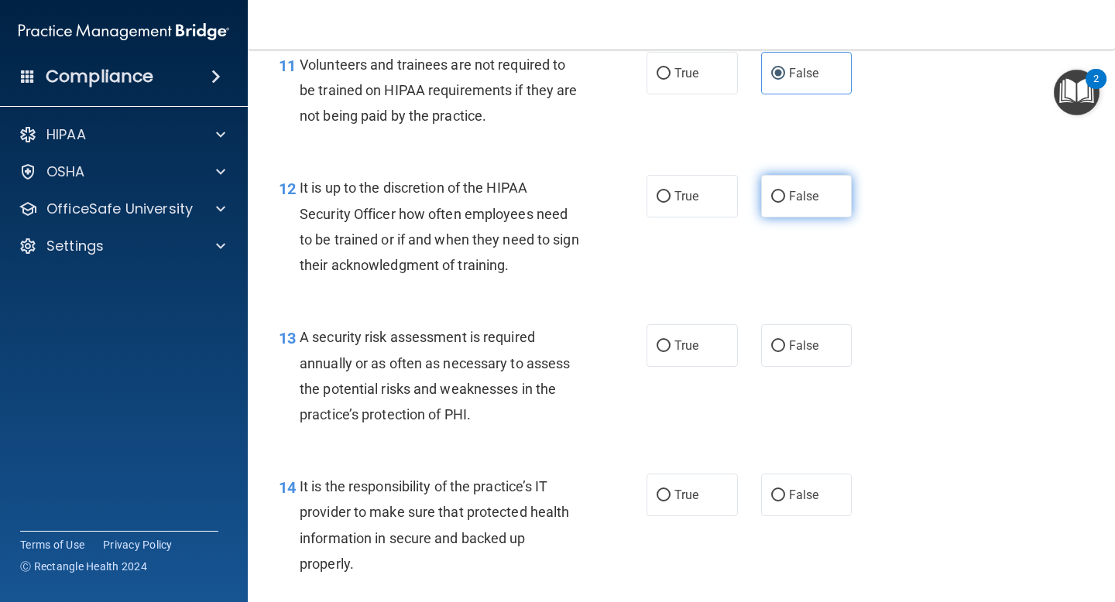
click at [821, 201] on label "False" at bounding box center [806, 196] width 91 height 43
click at [785, 201] on input "False" at bounding box center [778, 197] width 14 height 12
radio input "true"
click at [704, 341] on label "True" at bounding box center [691, 345] width 91 height 43
click at [670, 341] on input "True" at bounding box center [663, 347] width 14 height 12
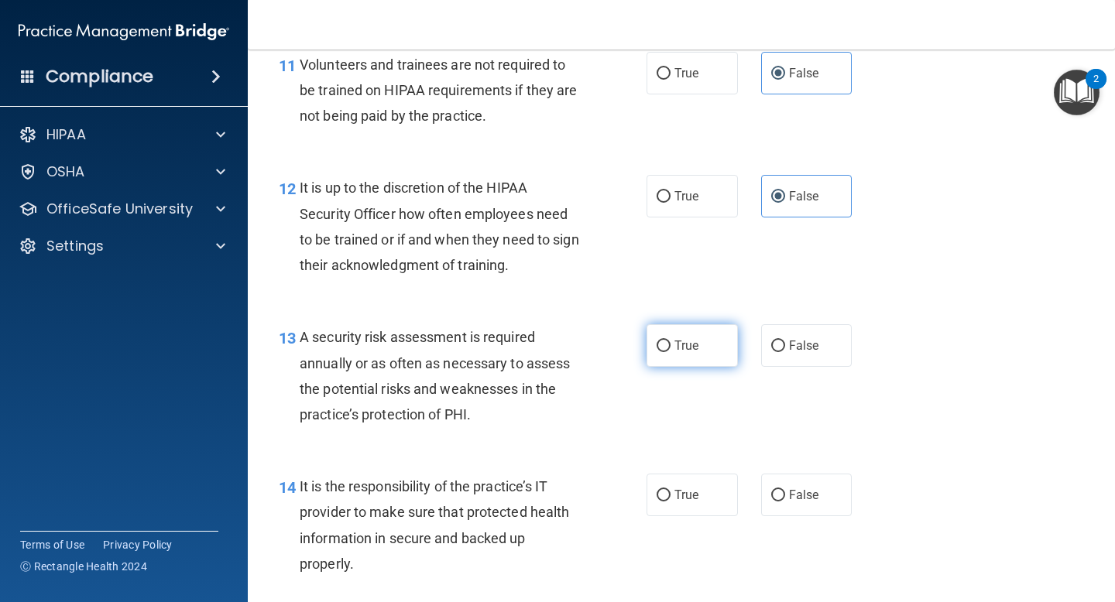
radio input "true"
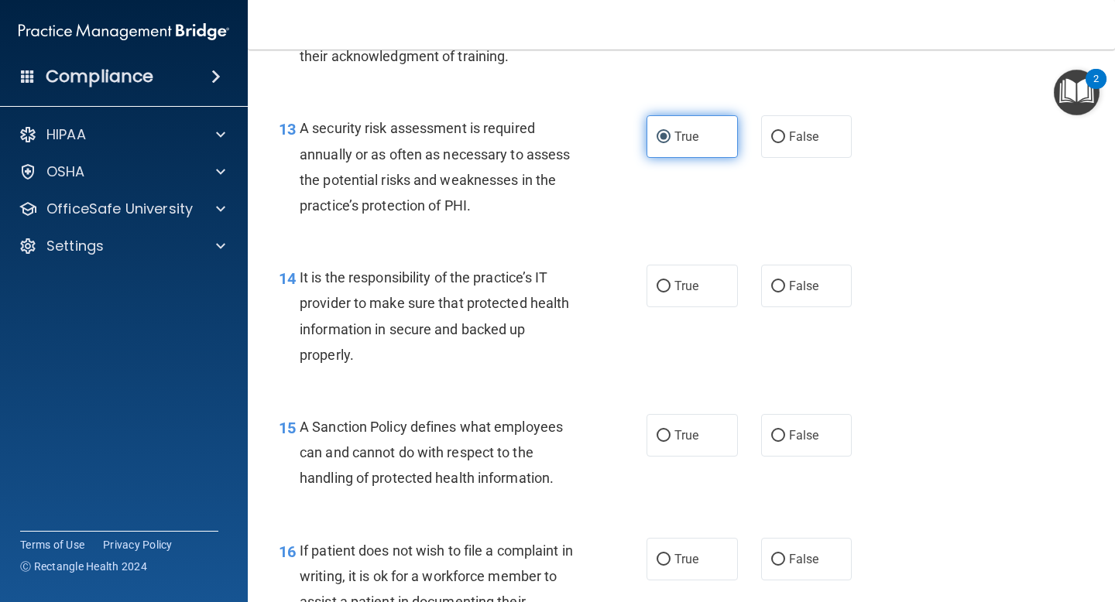
scroll to position [2159, 0]
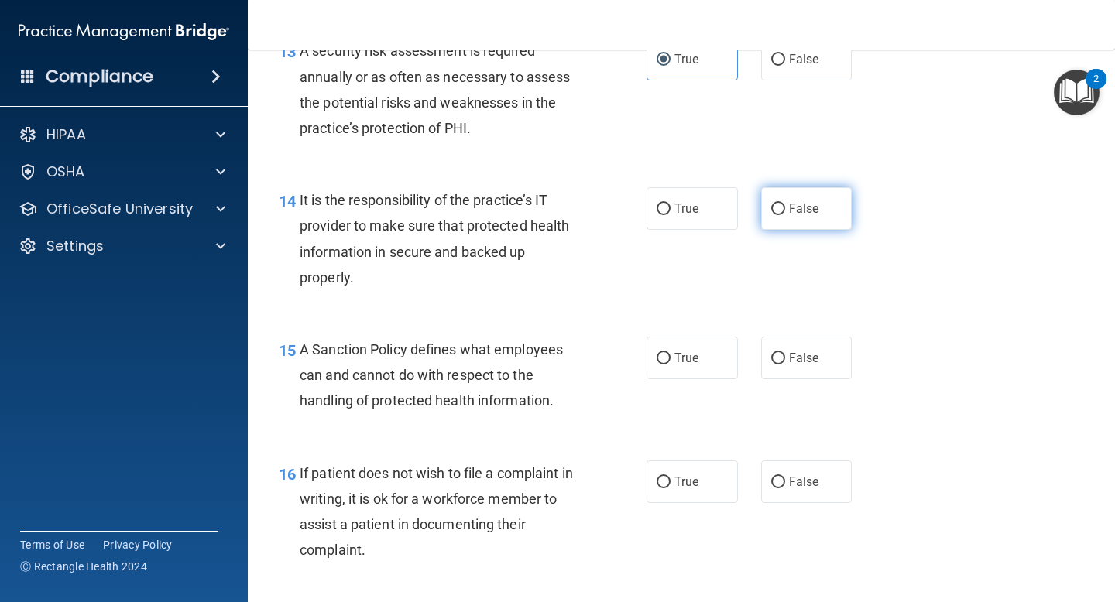
click at [798, 220] on label "False" at bounding box center [806, 208] width 91 height 43
click at [785, 215] on input "False" at bounding box center [778, 210] width 14 height 12
radio input "true"
click at [707, 372] on label "True" at bounding box center [691, 358] width 91 height 43
click at [670, 365] on input "True" at bounding box center [663, 359] width 14 height 12
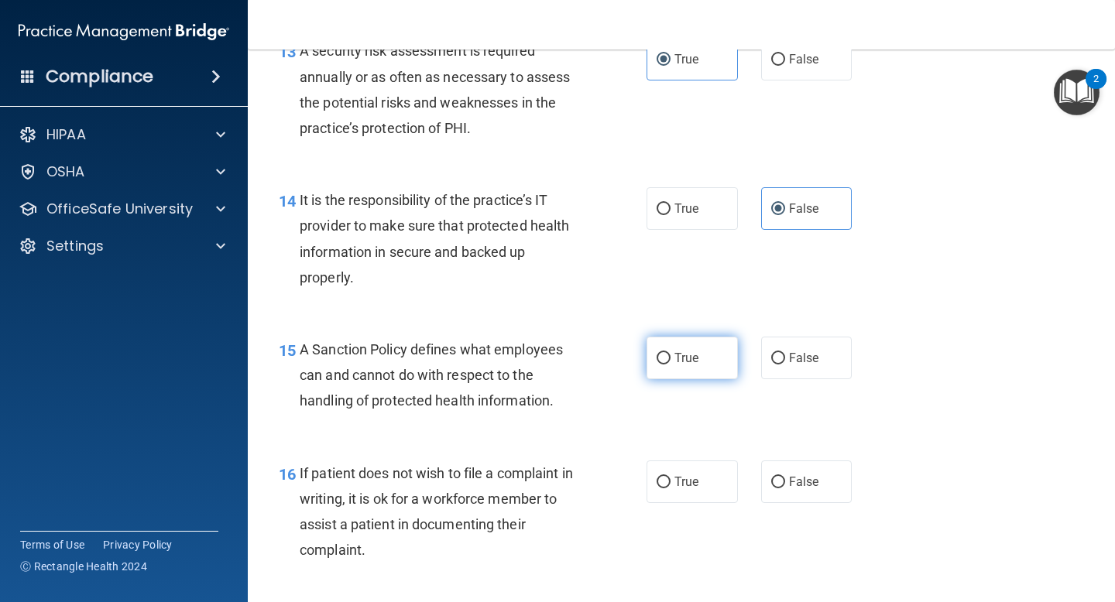
radio input "true"
click at [796, 368] on label "False" at bounding box center [806, 358] width 91 height 43
click at [785, 365] on input "False" at bounding box center [778, 359] width 14 height 12
radio input "true"
radio input "false"
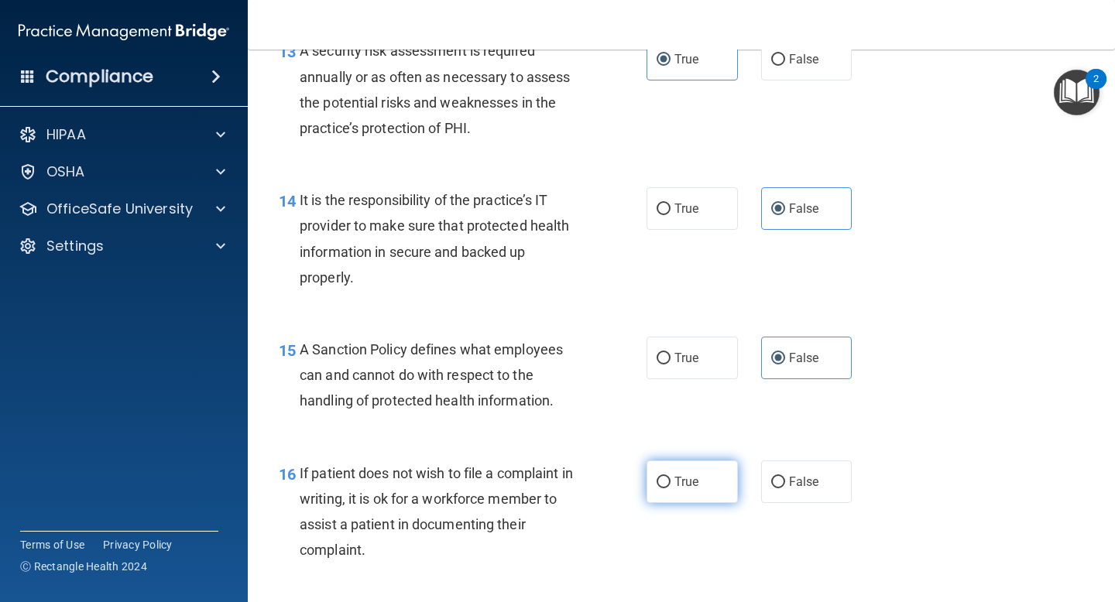
click at [686, 485] on span "True" at bounding box center [686, 481] width 24 height 15
click at [670, 485] on input "True" at bounding box center [663, 483] width 14 height 12
radio input "true"
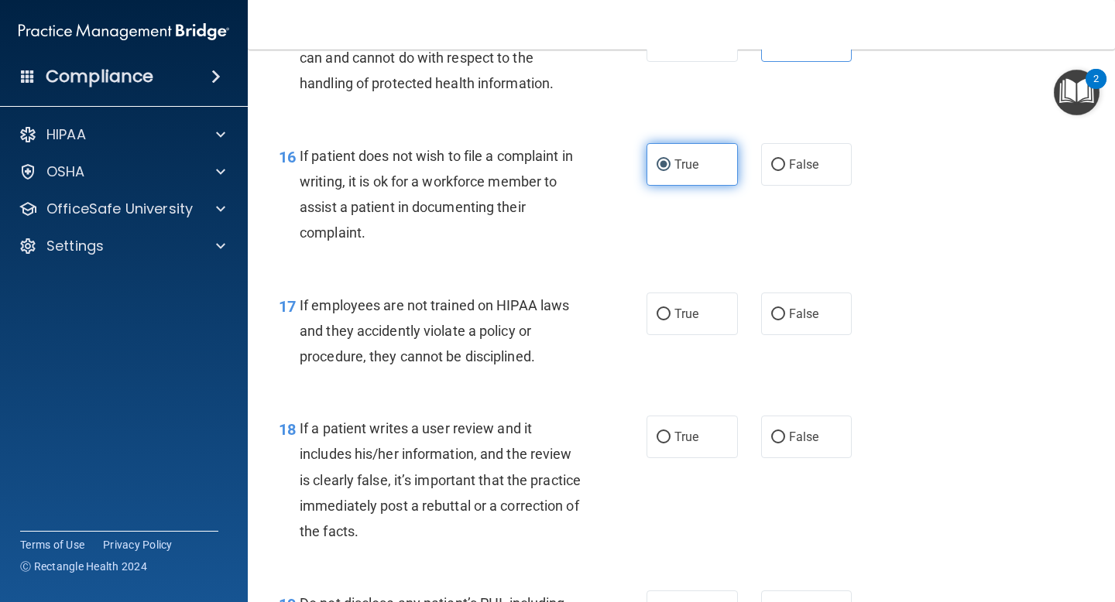
scroll to position [2489, 0]
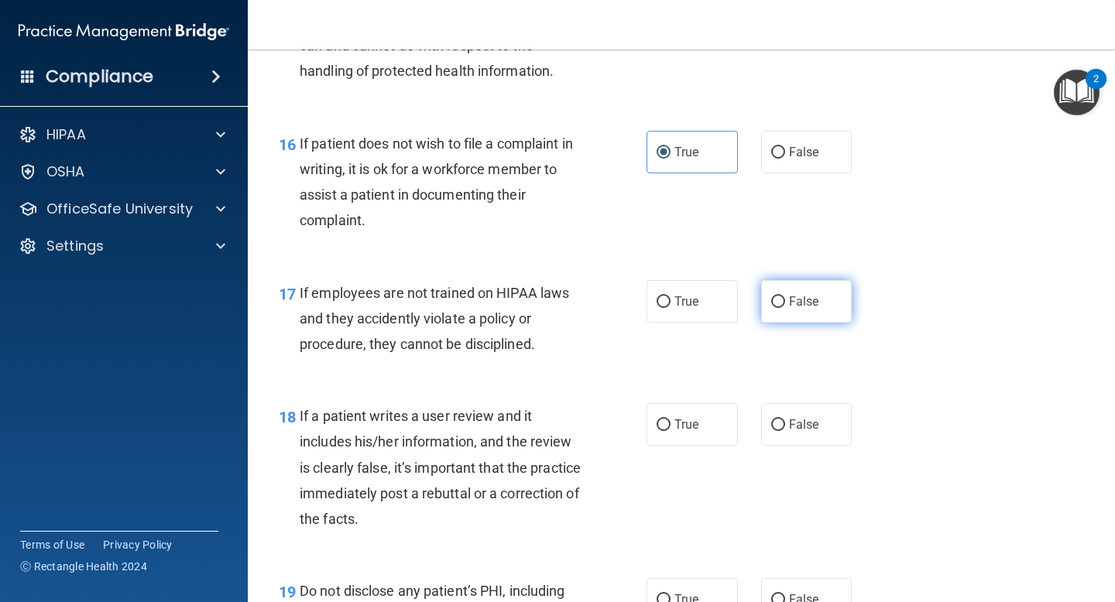
click at [791, 307] on span "False" at bounding box center [804, 301] width 30 height 15
click at [785, 307] on input "False" at bounding box center [778, 302] width 14 height 12
radio input "true"
click at [790, 432] on span "False" at bounding box center [804, 424] width 30 height 15
click at [785, 431] on input "False" at bounding box center [778, 426] width 14 height 12
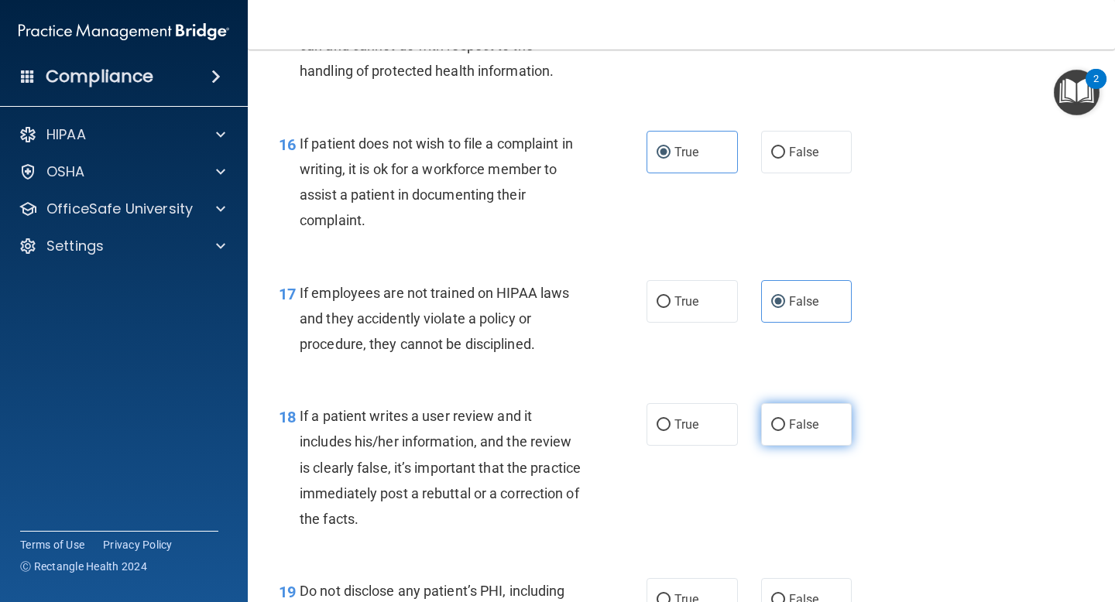
radio input "true"
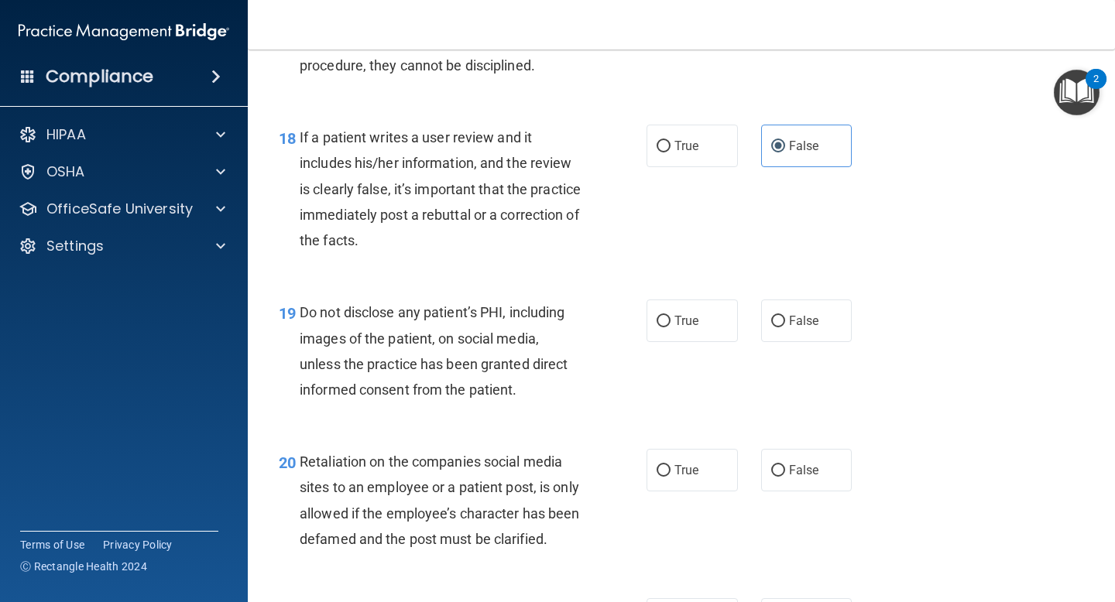
scroll to position [2788, 0]
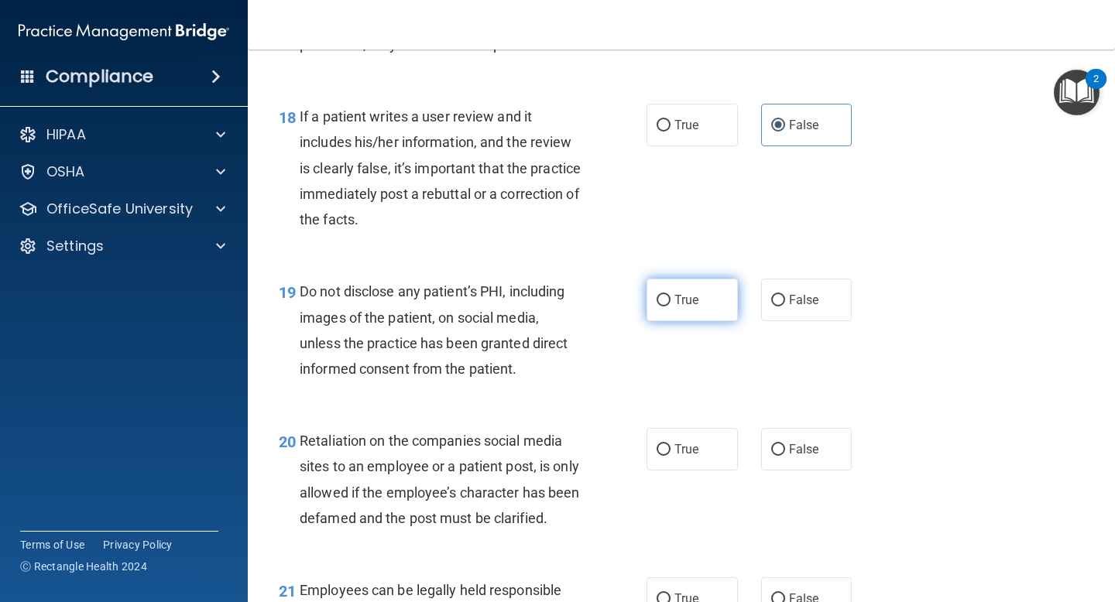
click at [700, 304] on label "True" at bounding box center [691, 300] width 91 height 43
click at [670, 304] on input "True" at bounding box center [663, 301] width 14 height 12
radio input "true"
click at [792, 456] on span "False" at bounding box center [804, 449] width 30 height 15
click at [785, 456] on input "False" at bounding box center [778, 450] width 14 height 12
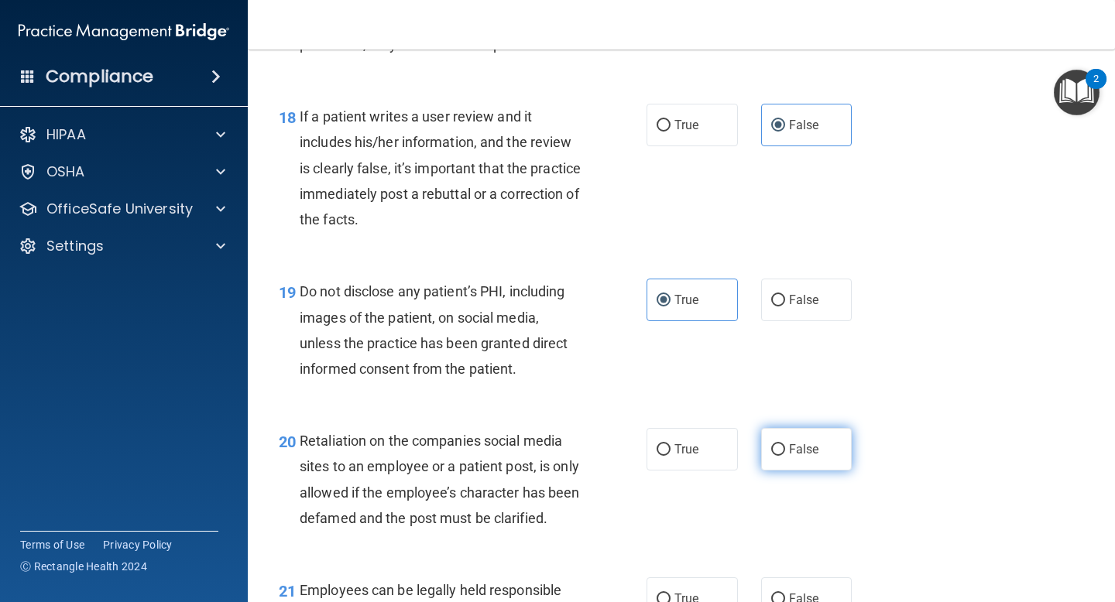
radio input "true"
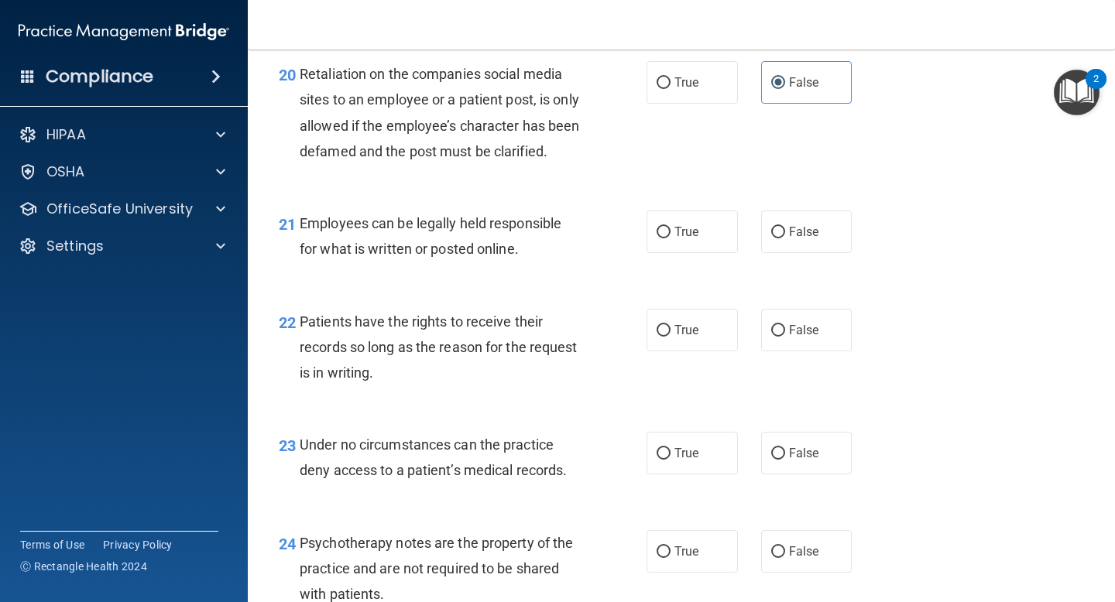
scroll to position [3179, 0]
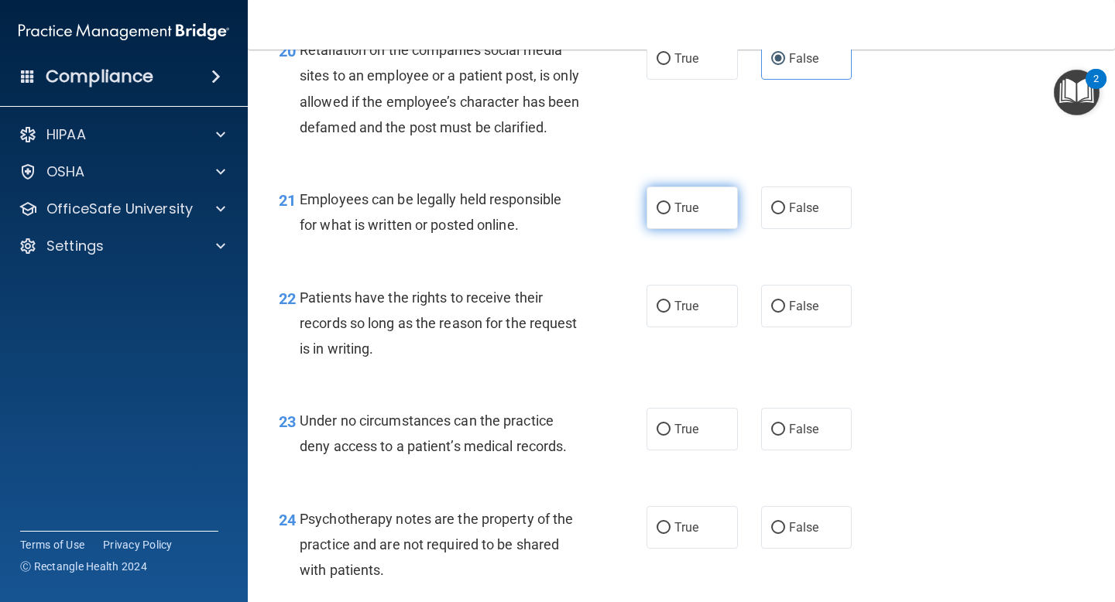
click at [691, 229] on label "True" at bounding box center [691, 208] width 91 height 43
click at [670, 214] on input "True" at bounding box center [663, 209] width 14 height 12
radio input "true"
click at [800, 313] on span "False" at bounding box center [804, 306] width 30 height 15
click at [785, 313] on input "False" at bounding box center [778, 307] width 14 height 12
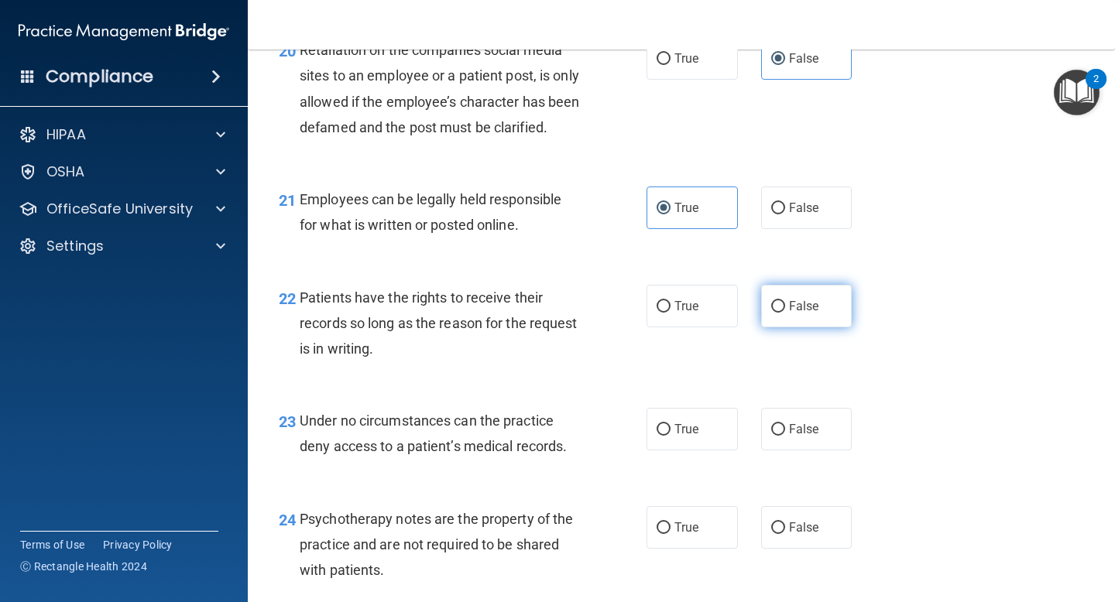
radio input "true"
click at [809, 450] on label "False" at bounding box center [806, 429] width 91 height 43
click at [785, 436] on input "False" at bounding box center [778, 430] width 14 height 12
radio input "true"
click at [686, 540] on label "True" at bounding box center [691, 527] width 91 height 43
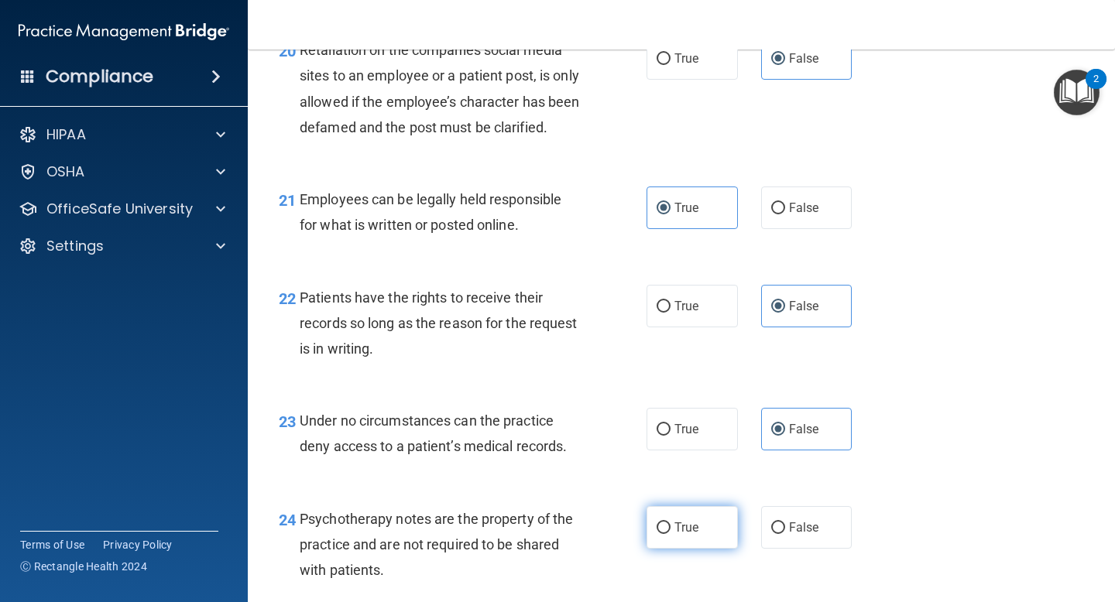
click at [670, 534] on input "True" at bounding box center [663, 528] width 14 height 12
radio input "true"
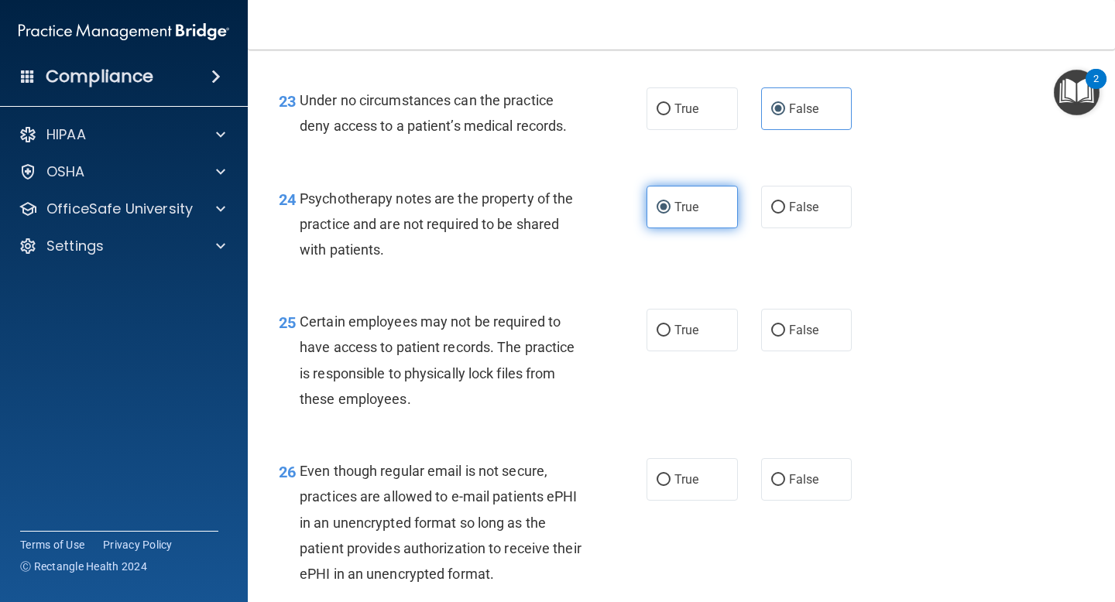
scroll to position [3499, 0]
click at [685, 338] on span "True" at bounding box center [686, 331] width 24 height 15
click at [670, 337] on input "True" at bounding box center [663, 332] width 14 height 12
radio input "true"
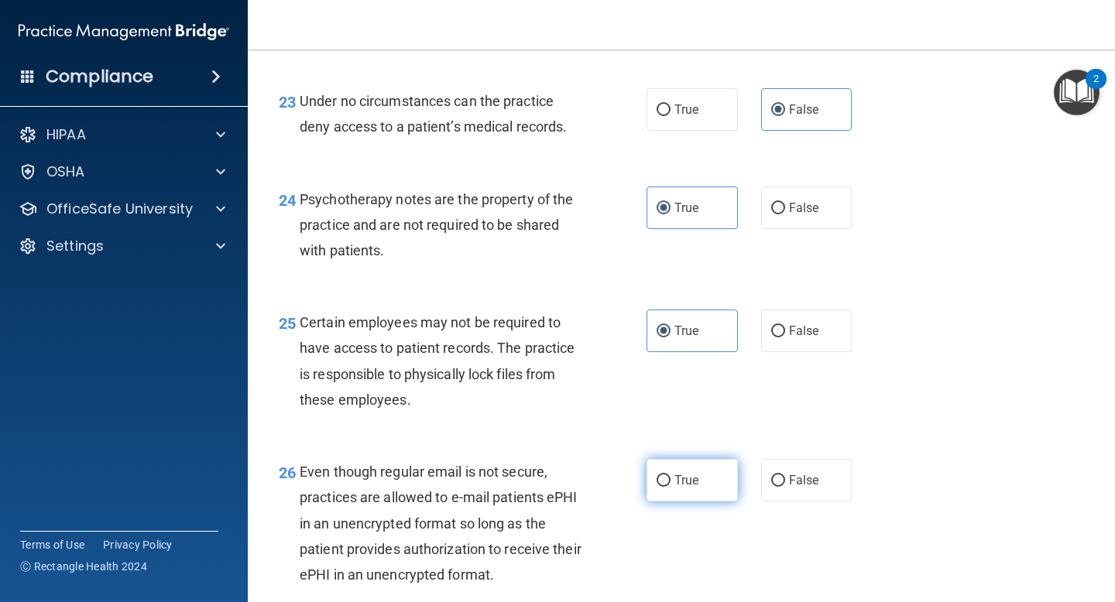
click at [666, 487] on input "True" at bounding box center [663, 481] width 14 height 12
radio input "true"
click at [804, 502] on label "False" at bounding box center [806, 480] width 91 height 43
click at [785, 487] on input "False" at bounding box center [778, 481] width 14 height 12
radio input "true"
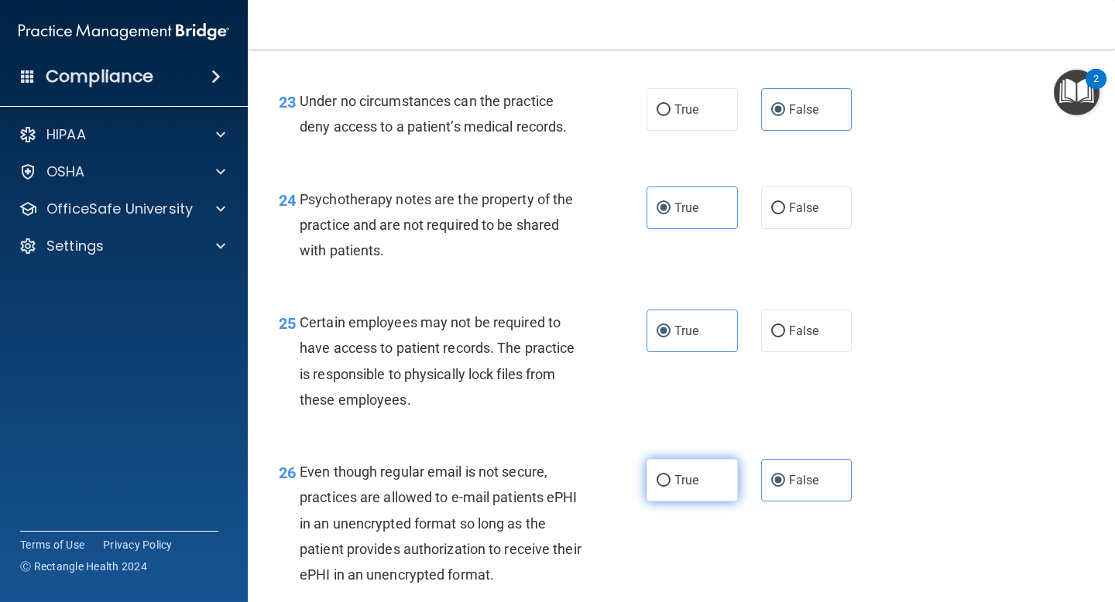
click at [733, 502] on label "True" at bounding box center [691, 480] width 91 height 43
click at [670, 487] on input "True" at bounding box center [663, 481] width 14 height 12
radio input "true"
radio input "false"
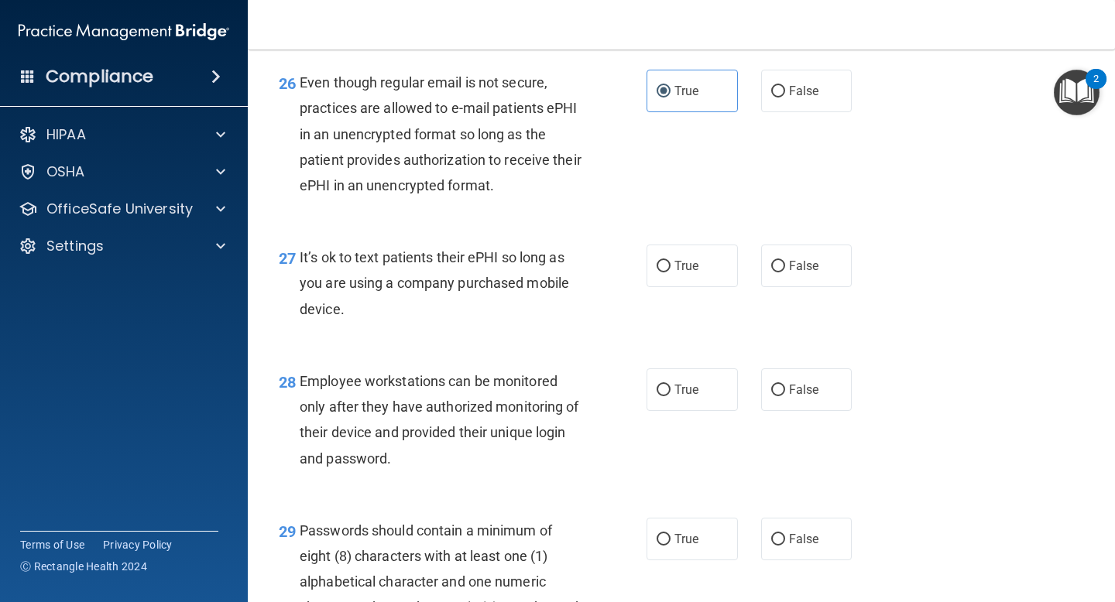
scroll to position [3903, 0]
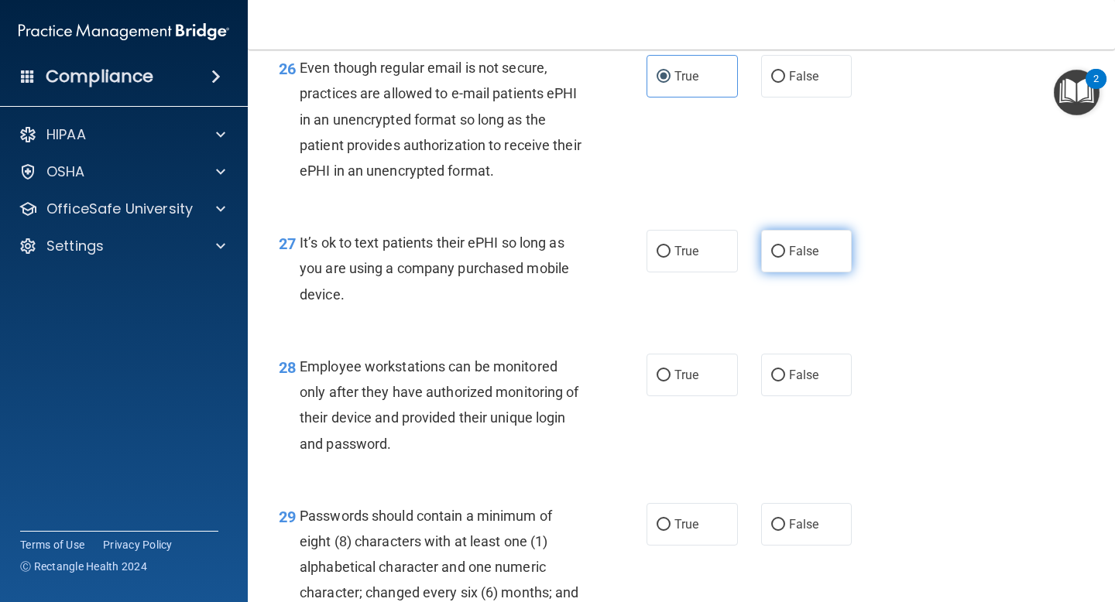
click at [824, 270] on label "False" at bounding box center [806, 251] width 91 height 43
click at [785, 258] on input "False" at bounding box center [778, 252] width 14 height 12
radio input "true"
click at [811, 396] on label "False" at bounding box center [806, 375] width 91 height 43
click at [785, 382] on input "False" at bounding box center [778, 376] width 14 height 12
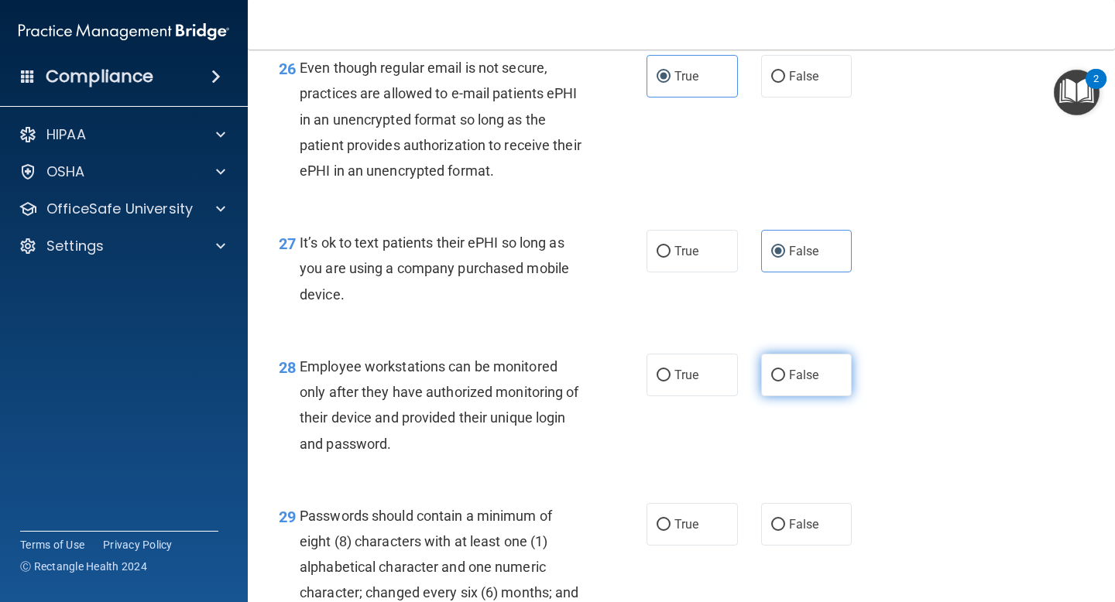
radio input "true"
click at [705, 546] on label "True" at bounding box center [691, 524] width 91 height 43
click at [670, 531] on input "True" at bounding box center [663, 525] width 14 height 12
radio input "true"
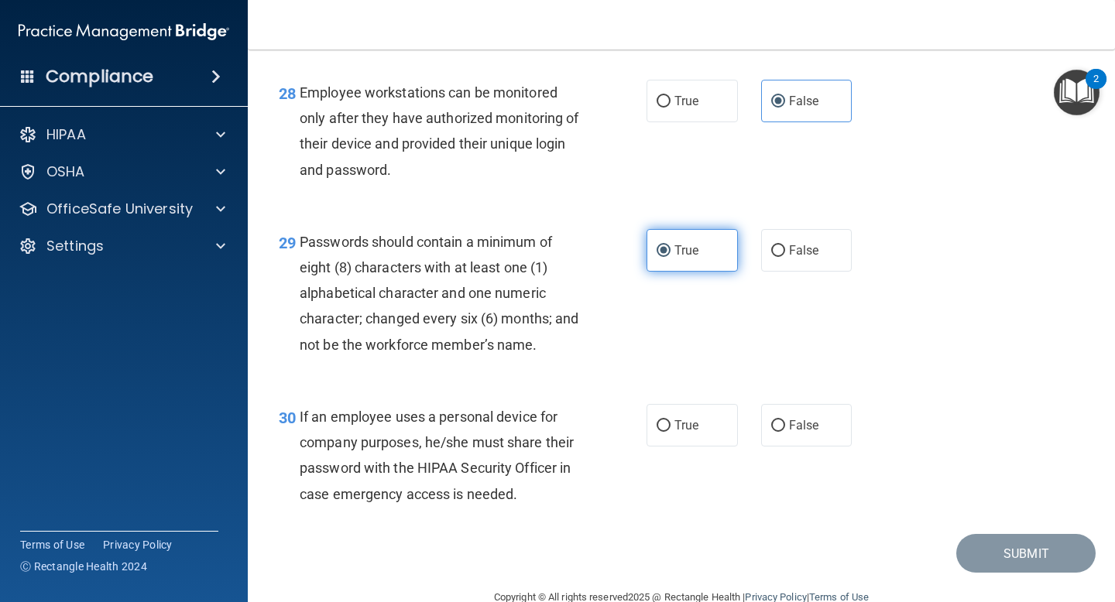
scroll to position [4208, 0]
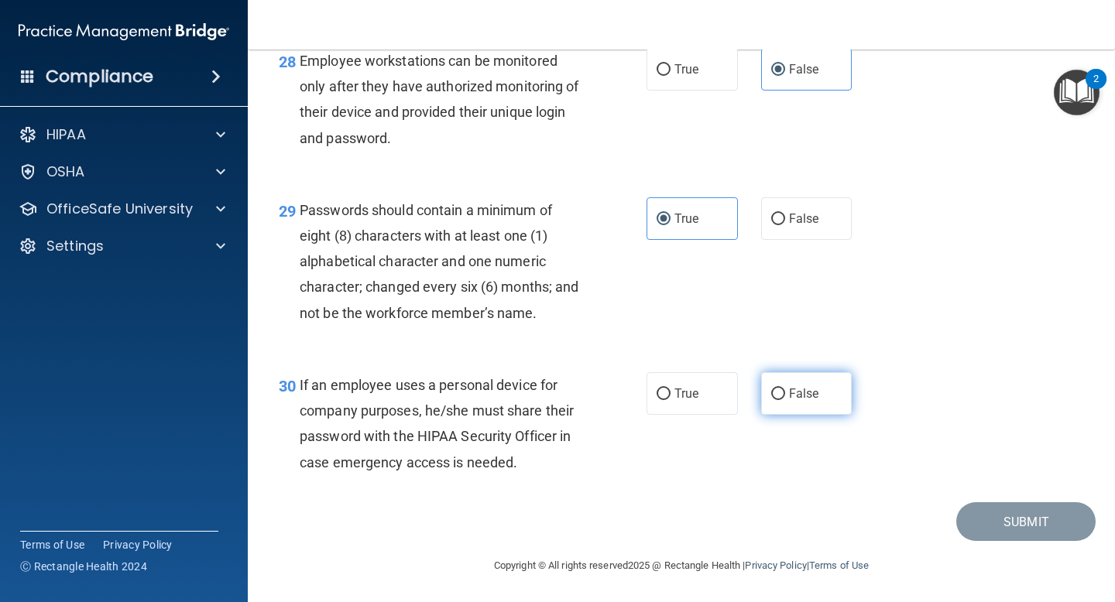
click at [816, 405] on label "False" at bounding box center [806, 393] width 91 height 43
click at [785, 400] on input "False" at bounding box center [778, 395] width 14 height 12
radio input "true"
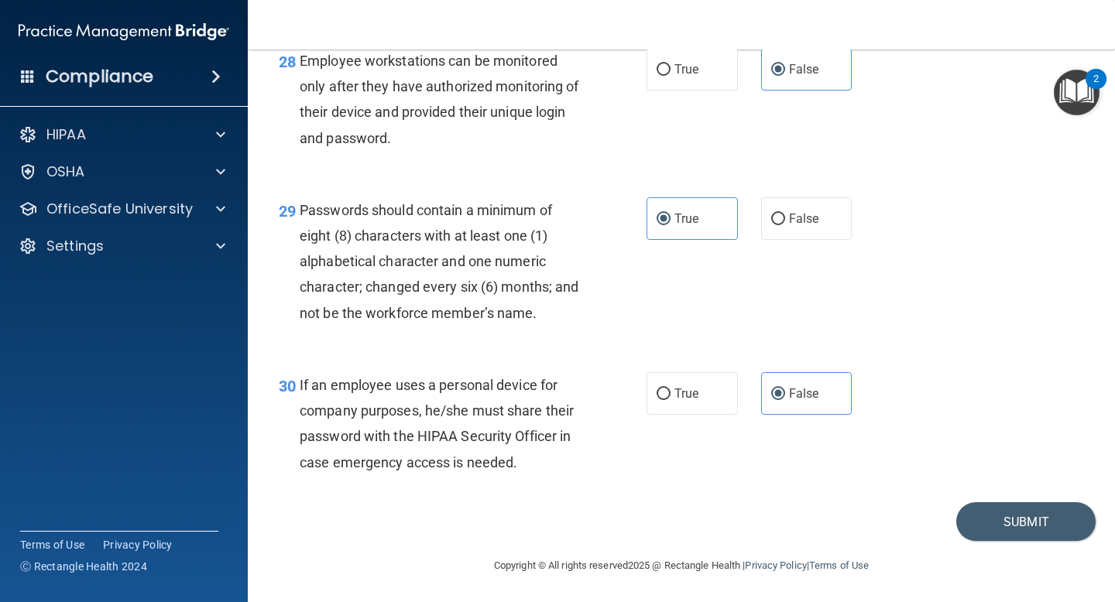
click at [1034, 584] on footer "Copyright © All rights reserved 2025 @ Rectangle Health | Privacy Policy | Term…" at bounding box center [681, 564] width 805 height 46
click at [1032, 542] on button "Submit" at bounding box center [1025, 521] width 139 height 39
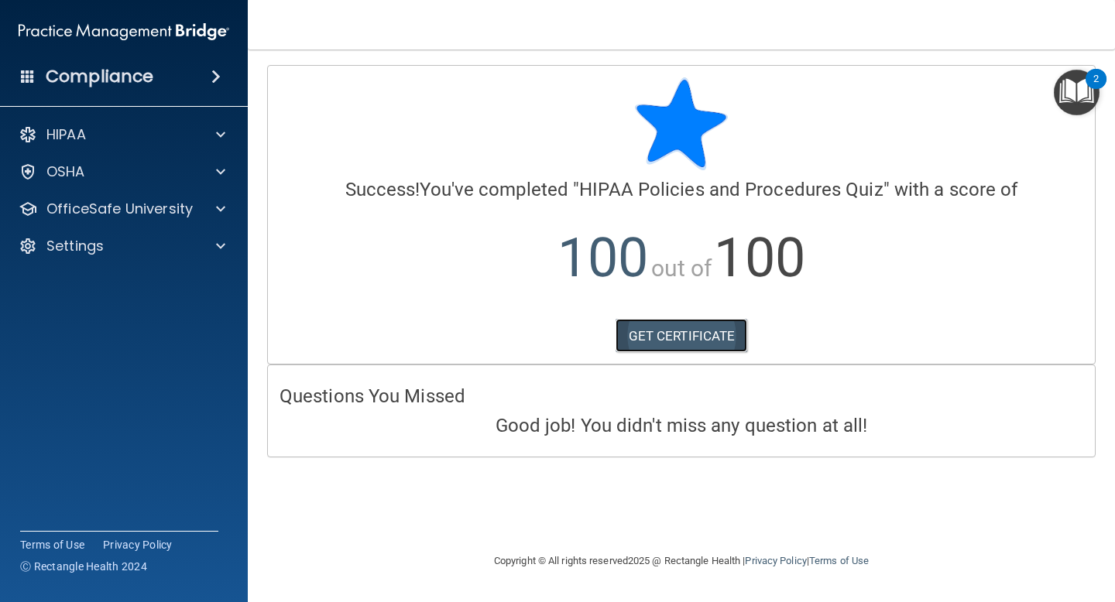
click at [678, 335] on link "GET CERTIFICATE" at bounding box center [681, 336] width 132 height 34
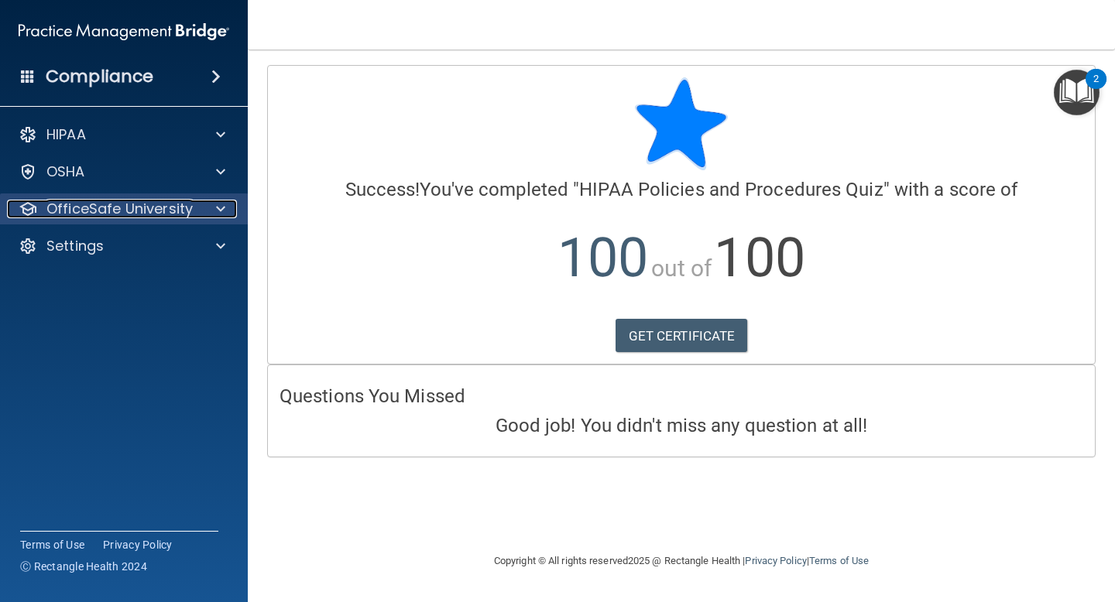
click at [226, 215] on div at bounding box center [218, 209] width 39 height 19
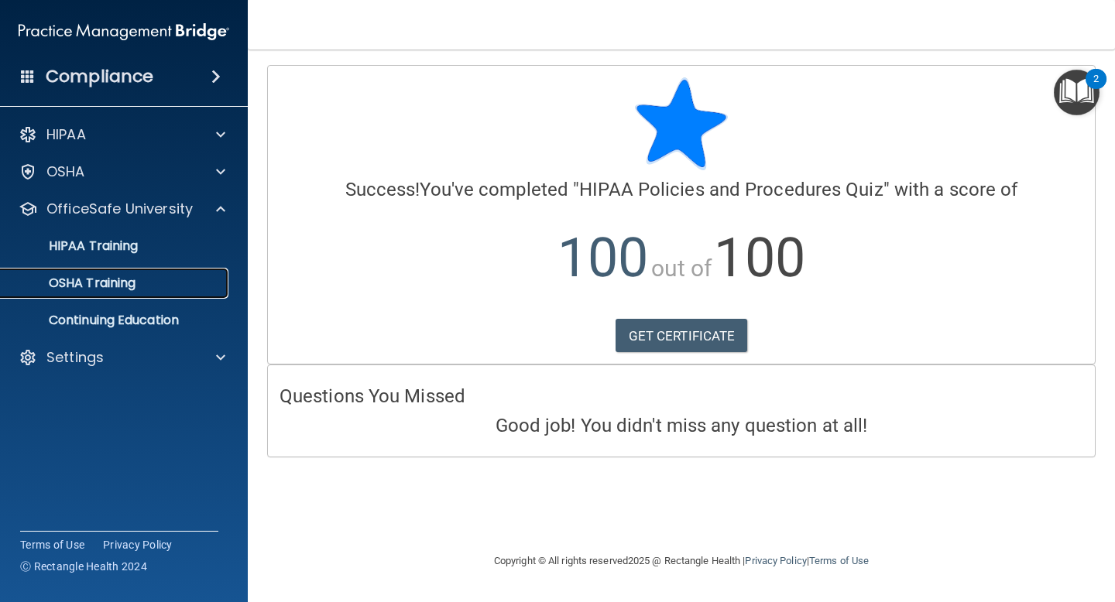
click at [115, 293] on link "OSHA Training" at bounding box center [107, 283] width 244 height 31
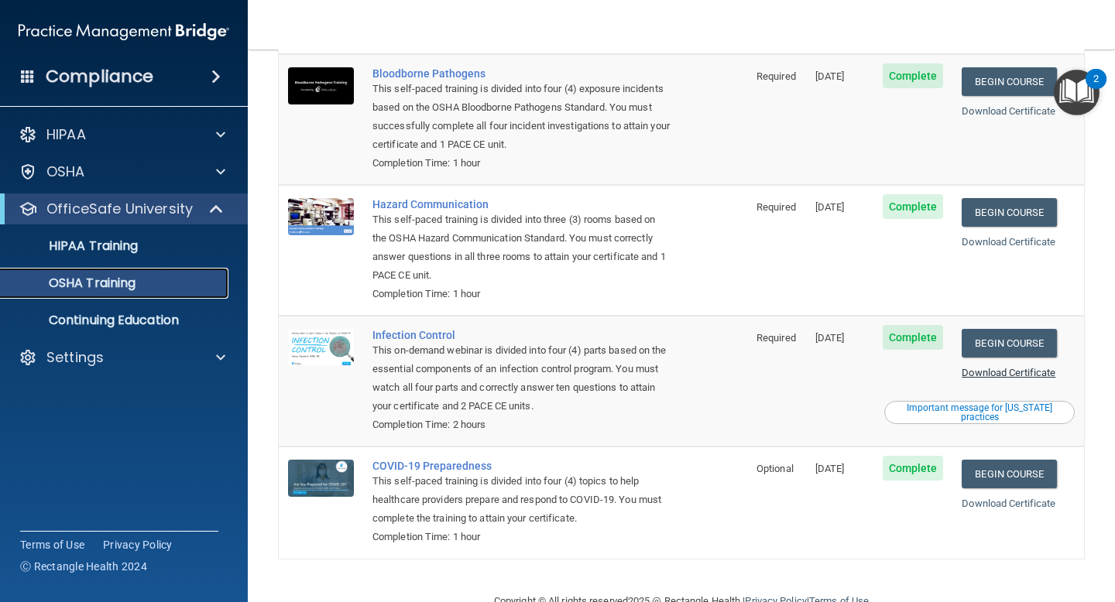
scroll to position [157, 0]
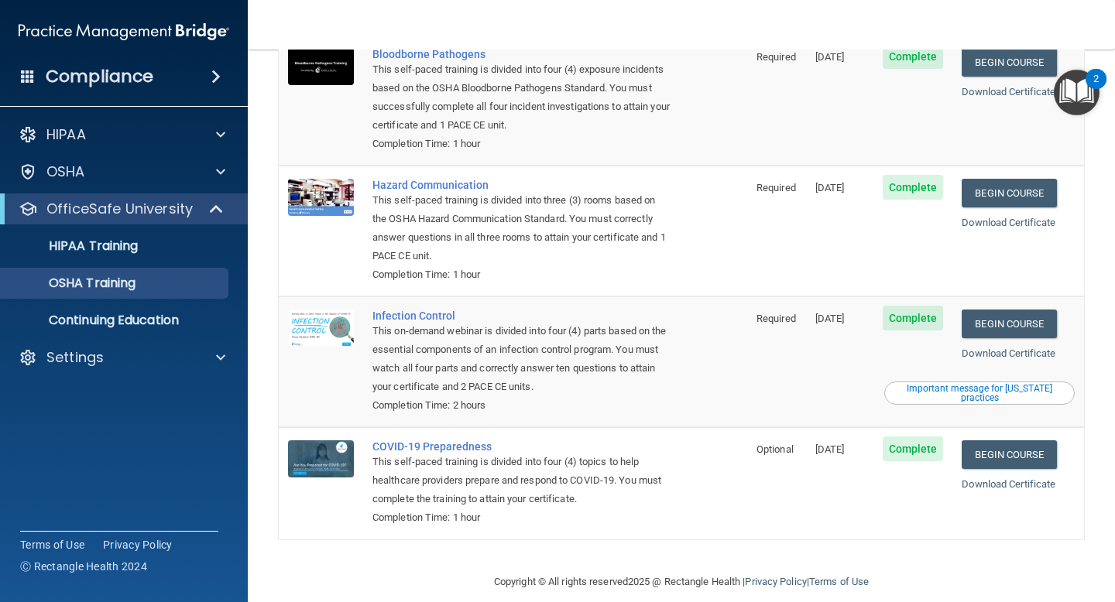
click at [179, 262] on ul "HIPAA Training OSHA Training Continuing Education" at bounding box center [125, 279] width 280 height 111
click at [128, 248] on p "HIPAA Training" at bounding box center [74, 245] width 128 height 15
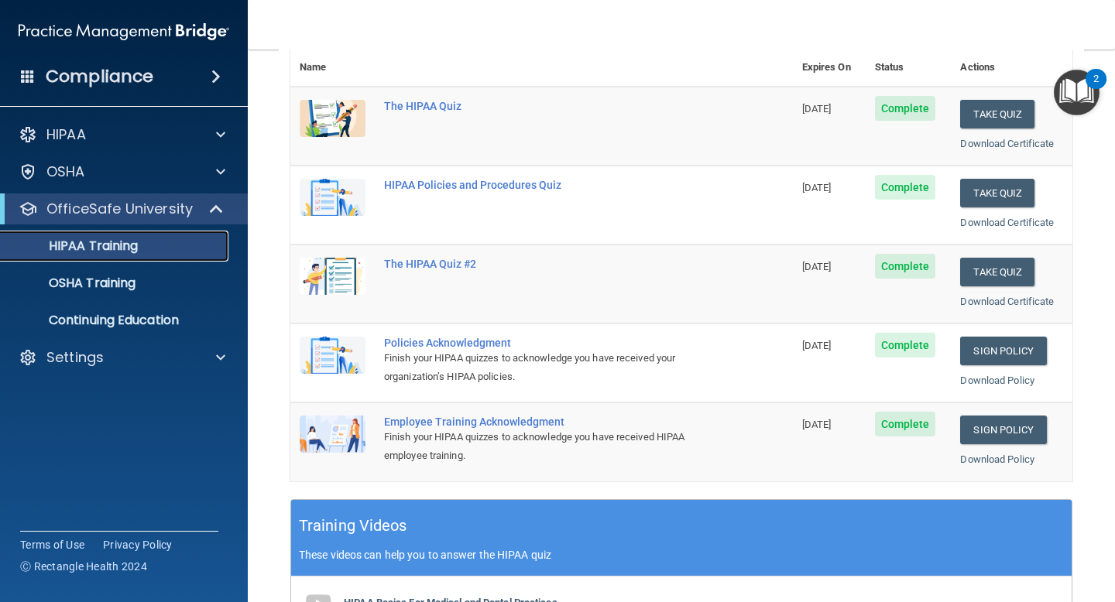
scroll to position [163, 0]
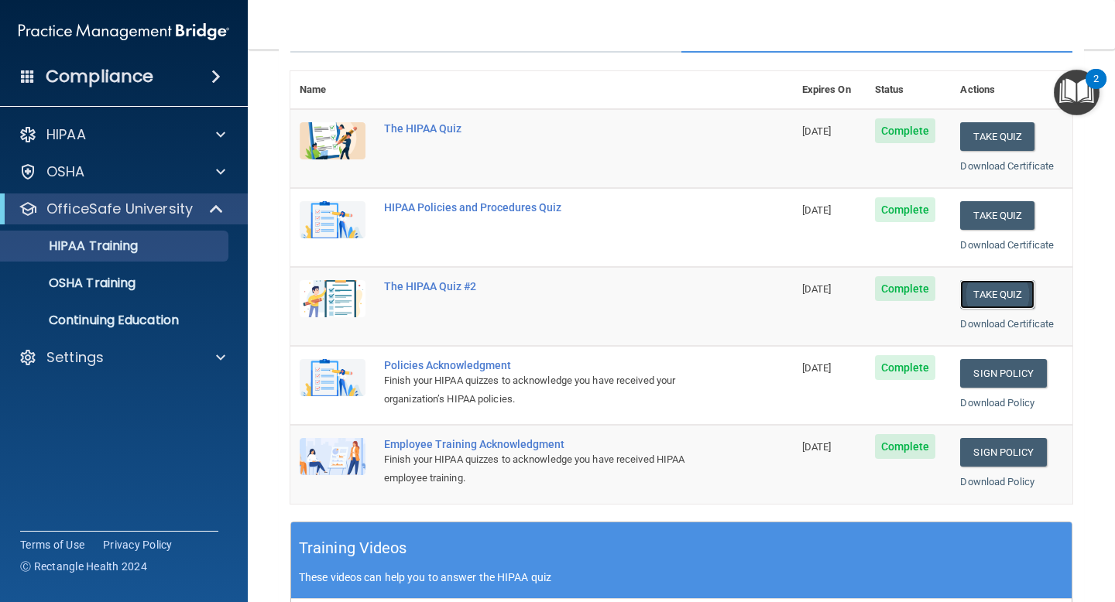
click at [1009, 290] on button "Take Quiz" at bounding box center [997, 294] width 74 height 29
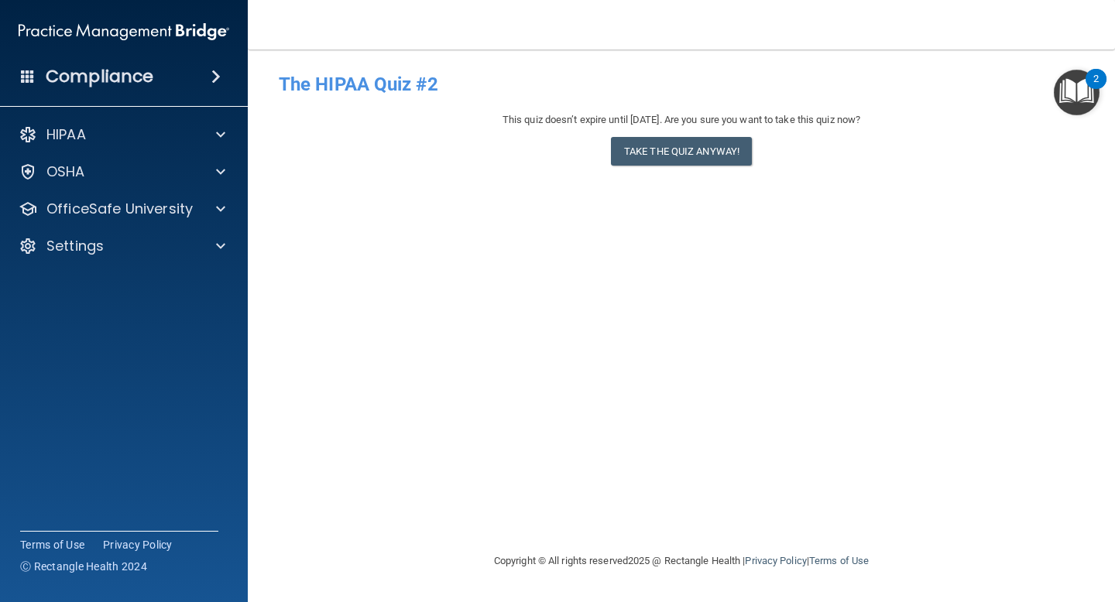
click at [710, 134] on div "This quiz doesn’t expire until [DATE]. Are you sure you want to take this quiz …" at bounding box center [681, 142] width 805 height 63
click at [704, 143] on button "Take the quiz anyway!" at bounding box center [681, 151] width 141 height 29
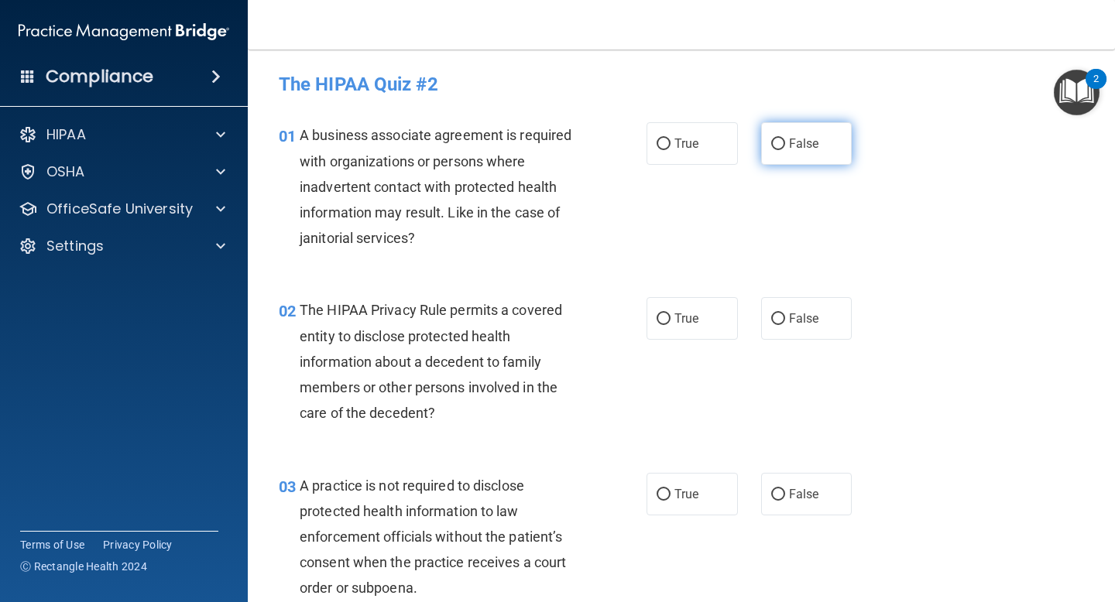
click at [801, 154] on label "False" at bounding box center [806, 143] width 91 height 43
click at [785, 150] on input "False" at bounding box center [778, 145] width 14 height 12
radio input "true"
click at [683, 330] on label "True" at bounding box center [691, 318] width 91 height 43
click at [670, 325] on input "True" at bounding box center [663, 319] width 14 height 12
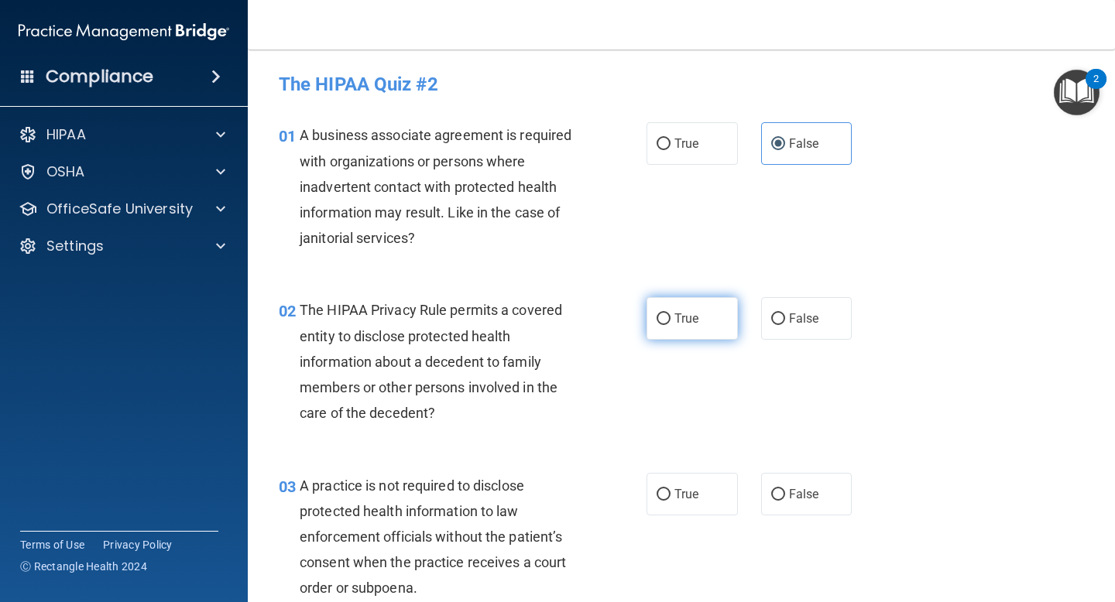
radio input "true"
click at [800, 492] on span "False" at bounding box center [804, 494] width 30 height 15
click at [785, 492] on input "False" at bounding box center [778, 495] width 14 height 12
radio input "true"
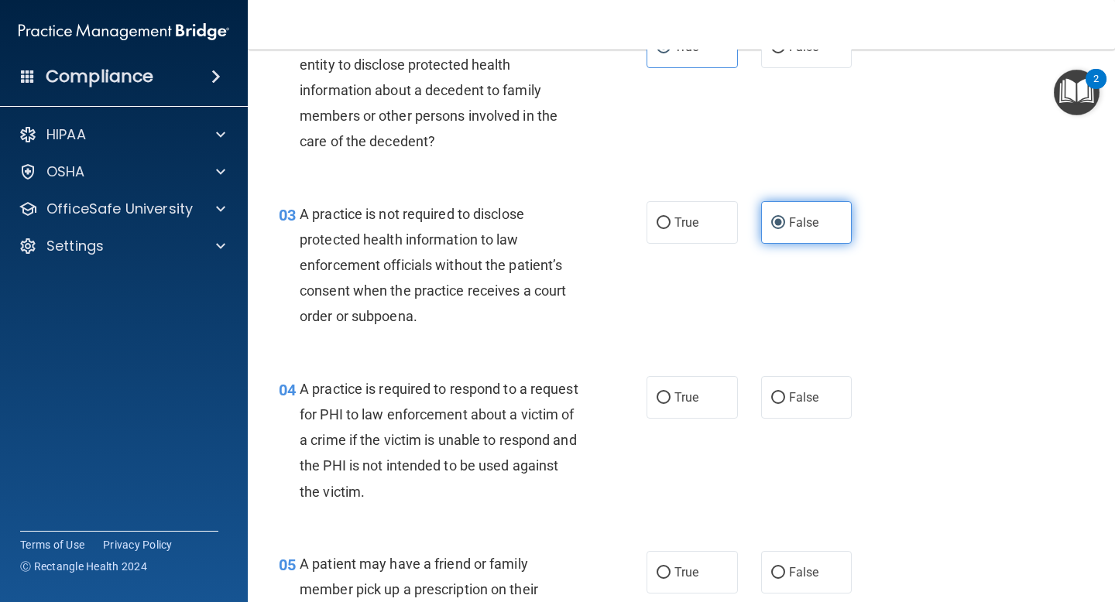
scroll to position [275, 0]
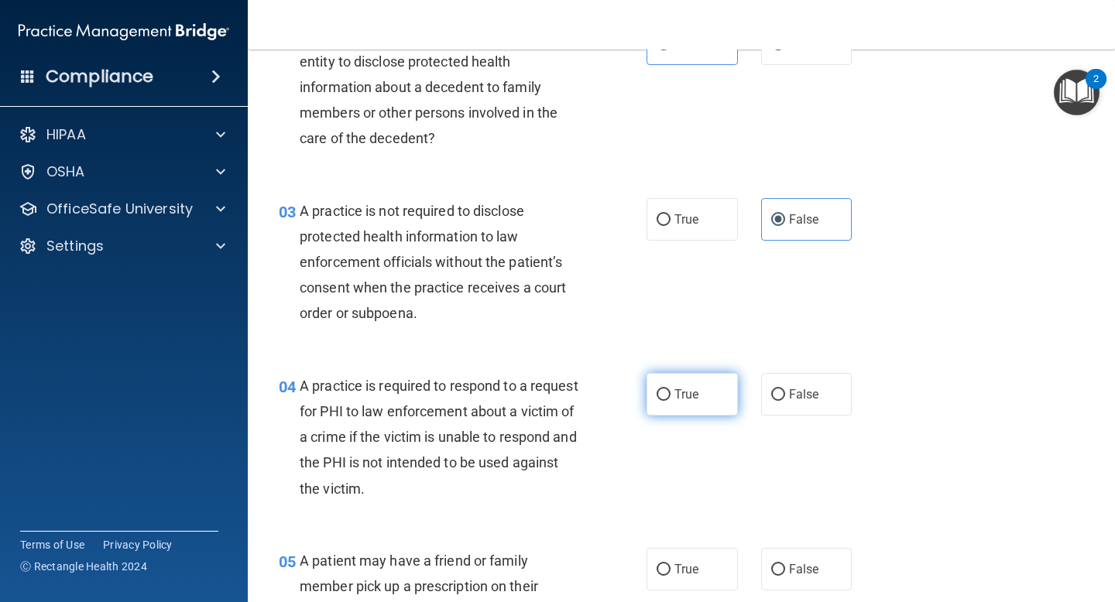
click at [682, 387] on span "True" at bounding box center [686, 394] width 24 height 15
click at [670, 389] on input "True" at bounding box center [663, 395] width 14 height 12
radio input "true"
click at [698, 573] on span "True" at bounding box center [686, 569] width 24 height 15
click at [670, 573] on input "True" at bounding box center [663, 570] width 14 height 12
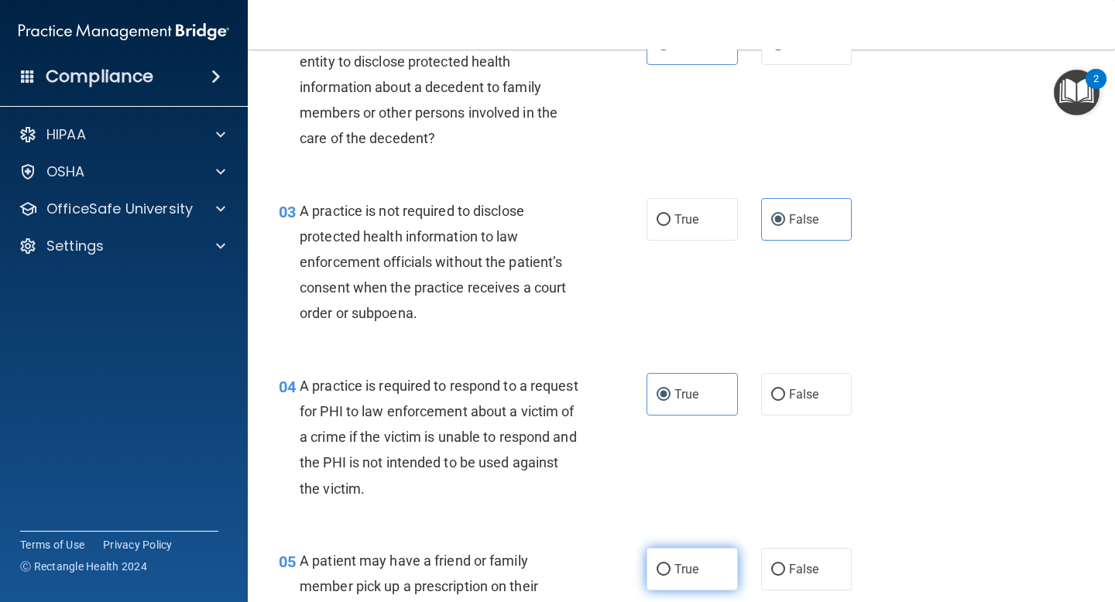
radio input "true"
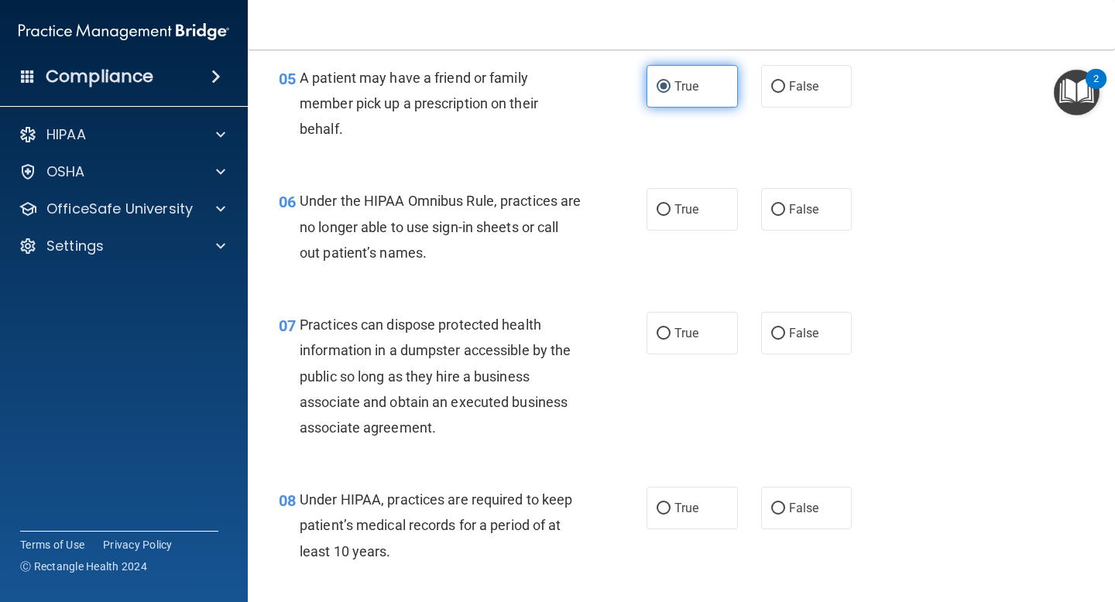
scroll to position [766, 0]
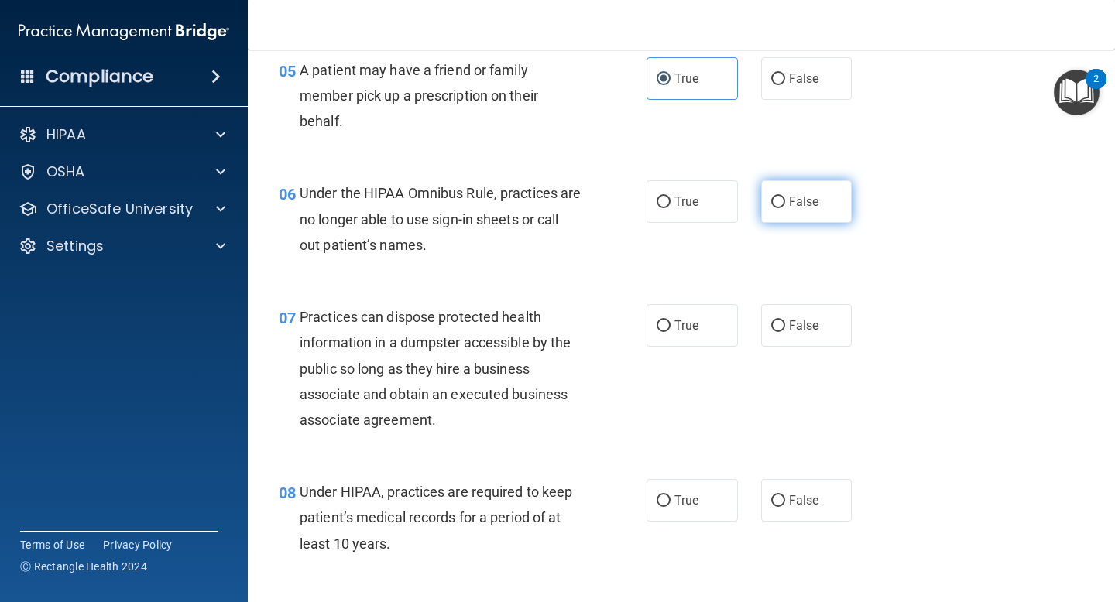
click at [789, 202] on span "False" at bounding box center [804, 201] width 30 height 15
click at [785, 202] on input "False" at bounding box center [778, 203] width 14 height 12
radio input "true"
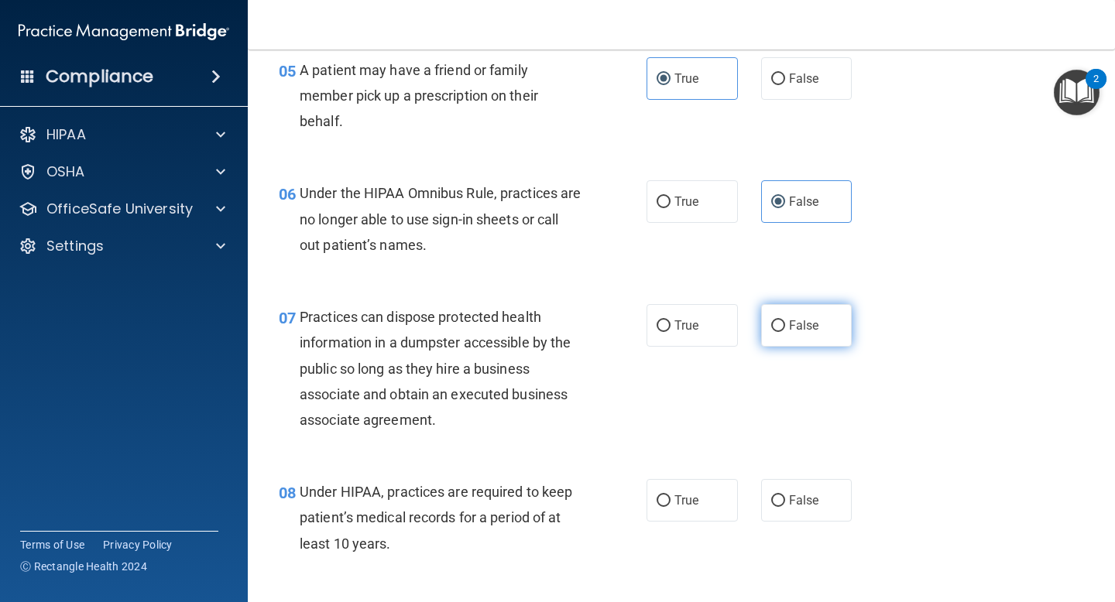
click at [809, 346] on label "False" at bounding box center [806, 325] width 91 height 43
click at [785, 332] on input "False" at bounding box center [778, 326] width 14 height 12
radio input "true"
click at [786, 508] on label "False" at bounding box center [806, 500] width 91 height 43
click at [785, 507] on input "False" at bounding box center [778, 501] width 14 height 12
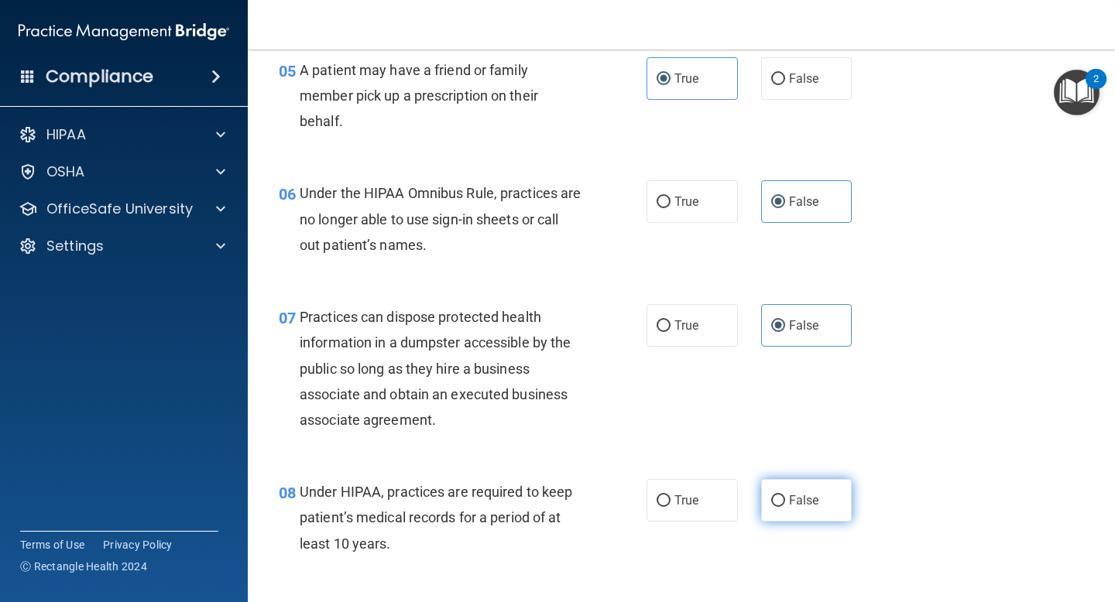
radio input "true"
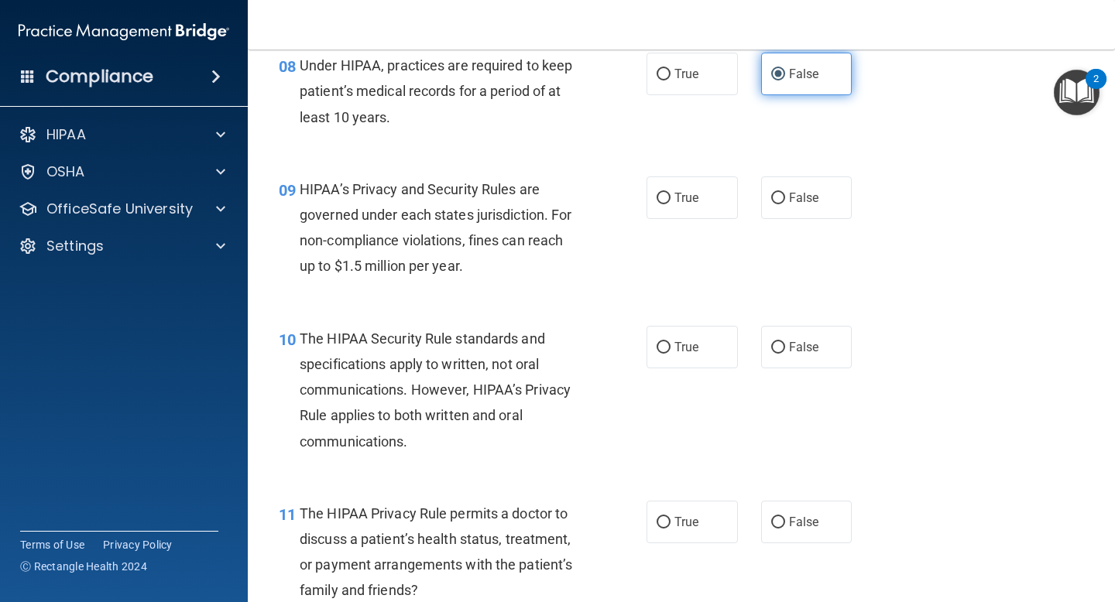
scroll to position [1201, 0]
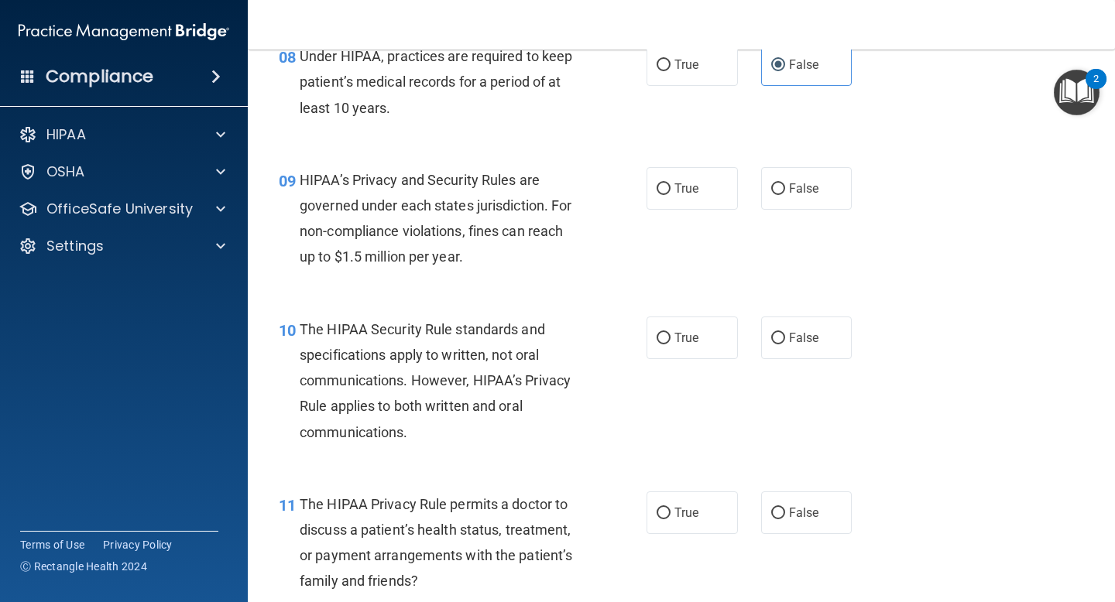
click at [802, 165] on div "09 HIPAA’s Privacy and Security Rules are governed under each states jurisdicti…" at bounding box center [681, 222] width 828 height 149
click at [802, 184] on span "False" at bounding box center [804, 188] width 30 height 15
click at [785, 184] on input "False" at bounding box center [778, 189] width 14 height 12
radio input "true"
click at [696, 331] on span "True" at bounding box center [686, 338] width 24 height 15
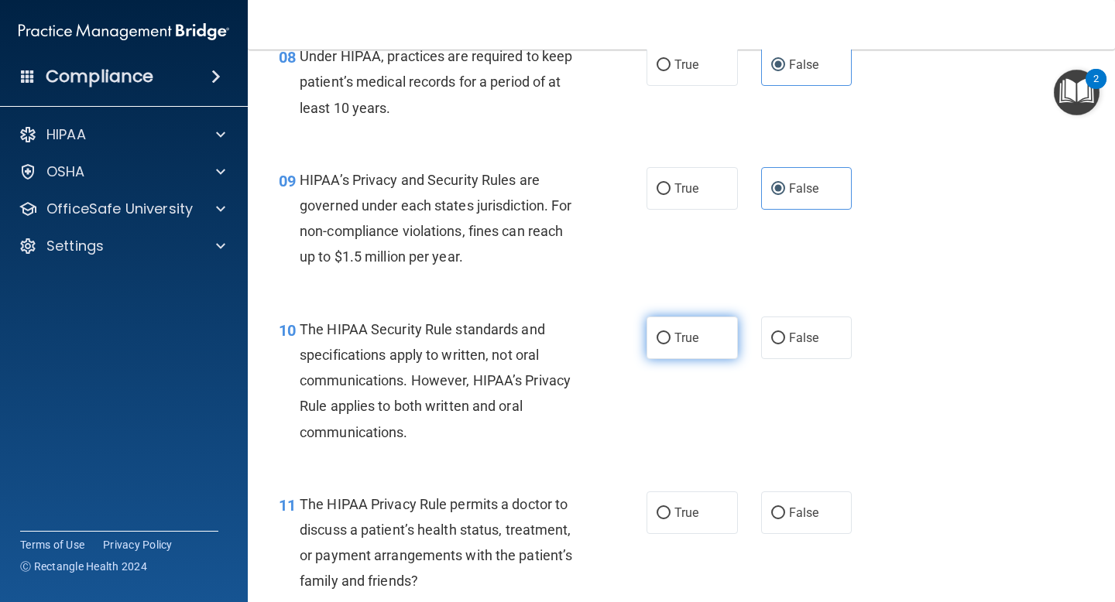
click at [670, 333] on input "True" at bounding box center [663, 339] width 14 height 12
radio input "true"
click at [690, 511] on span "True" at bounding box center [686, 512] width 24 height 15
click at [670, 511] on input "True" at bounding box center [663, 514] width 14 height 12
radio input "true"
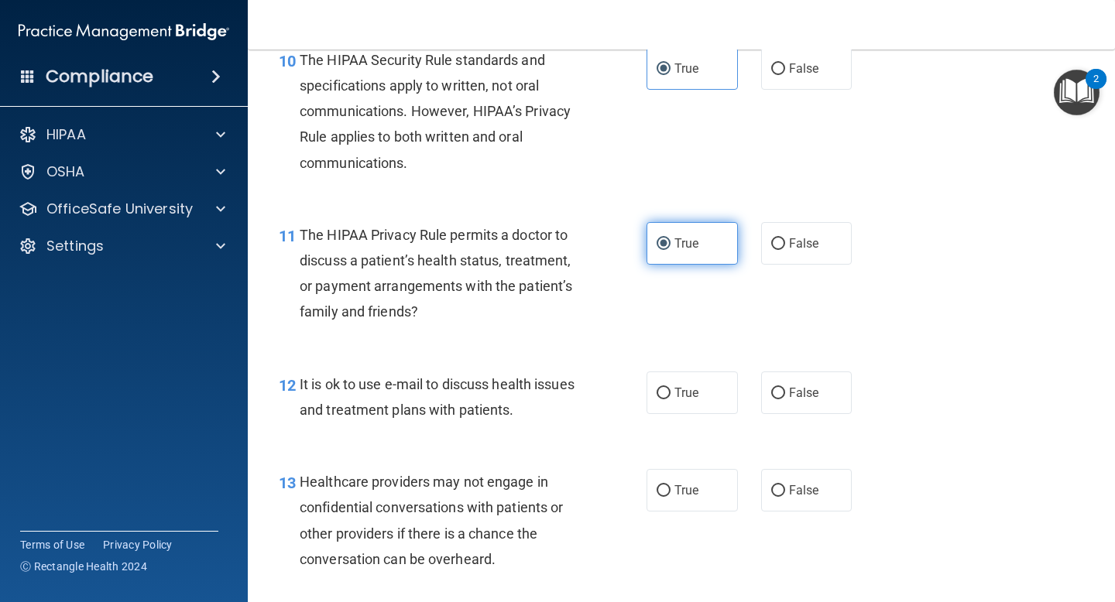
scroll to position [1472, 0]
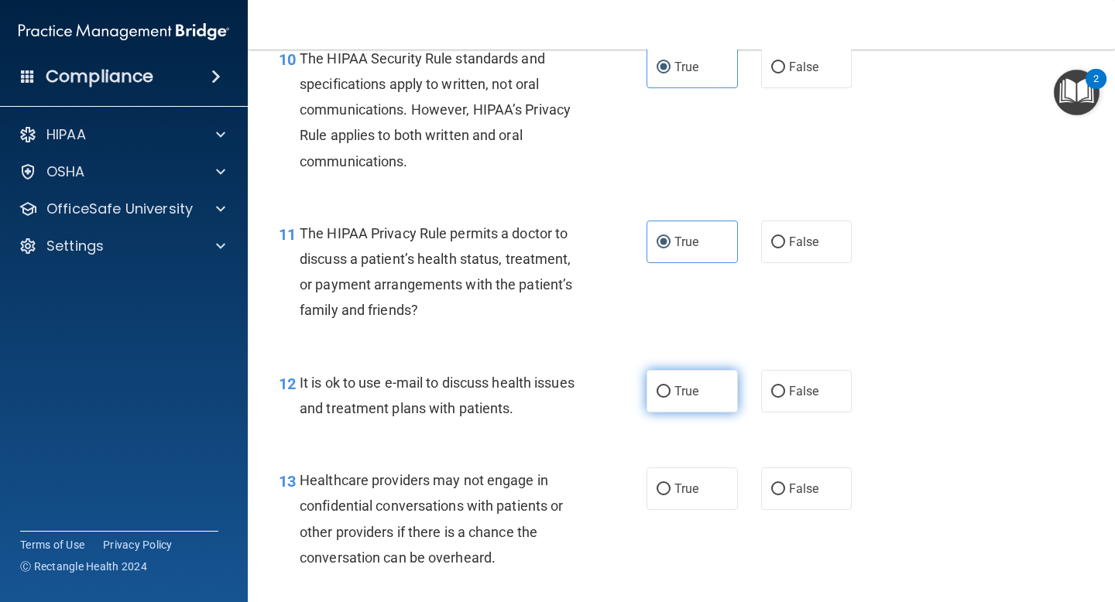
click at [693, 389] on span "True" at bounding box center [686, 391] width 24 height 15
click at [670, 389] on input "True" at bounding box center [663, 392] width 14 height 12
radio input "true"
click at [783, 498] on label "False" at bounding box center [806, 489] width 91 height 43
click at [783, 495] on input "False" at bounding box center [778, 490] width 14 height 12
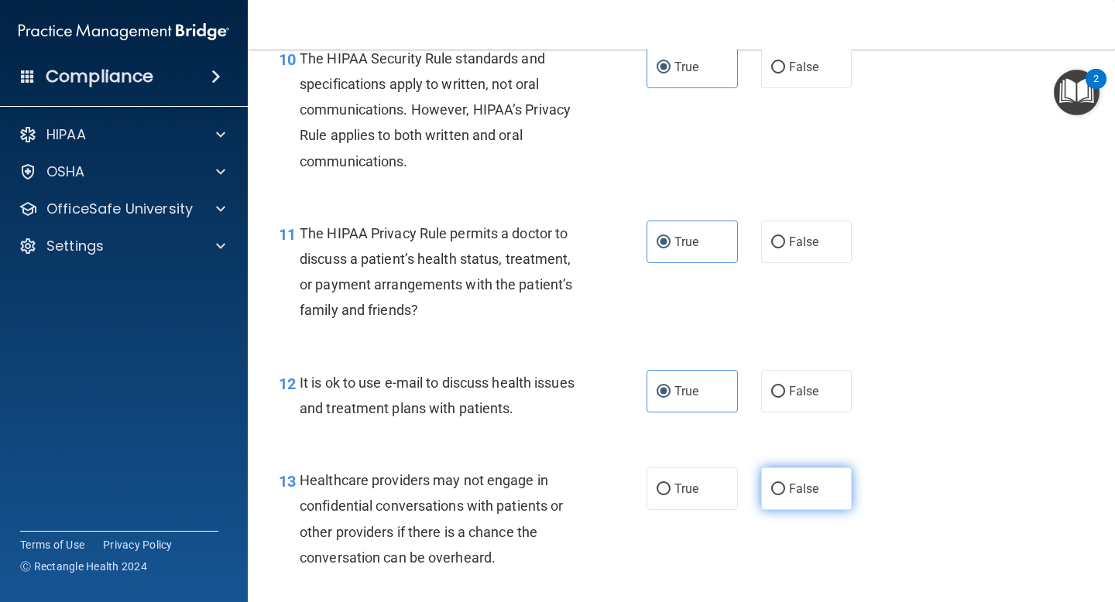
radio input "true"
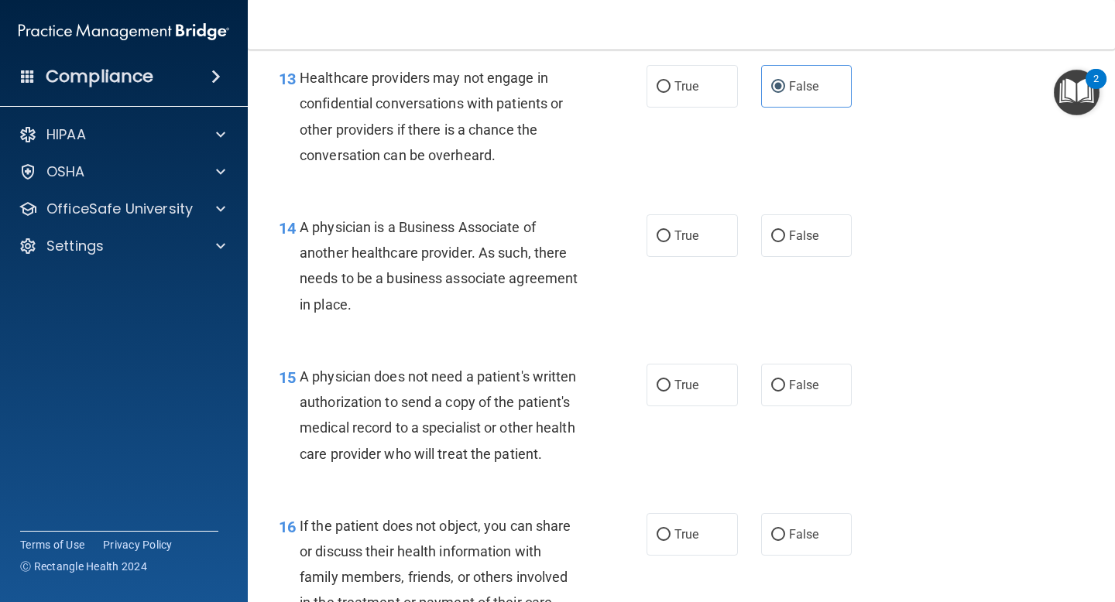
scroll to position [1876, 0]
click at [803, 251] on label "False" at bounding box center [806, 235] width 91 height 43
click at [785, 242] on input "False" at bounding box center [778, 236] width 14 height 12
radio input "true"
click at [677, 390] on span "True" at bounding box center [686, 384] width 24 height 15
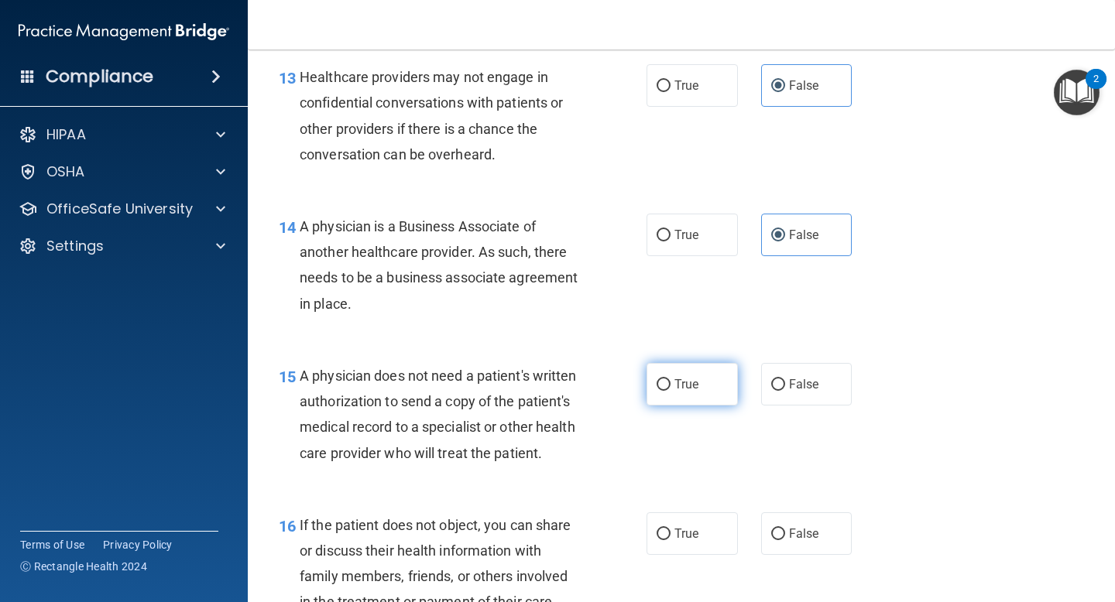
click at [670, 390] on input "True" at bounding box center [663, 385] width 14 height 12
radio input "true"
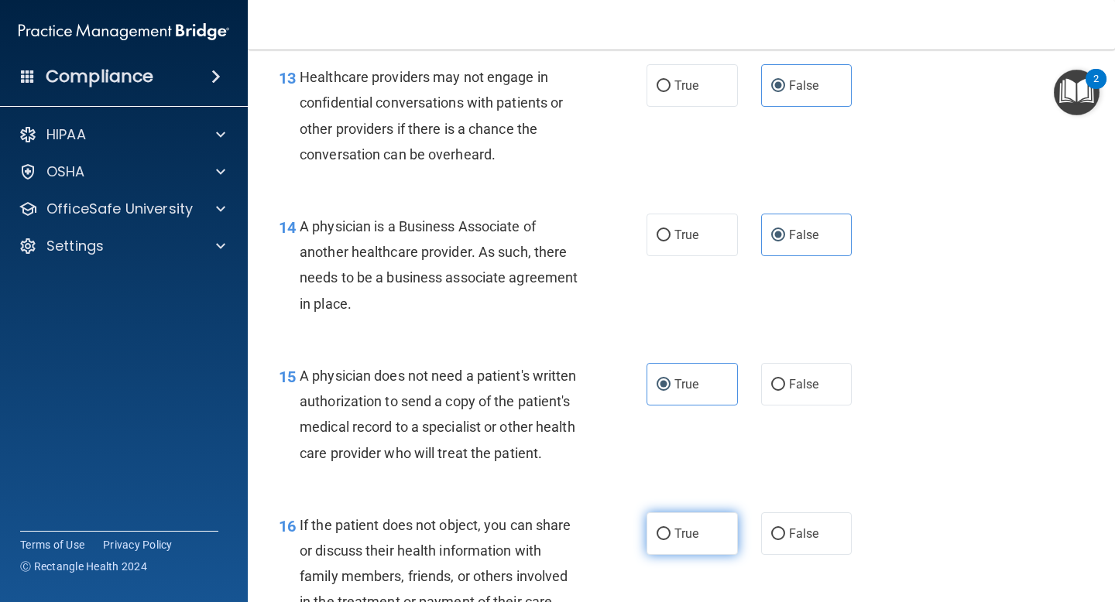
click at [677, 540] on span "True" at bounding box center [686, 533] width 24 height 15
click at [670, 540] on input "True" at bounding box center [663, 535] width 14 height 12
radio input "true"
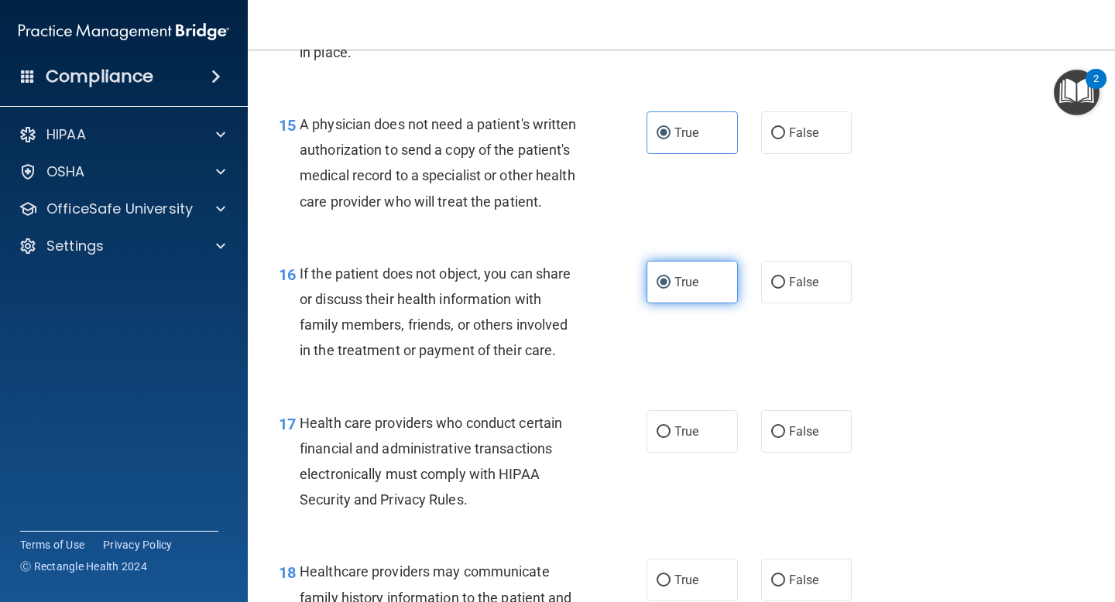
scroll to position [2161, 0]
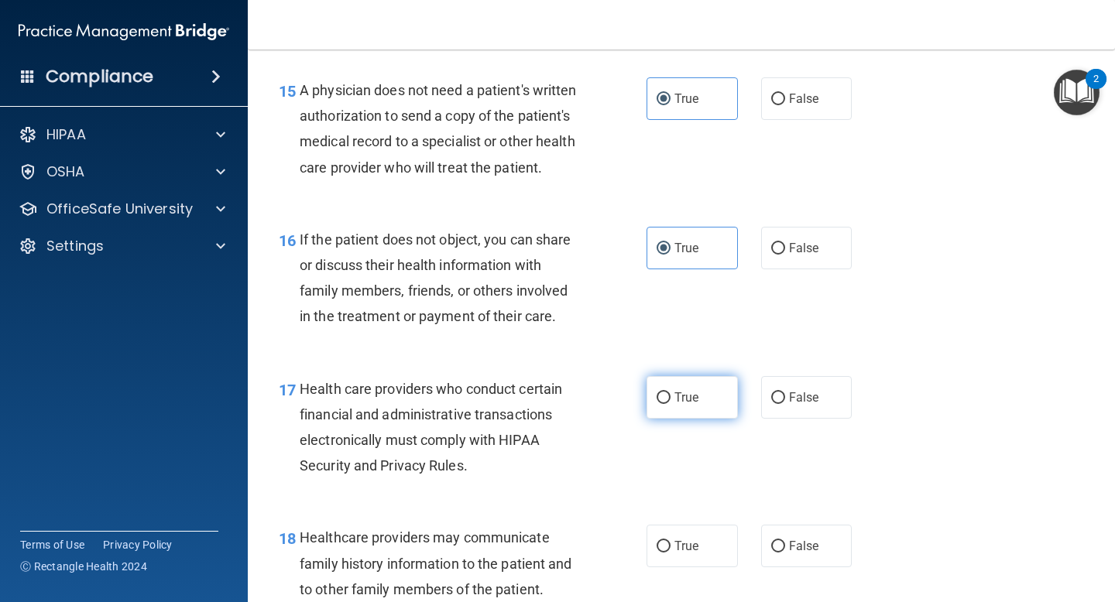
click at [683, 396] on span "True" at bounding box center [686, 397] width 24 height 15
click at [670, 396] on input "True" at bounding box center [663, 398] width 14 height 12
radio input "true"
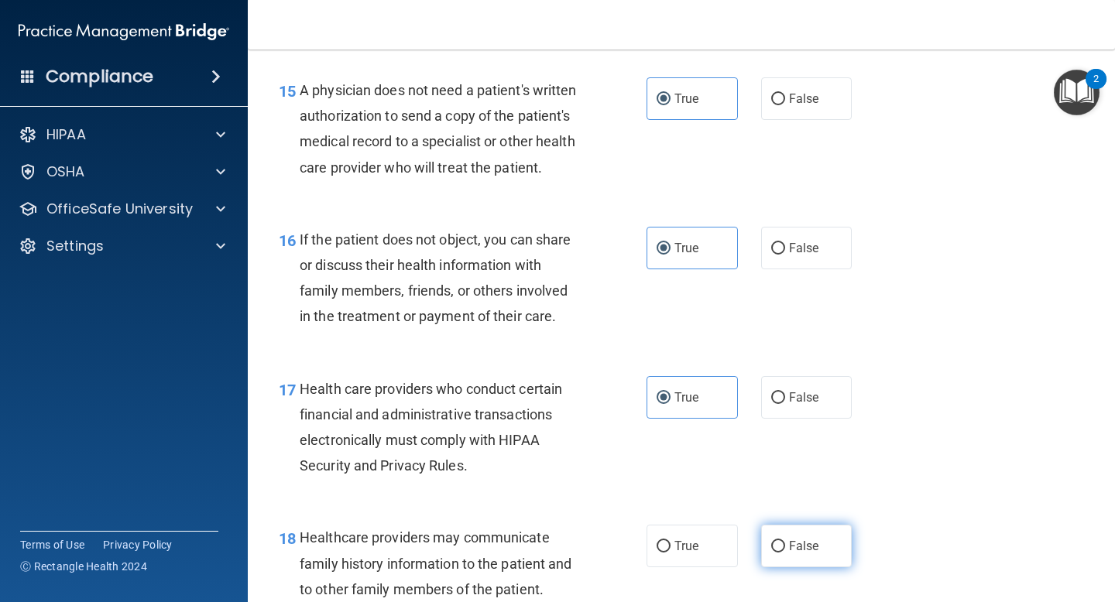
click at [783, 538] on label "False" at bounding box center [806, 546] width 91 height 43
click at [783, 541] on input "False" at bounding box center [778, 547] width 14 height 12
radio input "true"
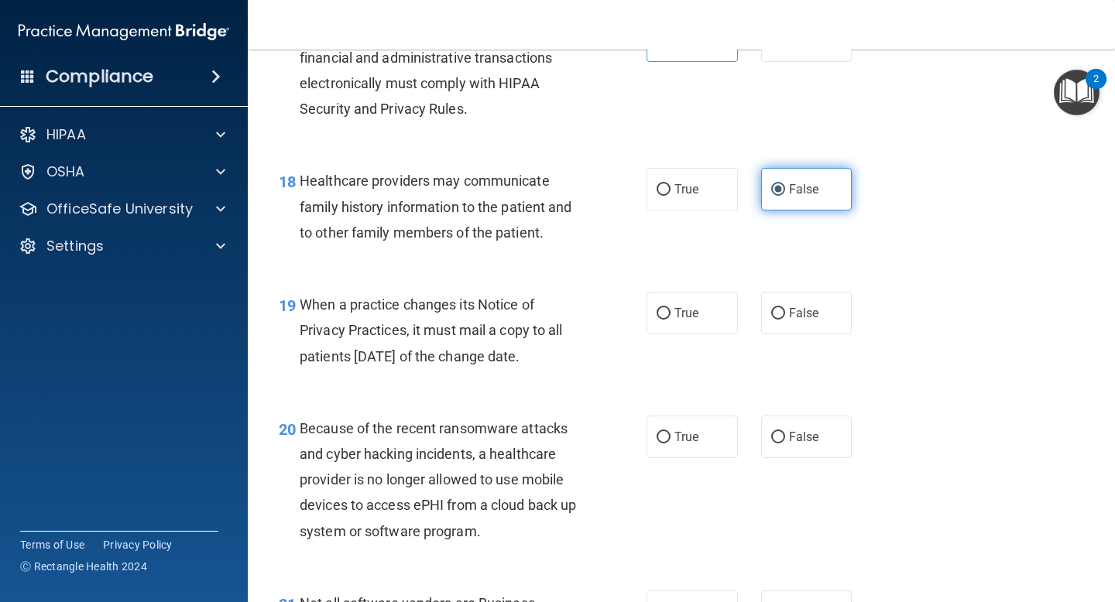
scroll to position [2530, 0]
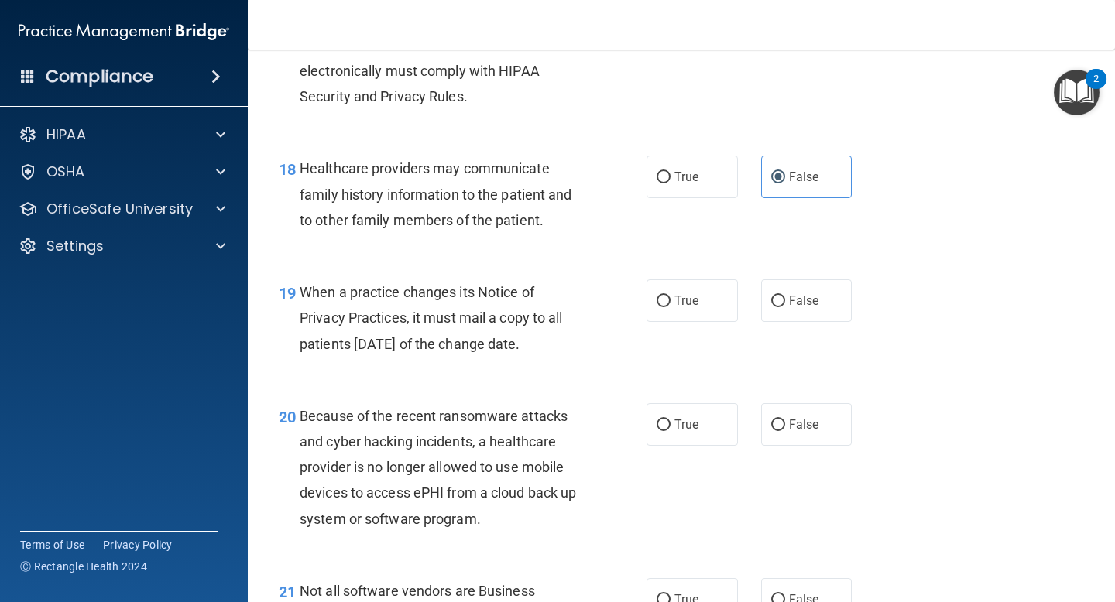
click at [802, 324] on div "19 When a practice changes its Notice of Privacy Practices, it must mail a copy…" at bounding box center [681, 322] width 828 height 124
click at [804, 310] on label "False" at bounding box center [806, 300] width 91 height 43
click at [785, 307] on input "False" at bounding box center [778, 302] width 14 height 12
radio input "true"
click at [803, 426] on span "False" at bounding box center [804, 424] width 30 height 15
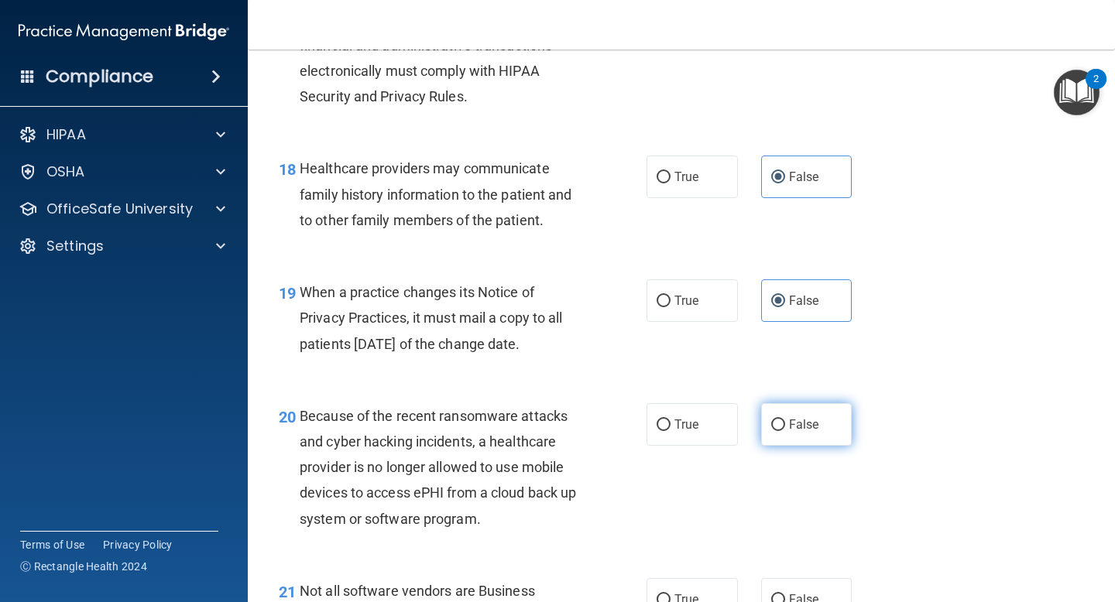
click at [785, 426] on input "False" at bounding box center [778, 426] width 14 height 12
radio input "true"
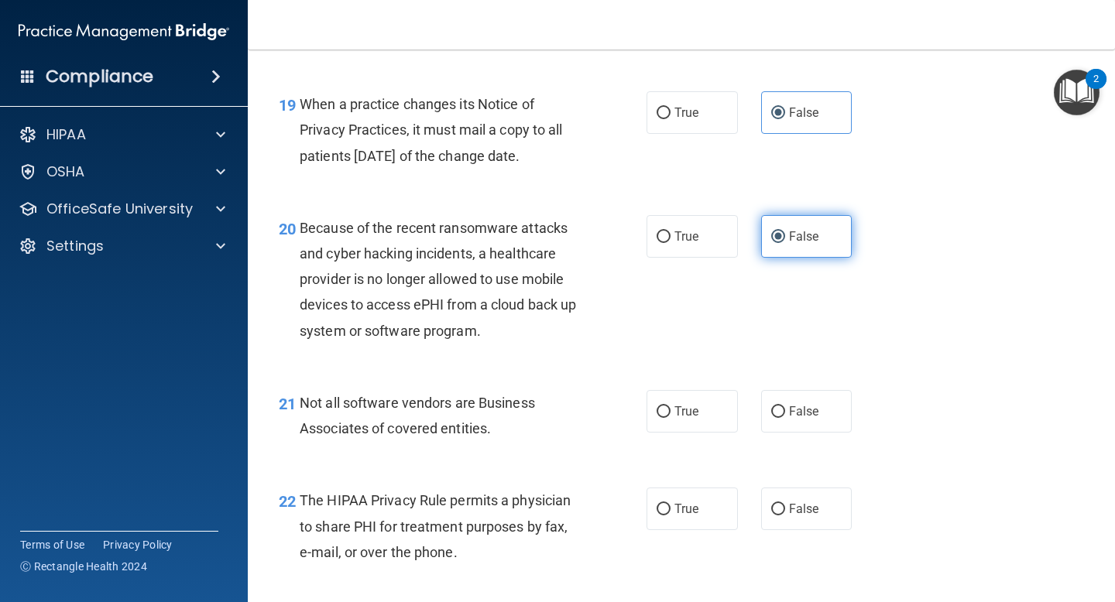
scroll to position [2747, 0]
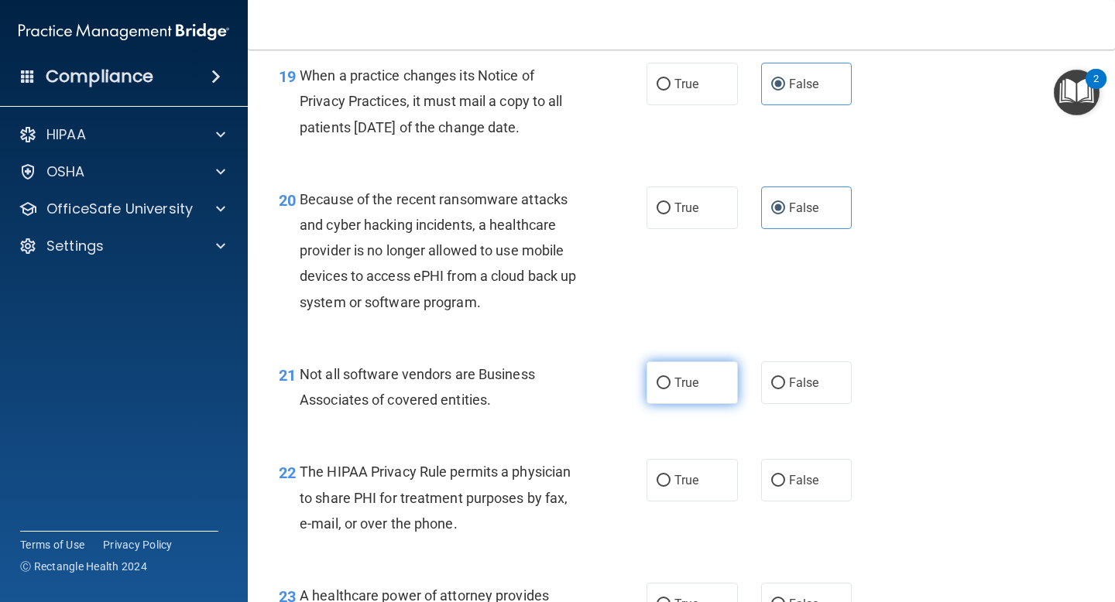
click at [695, 392] on label "True" at bounding box center [691, 382] width 91 height 43
click at [670, 389] on input "True" at bounding box center [663, 384] width 14 height 12
radio input "true"
click at [692, 475] on span "True" at bounding box center [686, 480] width 24 height 15
click at [670, 475] on input "True" at bounding box center [663, 481] width 14 height 12
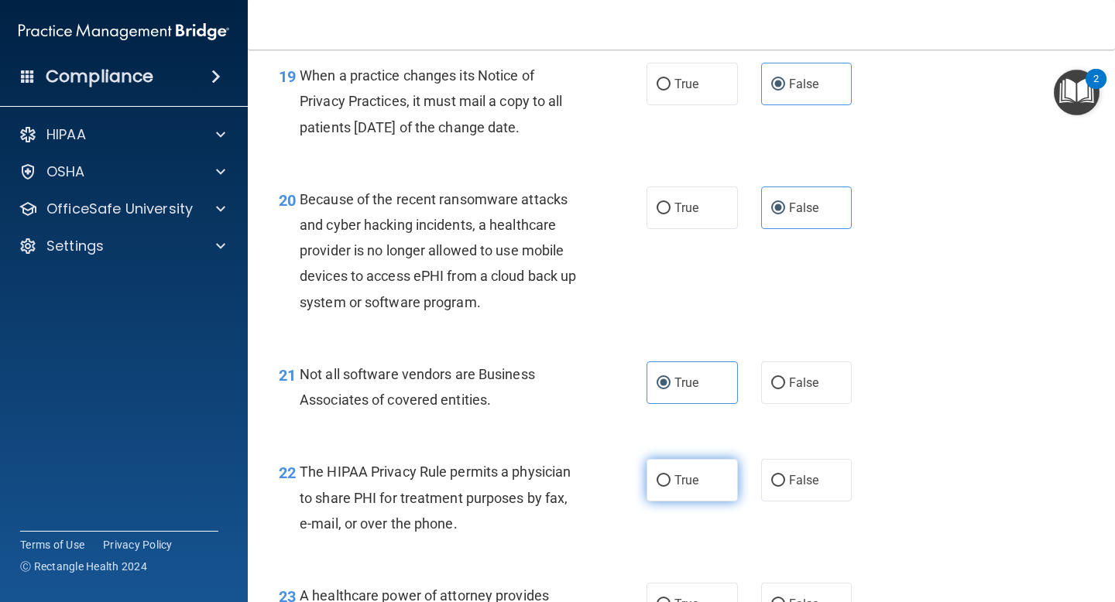
radio input "true"
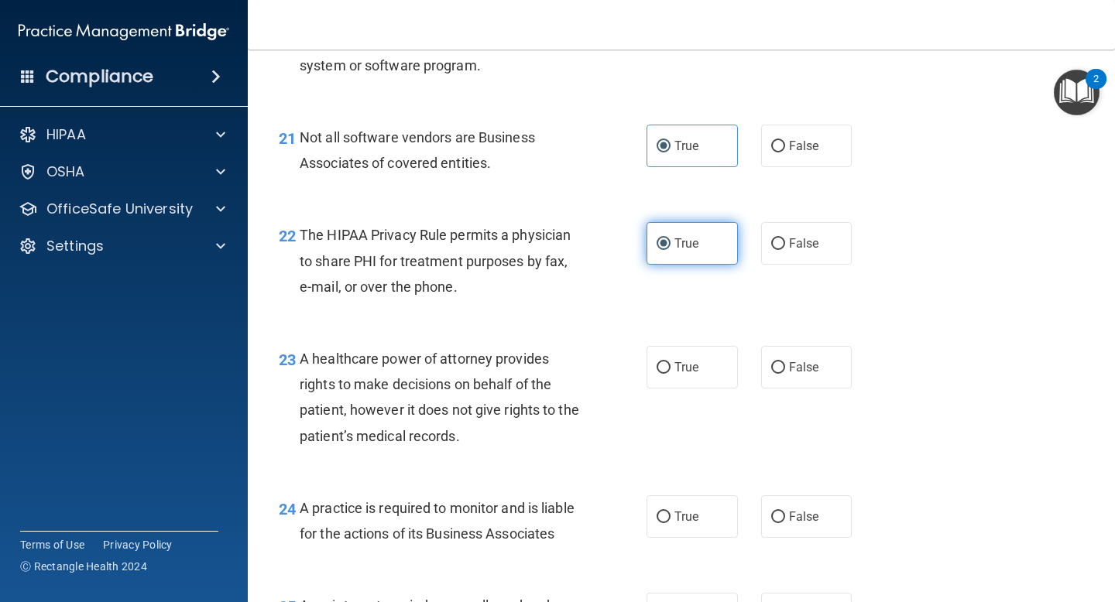
scroll to position [2993, 0]
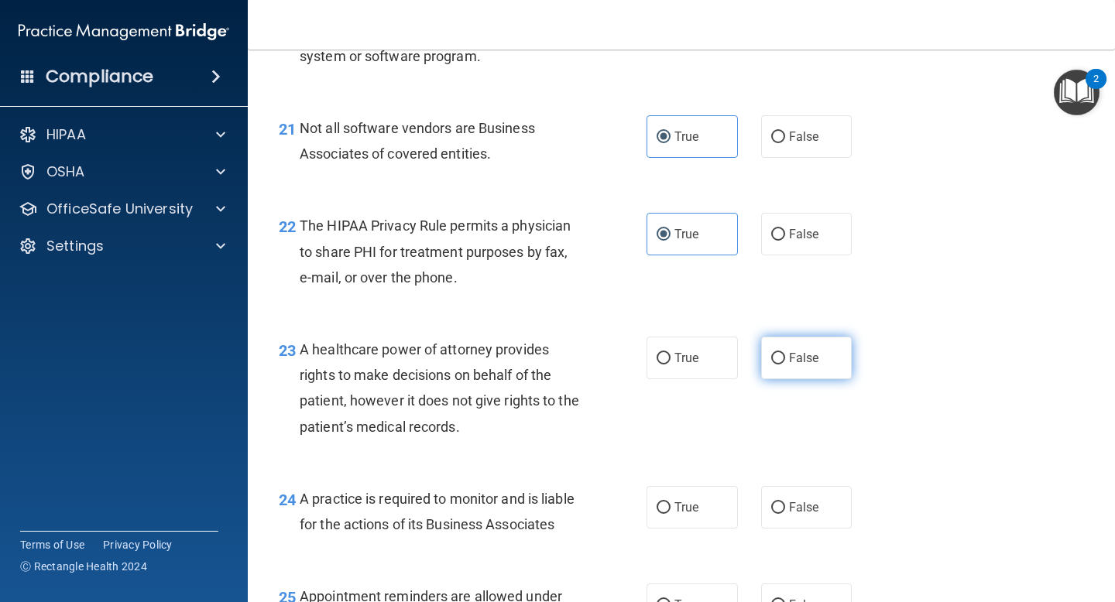
click at [800, 344] on label "False" at bounding box center [806, 358] width 91 height 43
click at [785, 353] on input "False" at bounding box center [778, 359] width 14 height 12
radio input "true"
click at [827, 526] on label "False" at bounding box center [806, 507] width 91 height 43
click at [785, 514] on input "False" at bounding box center [778, 508] width 14 height 12
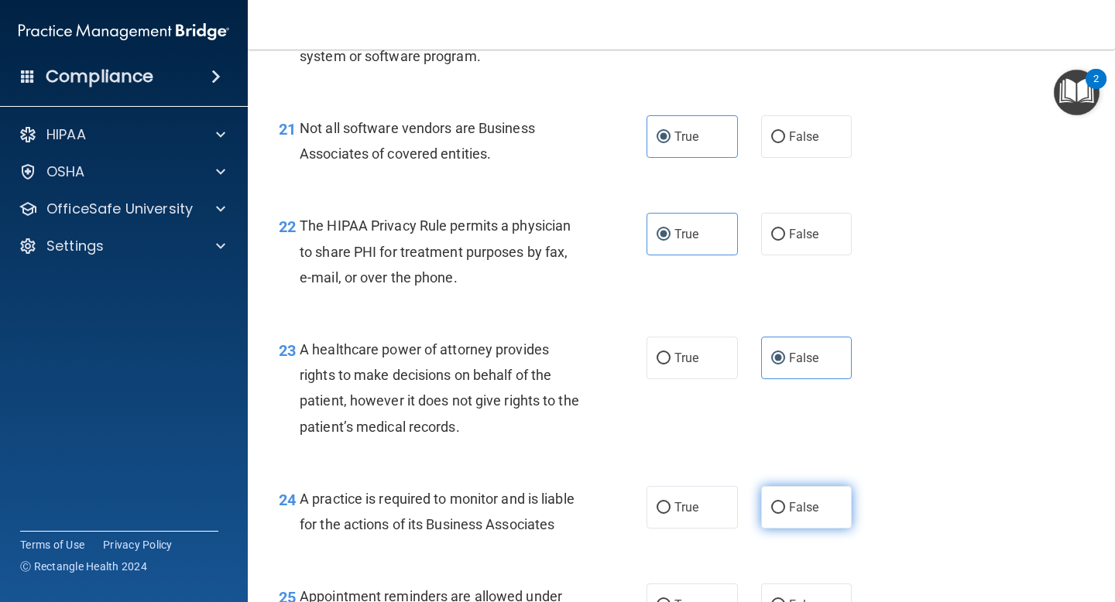
radio input "true"
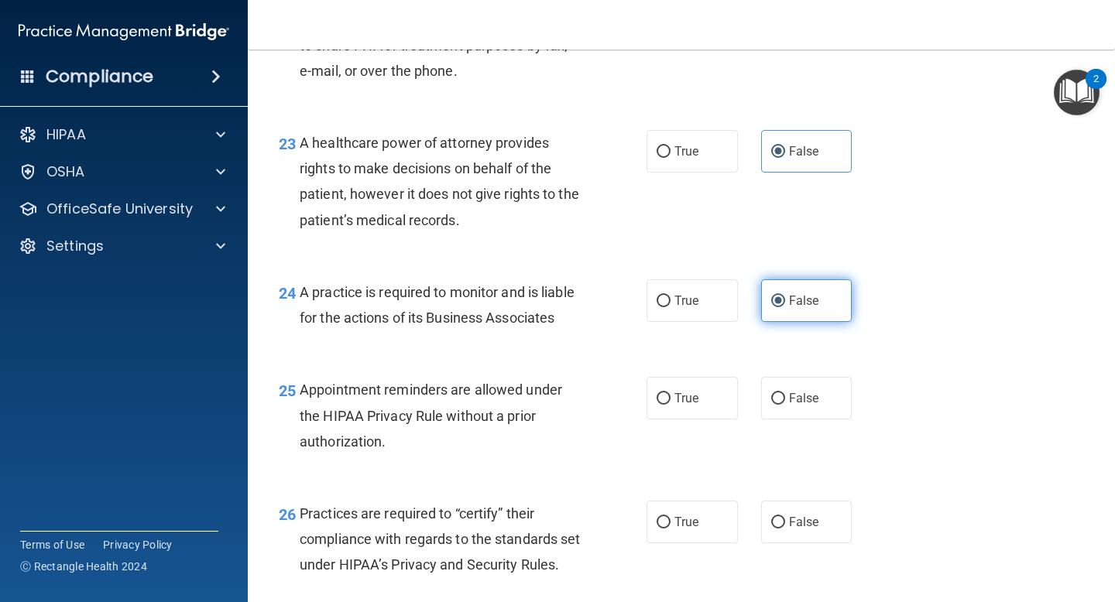
scroll to position [3208, 0]
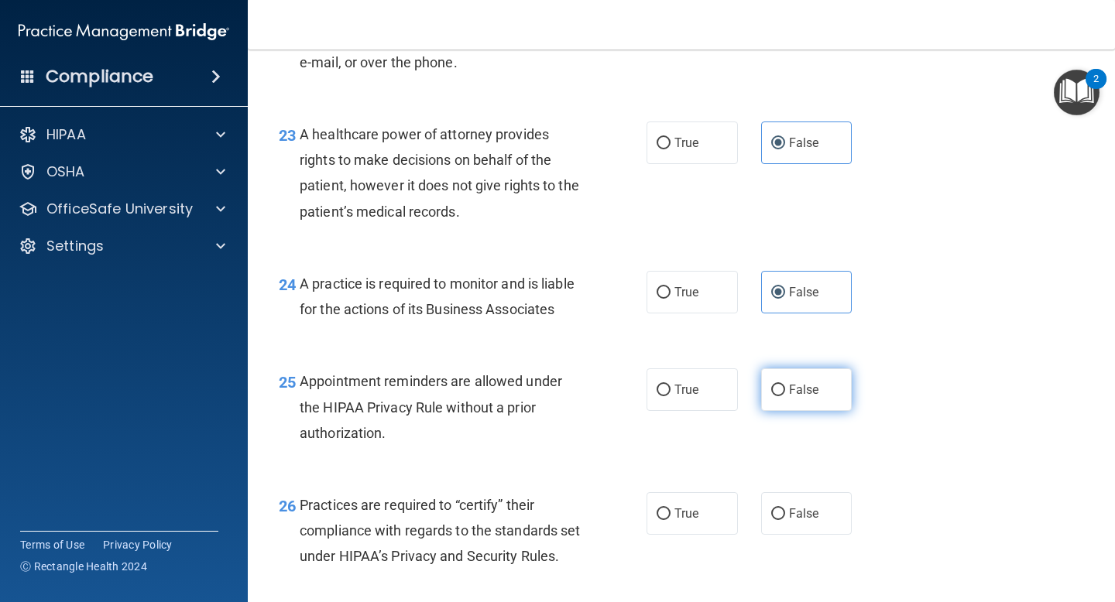
click at [807, 375] on label "False" at bounding box center [806, 389] width 91 height 43
click at [785, 385] on input "False" at bounding box center [778, 391] width 14 height 12
radio input "true"
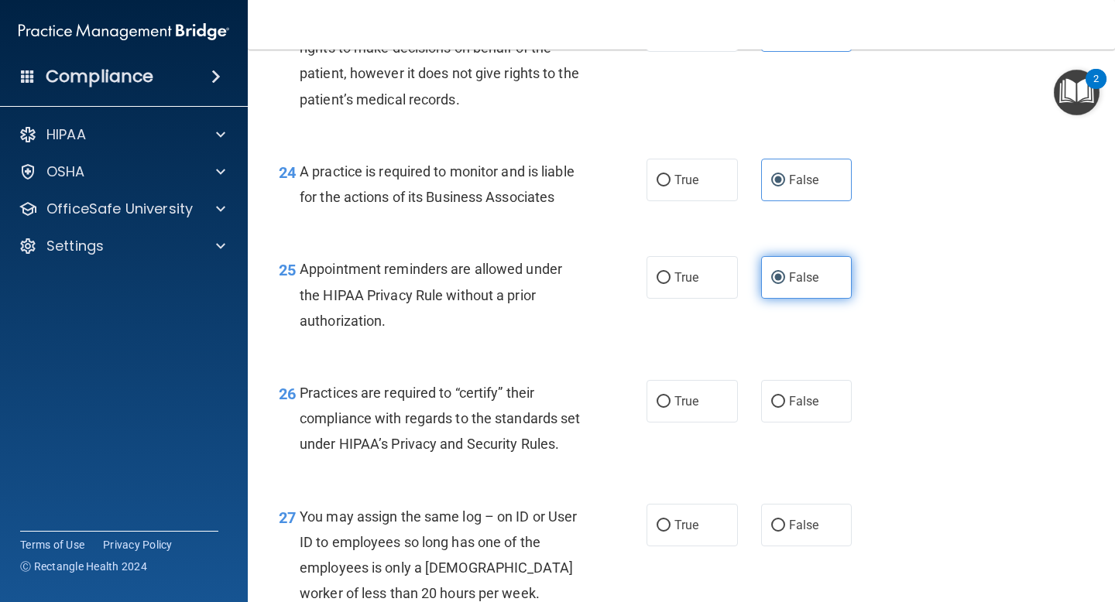
scroll to position [3325, 0]
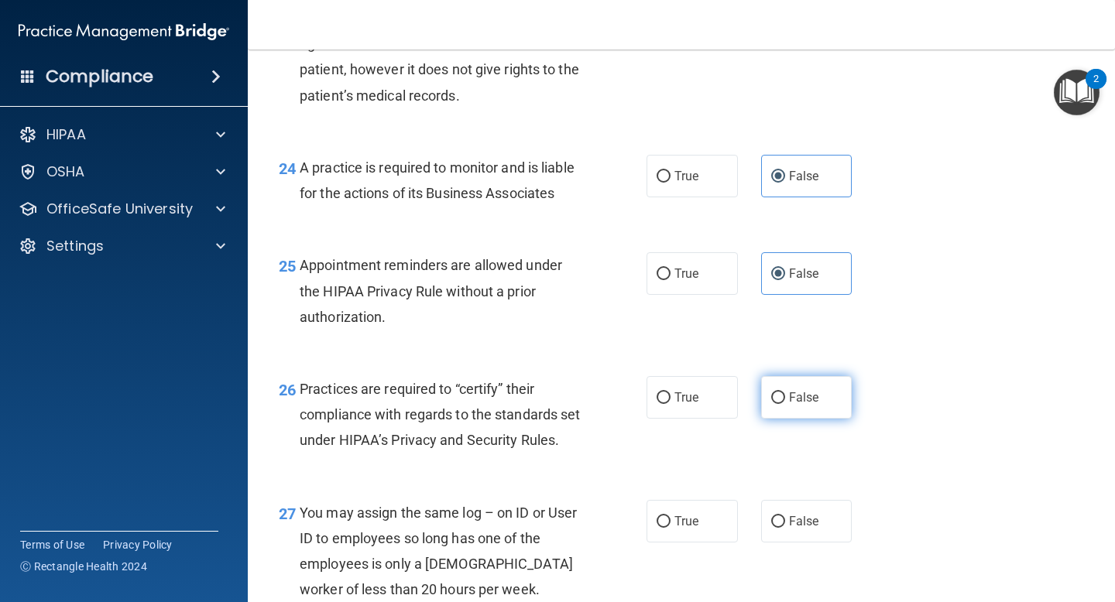
click at [791, 398] on span "False" at bounding box center [804, 397] width 30 height 15
click at [785, 398] on input "False" at bounding box center [778, 398] width 14 height 12
radio input "true"
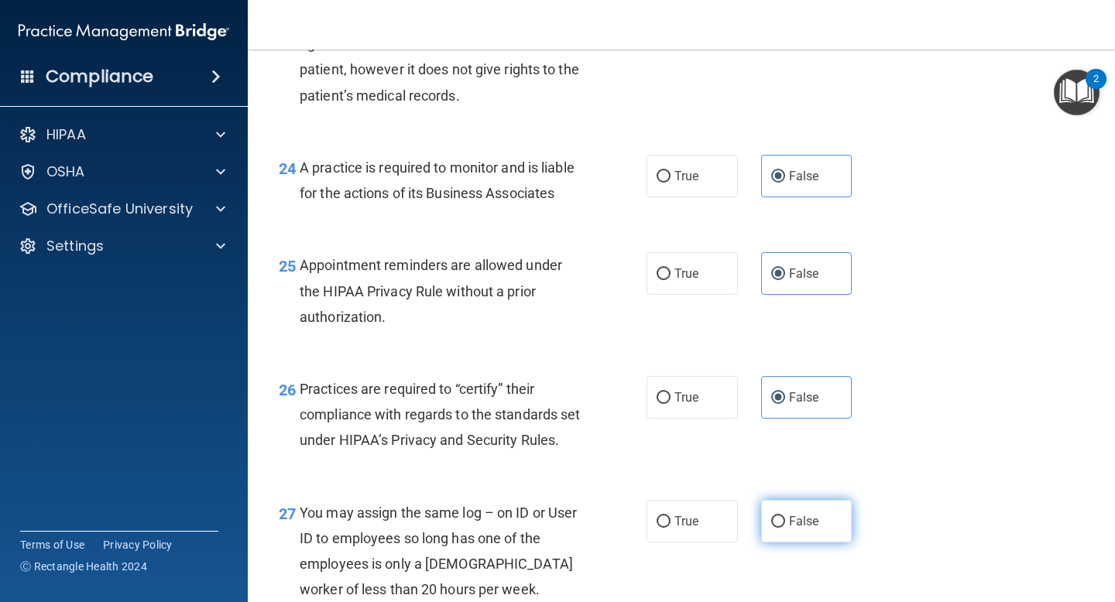
click at [787, 543] on label "False" at bounding box center [806, 521] width 91 height 43
click at [785, 528] on input "False" at bounding box center [778, 522] width 14 height 12
radio input "true"
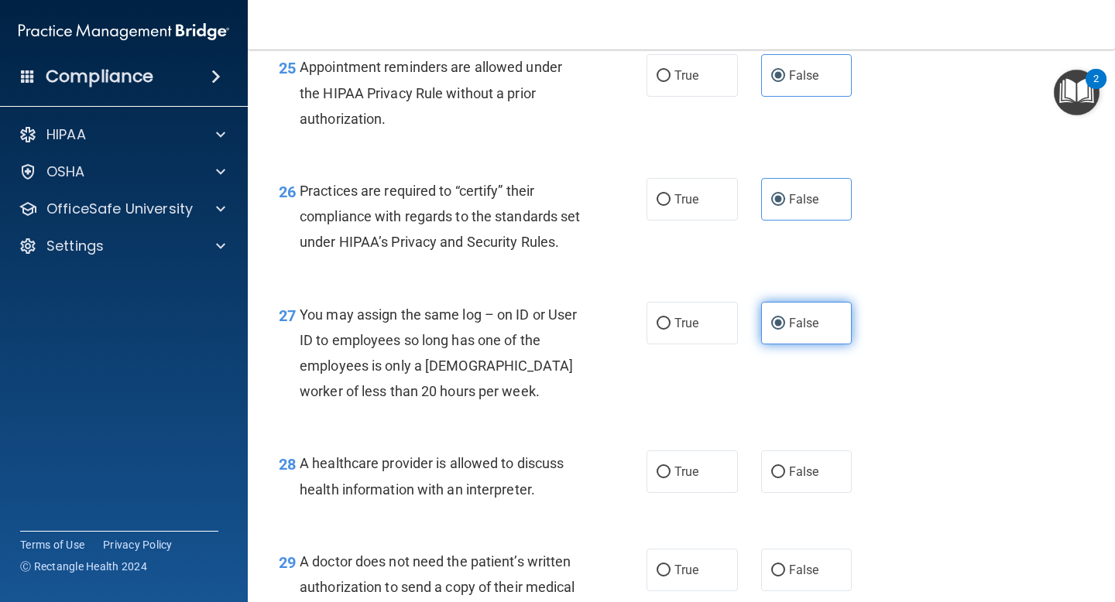
scroll to position [3596, 0]
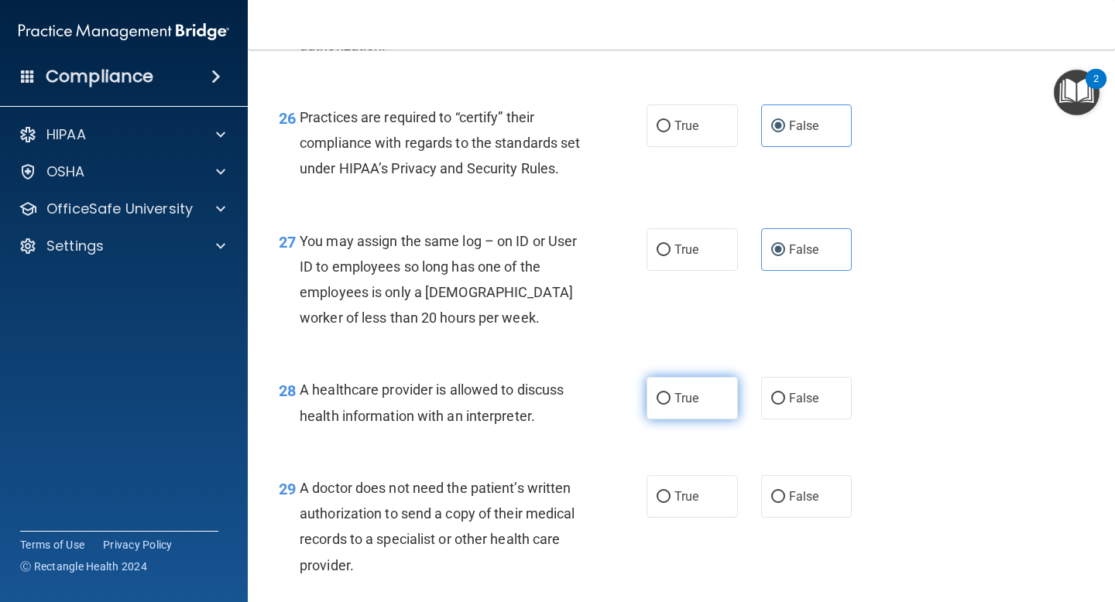
click at [701, 420] on label "True" at bounding box center [691, 398] width 91 height 43
click at [670, 405] on input "True" at bounding box center [663, 399] width 14 height 12
radio input "true"
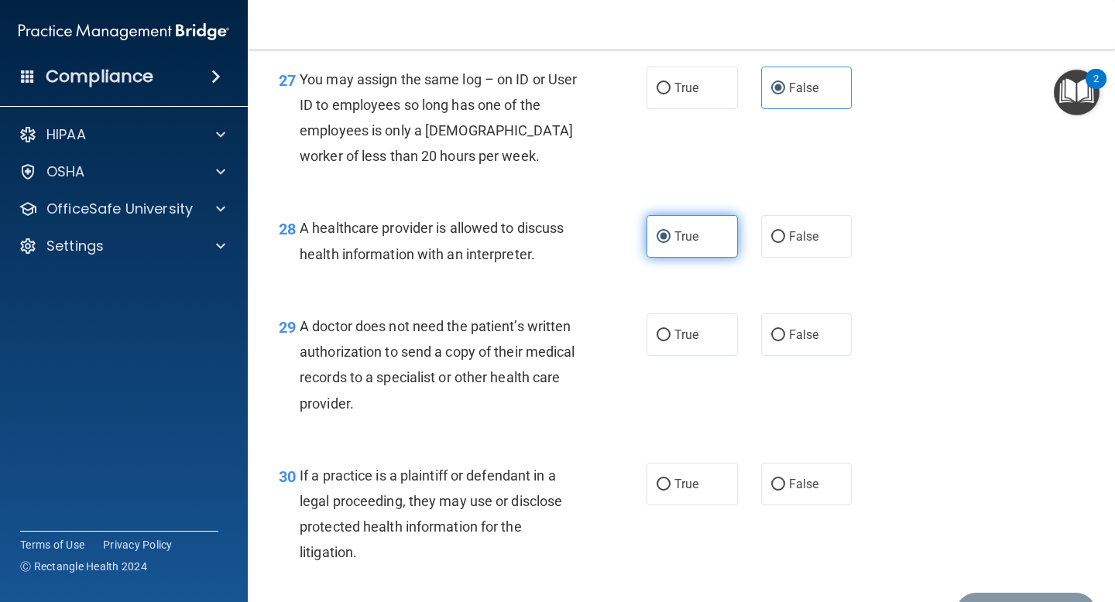
scroll to position [3759, 0]
click at [679, 355] on label "True" at bounding box center [691, 334] width 91 height 43
click at [670, 341] on input "True" at bounding box center [663, 335] width 14 height 12
radio input "true"
click at [691, 500] on label "True" at bounding box center [691, 483] width 91 height 43
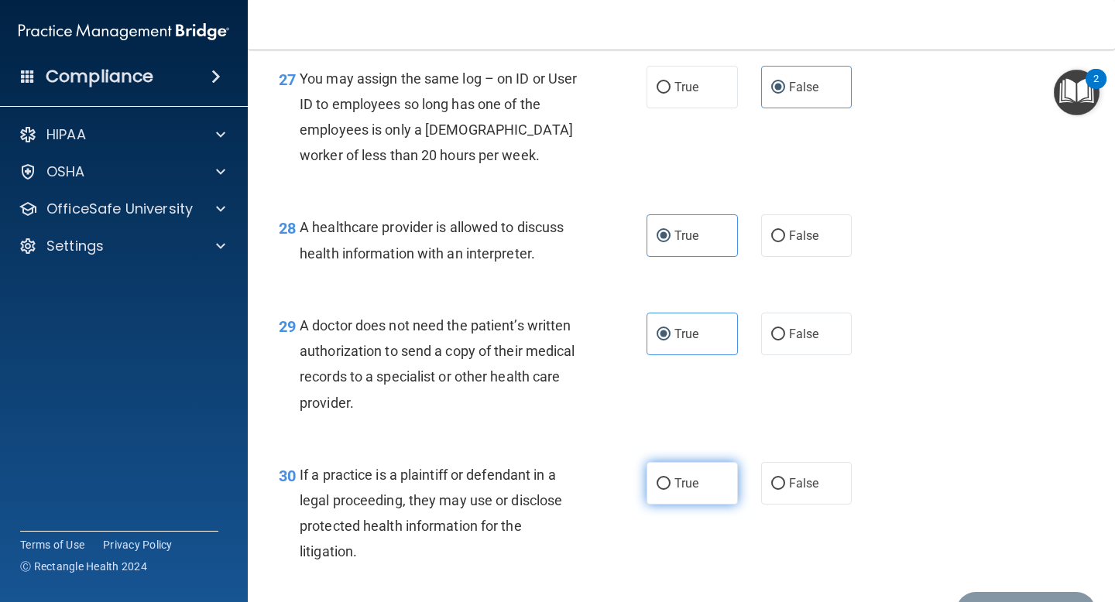
click at [670, 490] on input "True" at bounding box center [663, 484] width 14 height 12
radio input "true"
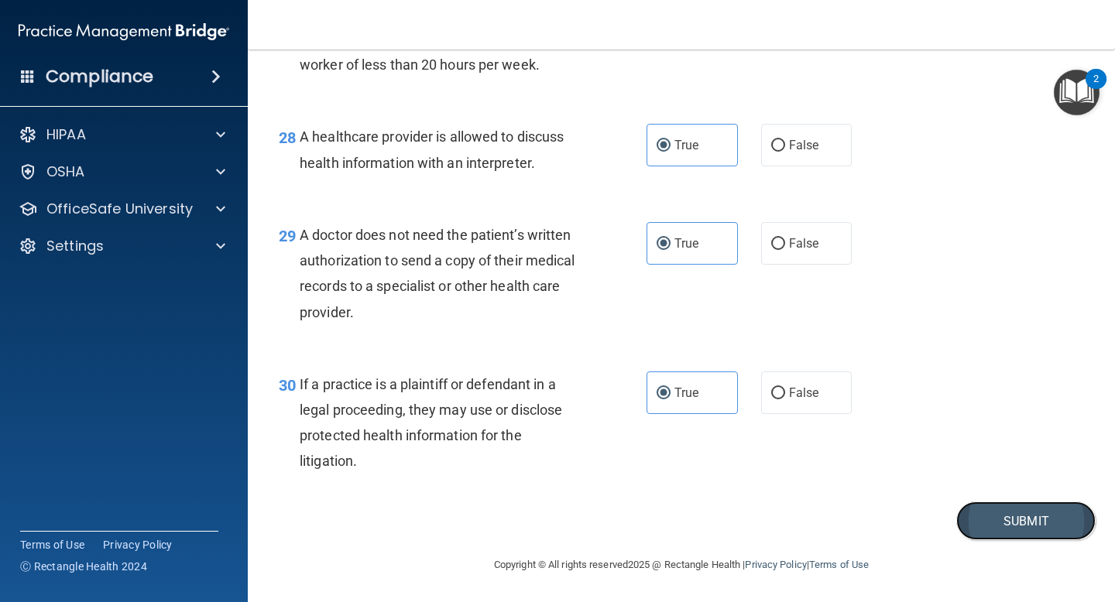
click at [1016, 533] on button "Submit" at bounding box center [1025, 521] width 139 height 39
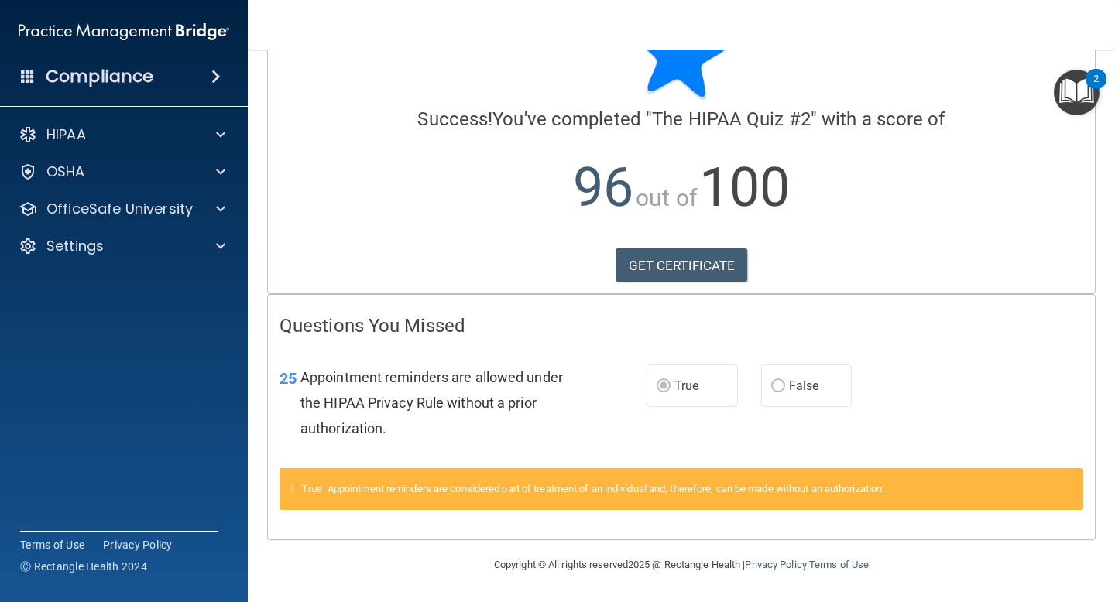
scroll to position [70, 0]
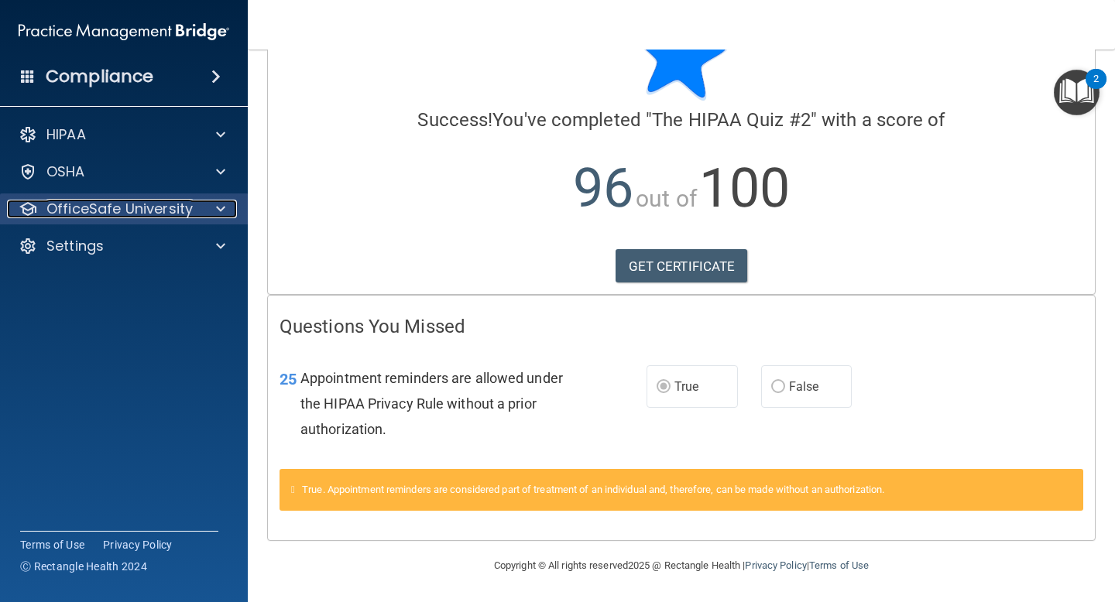
click at [139, 205] on p "OfficeSafe University" at bounding box center [119, 209] width 146 height 19
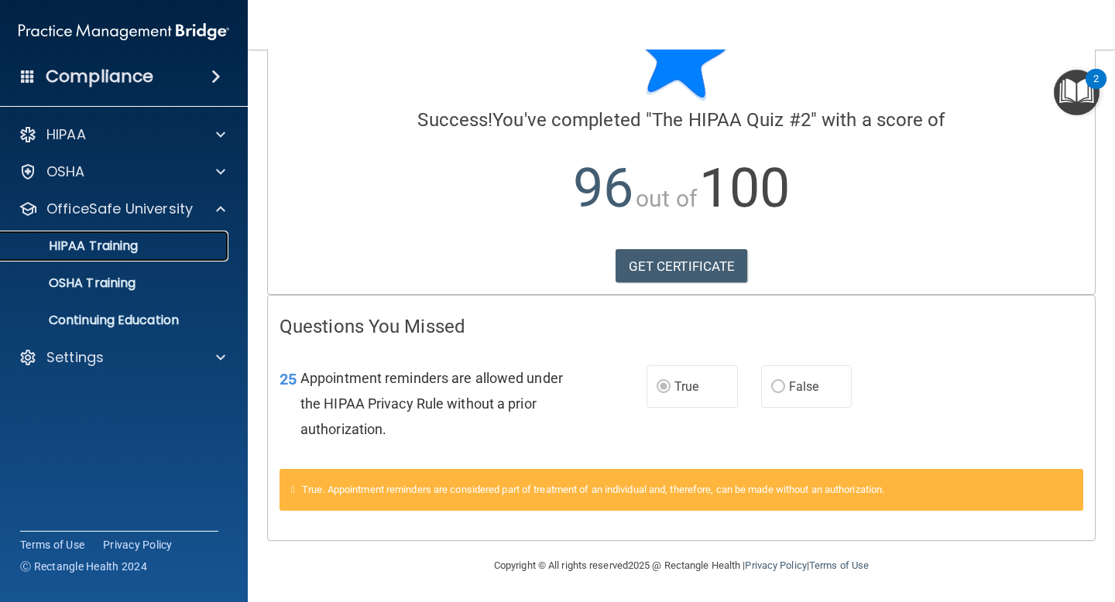
click at [123, 238] on p "HIPAA Training" at bounding box center [74, 245] width 128 height 15
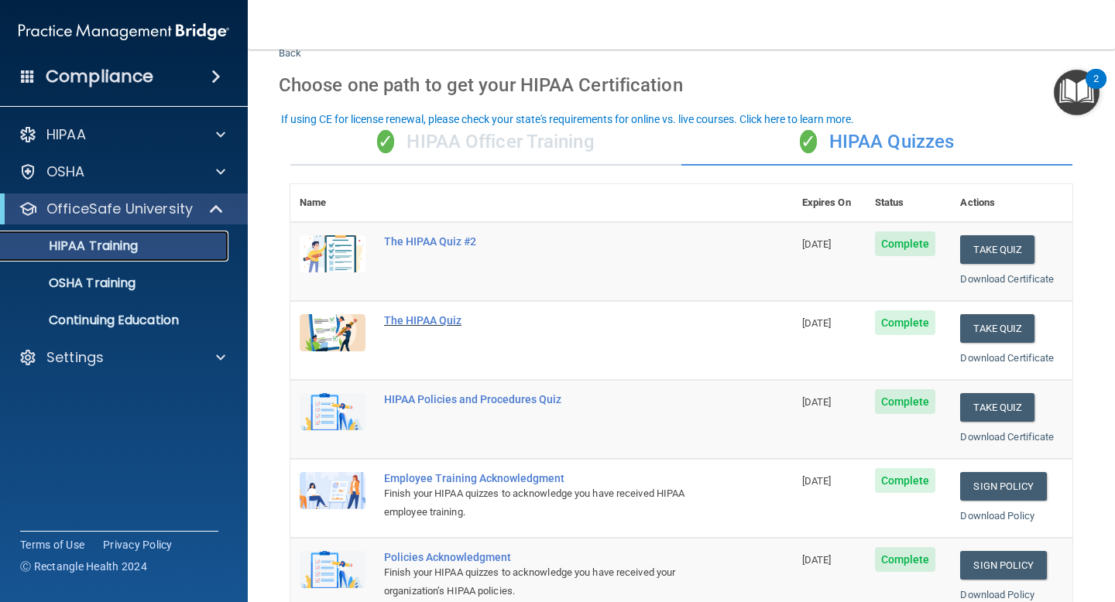
scroll to position [37, 0]
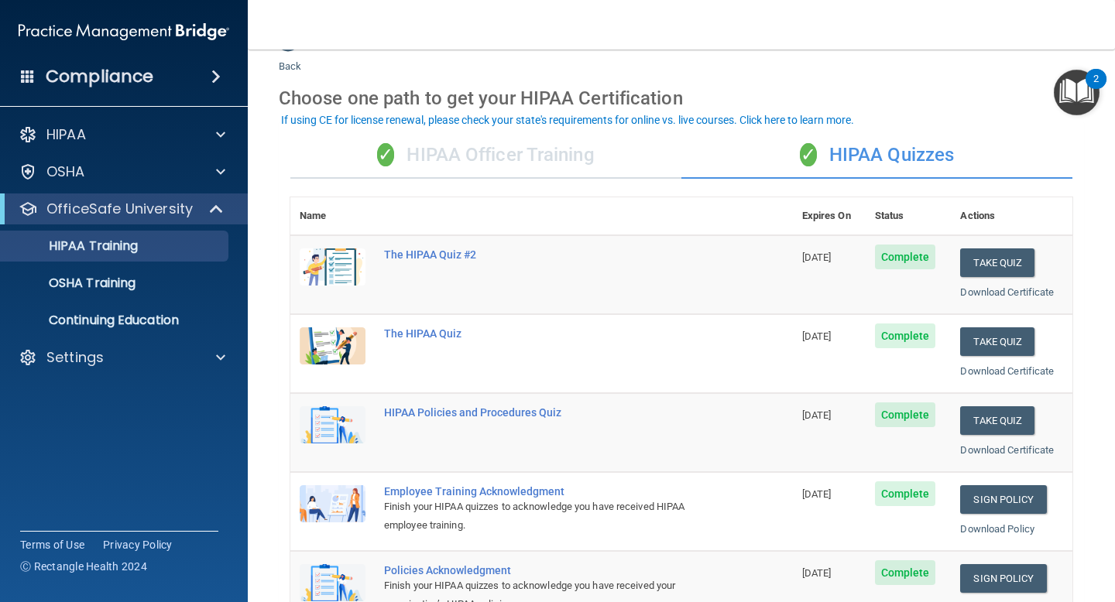
click at [576, 160] on div "✓ HIPAA Officer Training" at bounding box center [485, 155] width 391 height 46
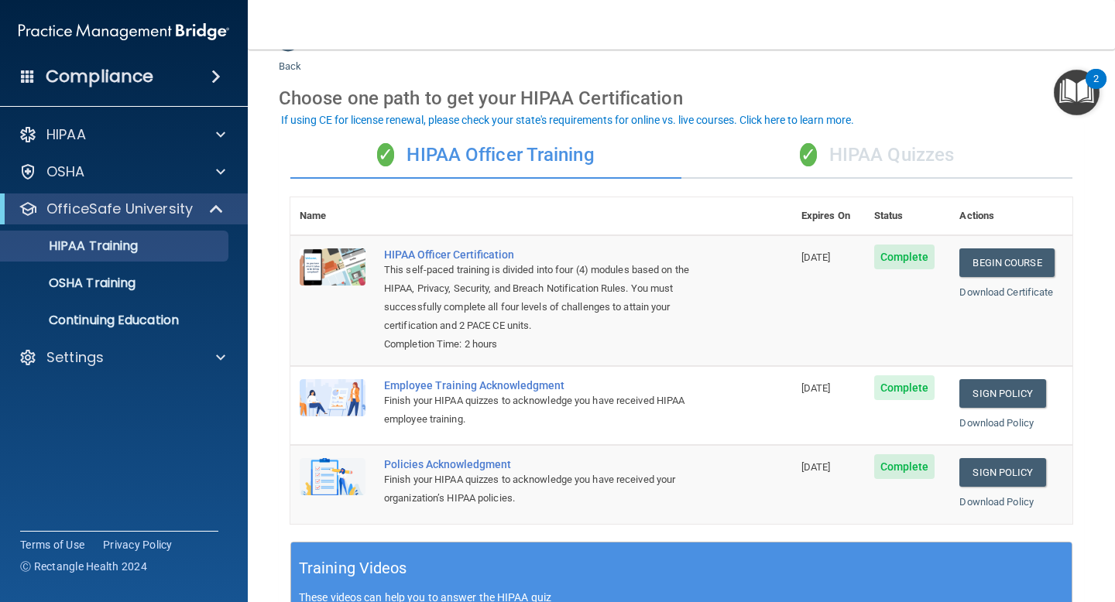
click at [864, 164] on div "✓ HIPAA Quizzes" at bounding box center [876, 155] width 391 height 46
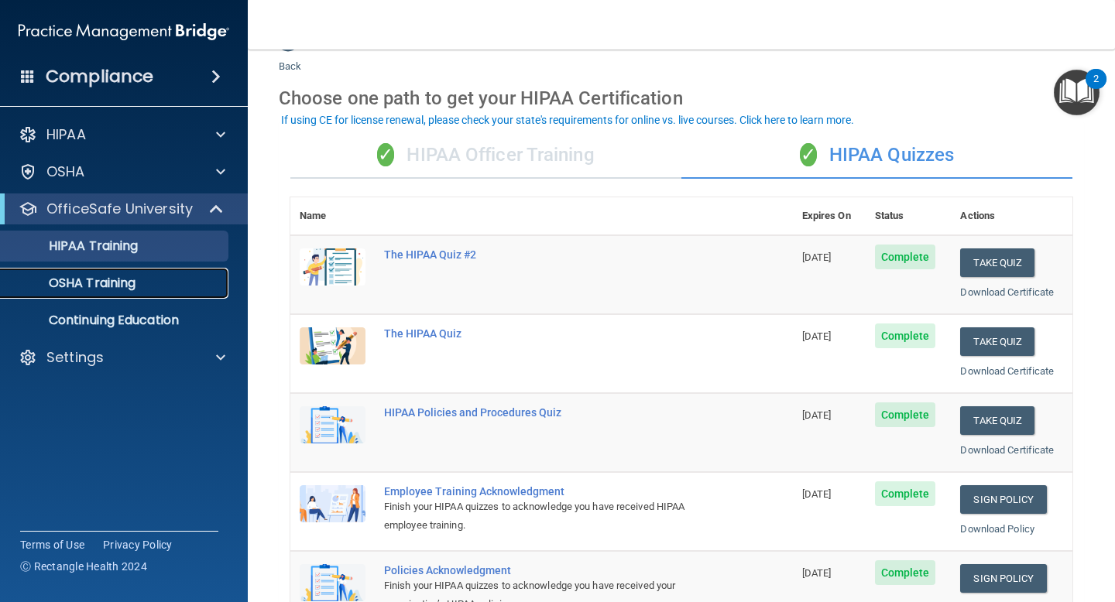
click at [174, 285] on div "OSHA Training" at bounding box center [115, 283] width 211 height 15
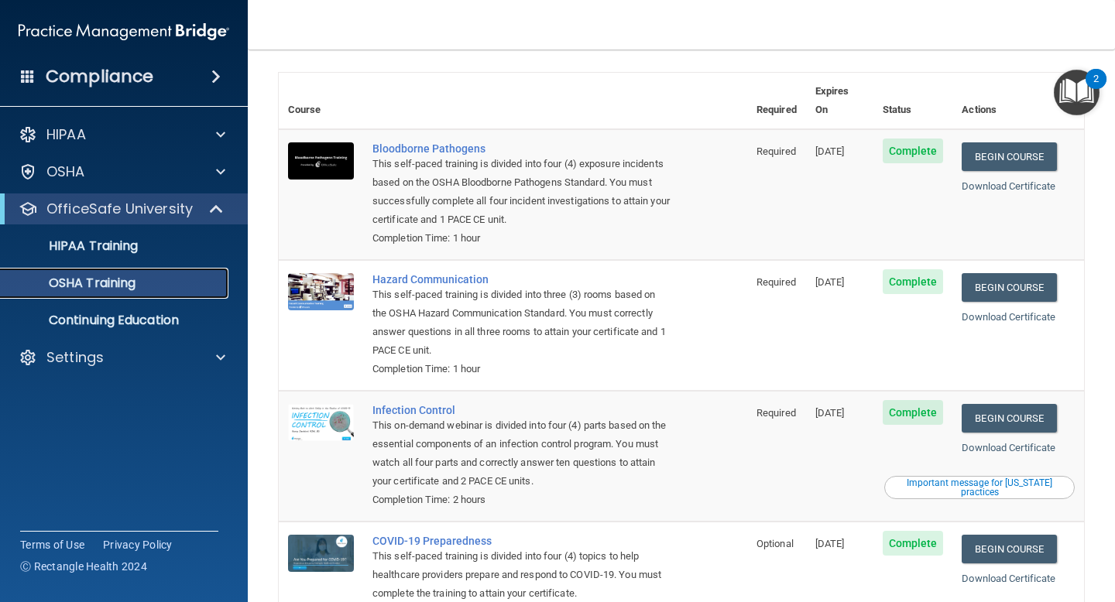
scroll to position [26, 0]
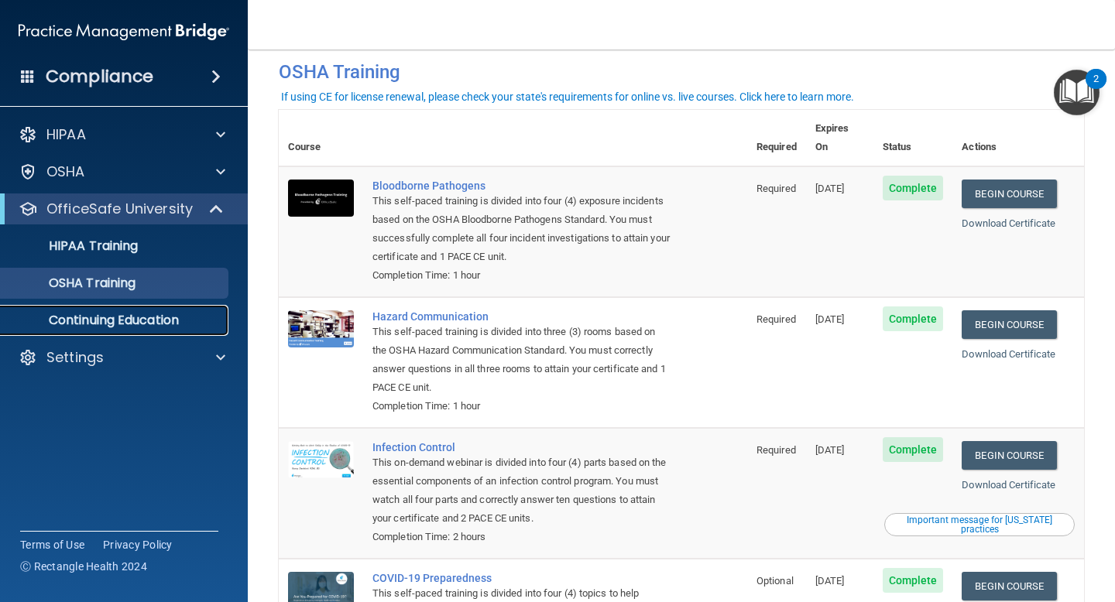
click at [161, 322] on p "Continuing Education" at bounding box center [115, 320] width 211 height 15
